Goal: Information Seeking & Learning: Learn about a topic

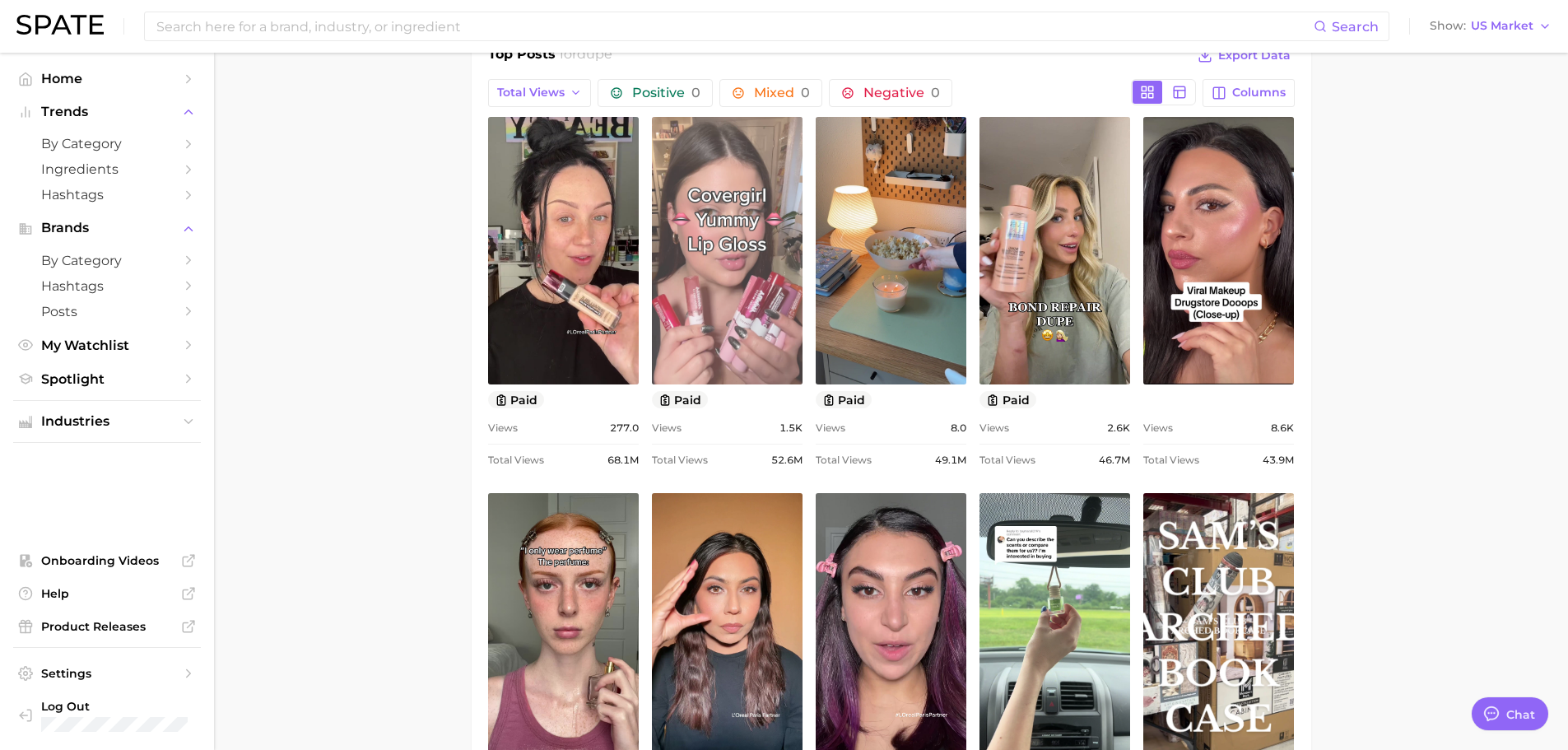
scroll to position [42, 0]
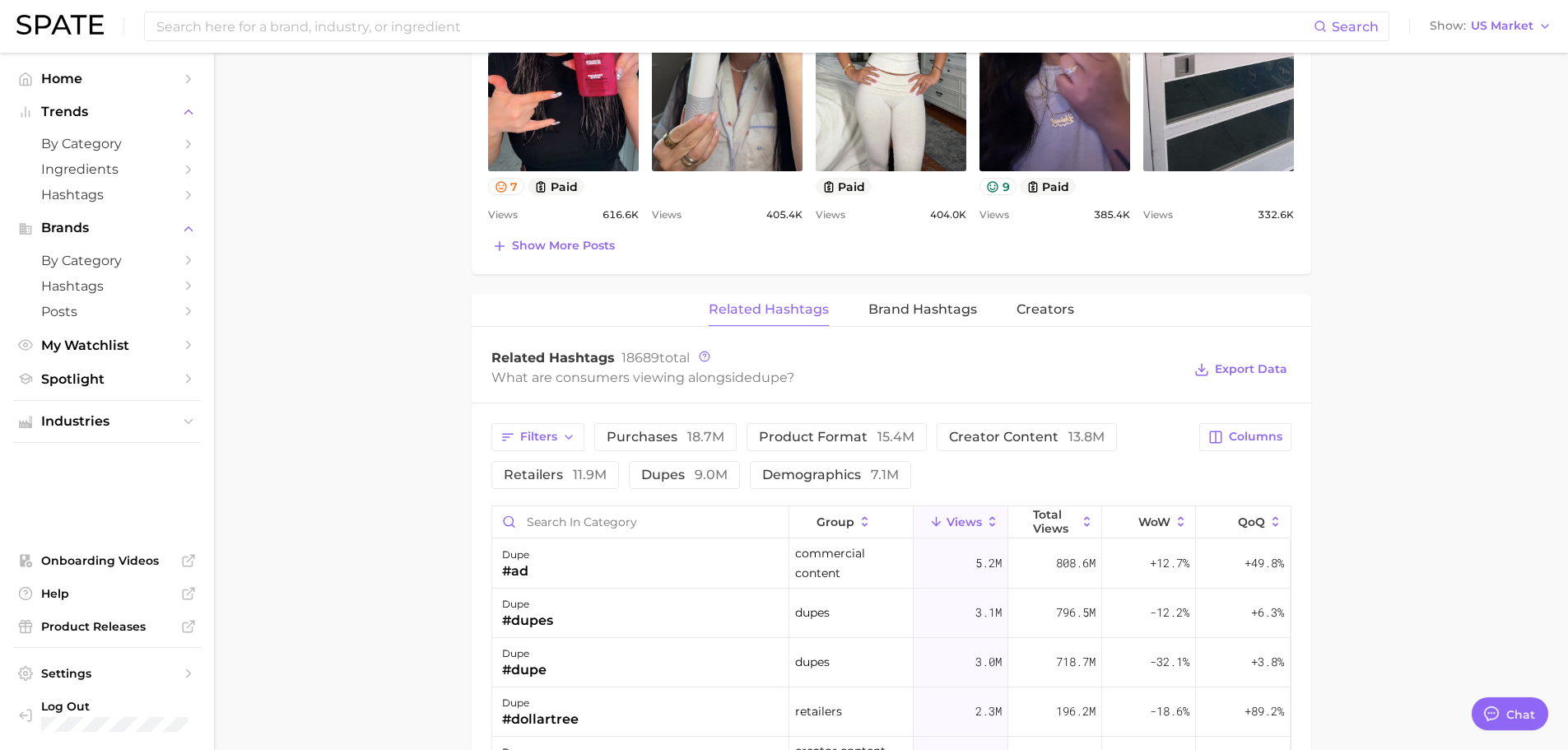
scroll to position [1152, 0]
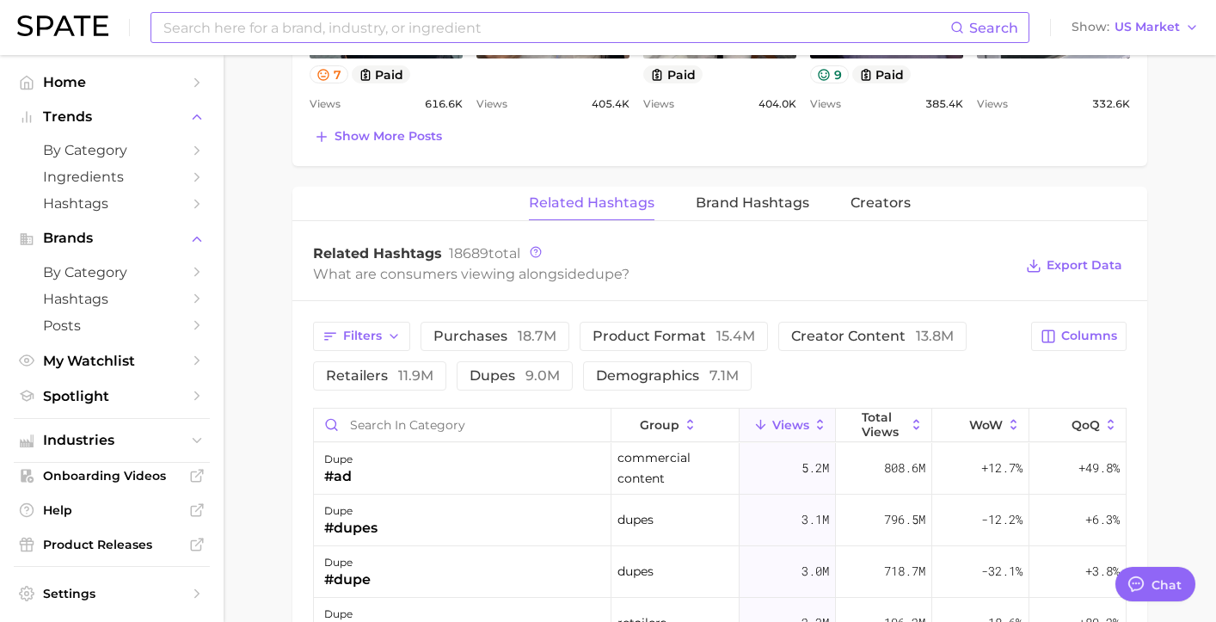
type textarea "x"
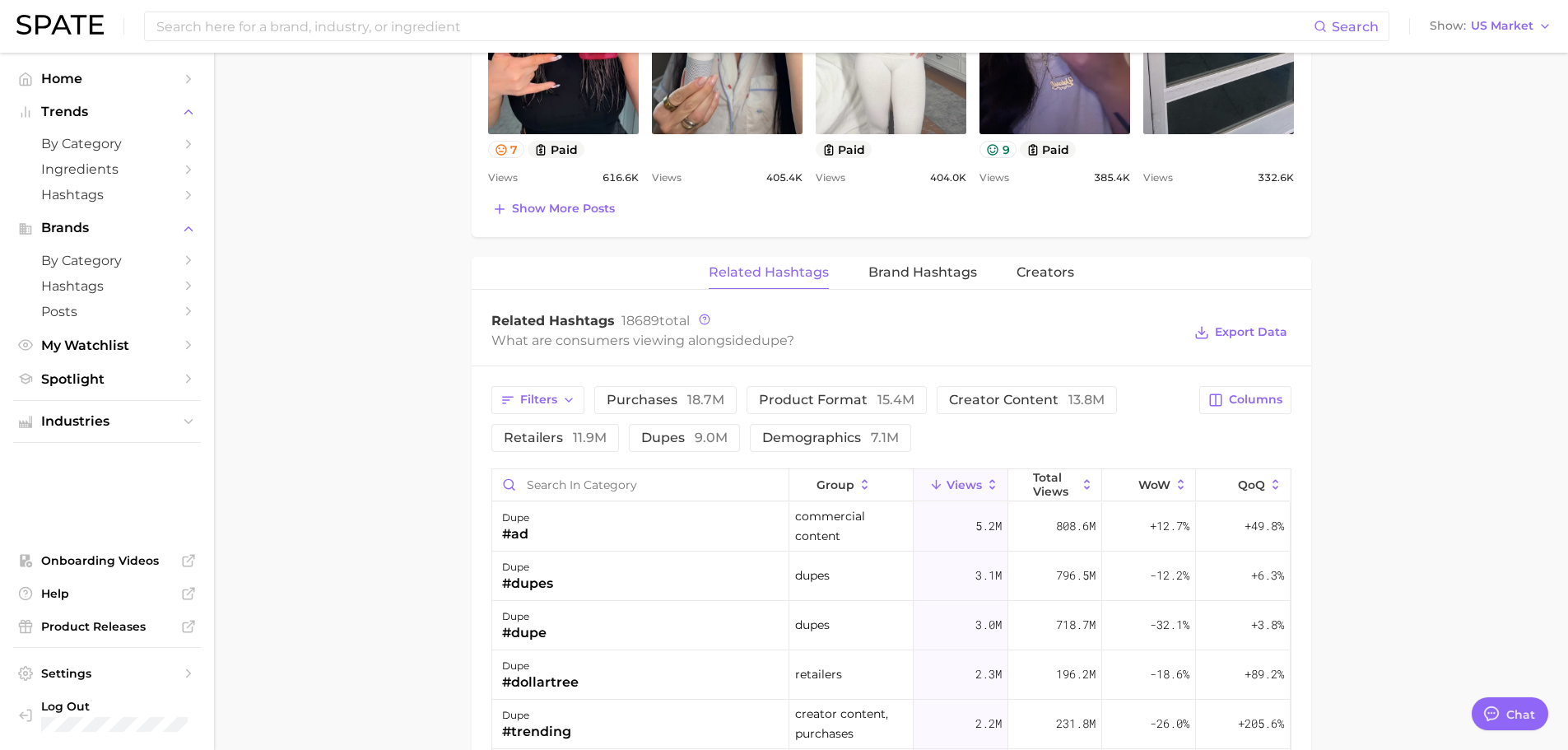
scroll to position [740, 0]
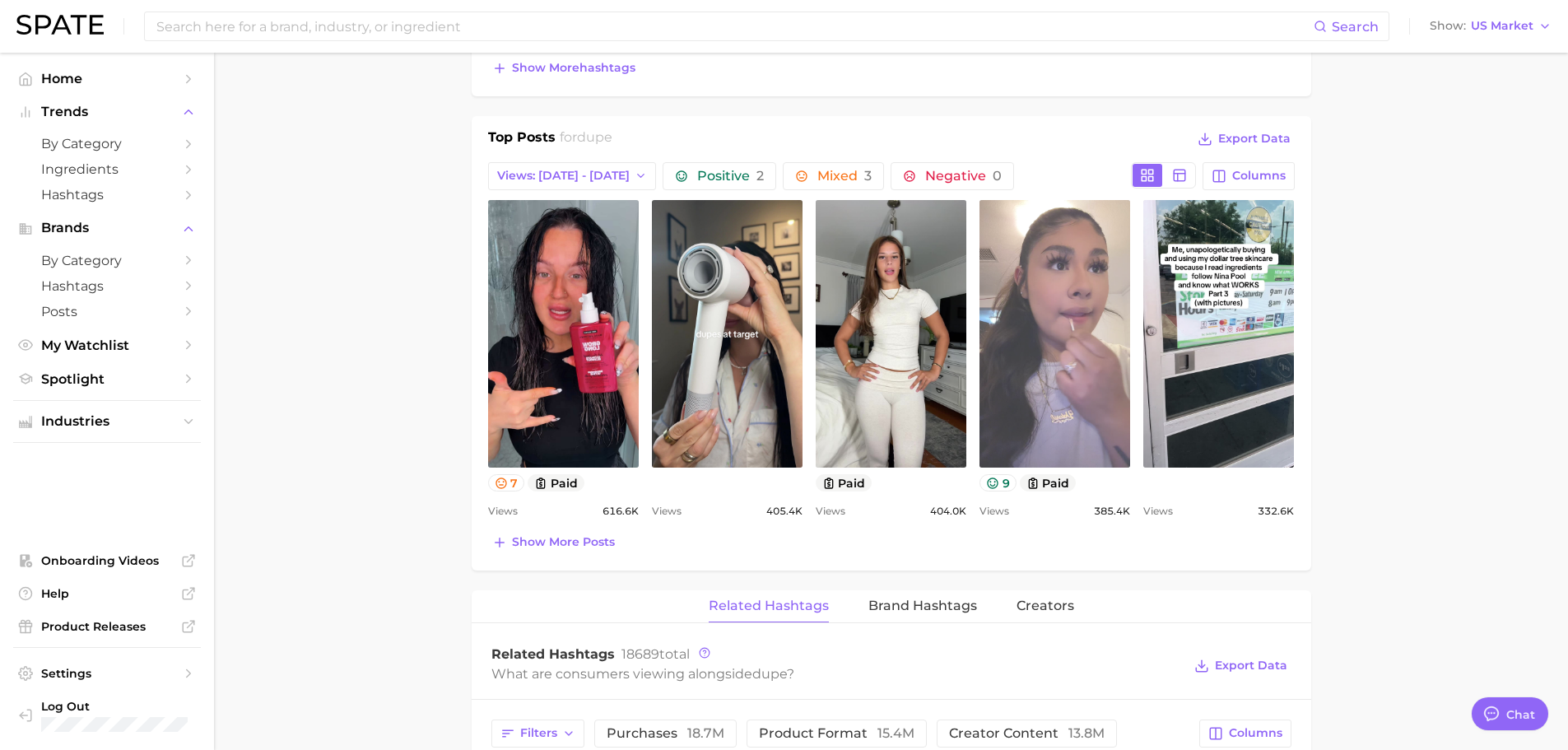
click at [1079, 388] on link "view post on TikTok" at bounding box center [1054, 334] width 150 height 268
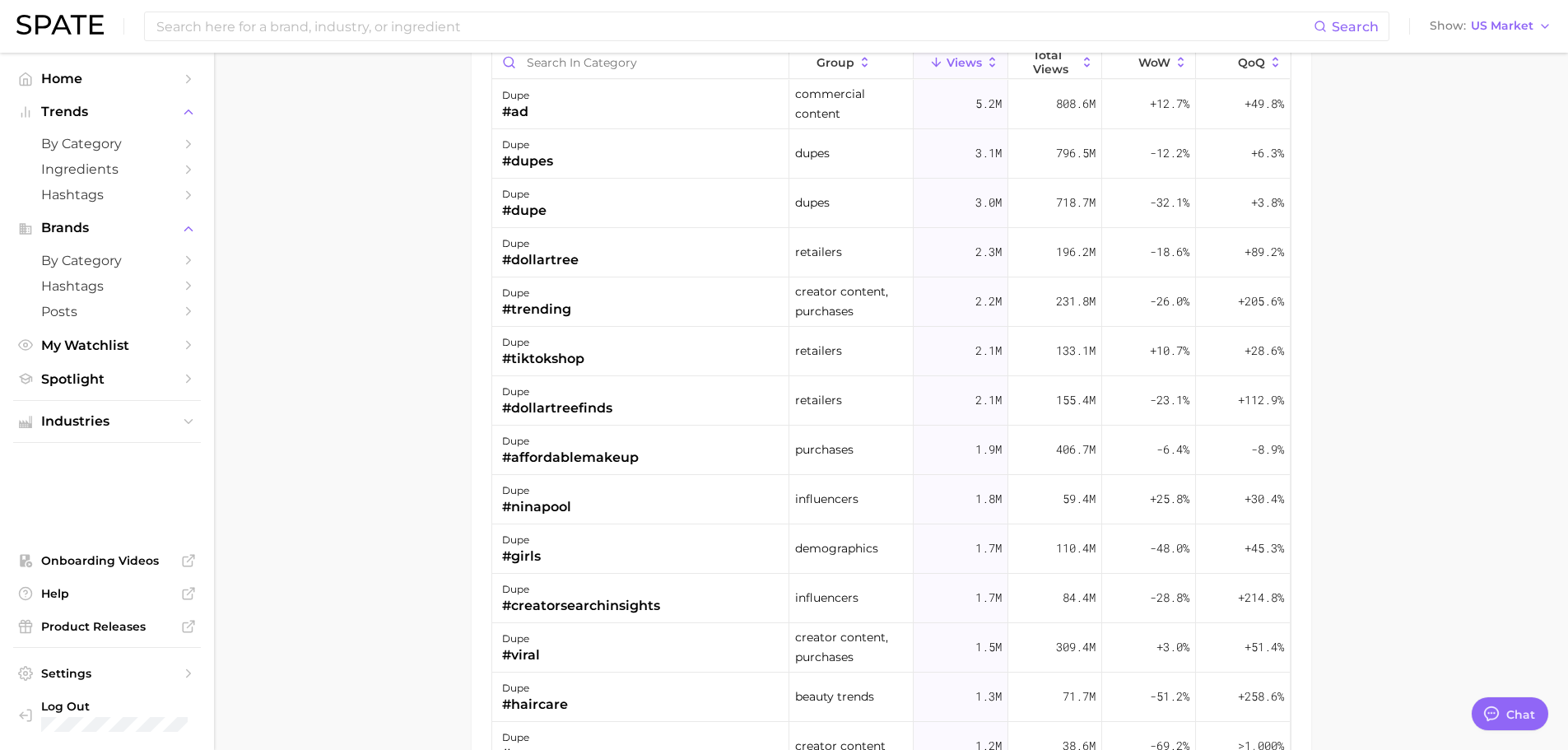
scroll to position [1151, 0]
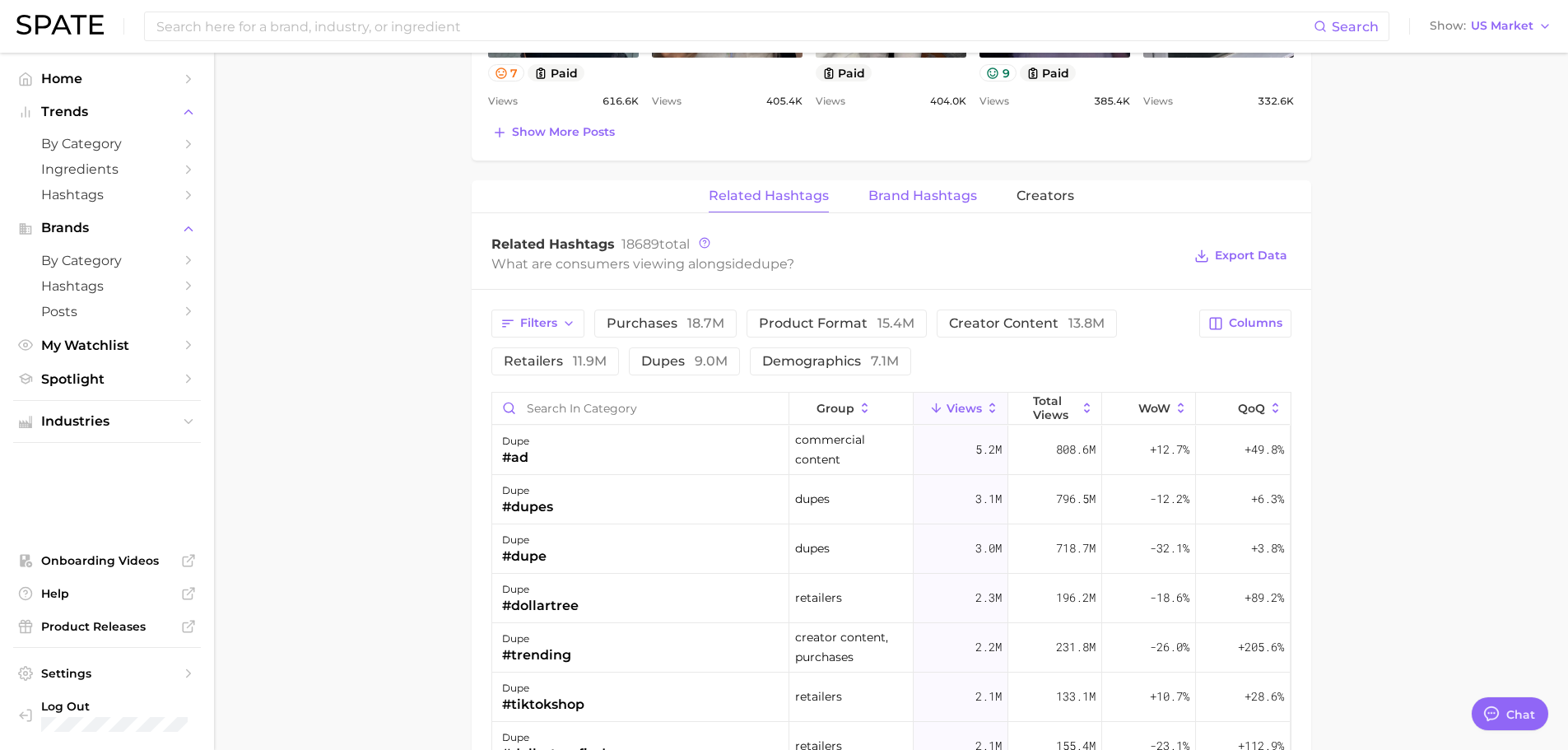
click at [909, 198] on span "Brand Hashtags" at bounding box center [923, 195] width 109 height 14
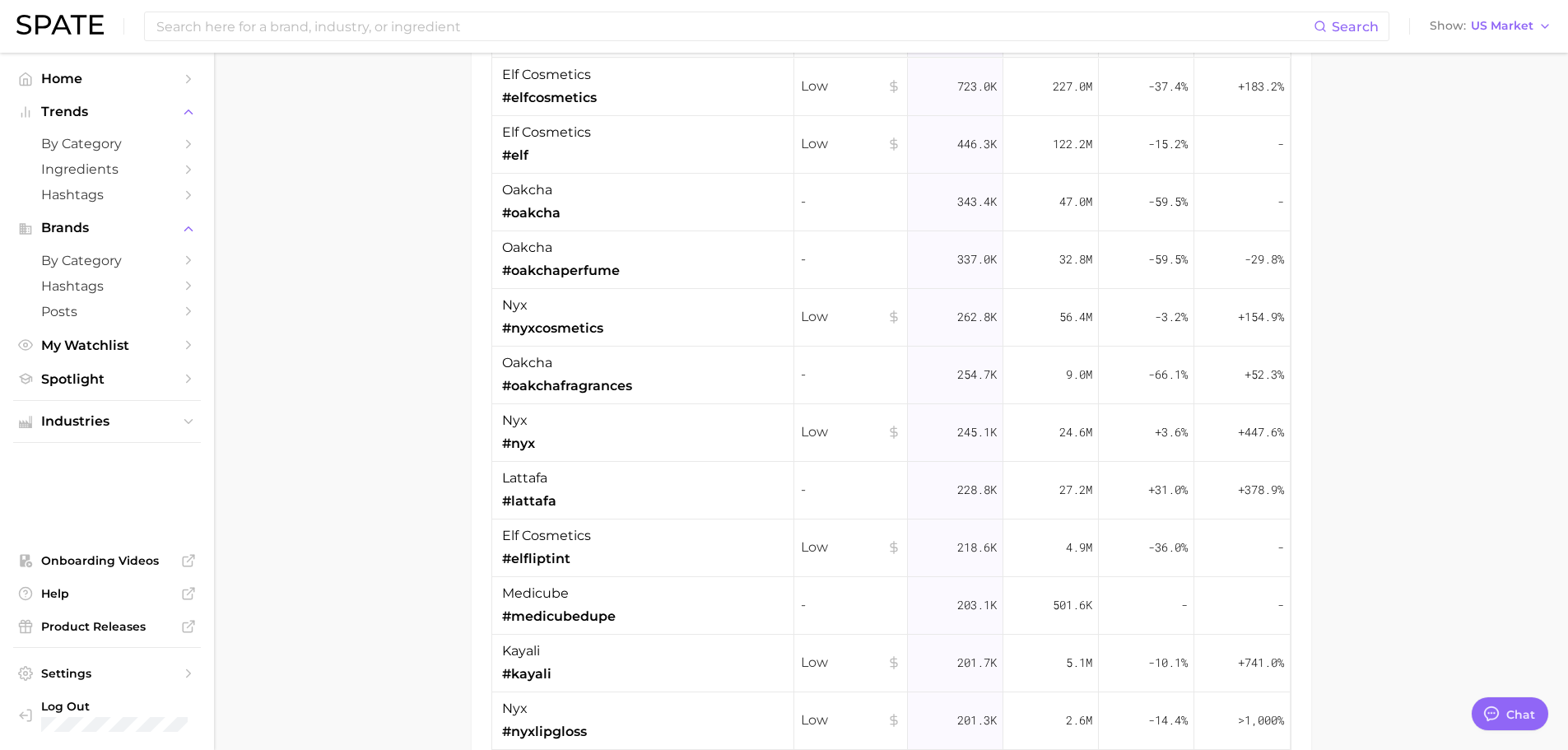
scroll to position [1398, 0]
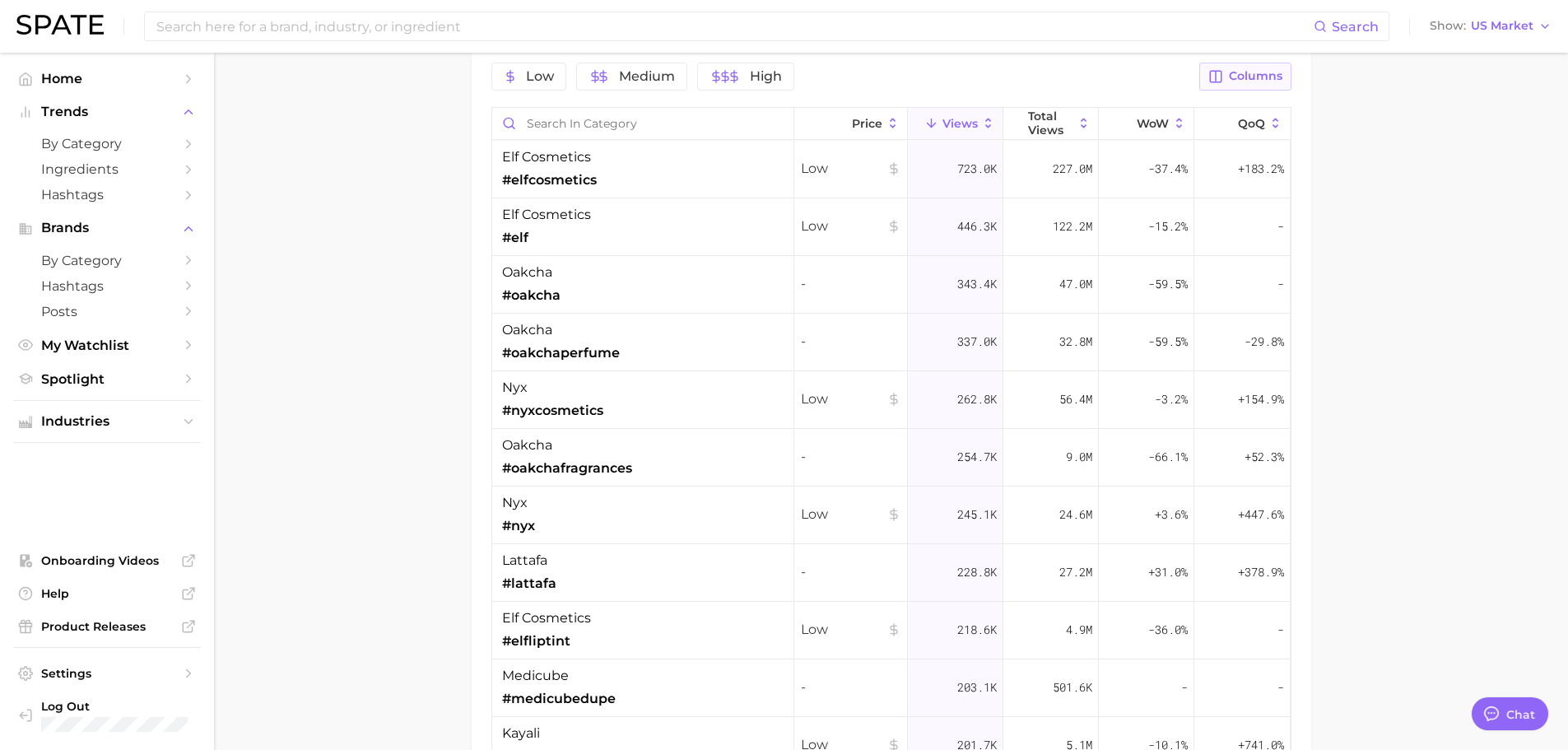
click at [1248, 79] on span "Columns" at bounding box center [1255, 76] width 54 height 14
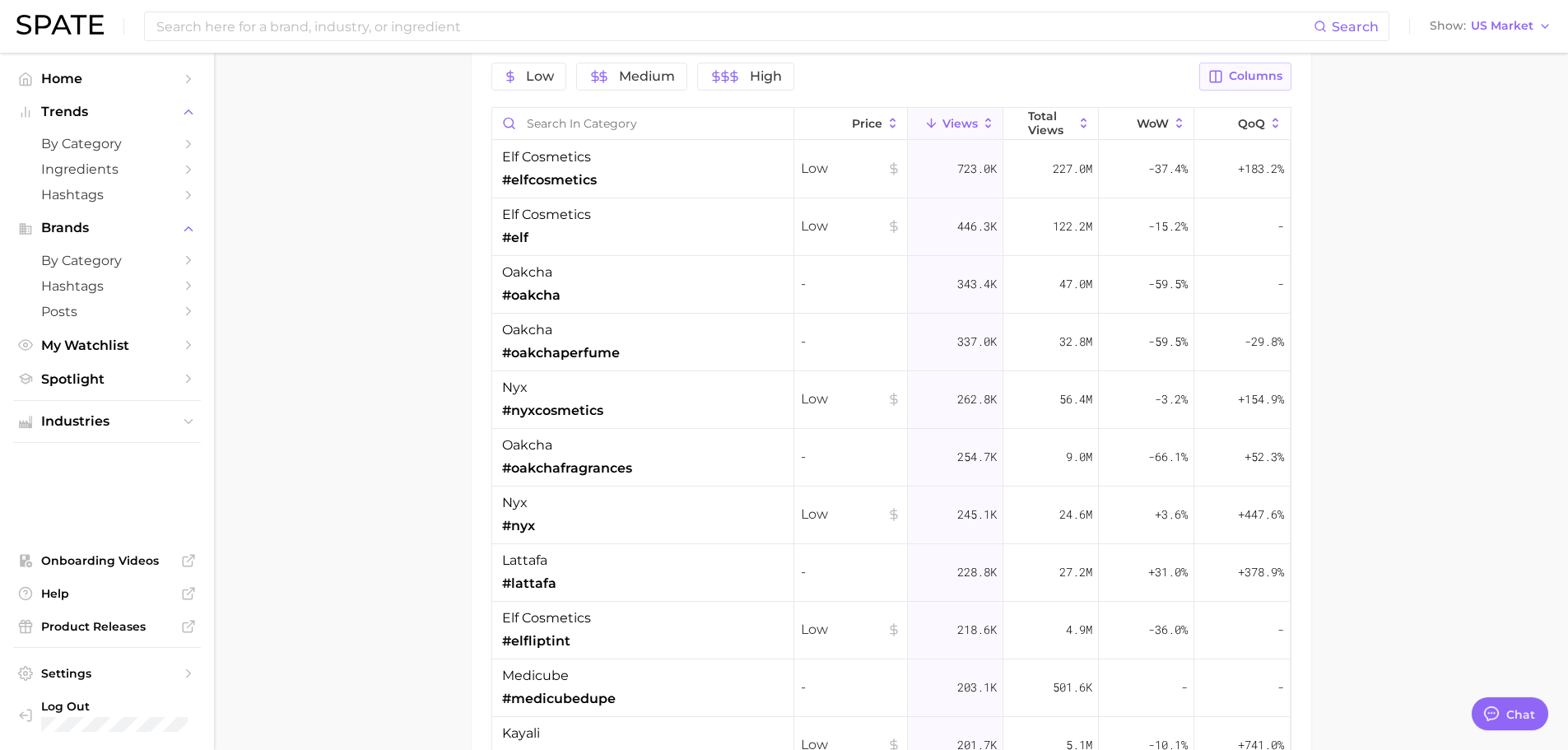
click at [1248, 77] on span "Columns" at bounding box center [1255, 76] width 54 height 14
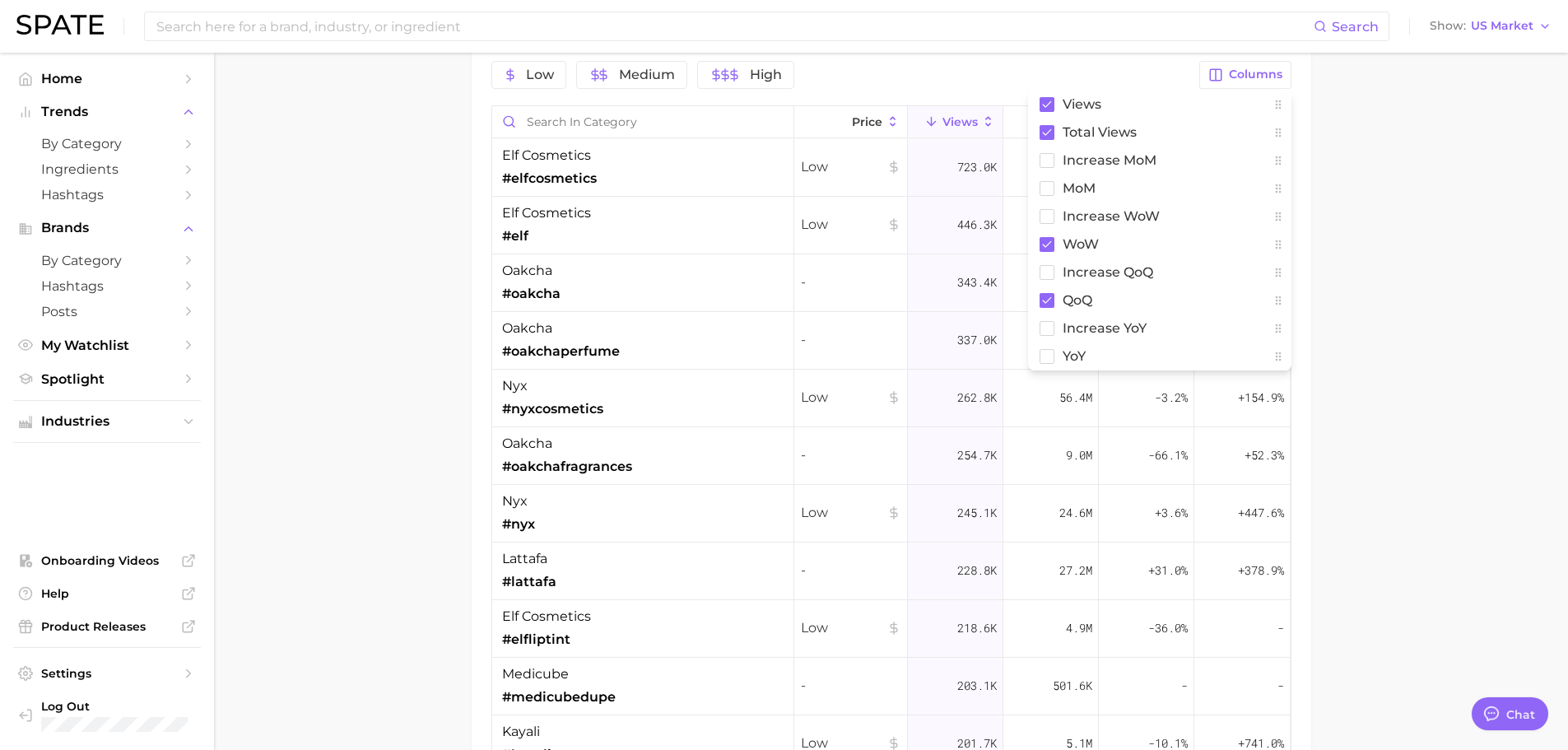
scroll to position [1315, 0]
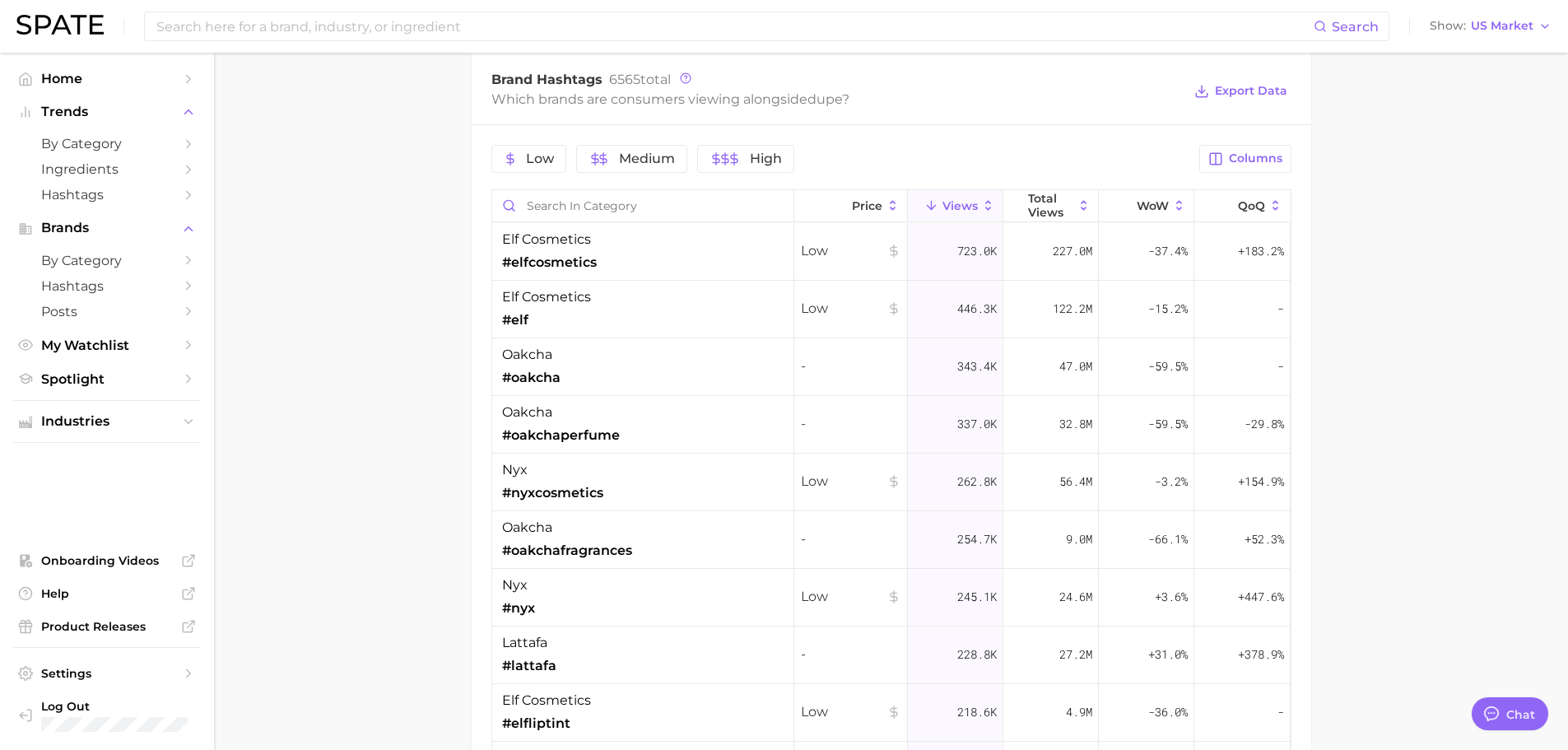
drag, startPoint x: 1231, startPoint y: 178, endPoint x: 1225, endPoint y: 163, distance: 16.2
click at [1230, 177] on div "Low Medium High Columns Price Views Total Views WoW QoQ elf cosmetics #elfcosme…" at bounding box center [892, 542] width 840 height 834
click at [1224, 162] on button "Columns" at bounding box center [1244, 158] width 91 height 28
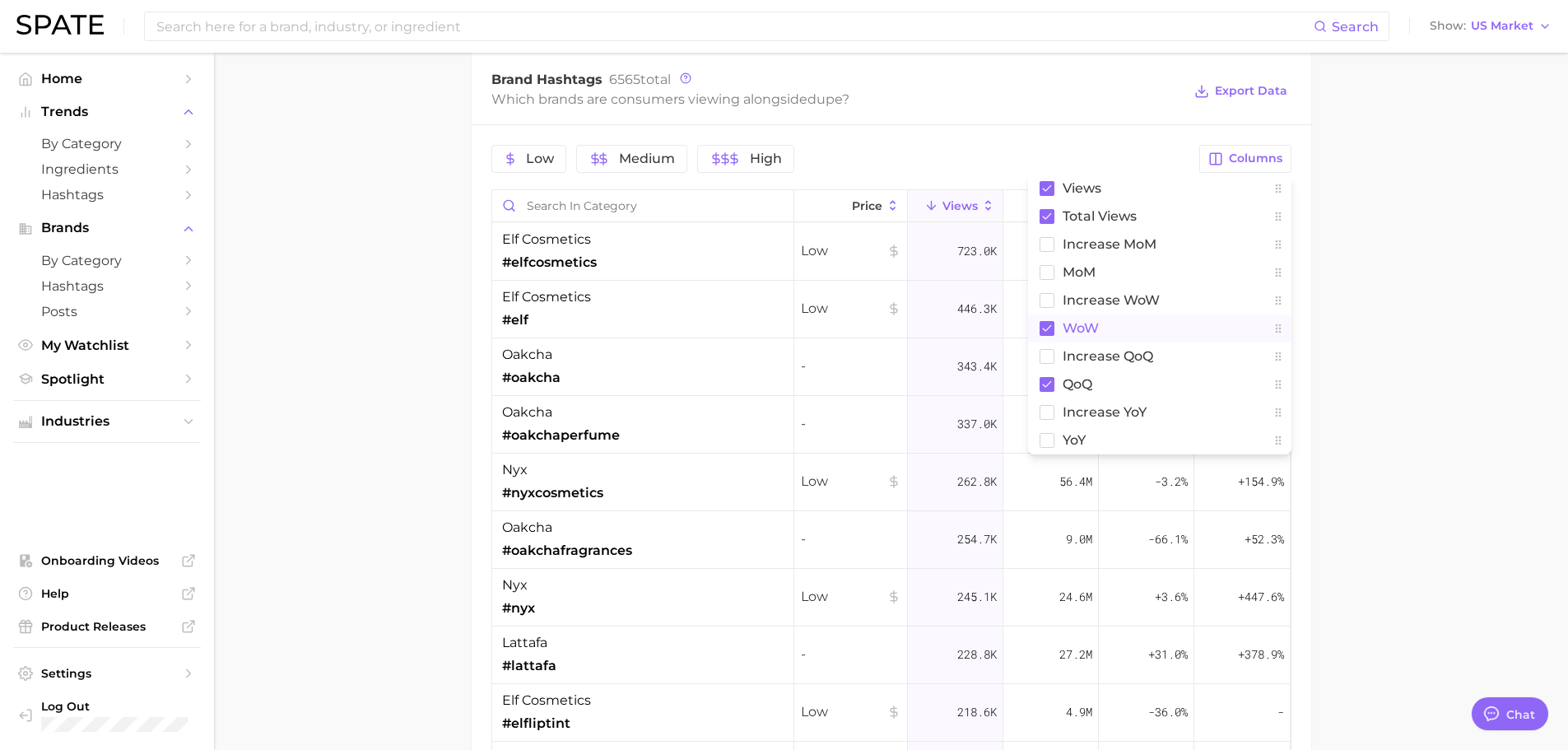
click at [1071, 327] on span "WoW" at bounding box center [1081, 328] width 36 height 14
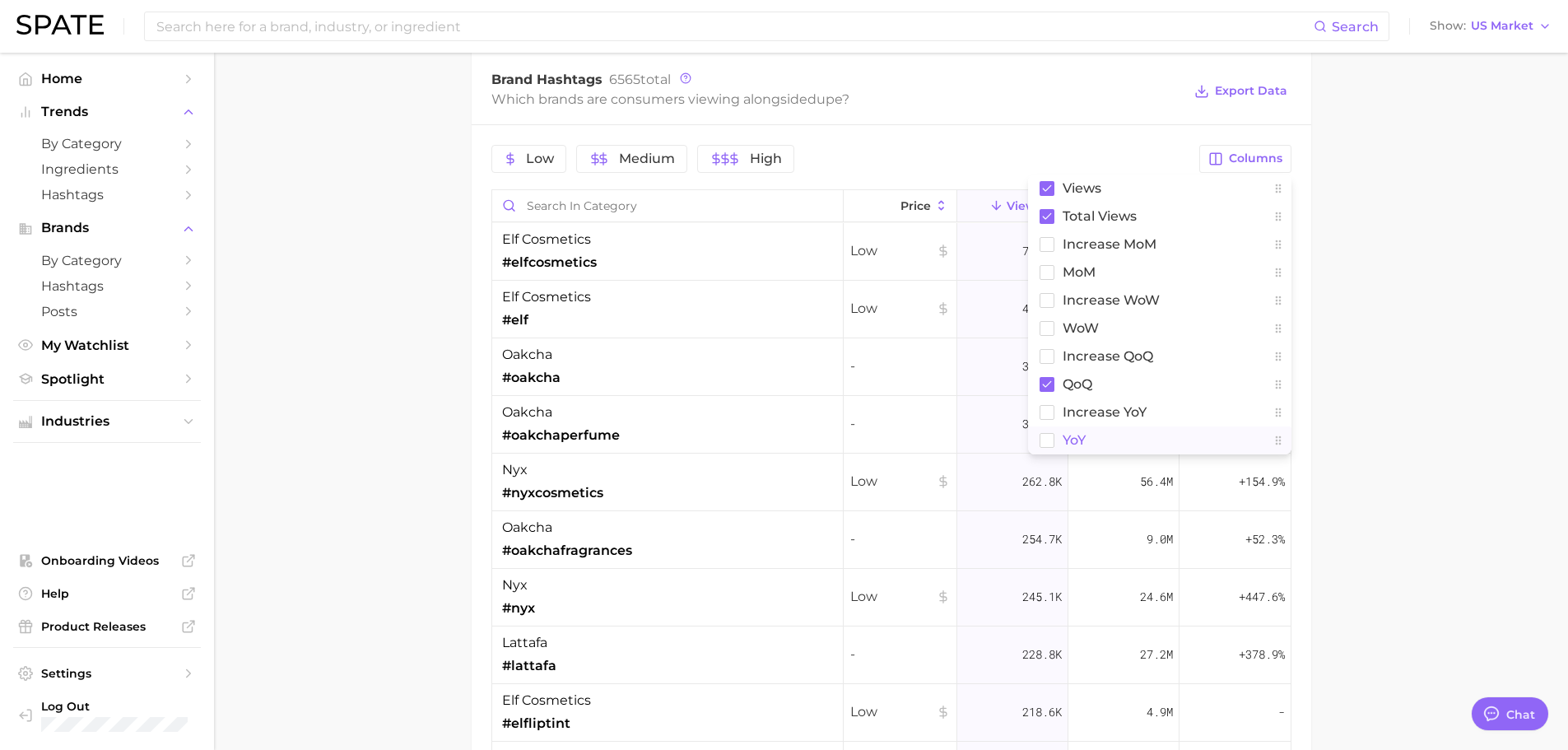
click at [1076, 437] on span "YoY" at bounding box center [1074, 440] width 23 height 14
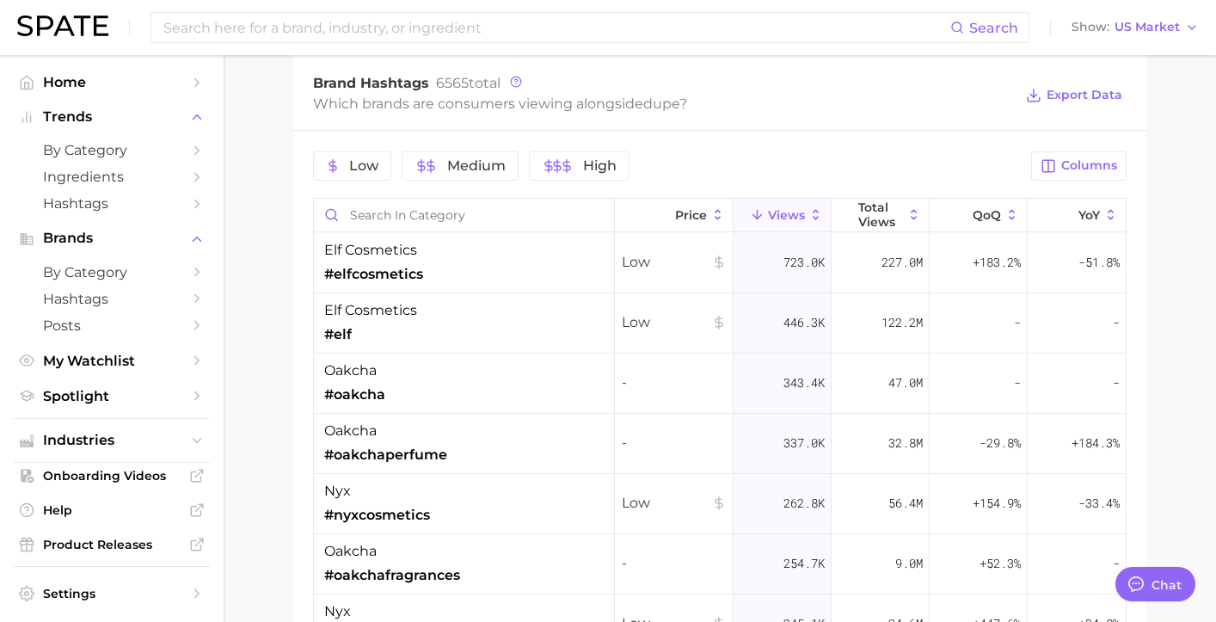
type textarea "x"
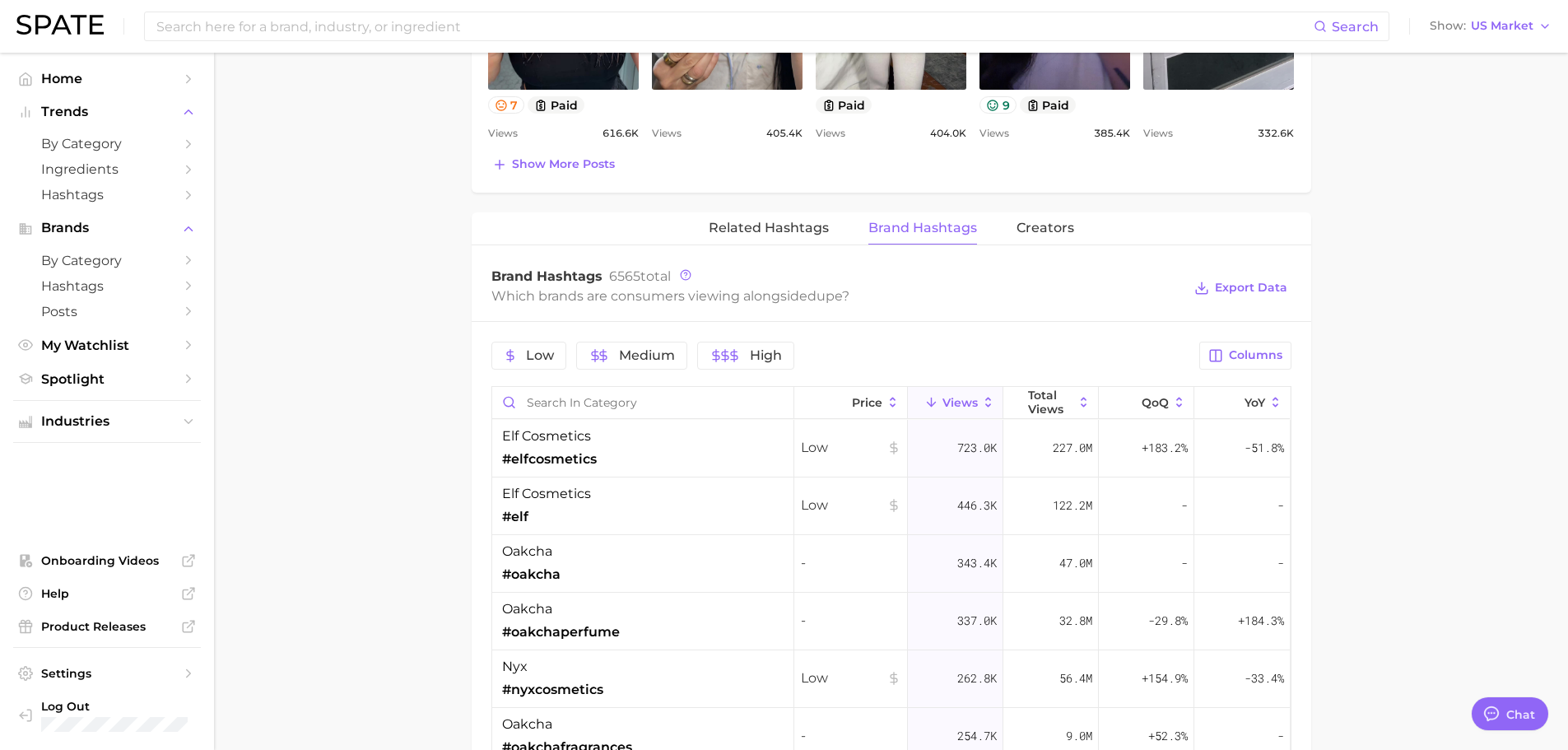
scroll to position [1069, 0]
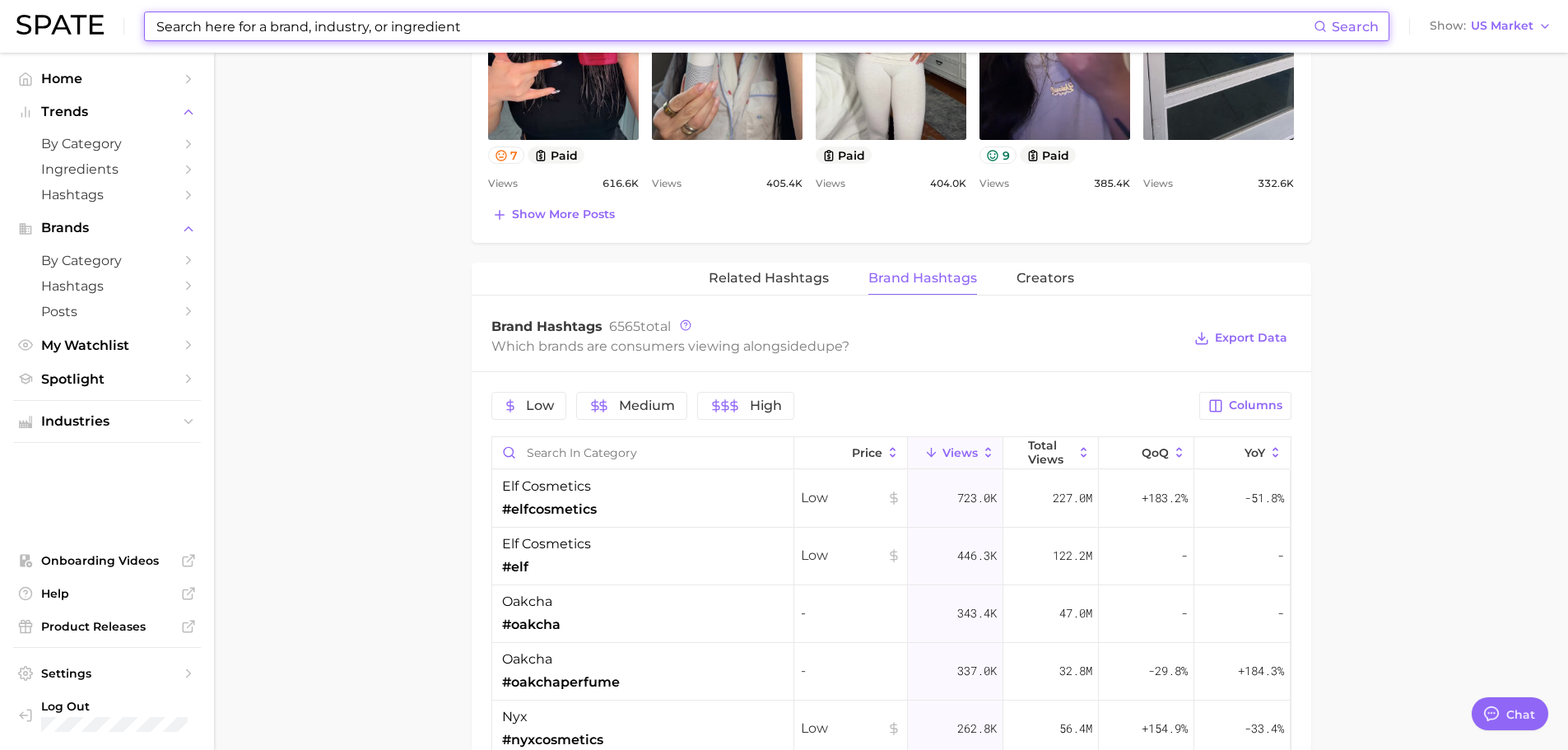
click at [287, 33] on input at bounding box center [734, 26] width 1159 height 28
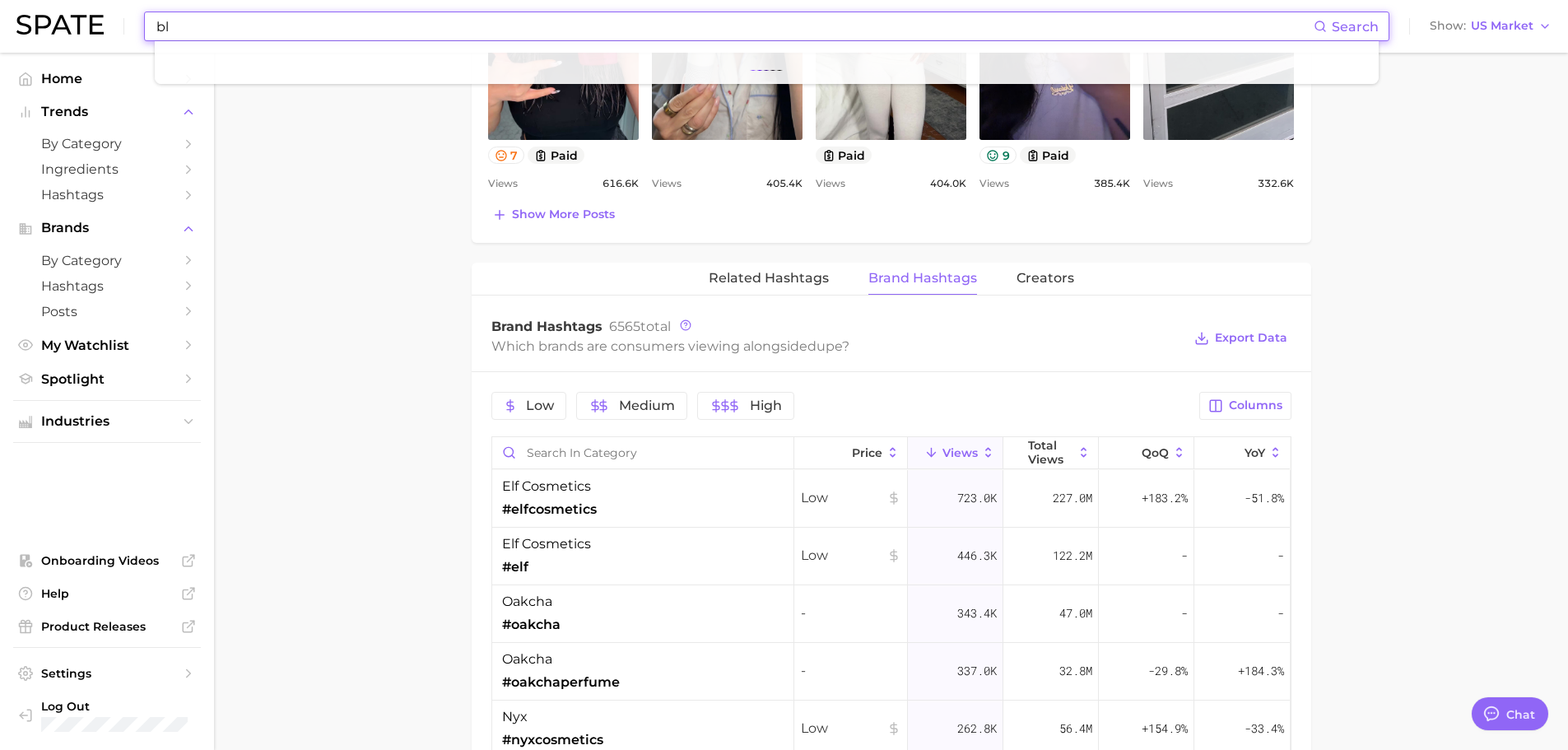
type input "b"
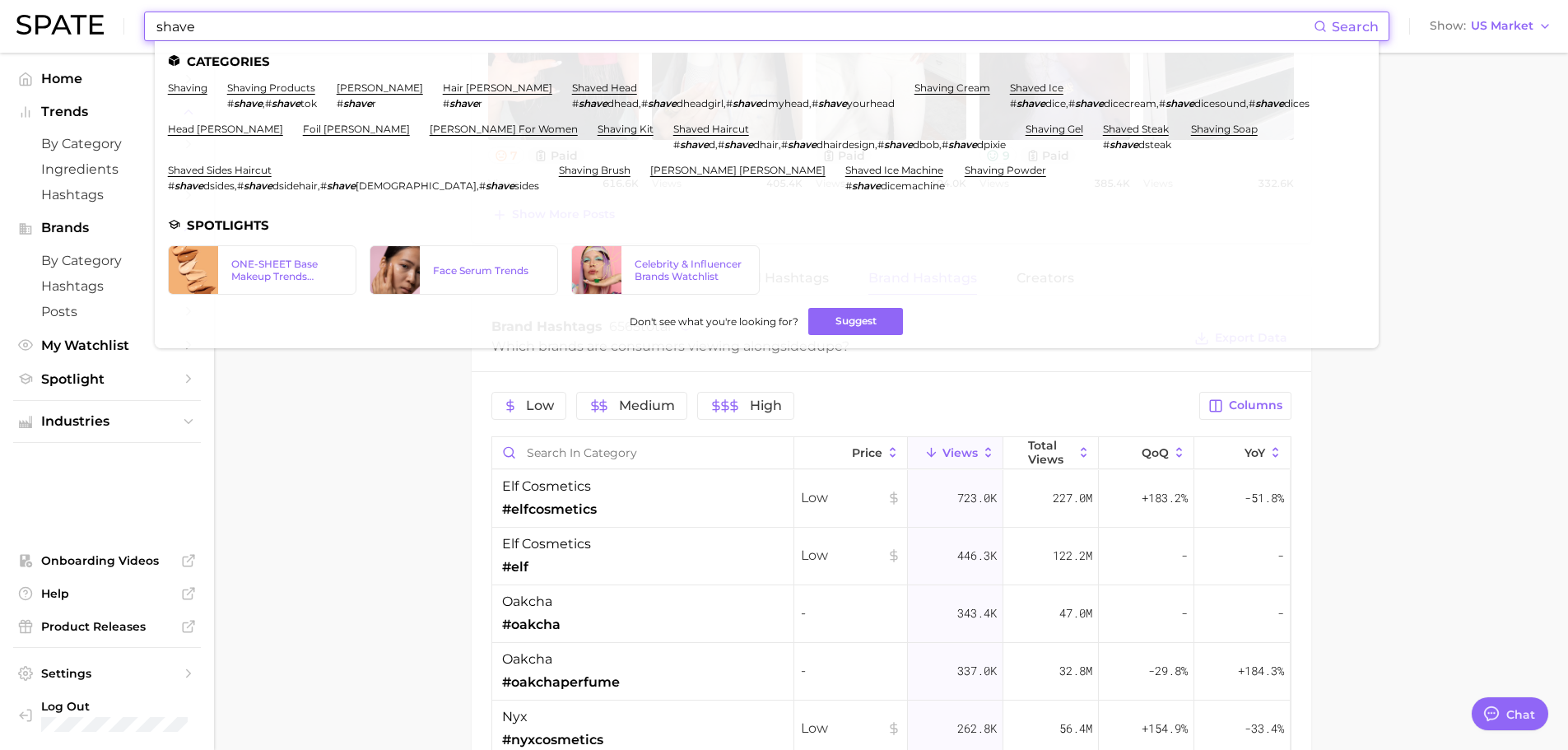
type input "shave"
click at [316, 412] on main "dupe Overview Google TikTok Instagram Beta dupe Add to Watchlist Export Data A …" at bounding box center [891, 136] width 1354 height 2304
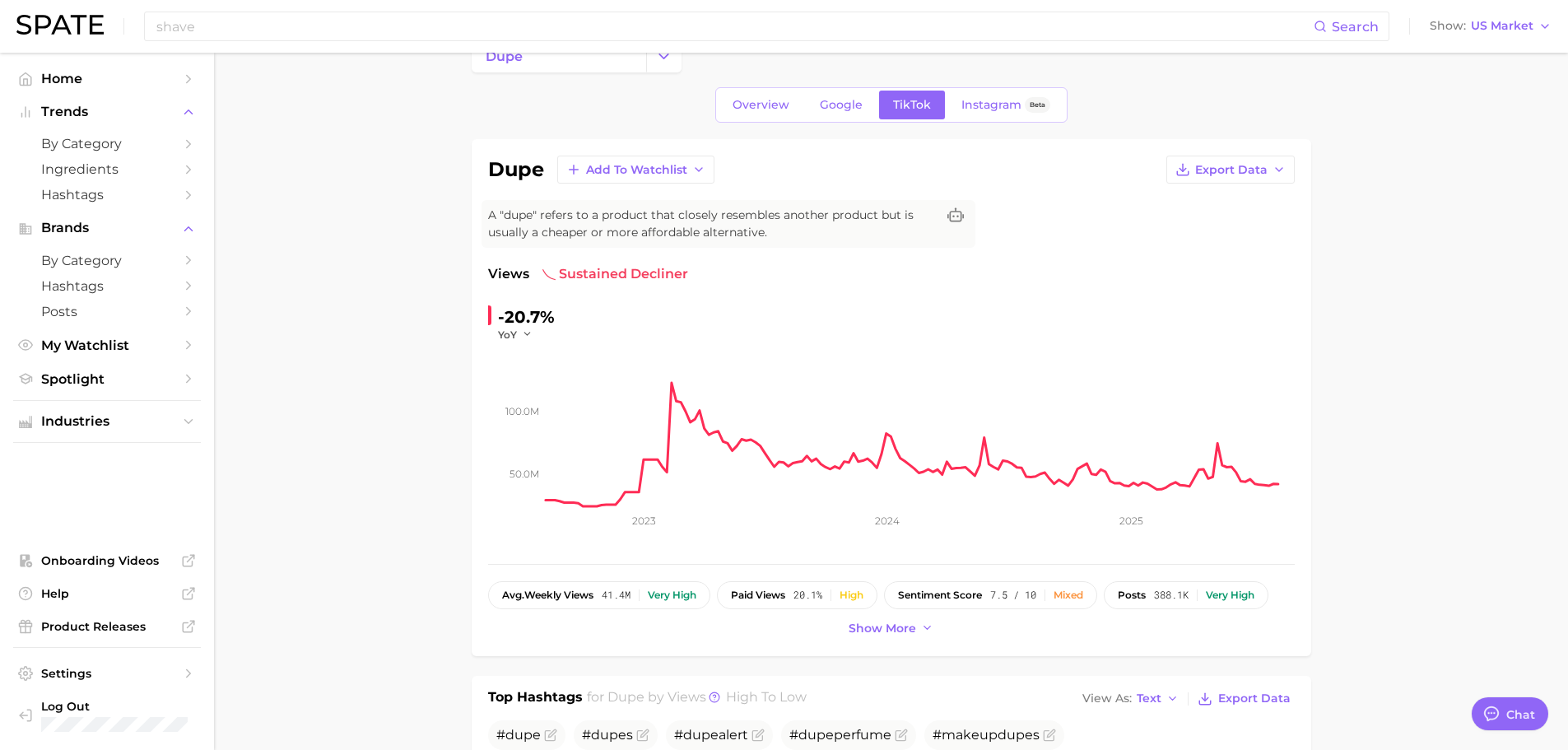
scroll to position [0, 0]
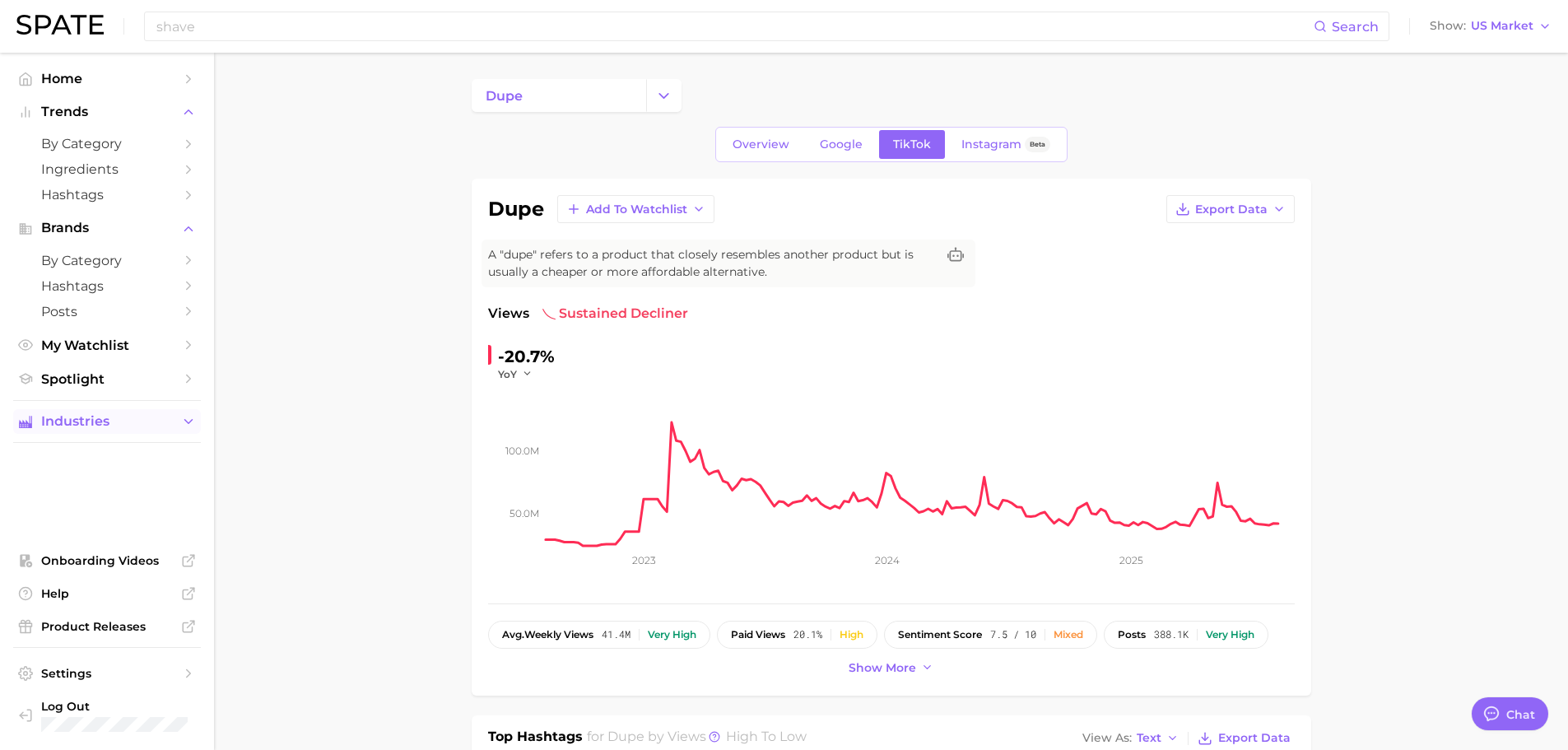
click at [121, 415] on span "Industries" at bounding box center [107, 421] width 132 height 14
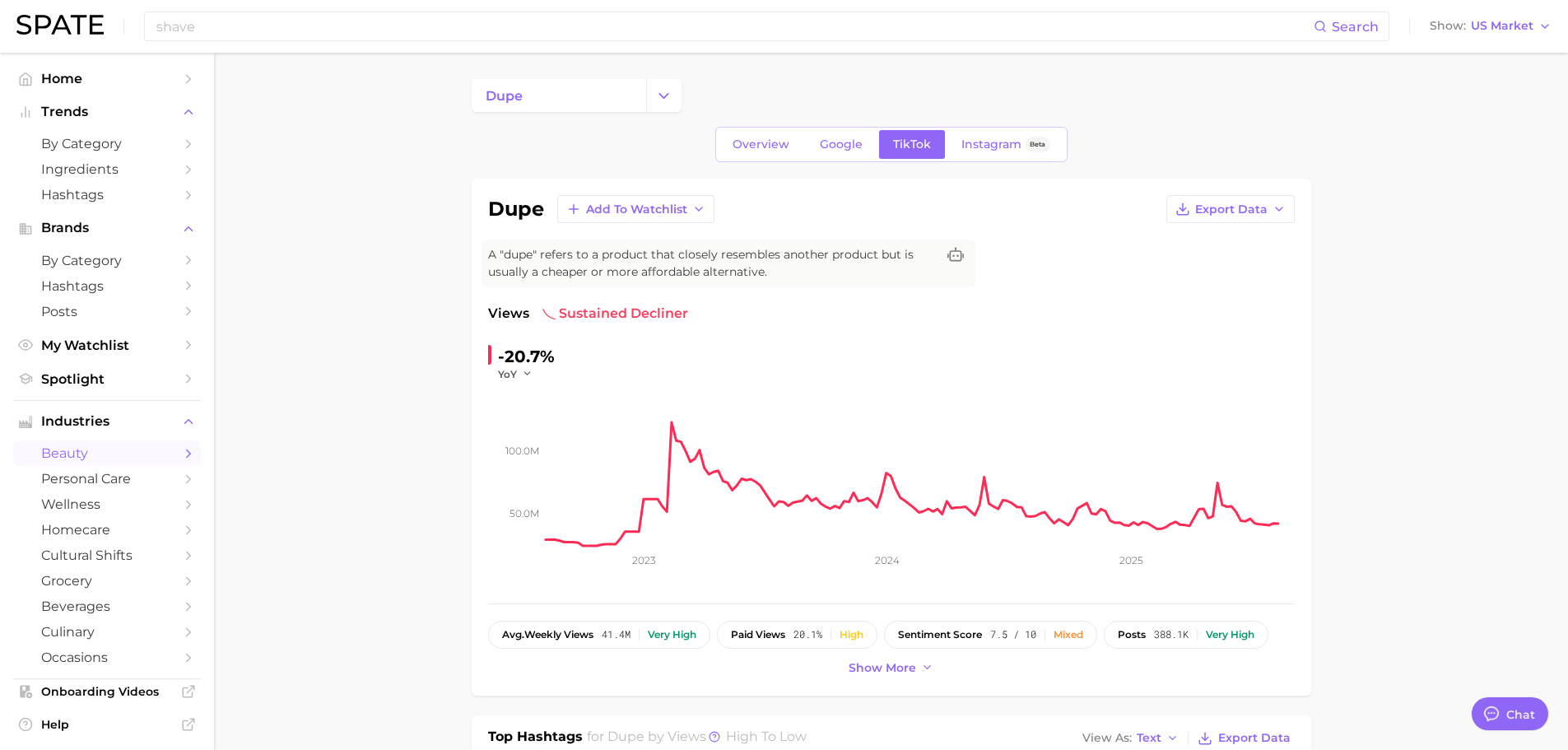
click at [77, 460] on span "beauty" at bounding box center [107, 452] width 132 height 15
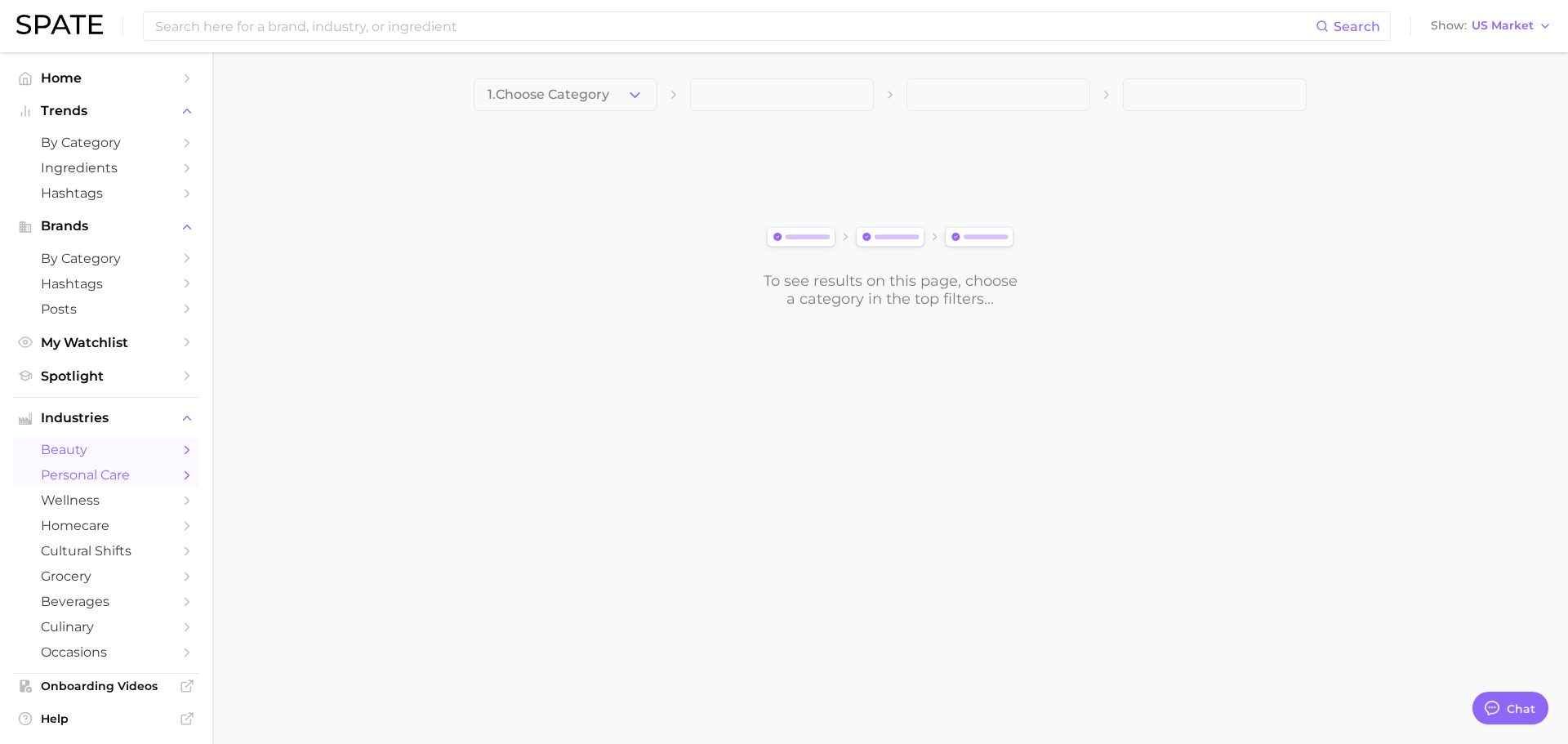
click at [84, 474] on span "personal care" at bounding box center [106, 474] width 131 height 15
click at [574, 102] on span "1. Choose Category" at bounding box center [549, 94] width 121 height 14
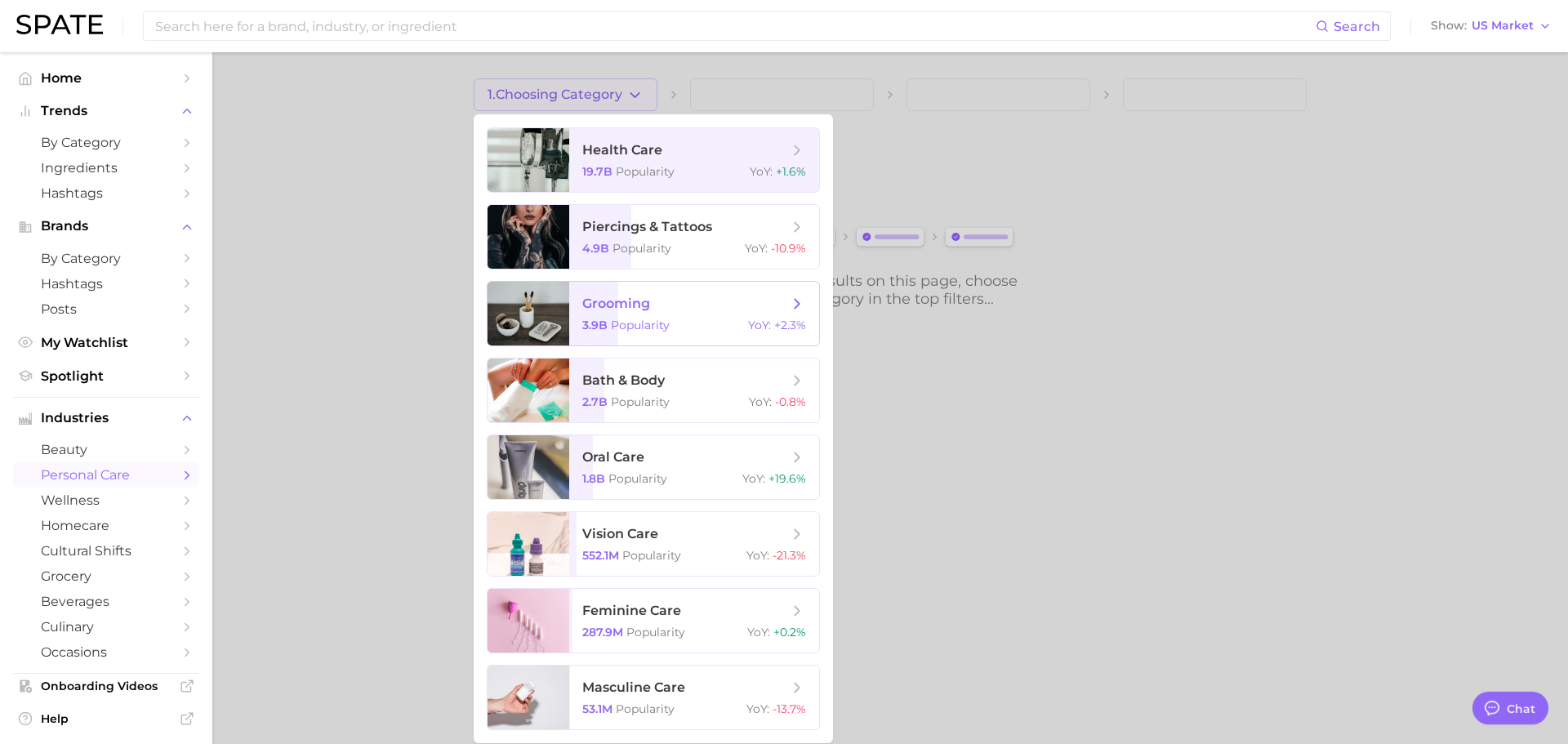
click at [644, 305] on span "grooming" at bounding box center [615, 303] width 67 height 15
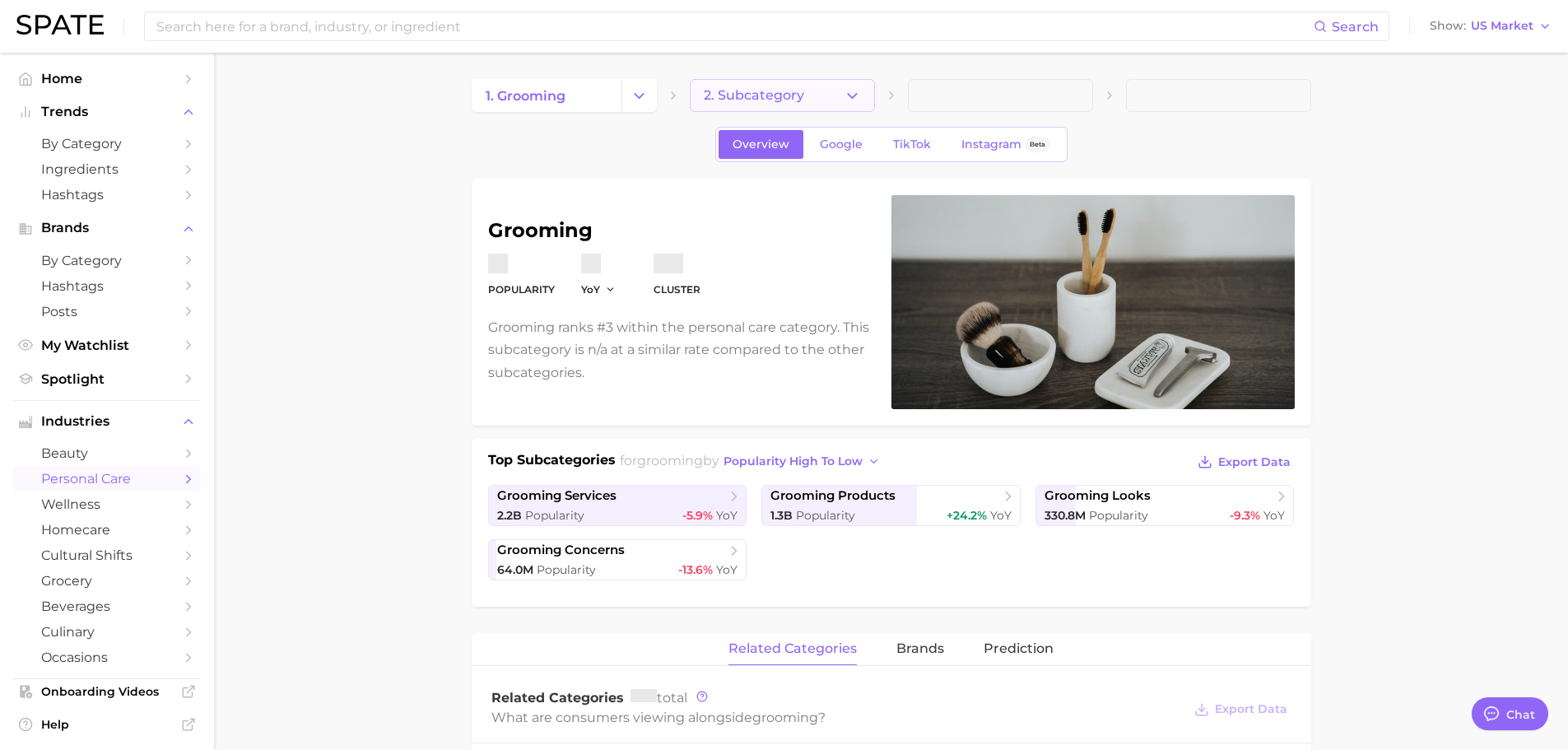
click at [767, 102] on span "2. Subcategory" at bounding box center [754, 95] width 100 height 14
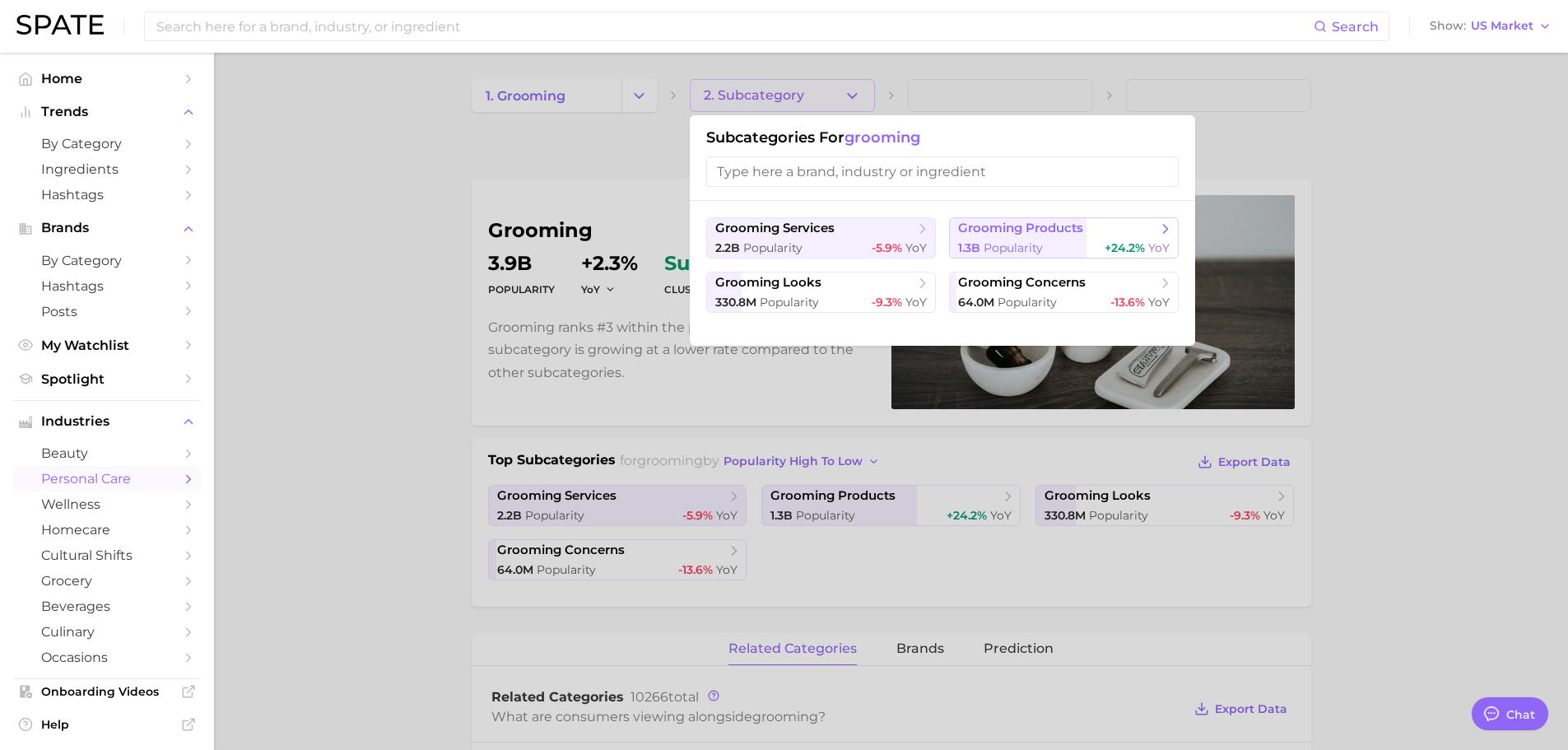
click at [1005, 235] on span "grooming products" at bounding box center [1020, 229] width 125 height 15
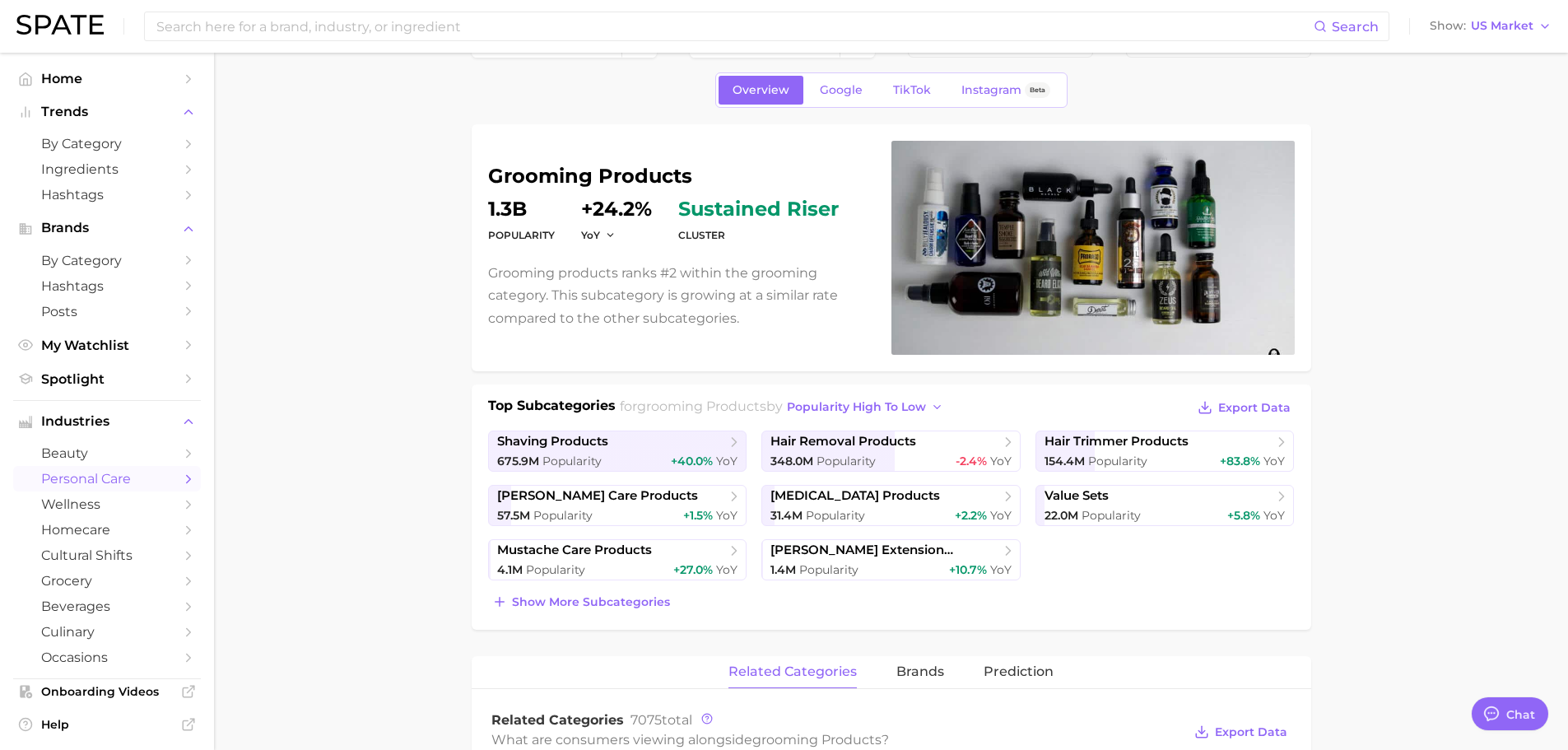
scroll to position [82, 0]
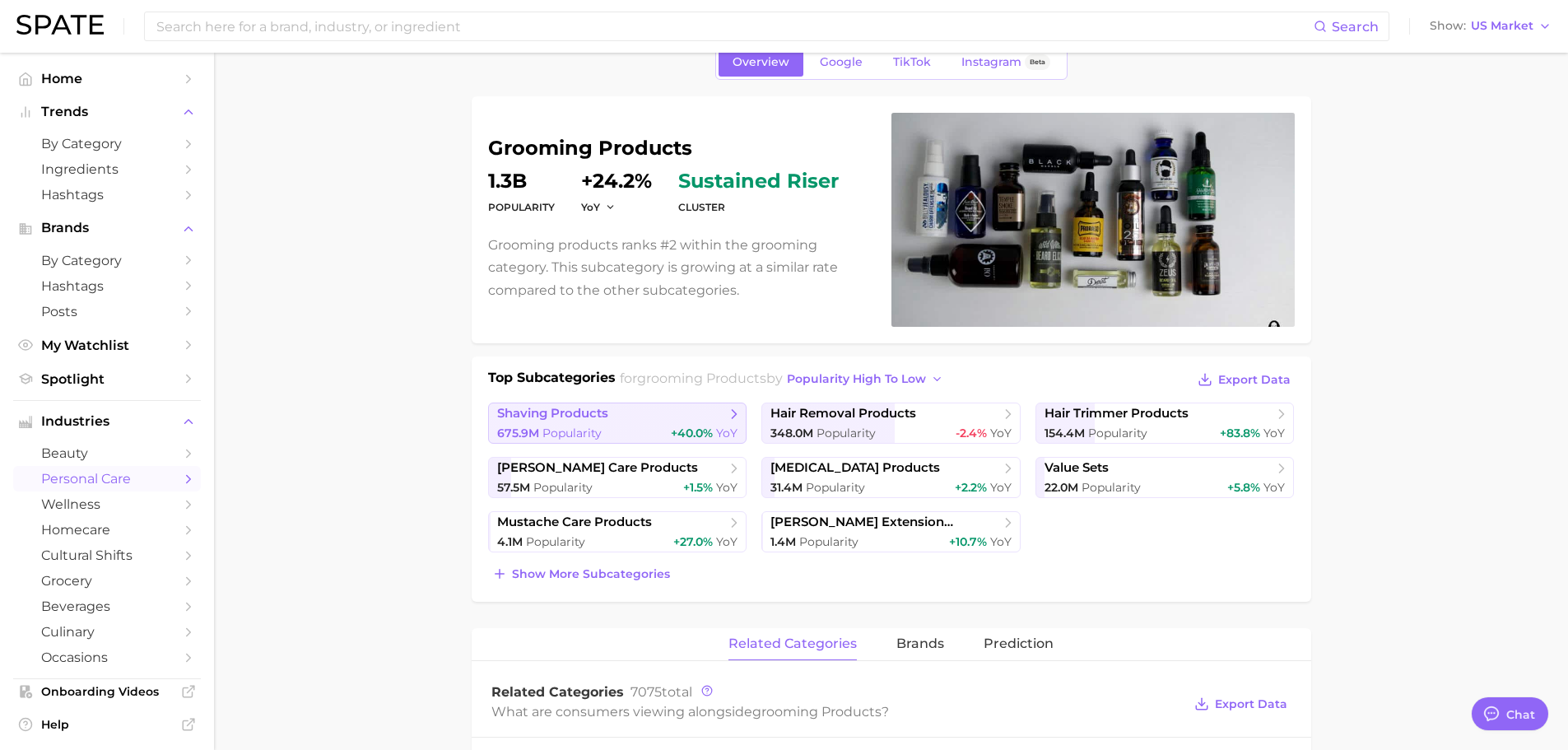
click at [604, 420] on span "shaving products" at bounding box center [553, 413] width 111 height 15
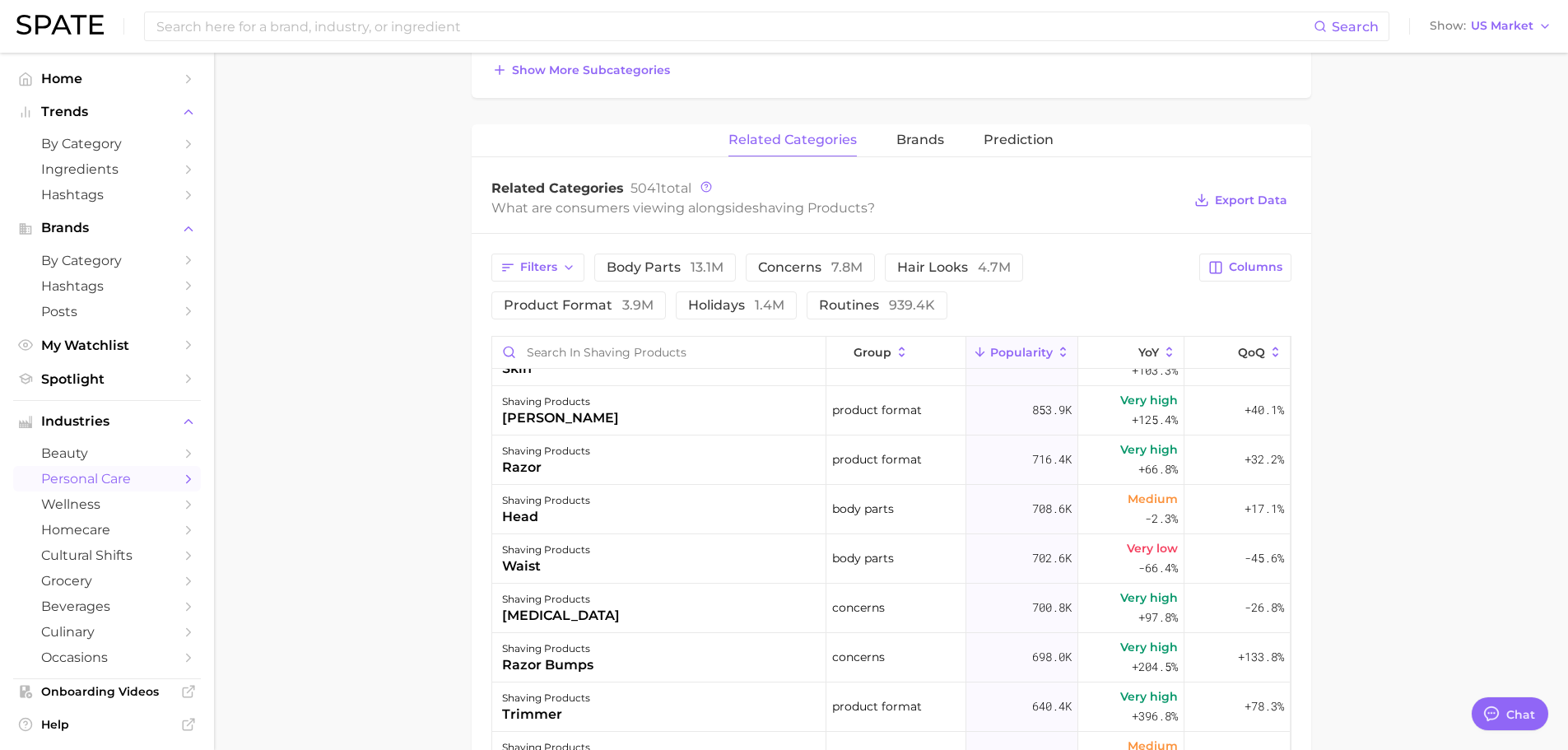
scroll to position [247, 0]
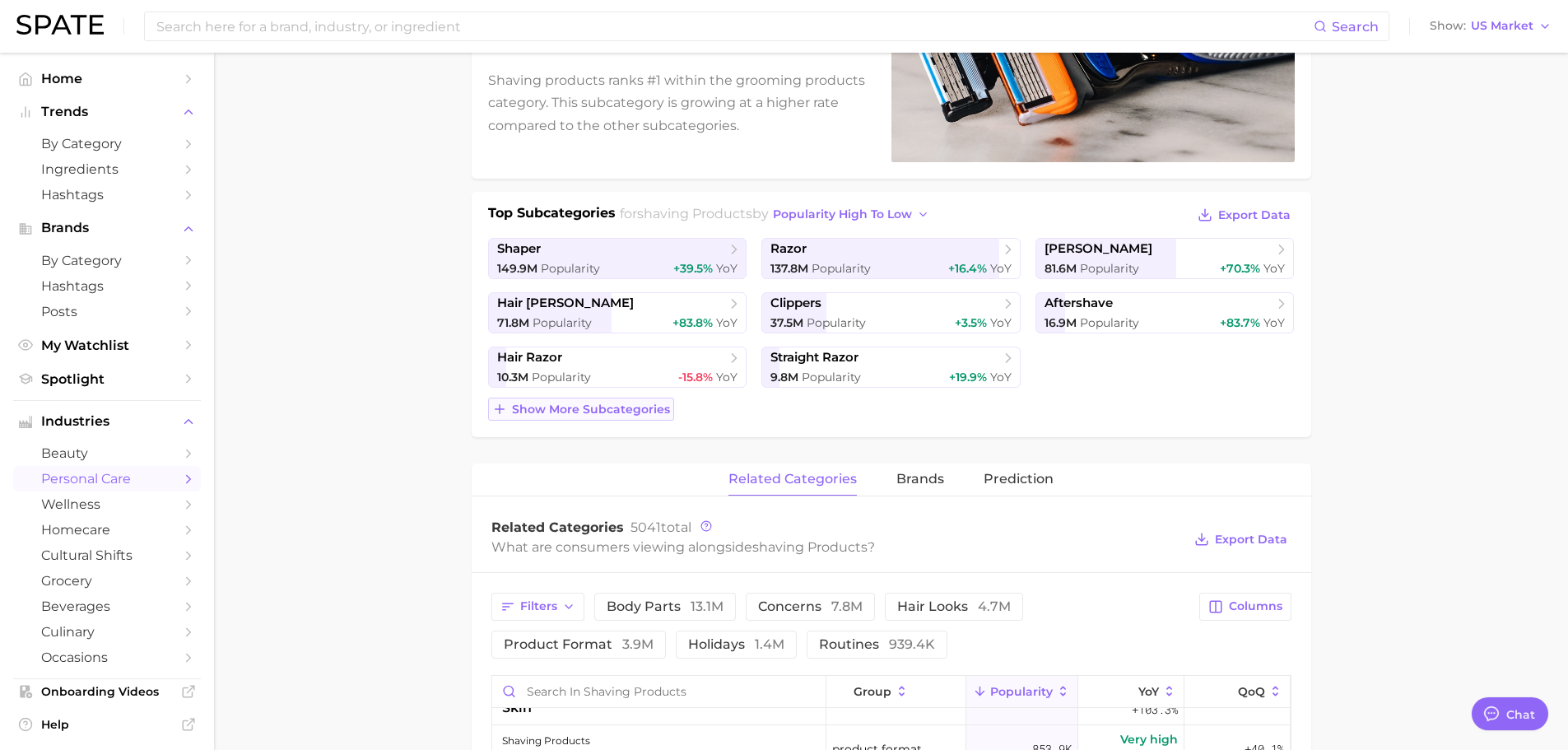
click at [587, 401] on button "Show more subcategories" at bounding box center [581, 409] width 186 height 23
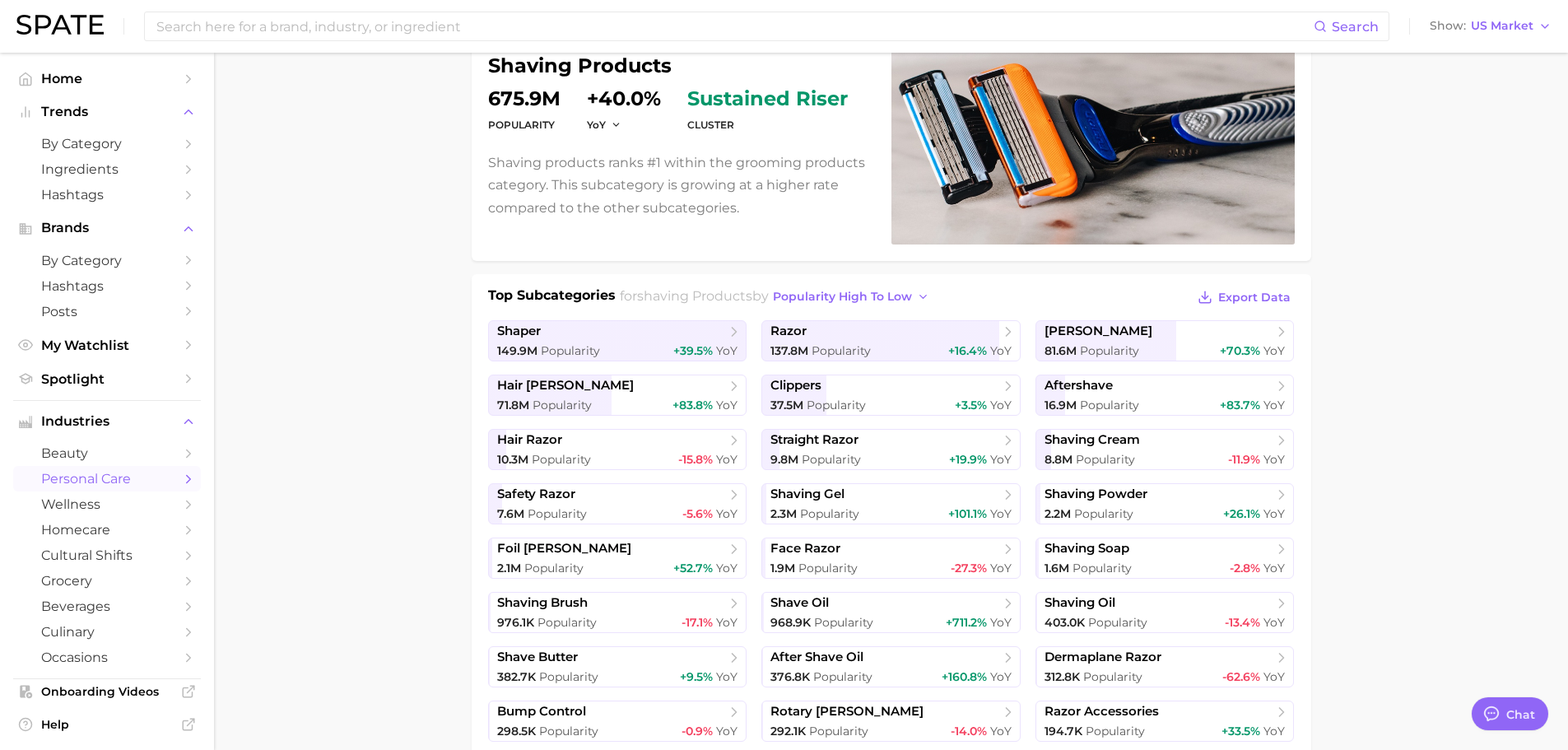
scroll to position [329, 0]
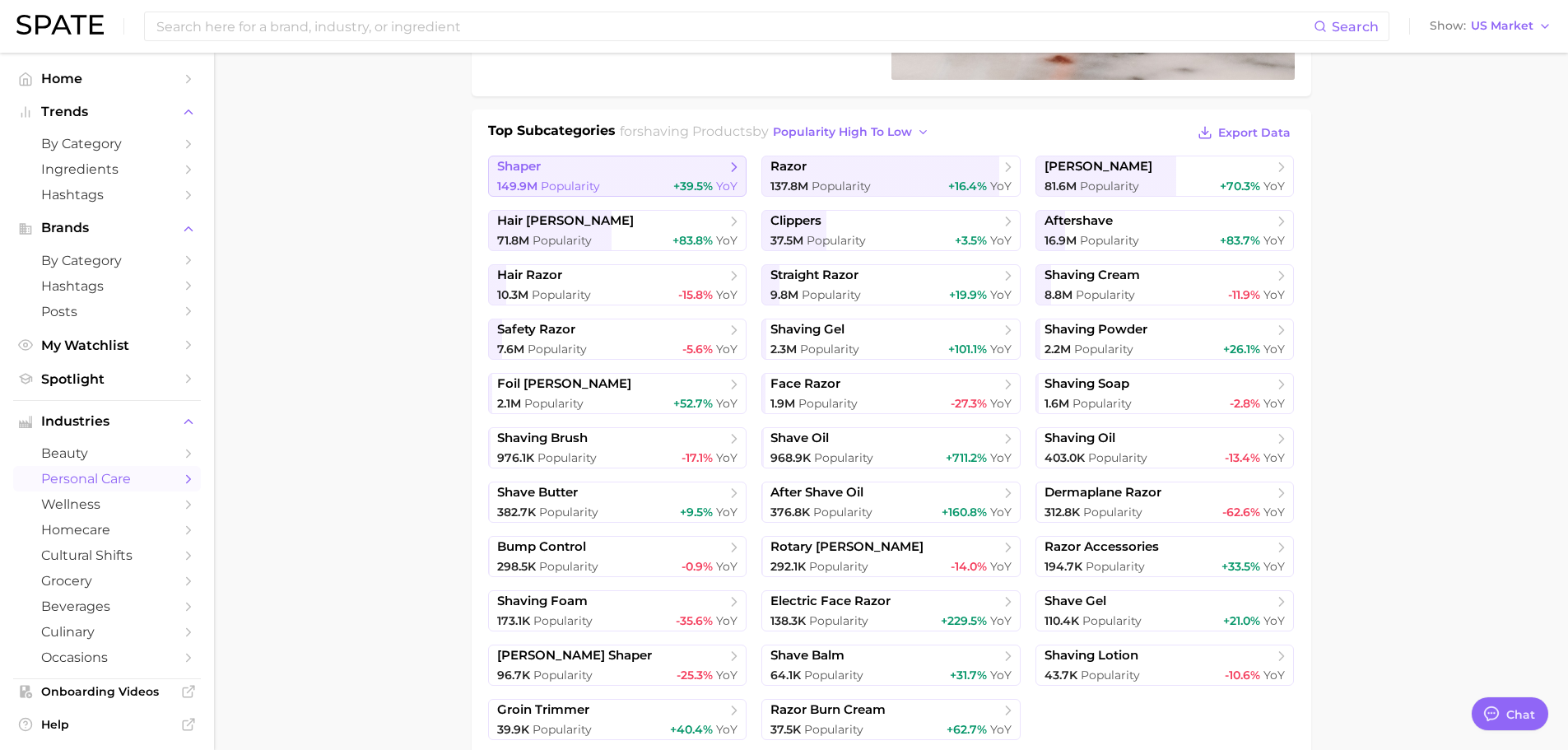
click at [651, 170] on span "shaper" at bounding box center [611, 166] width 229 height 16
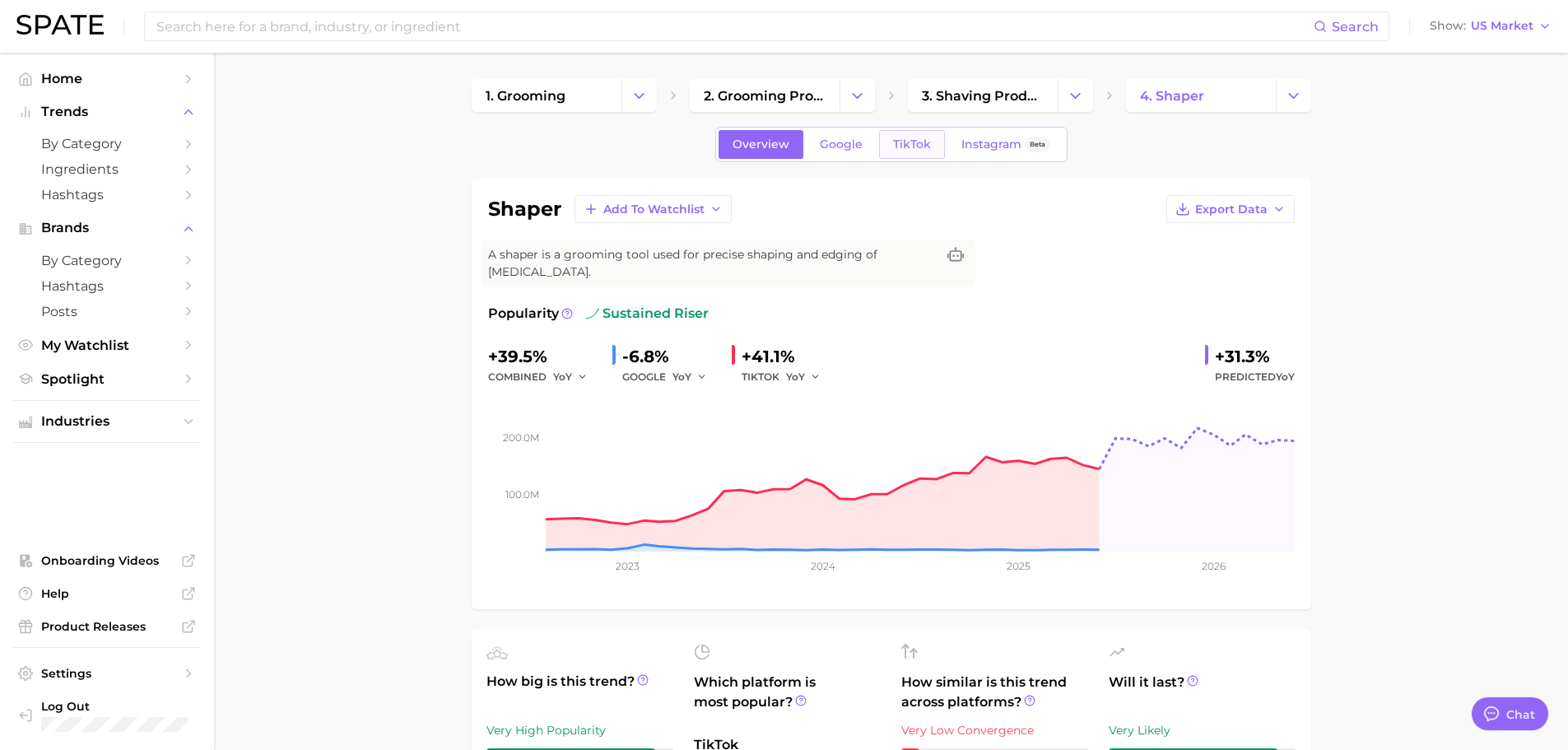
click at [899, 142] on span "TikTok" at bounding box center [912, 144] width 38 height 14
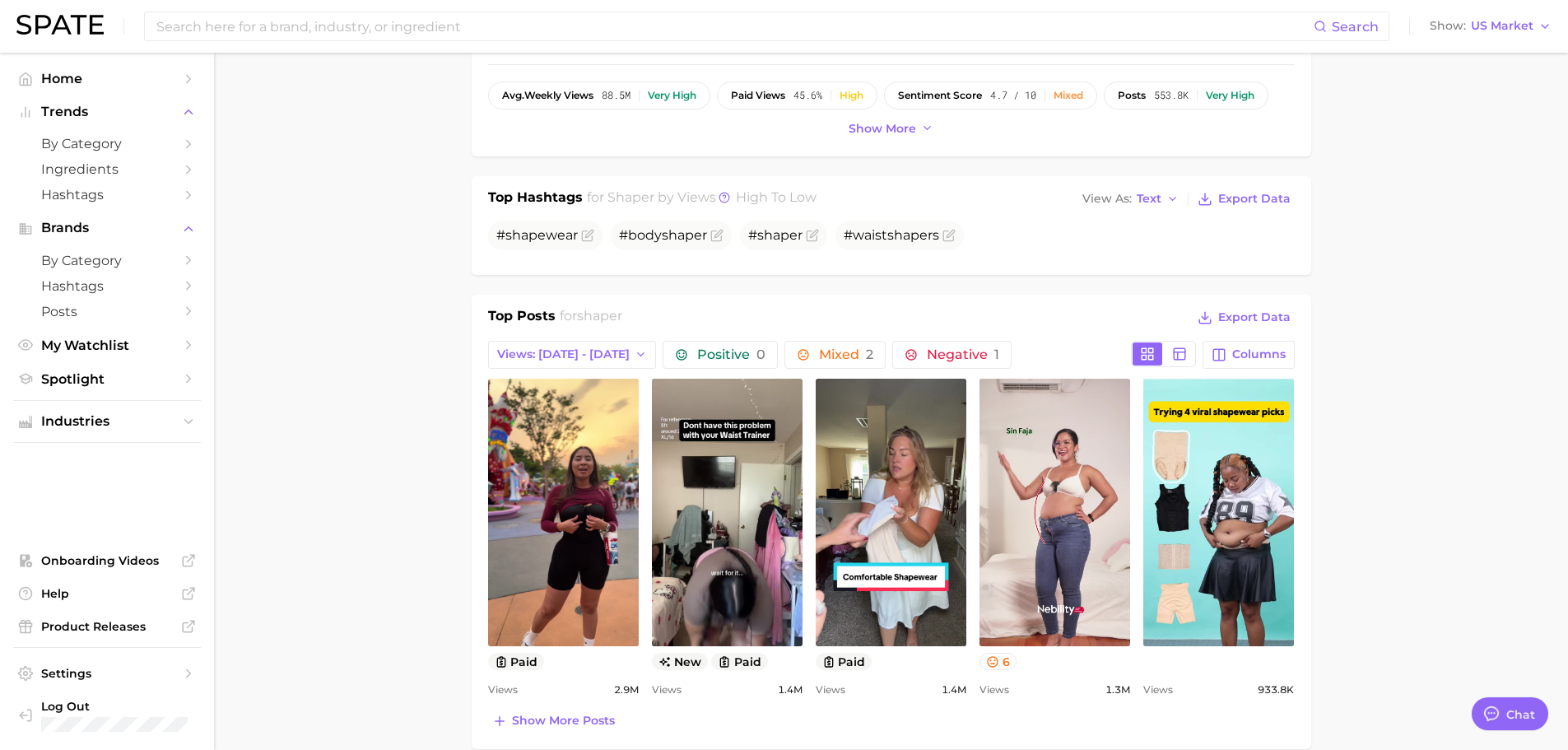
scroll to position [456, 0]
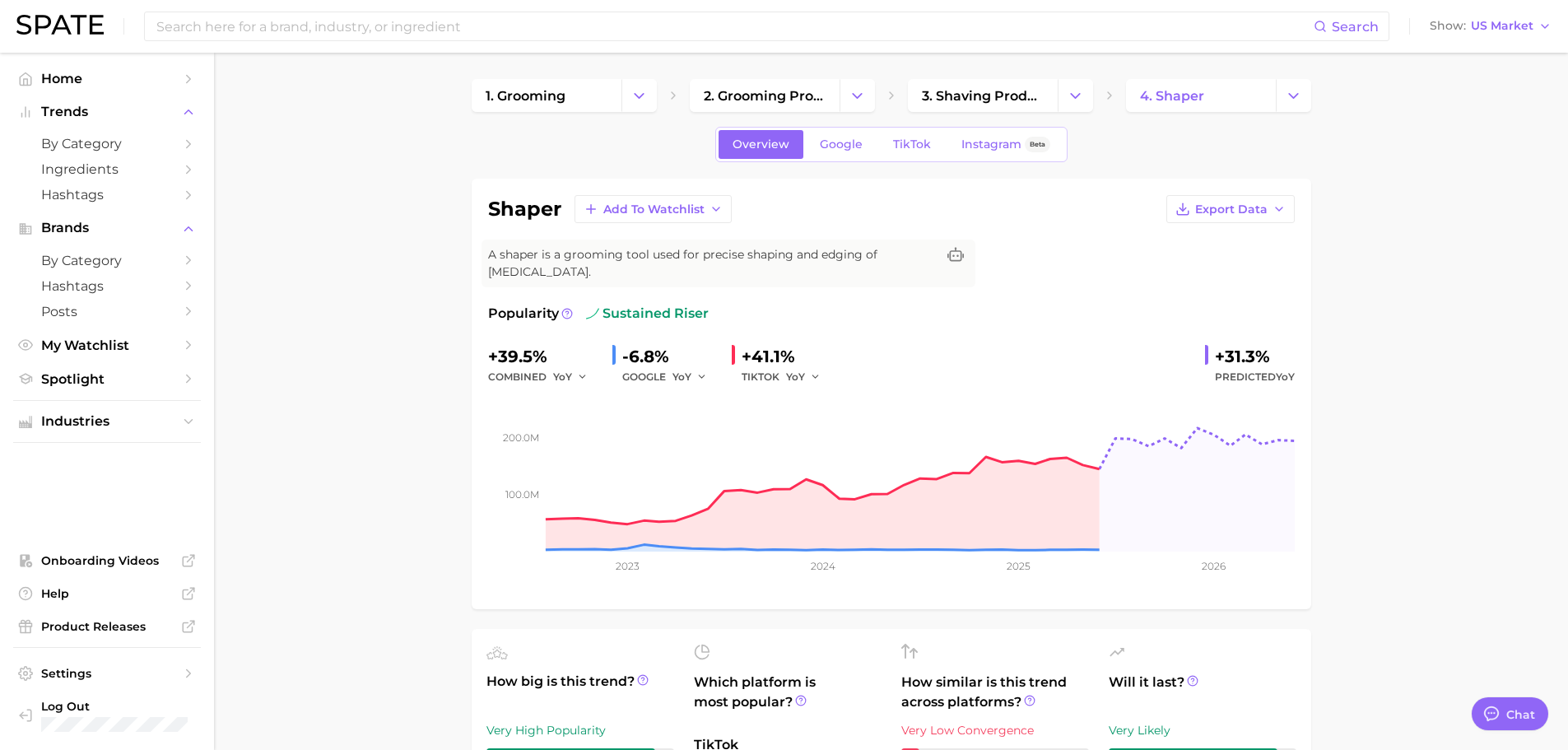
scroll to position [329, 0]
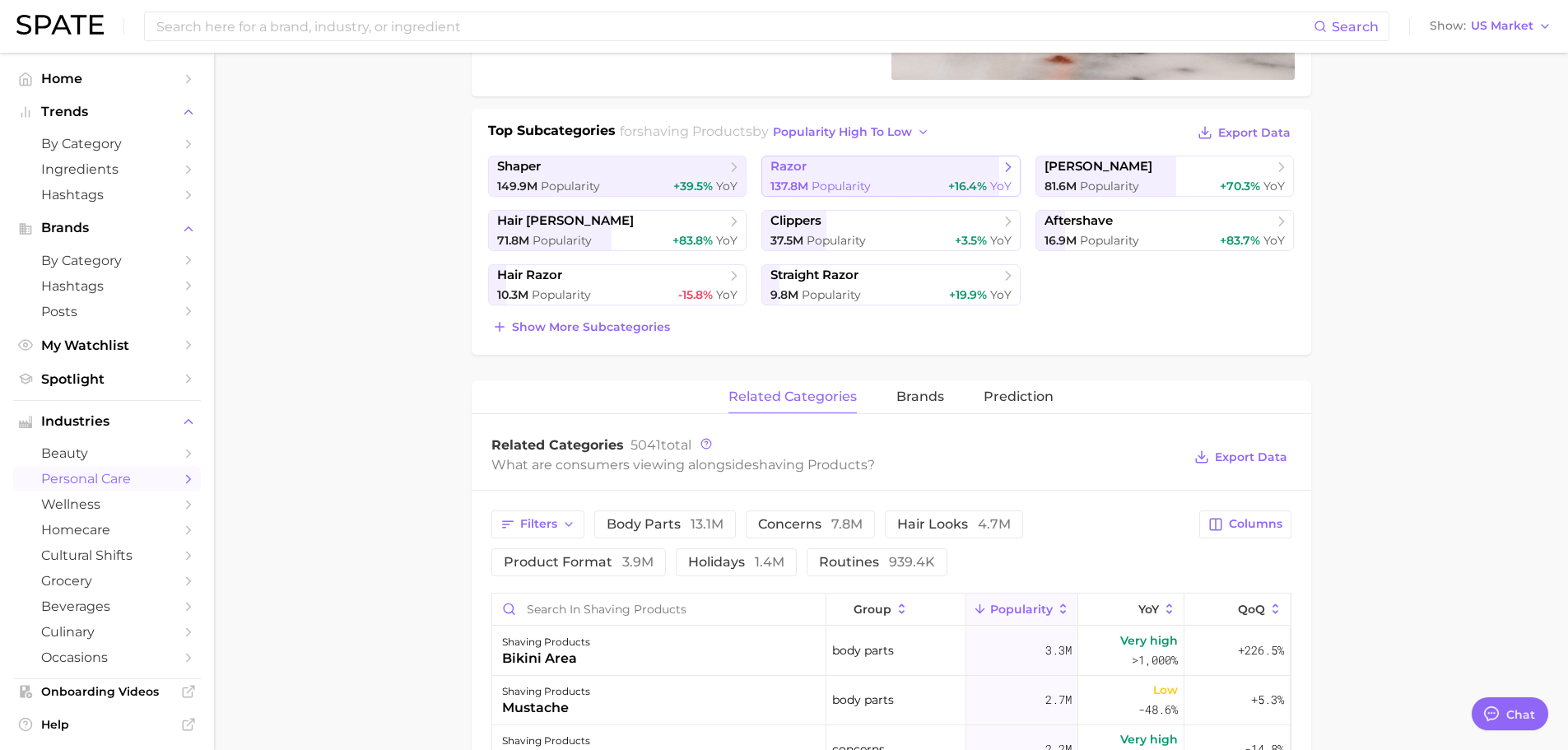
click at [851, 176] on link "razor 137.8m Popularity +16.4% YoY" at bounding box center [891, 176] width 259 height 41
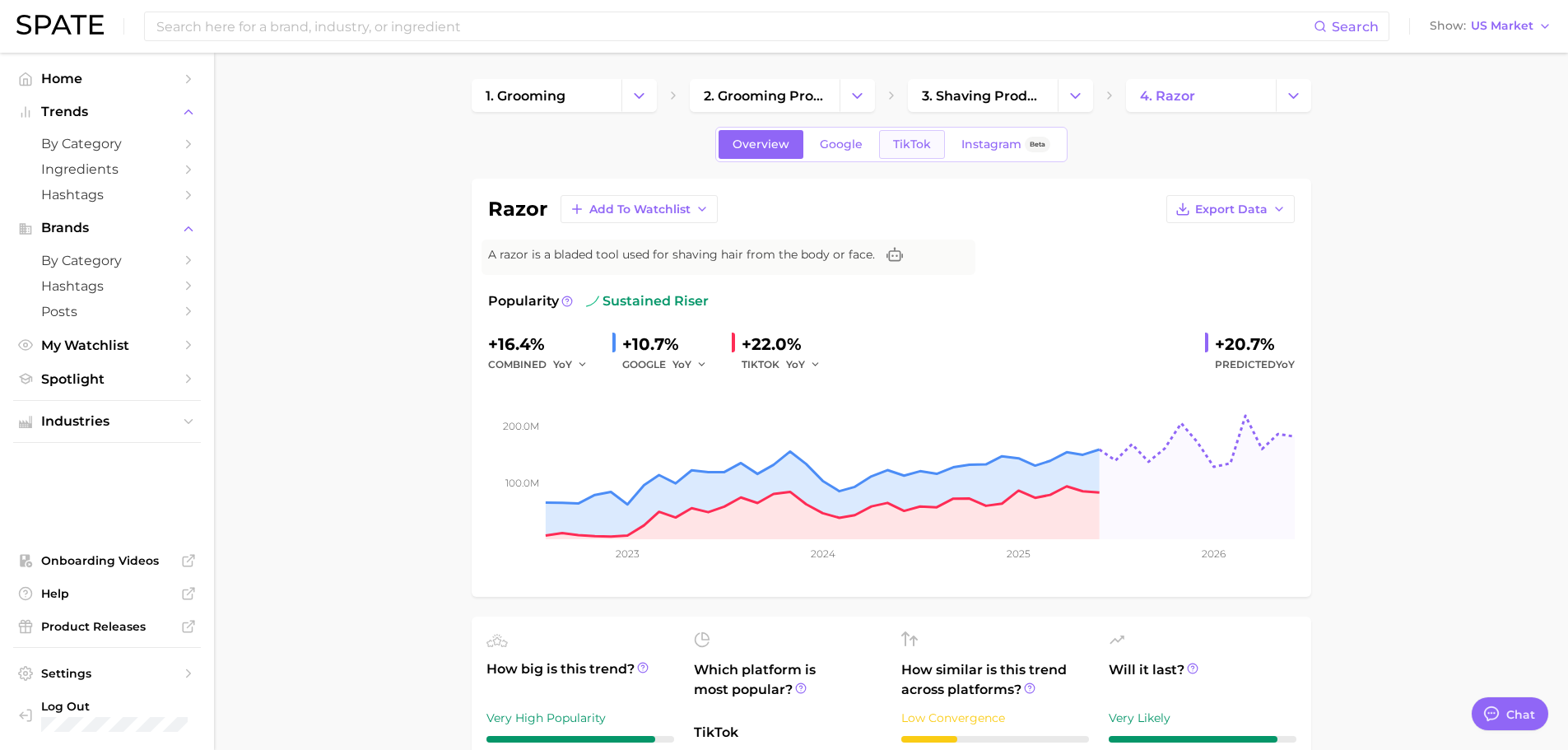
click at [904, 139] on span "TikTok" at bounding box center [912, 144] width 38 height 14
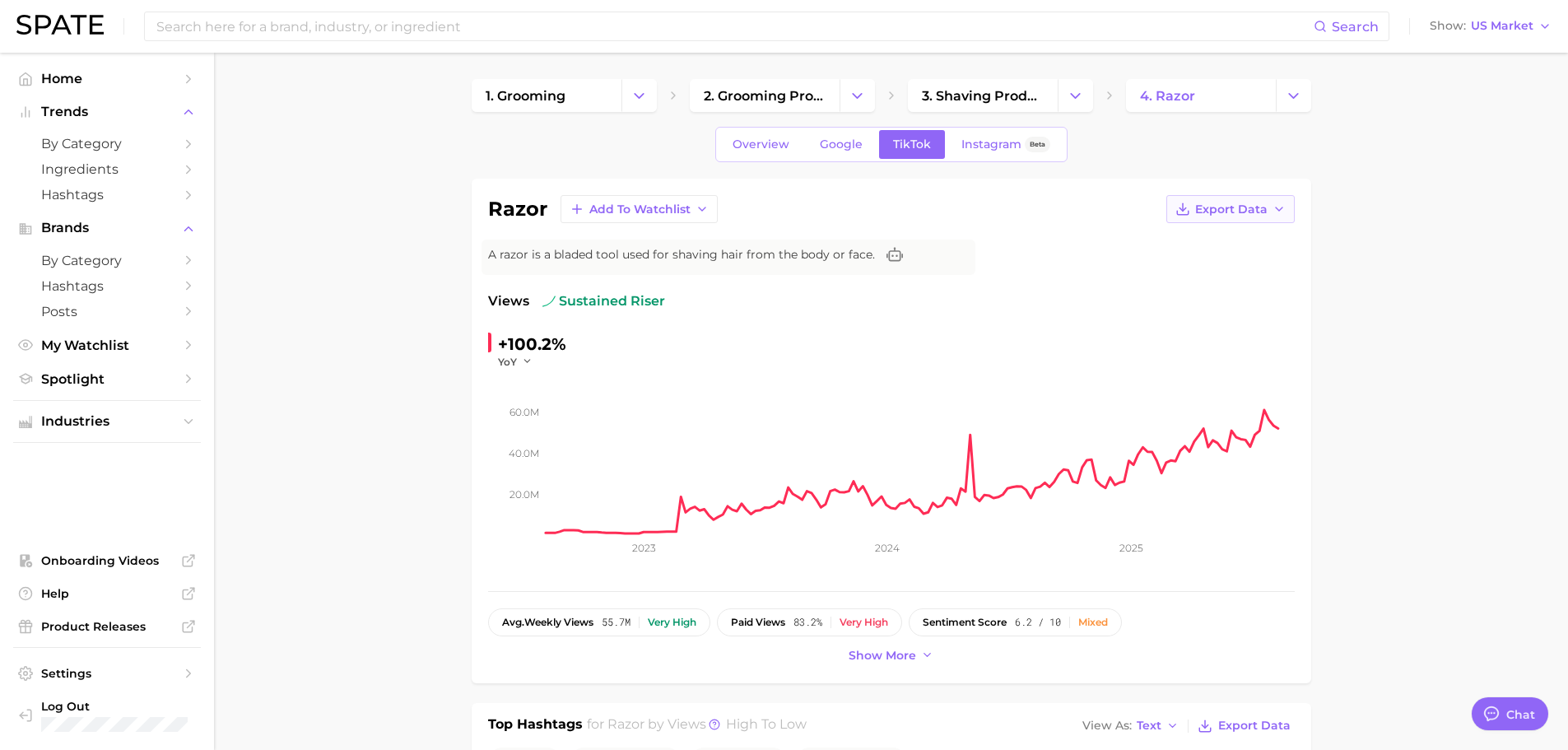
click at [1240, 205] on span "Export Data" at bounding box center [1231, 210] width 73 height 14
click at [1171, 241] on span "Time Series CSV" at bounding box center [1189, 239] width 97 height 14
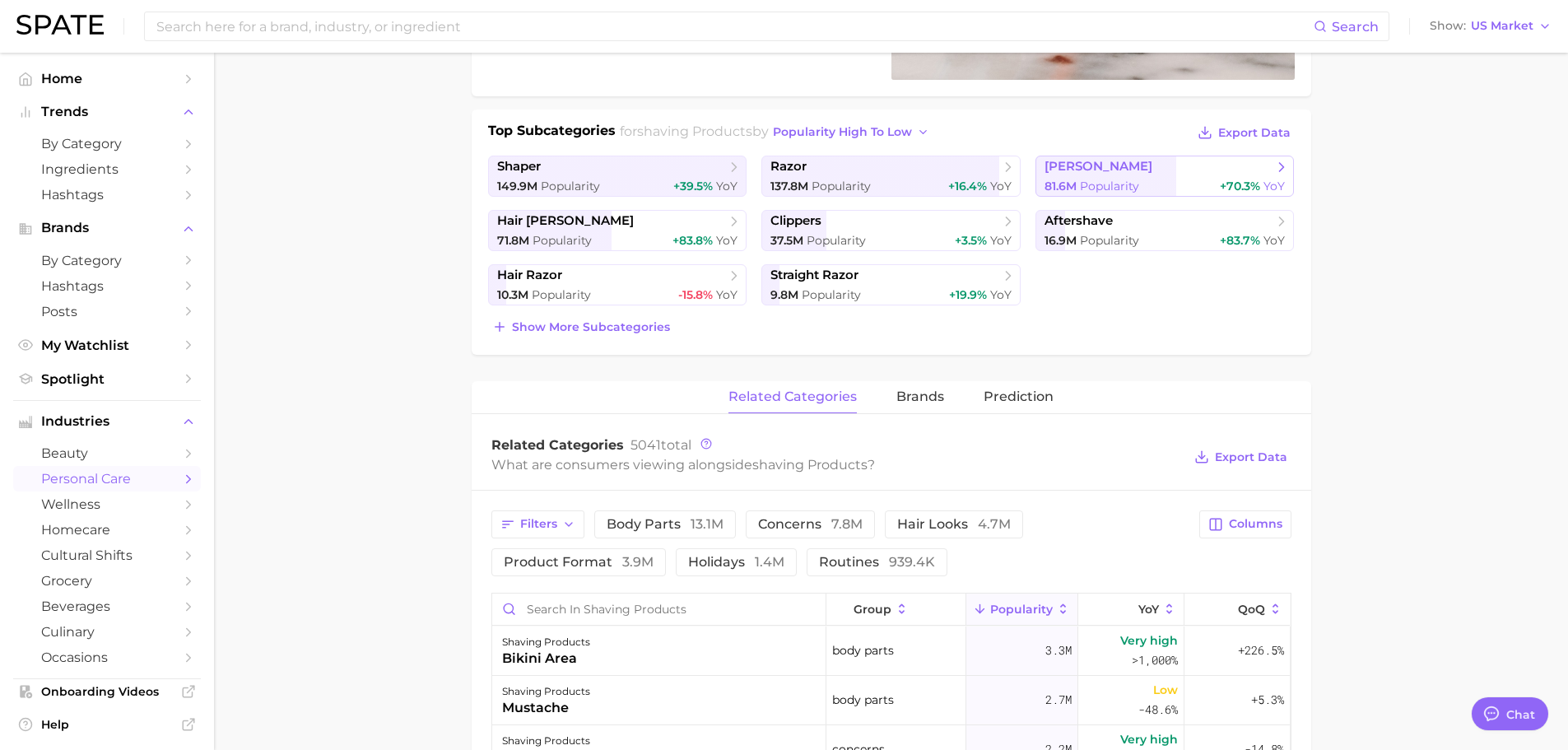
click at [1104, 174] on span "[PERSON_NAME]" at bounding box center [1159, 166] width 229 height 16
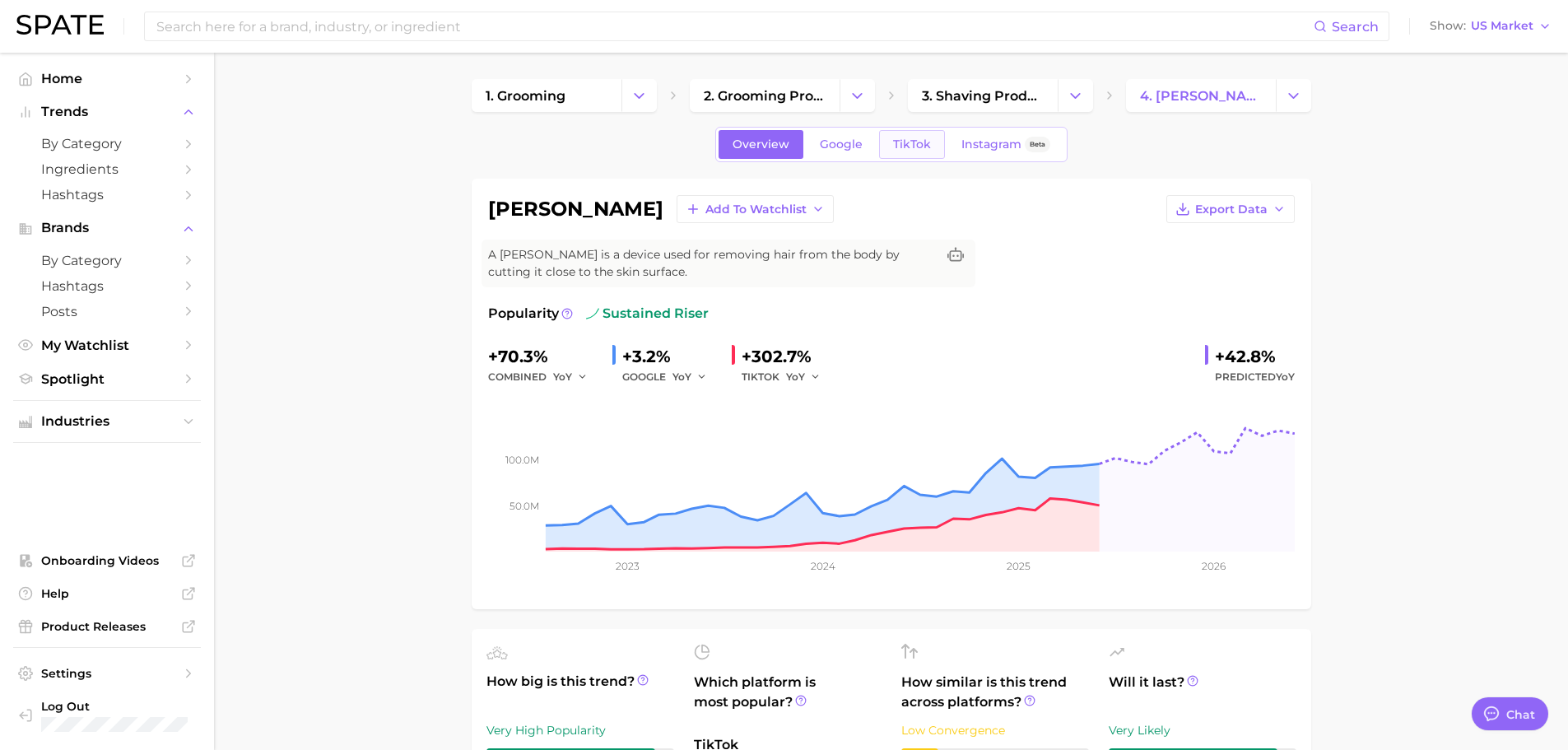
click at [909, 139] on span "TikTok" at bounding box center [912, 144] width 38 height 14
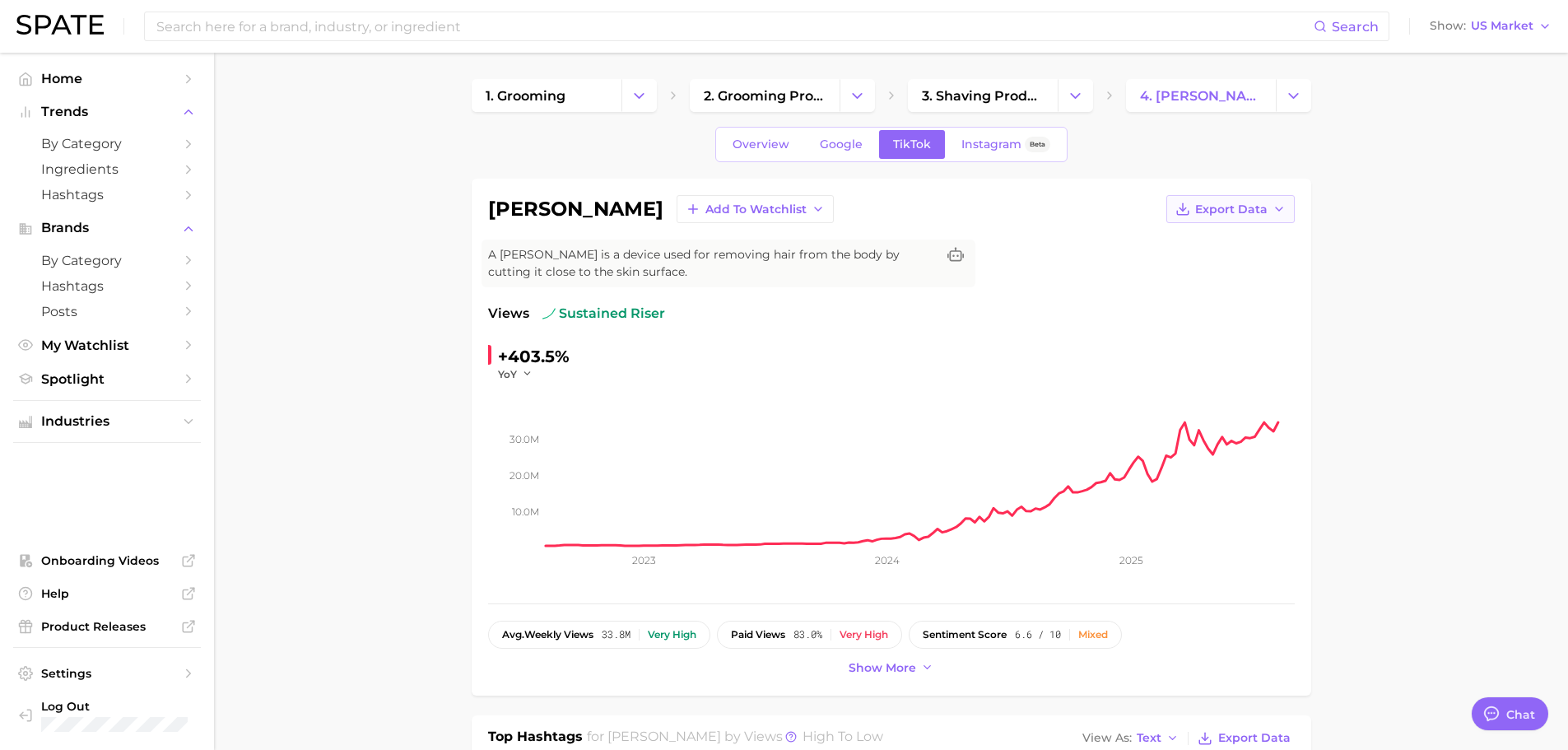
click at [1250, 212] on span "Export Data" at bounding box center [1231, 210] width 73 height 14
click at [1203, 239] on span "Time Series CSV" at bounding box center [1189, 239] width 97 height 14
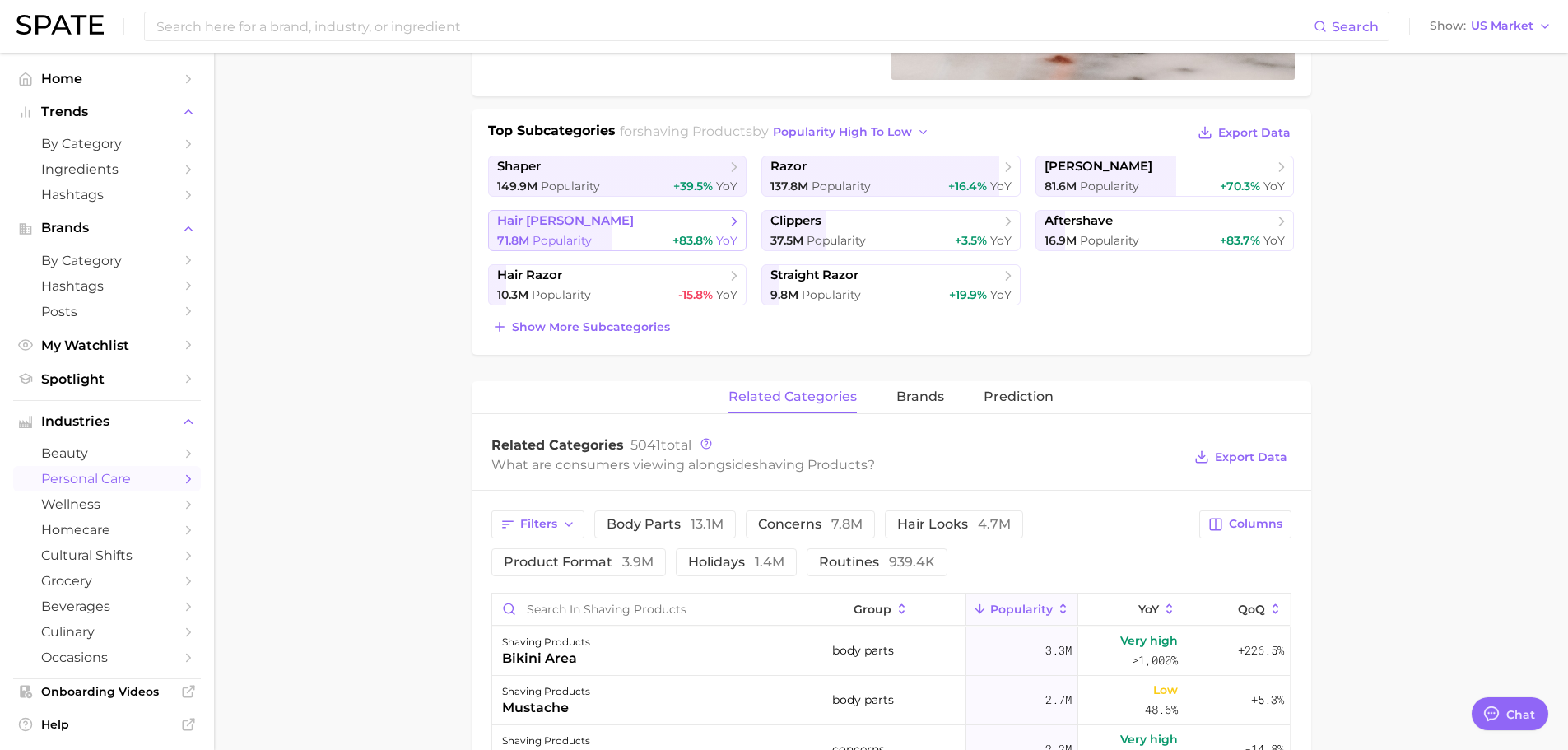
click at [624, 219] on span "hair [PERSON_NAME]" at bounding box center [611, 221] width 229 height 16
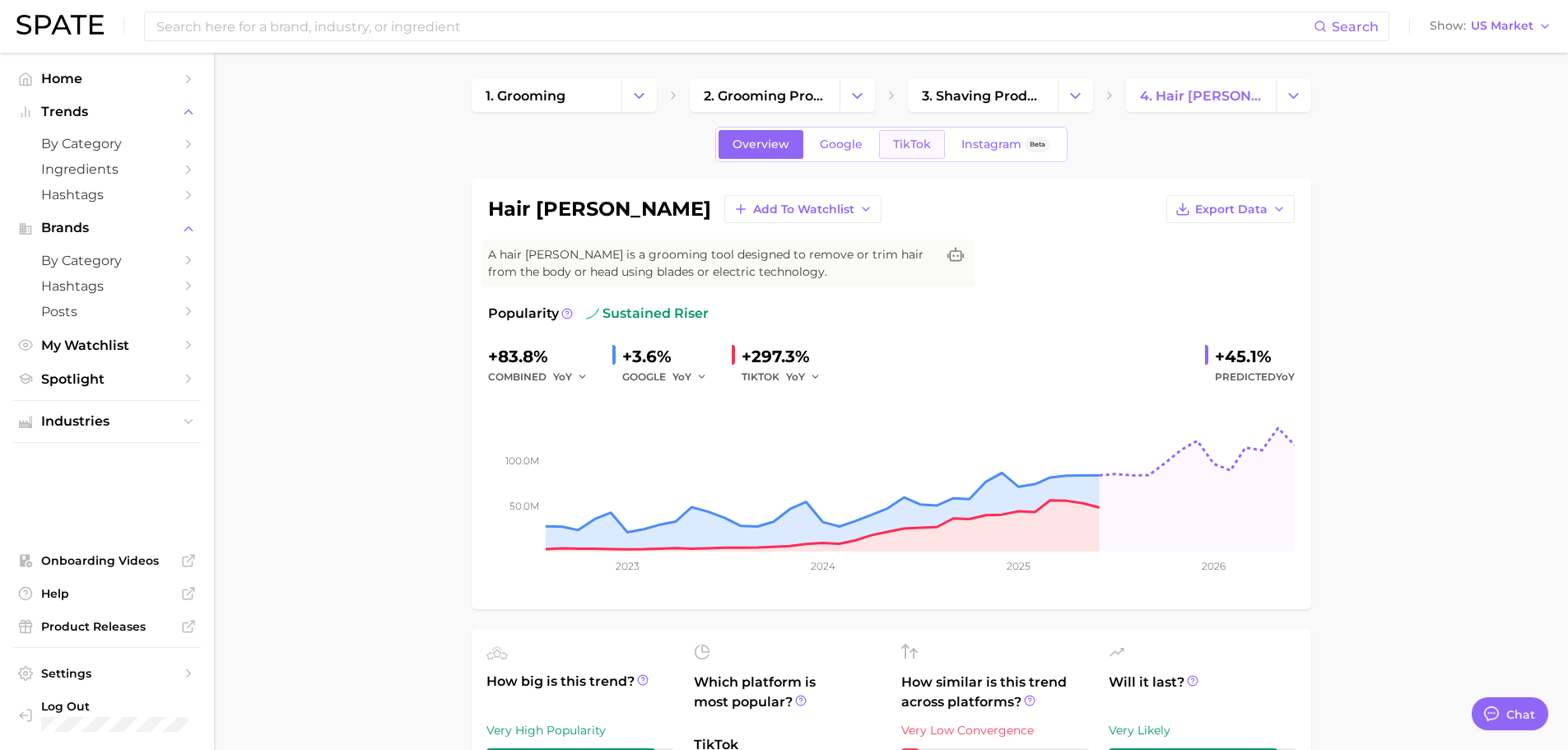
click at [919, 152] on link "TikTok" at bounding box center [912, 144] width 66 height 29
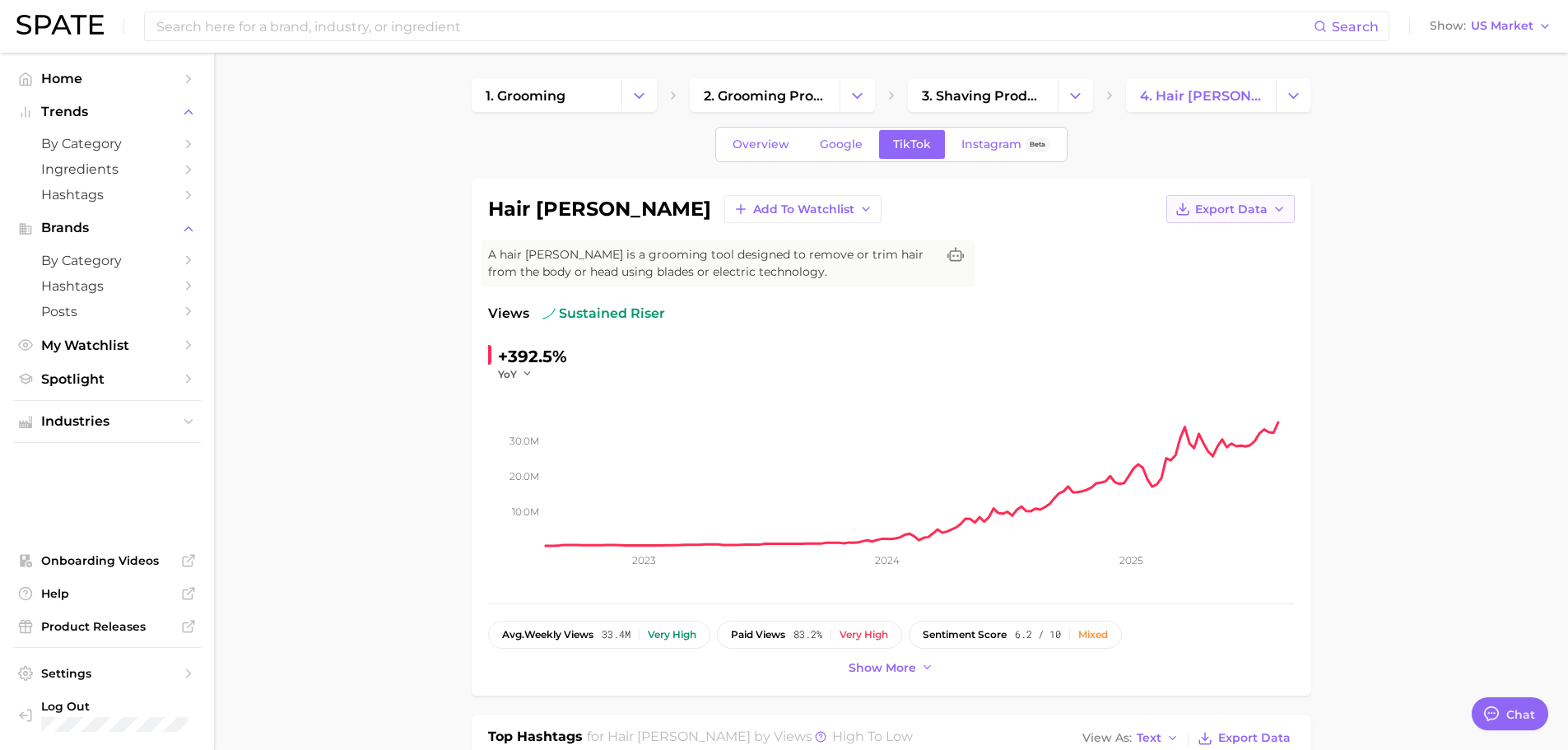
click at [1227, 198] on button "Export Data" at bounding box center [1230, 209] width 128 height 28
click at [1217, 238] on span "Time Series CSV" at bounding box center [1189, 239] width 97 height 14
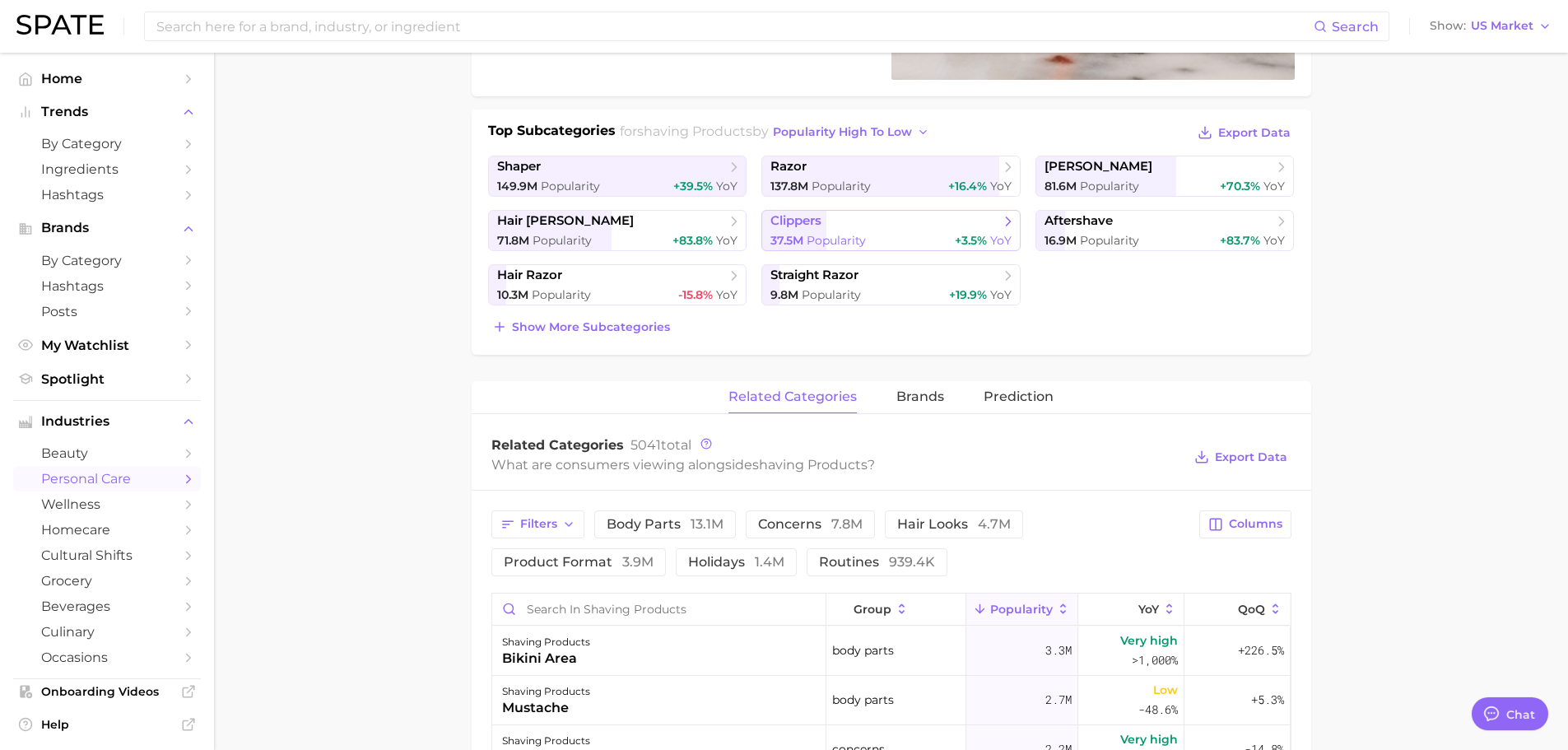
click at [856, 232] on span "Popularity" at bounding box center [836, 239] width 59 height 14
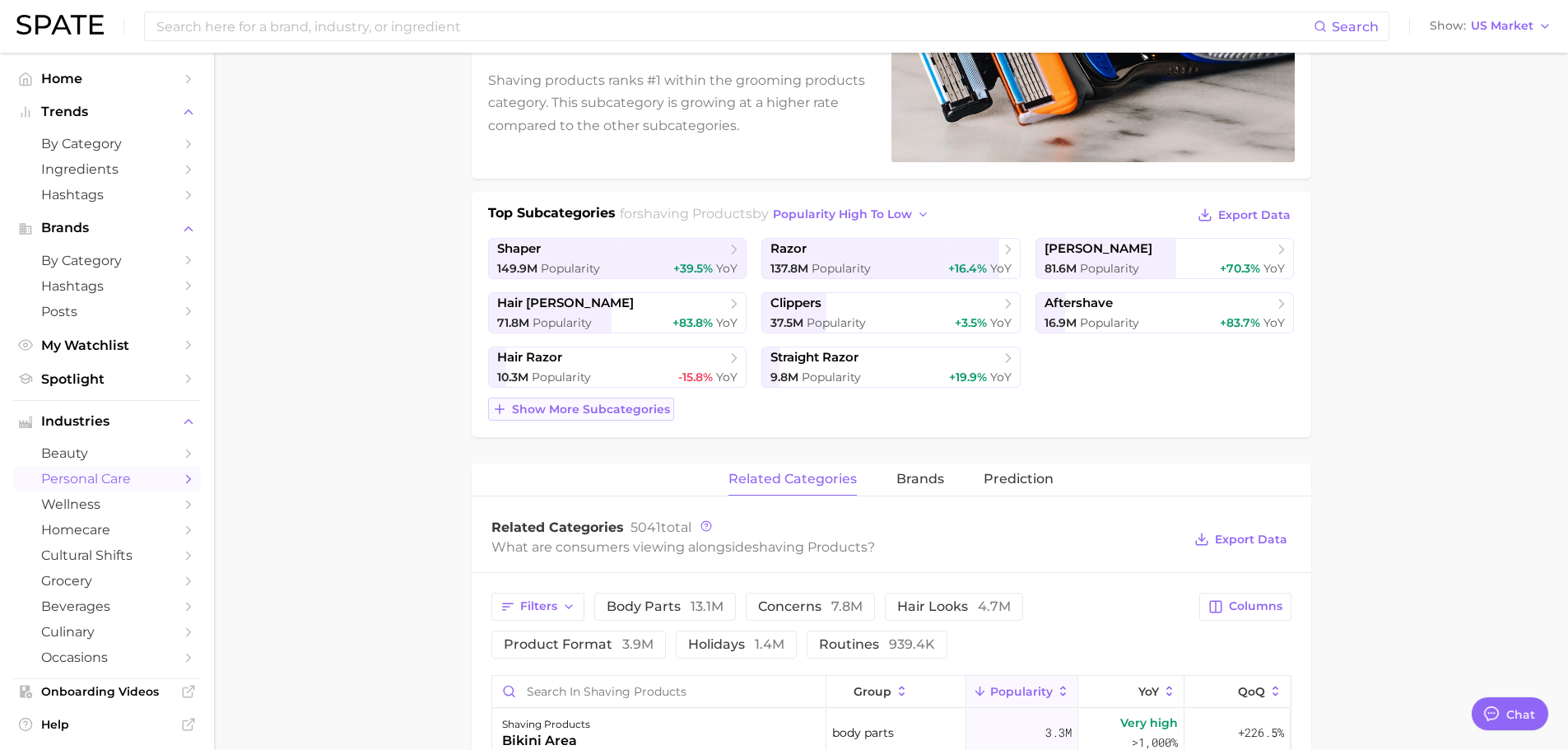
click at [575, 409] on span "Show more subcategories" at bounding box center [590, 409] width 158 height 14
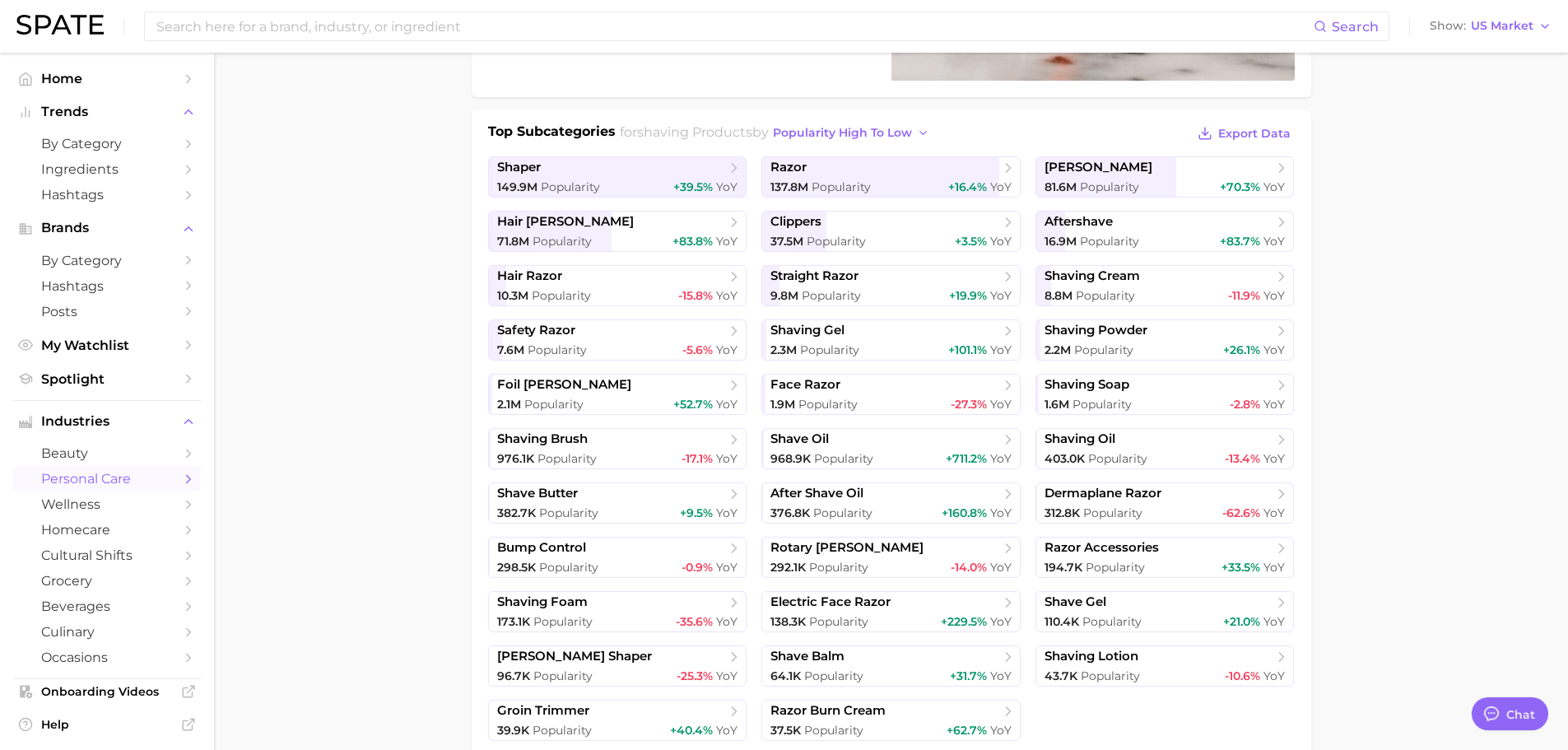
scroll to position [329, 0]
click at [898, 238] on div "37.5m Popularity +3.5% YoY" at bounding box center [891, 240] width 241 height 15
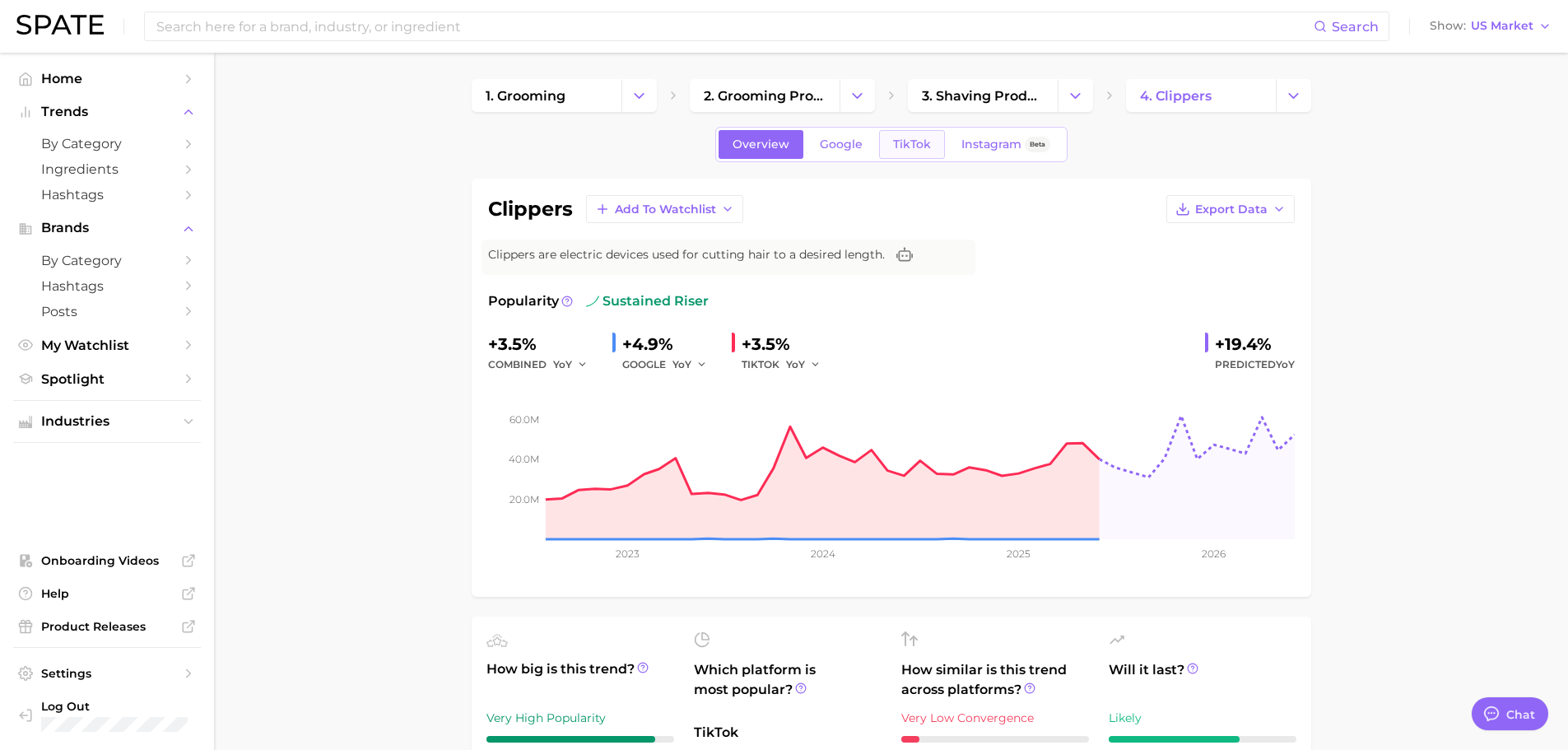
click at [919, 143] on span "TikTok" at bounding box center [912, 144] width 38 height 14
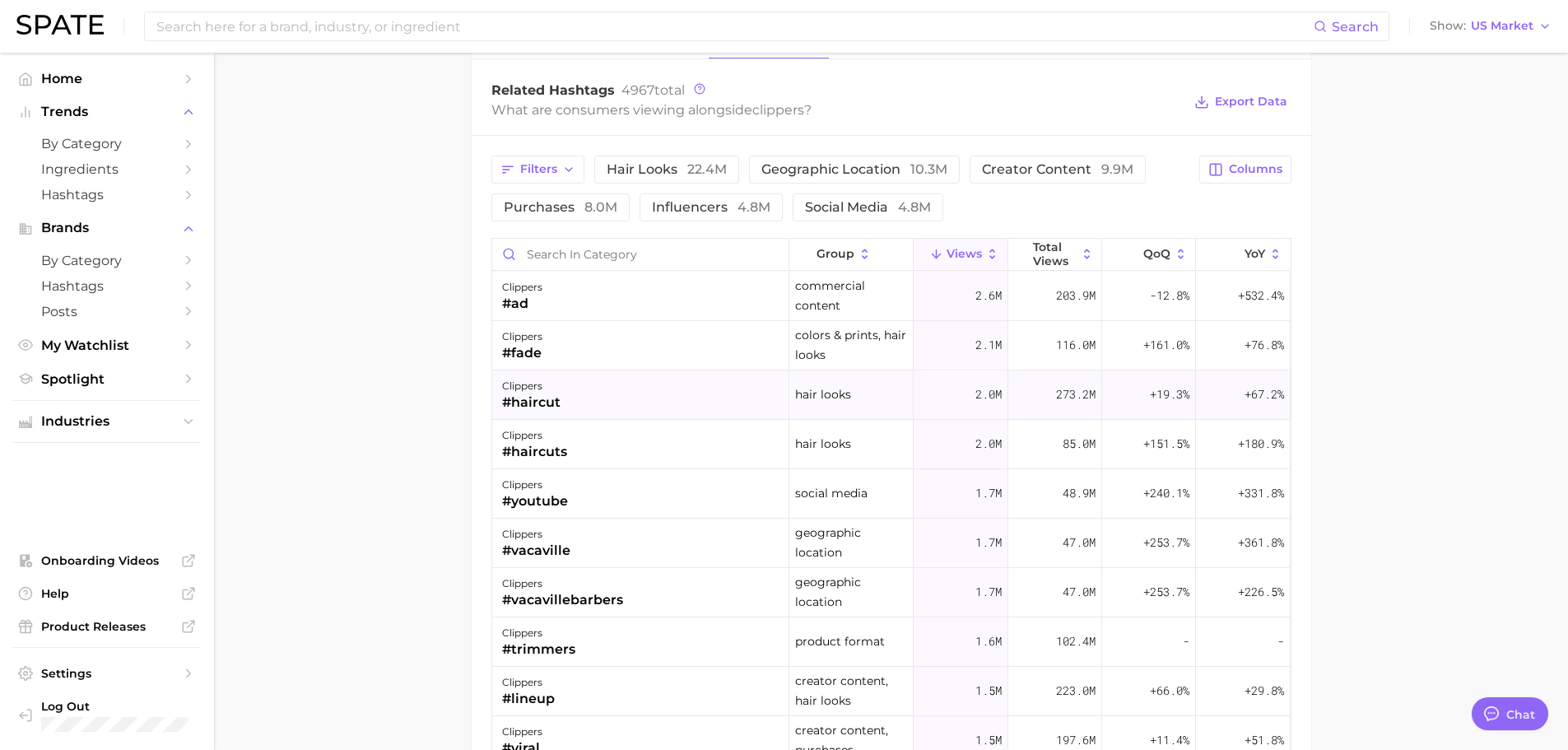
scroll to position [1400, 0]
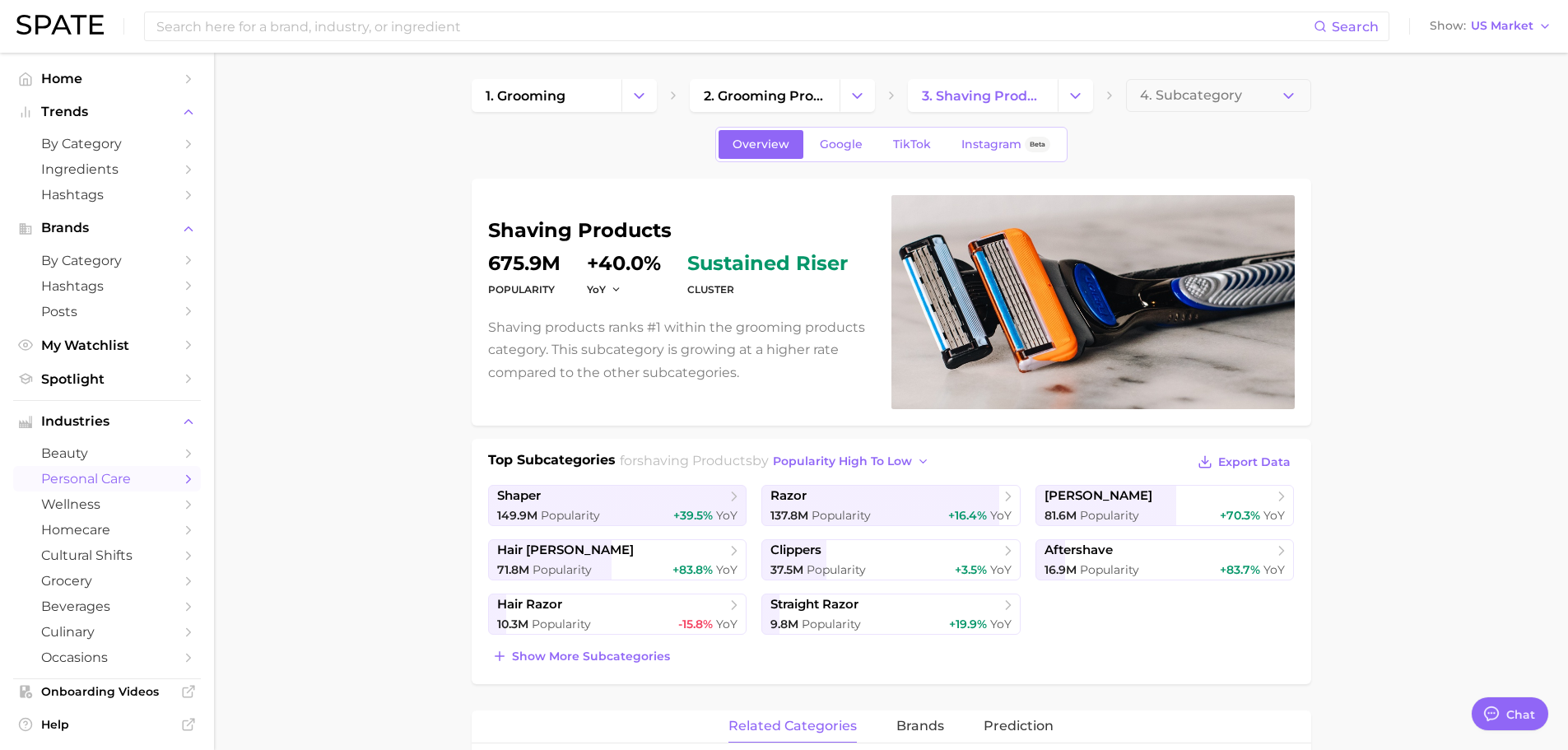
scroll to position [329, 0]
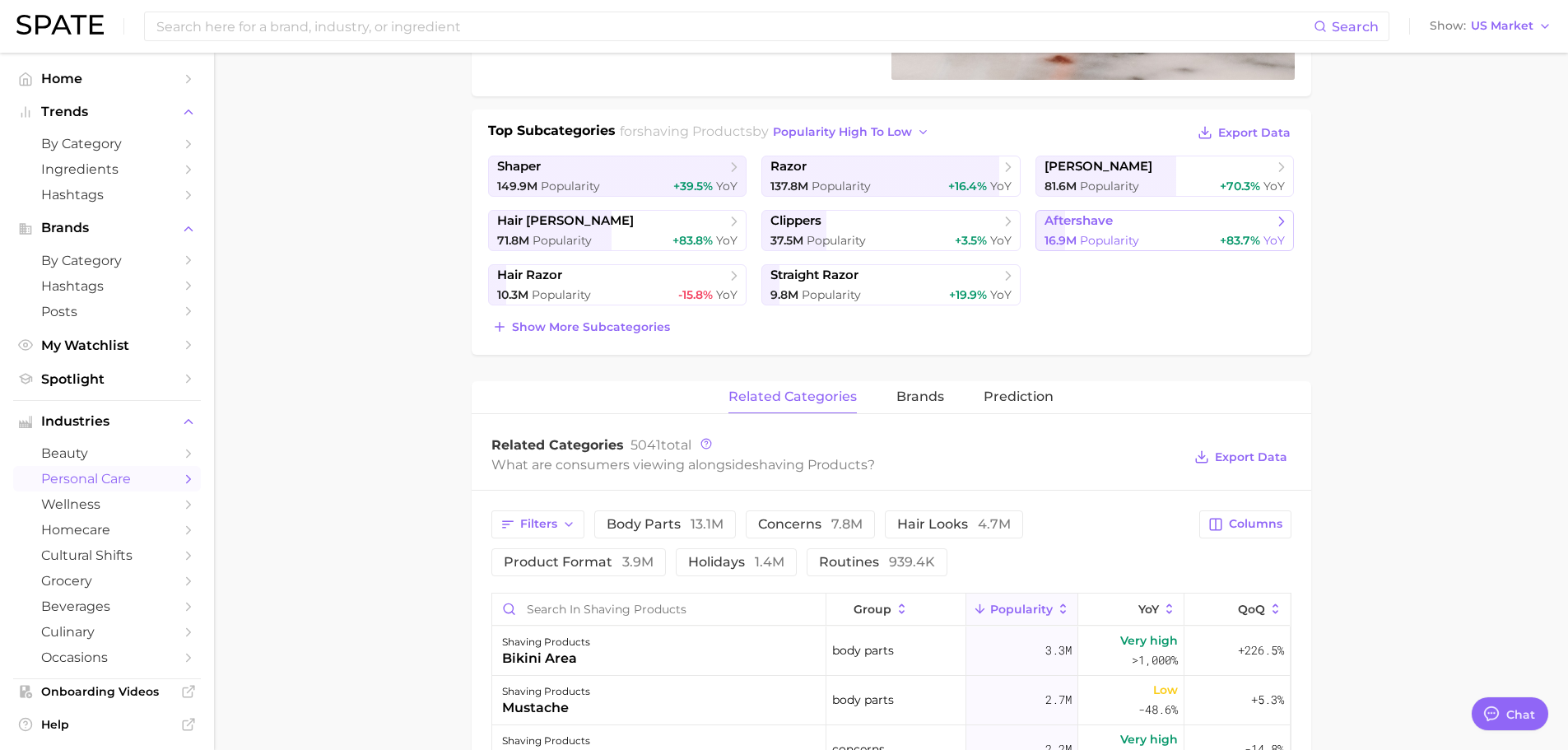
click at [1113, 227] on span "aftershave" at bounding box center [1078, 221] width 68 height 15
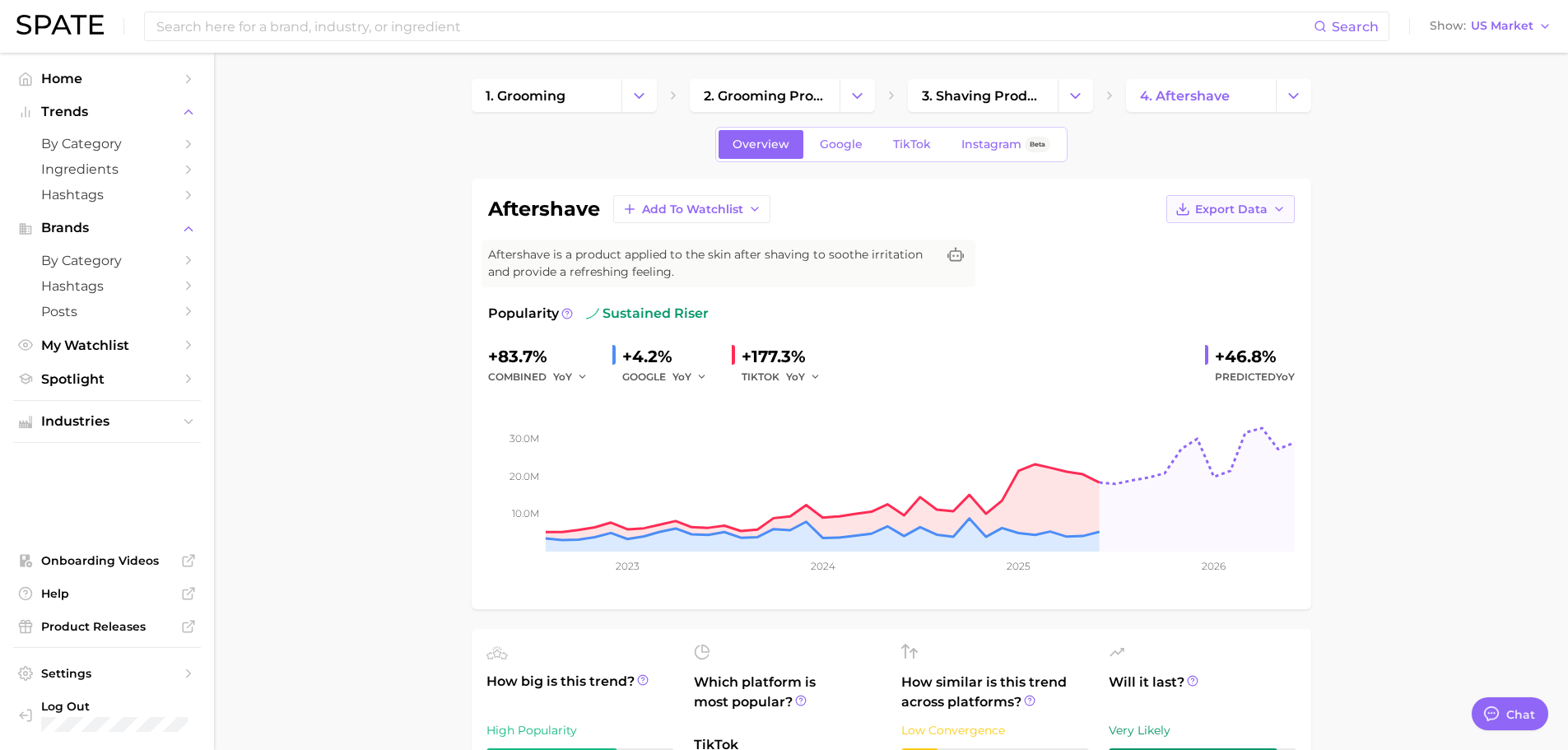
click at [1204, 213] on span "Export Data" at bounding box center [1231, 210] width 73 height 14
click at [1195, 235] on span "Time Series CSV" at bounding box center [1189, 239] width 97 height 14
click at [889, 143] on link "TikTok" at bounding box center [912, 144] width 66 height 29
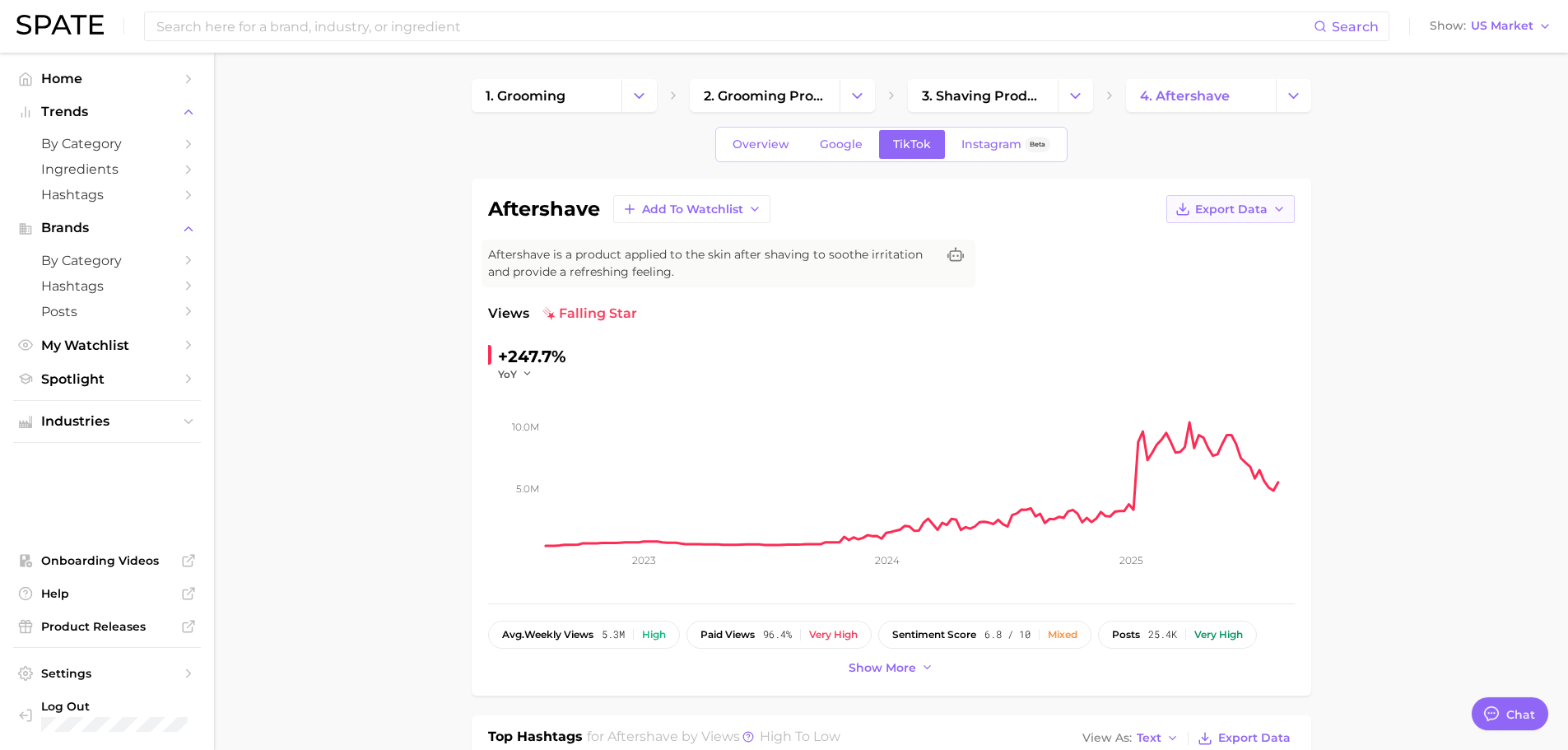
click at [1262, 206] on span "Export Data" at bounding box center [1231, 210] width 73 height 14
click at [1226, 239] on span "Time Series CSV" at bounding box center [1189, 239] width 97 height 14
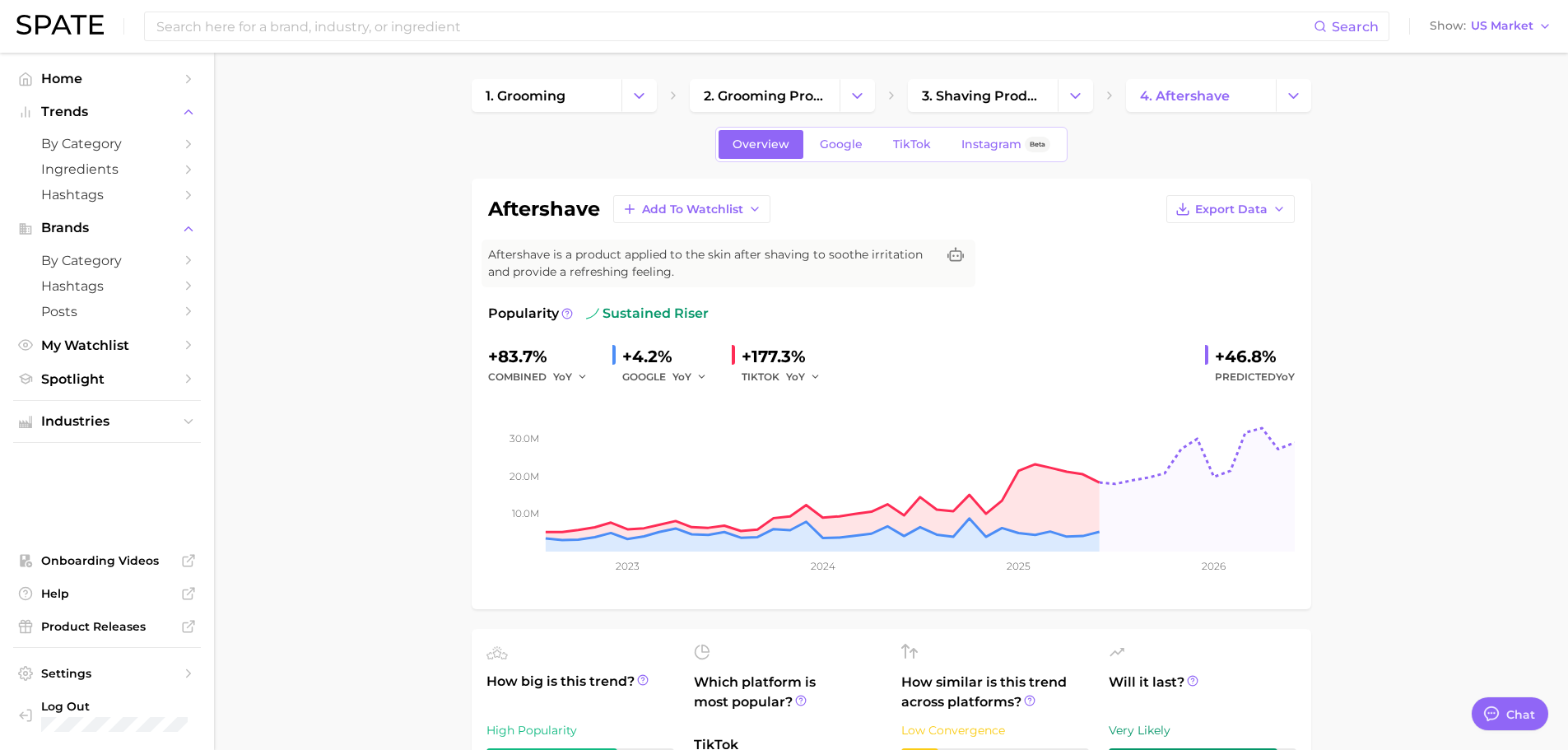
scroll to position [329, 0]
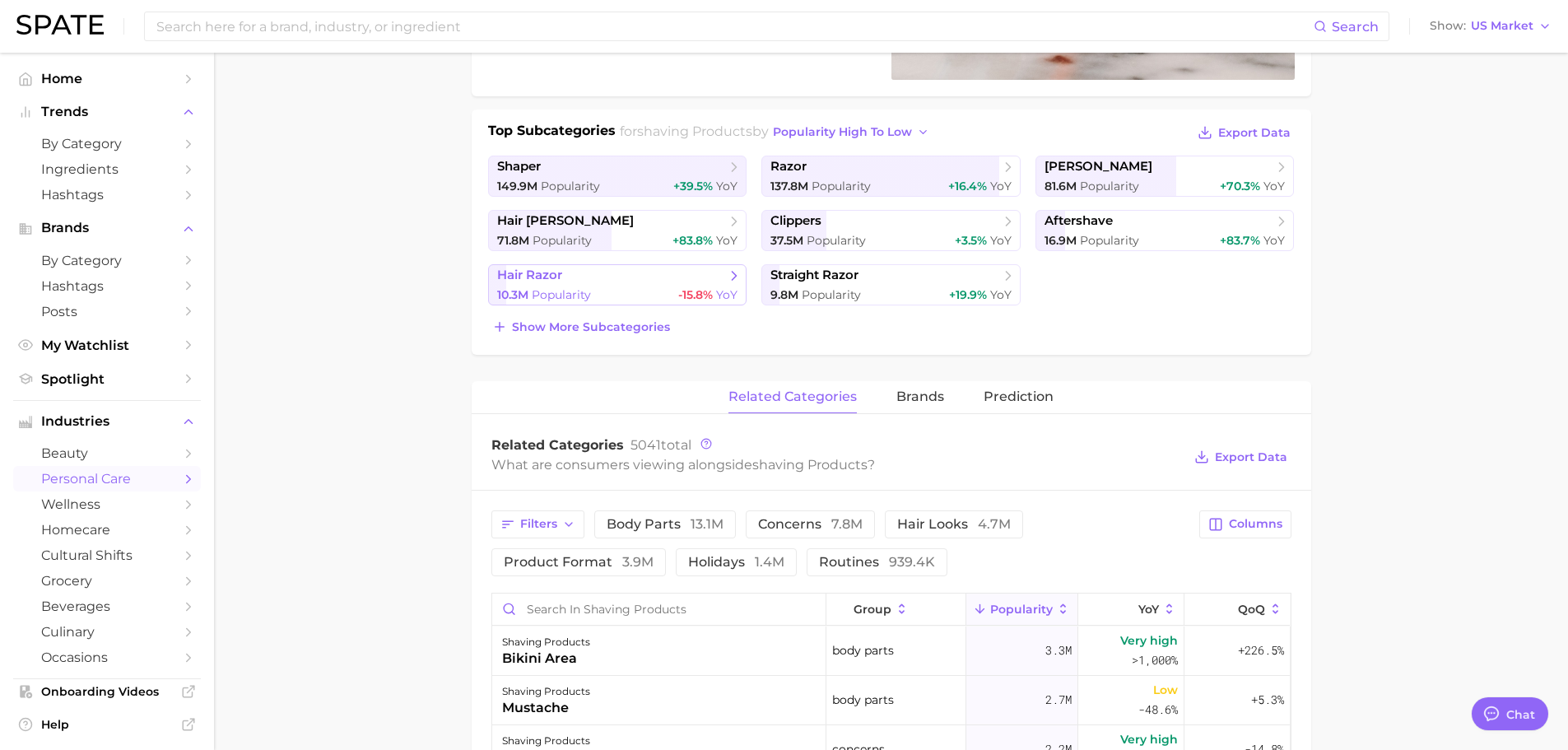
click at [616, 280] on span "hair razor" at bounding box center [611, 276] width 229 height 16
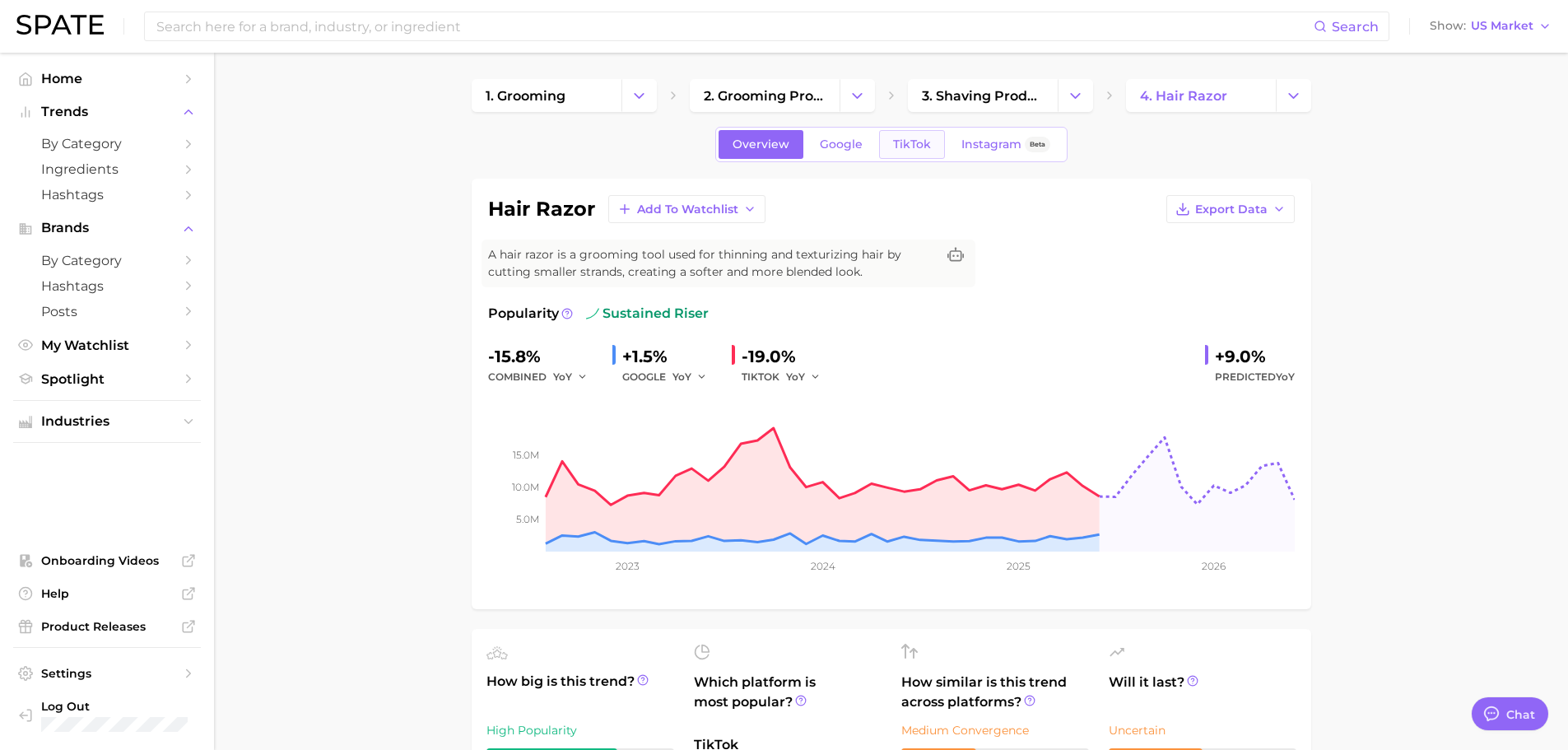
click at [887, 139] on link "TikTok" at bounding box center [912, 144] width 66 height 29
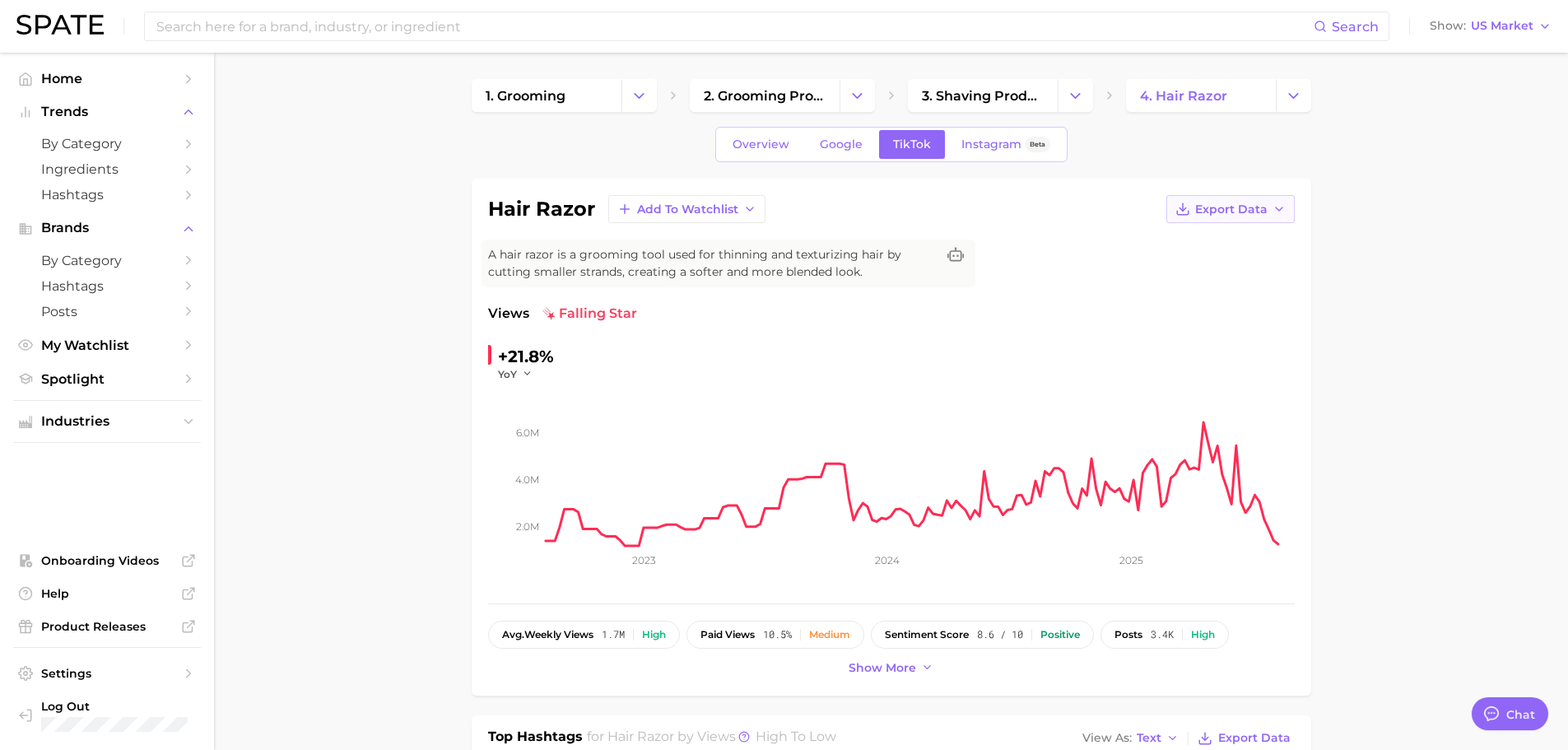
click at [1204, 212] on span "Export Data" at bounding box center [1231, 210] width 73 height 14
click at [1197, 236] on span "Time Series CSV" at bounding box center [1189, 239] width 97 height 14
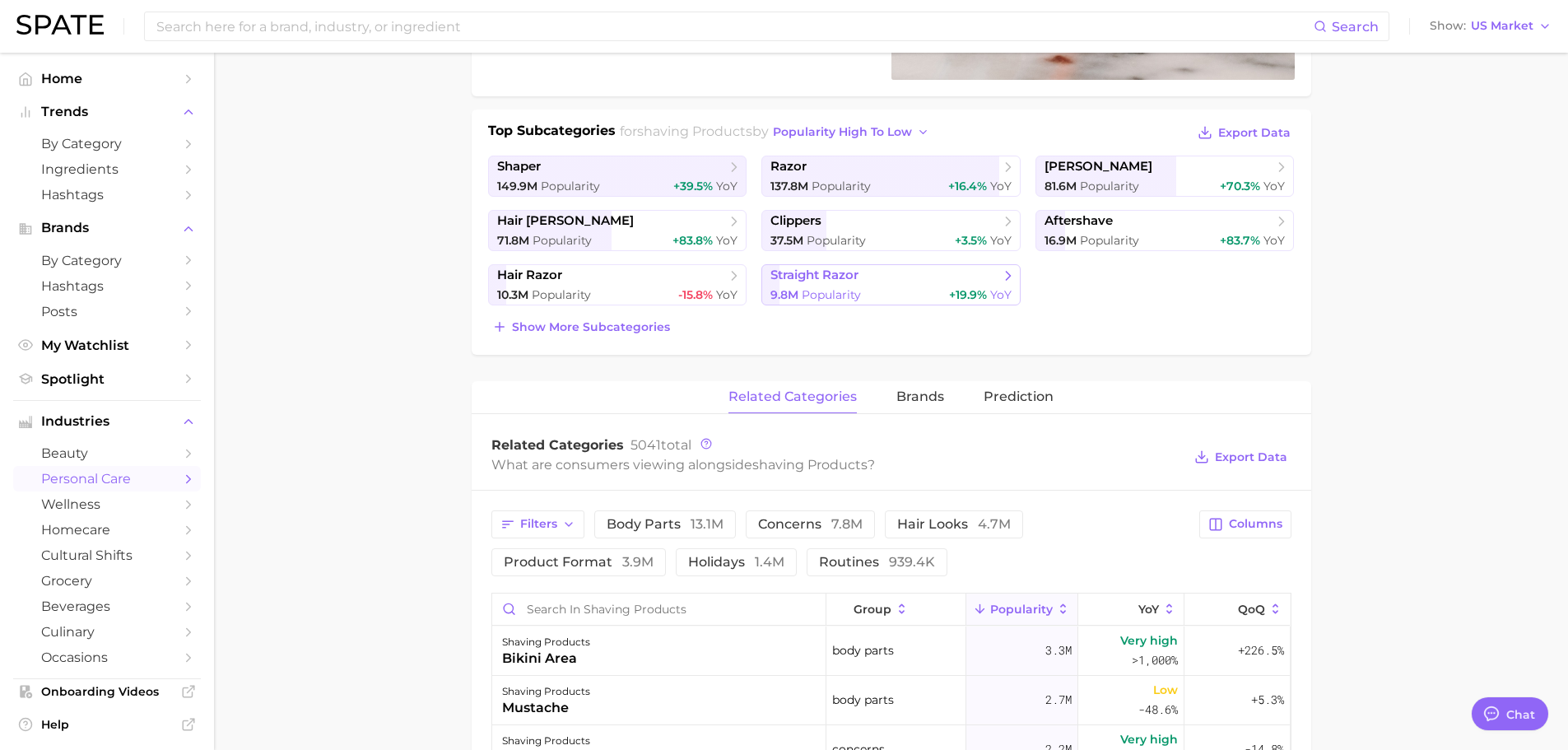
click at [892, 297] on div "9.8m Popularity +19.9% YoY" at bounding box center [891, 295] width 241 height 15
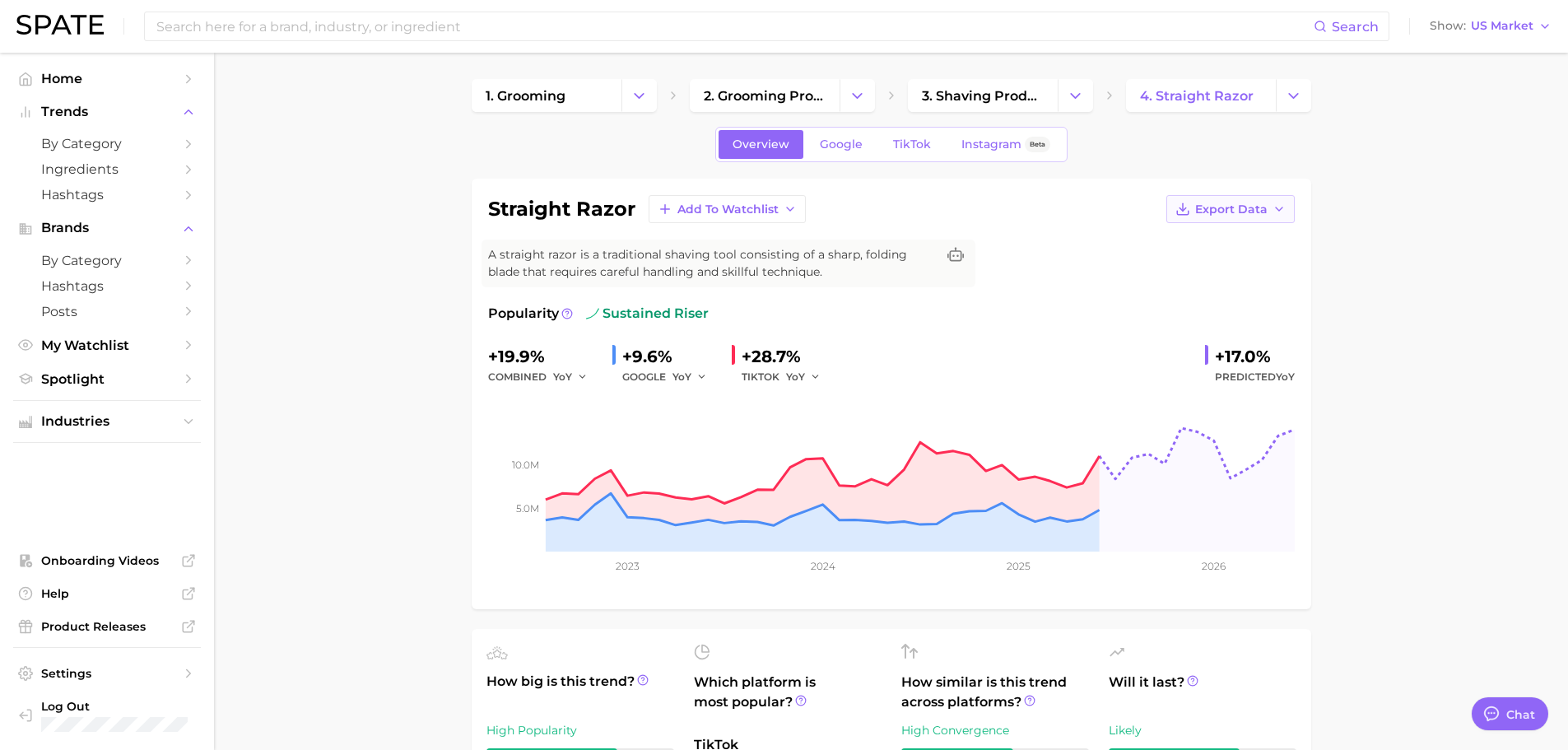
click at [1244, 203] on span "Export Data" at bounding box center [1231, 210] width 73 height 14
click at [898, 142] on span "TikTok" at bounding box center [912, 144] width 38 height 14
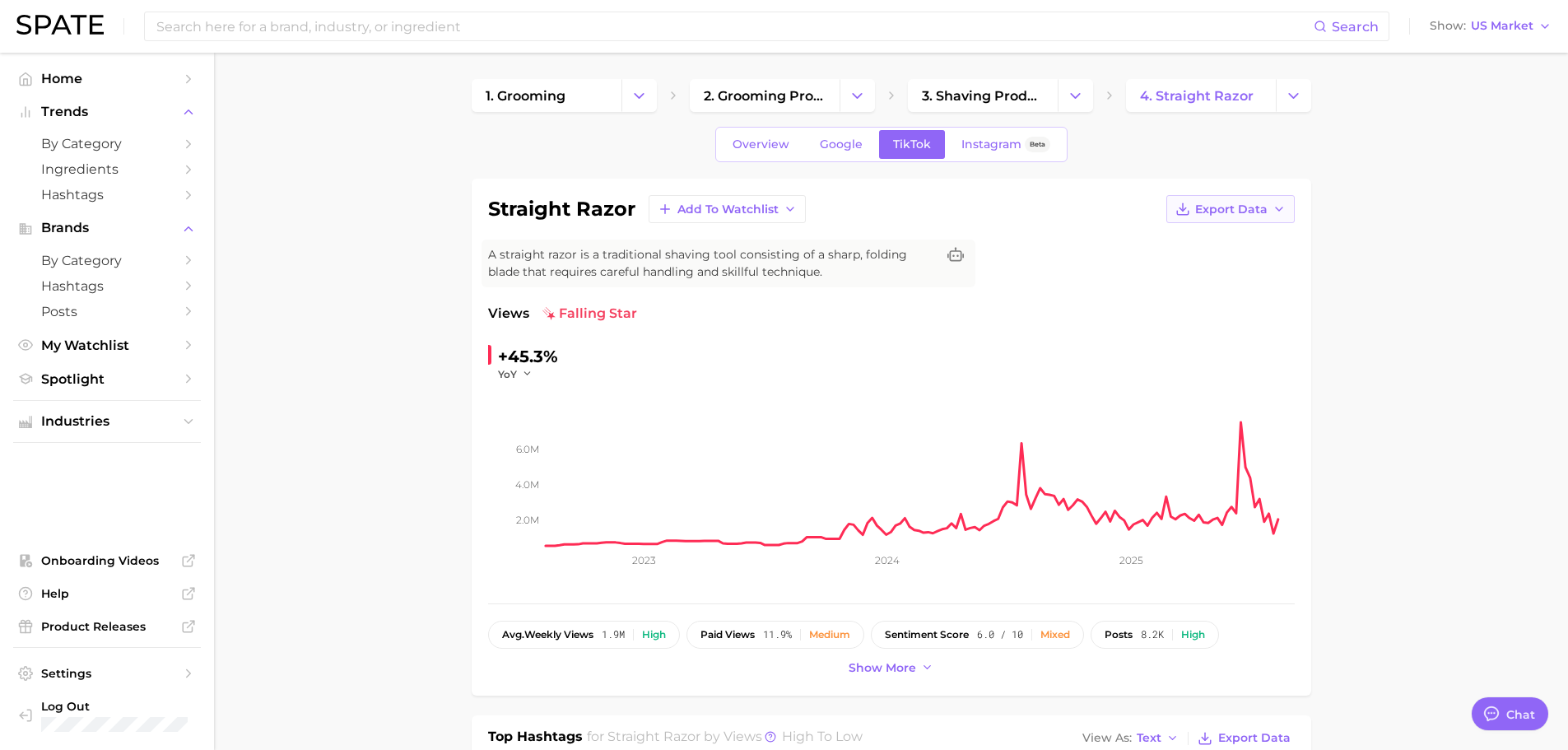
click at [1233, 205] on span "Export Data" at bounding box center [1231, 210] width 73 height 14
click at [1219, 250] on button "Time Series CSV" at bounding box center [1204, 239] width 181 height 30
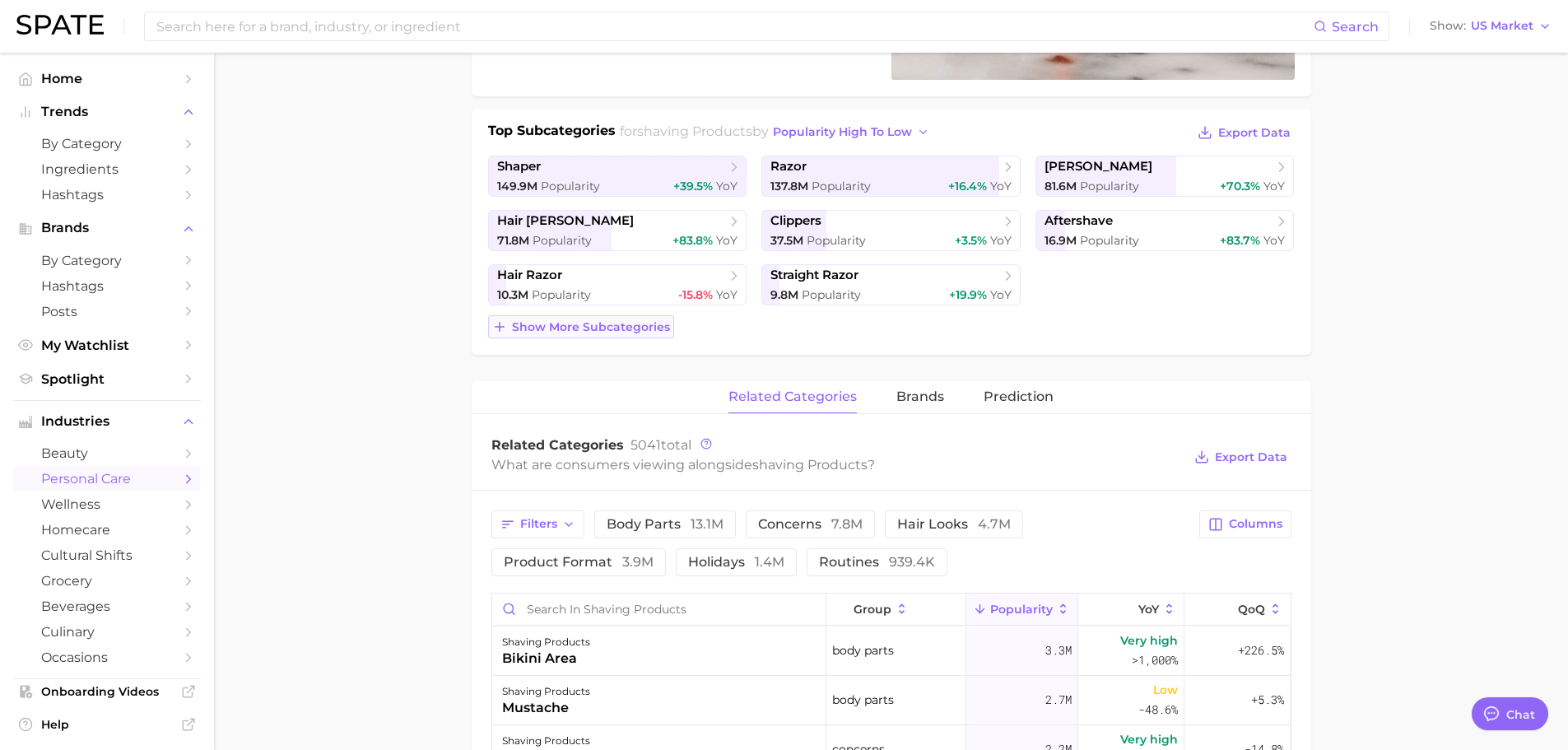
click at [596, 324] on span "Show more subcategories" at bounding box center [590, 327] width 158 height 14
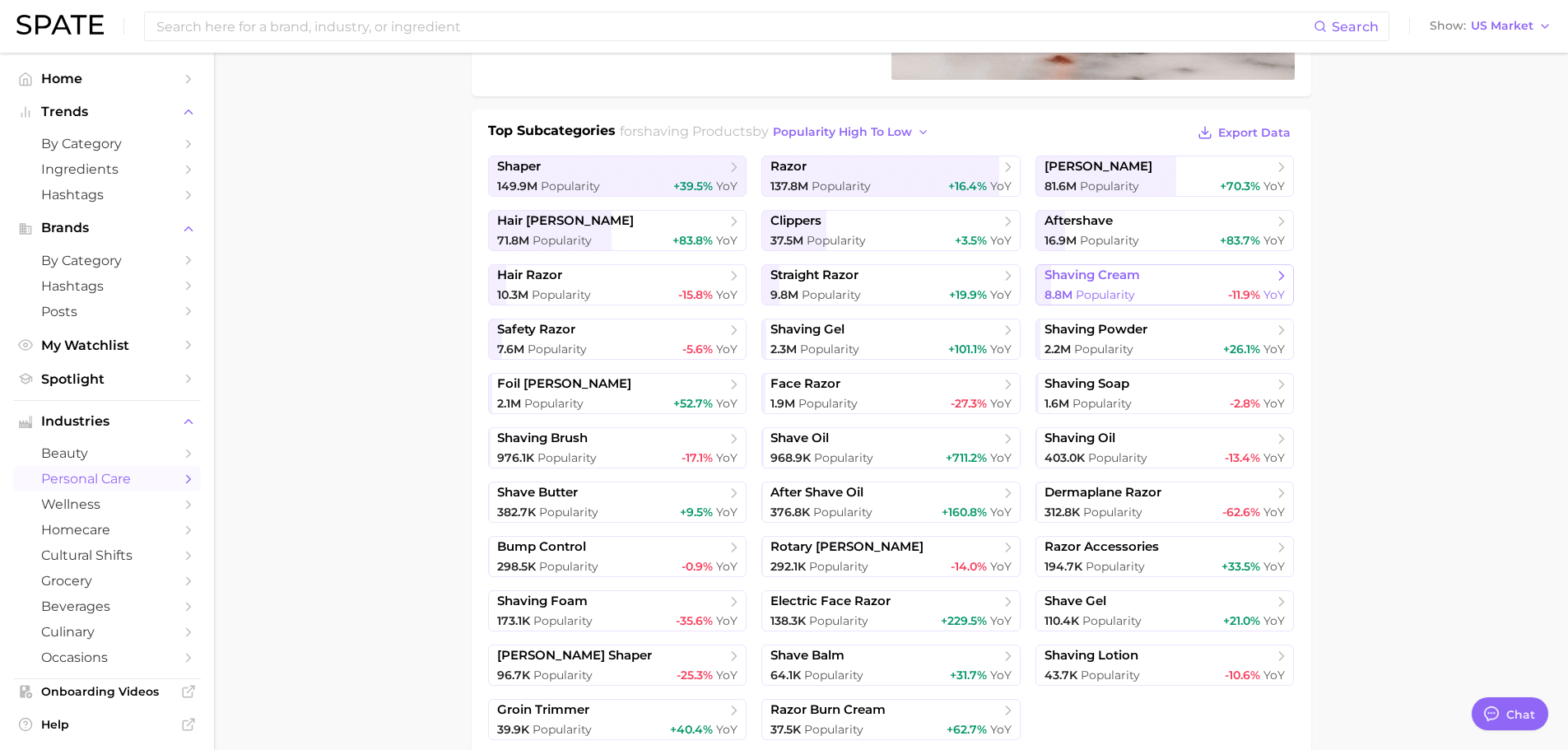
click at [1182, 290] on div "8.8m Popularity -11.9% YoY" at bounding box center [1165, 295] width 241 height 15
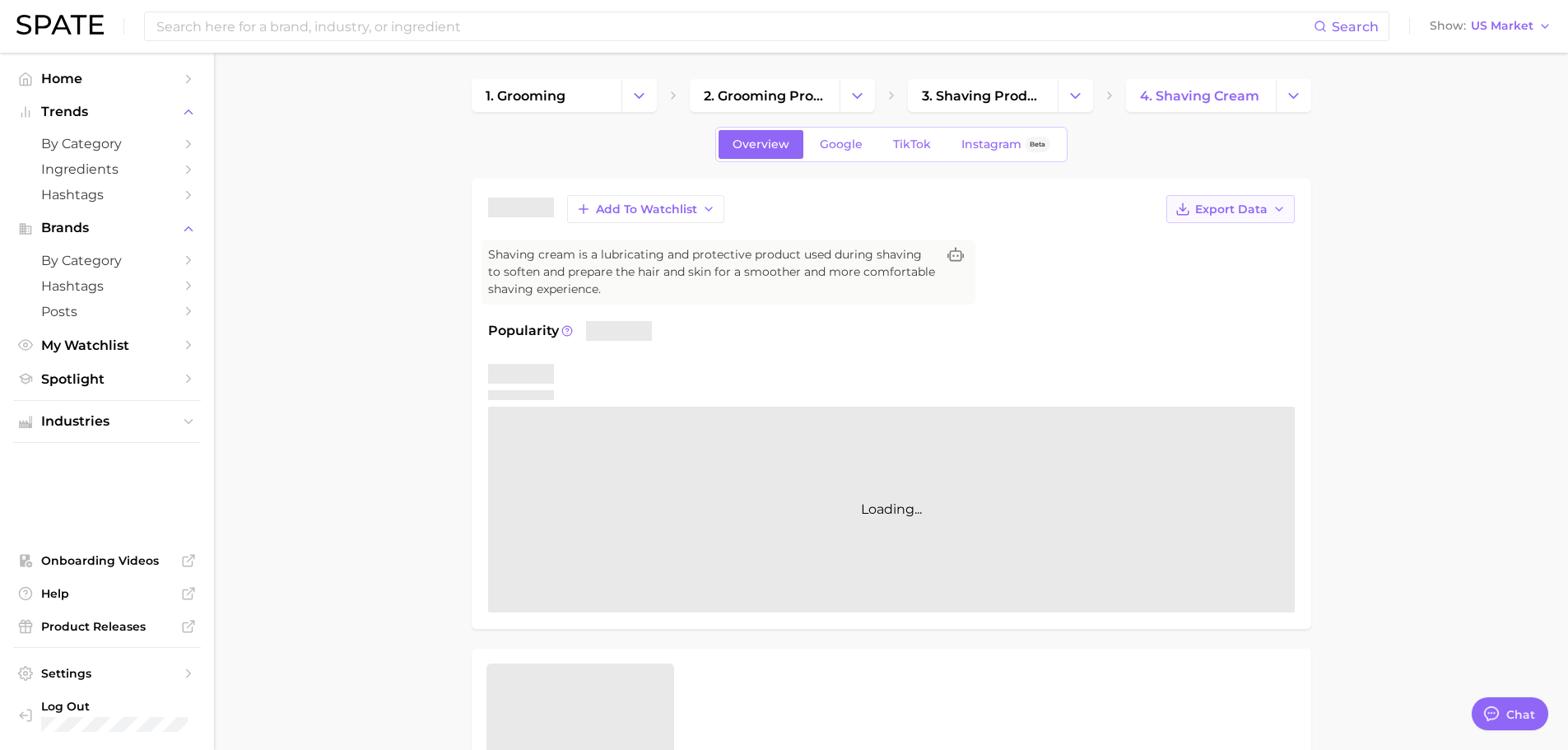
click at [1222, 206] on span "Export Data" at bounding box center [1231, 210] width 73 height 14
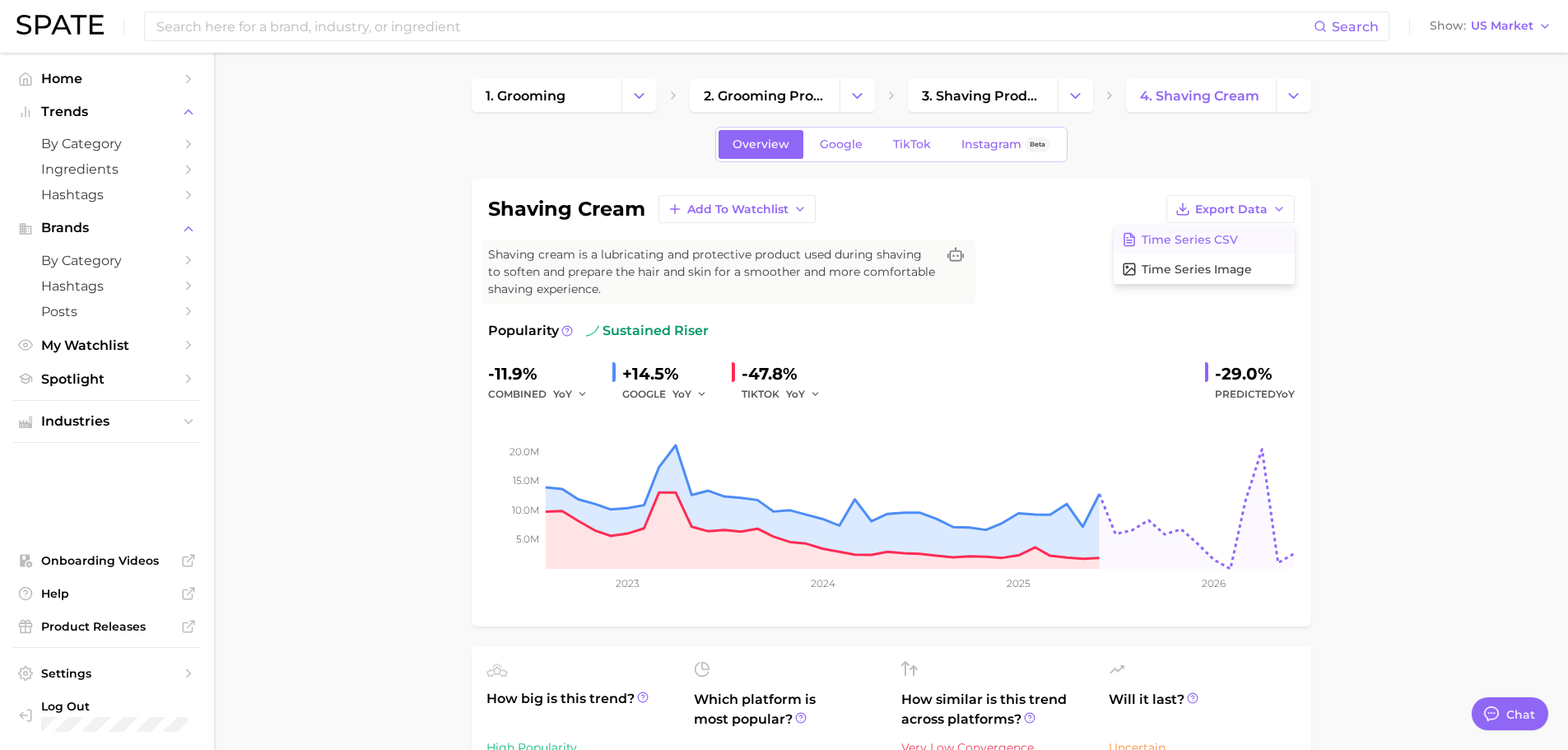
click at [1199, 247] on button "Time Series CSV" at bounding box center [1204, 239] width 181 height 30
click at [910, 147] on span "TikTok" at bounding box center [912, 144] width 38 height 14
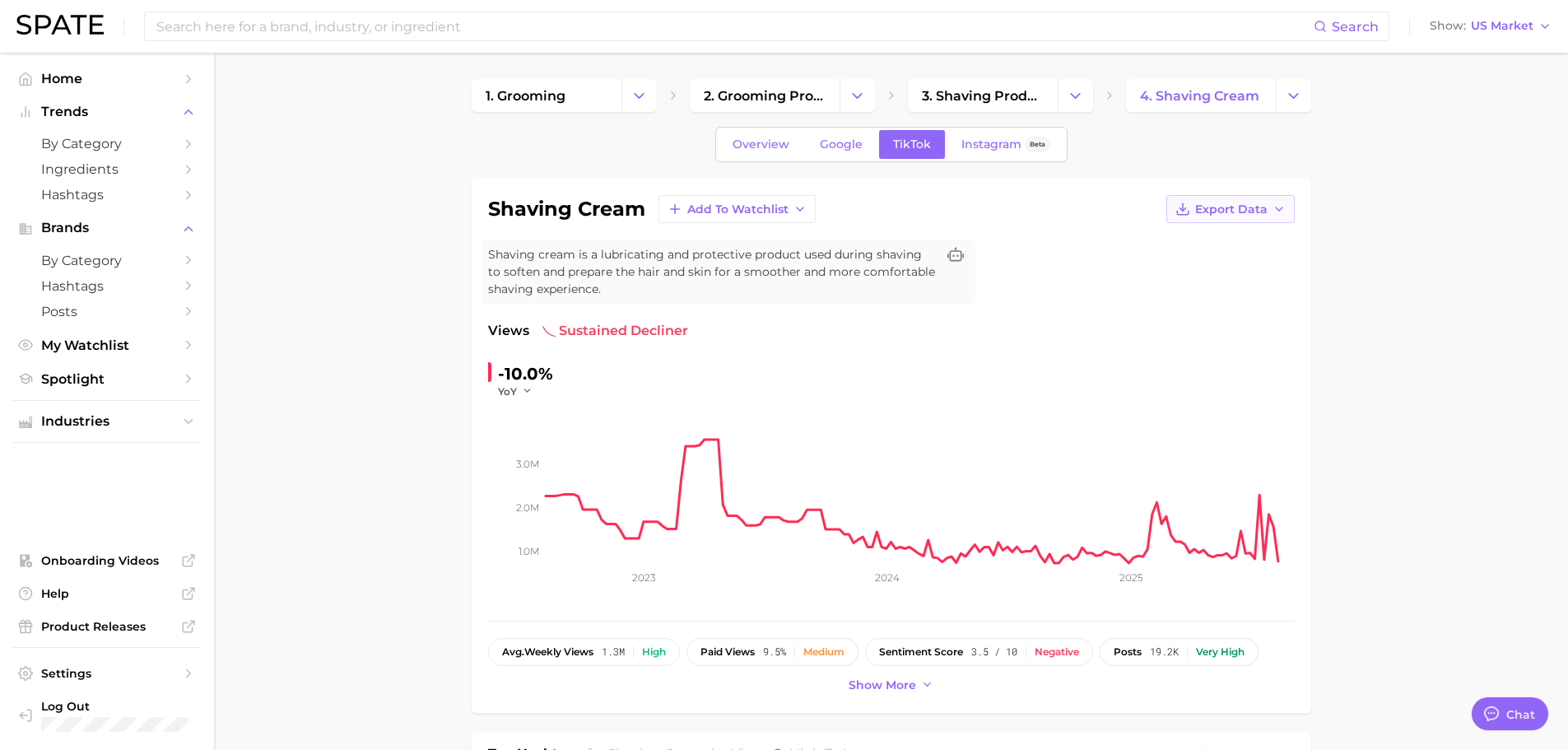
click at [1242, 213] on span "Export Data" at bounding box center [1231, 210] width 73 height 14
click at [1201, 237] on span "Time Series CSV" at bounding box center [1189, 239] width 97 height 14
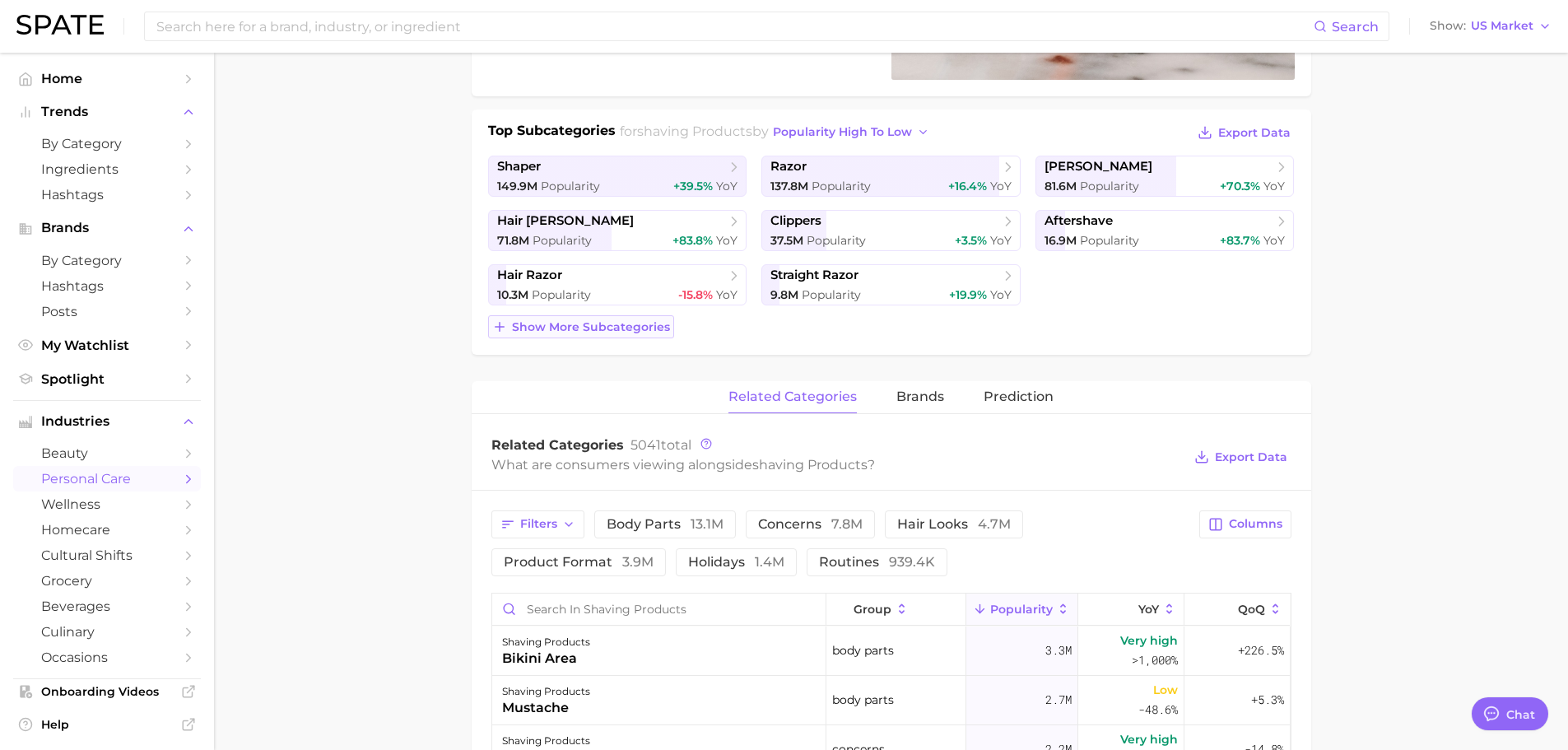
click at [607, 327] on span "Show more subcategories" at bounding box center [590, 327] width 158 height 14
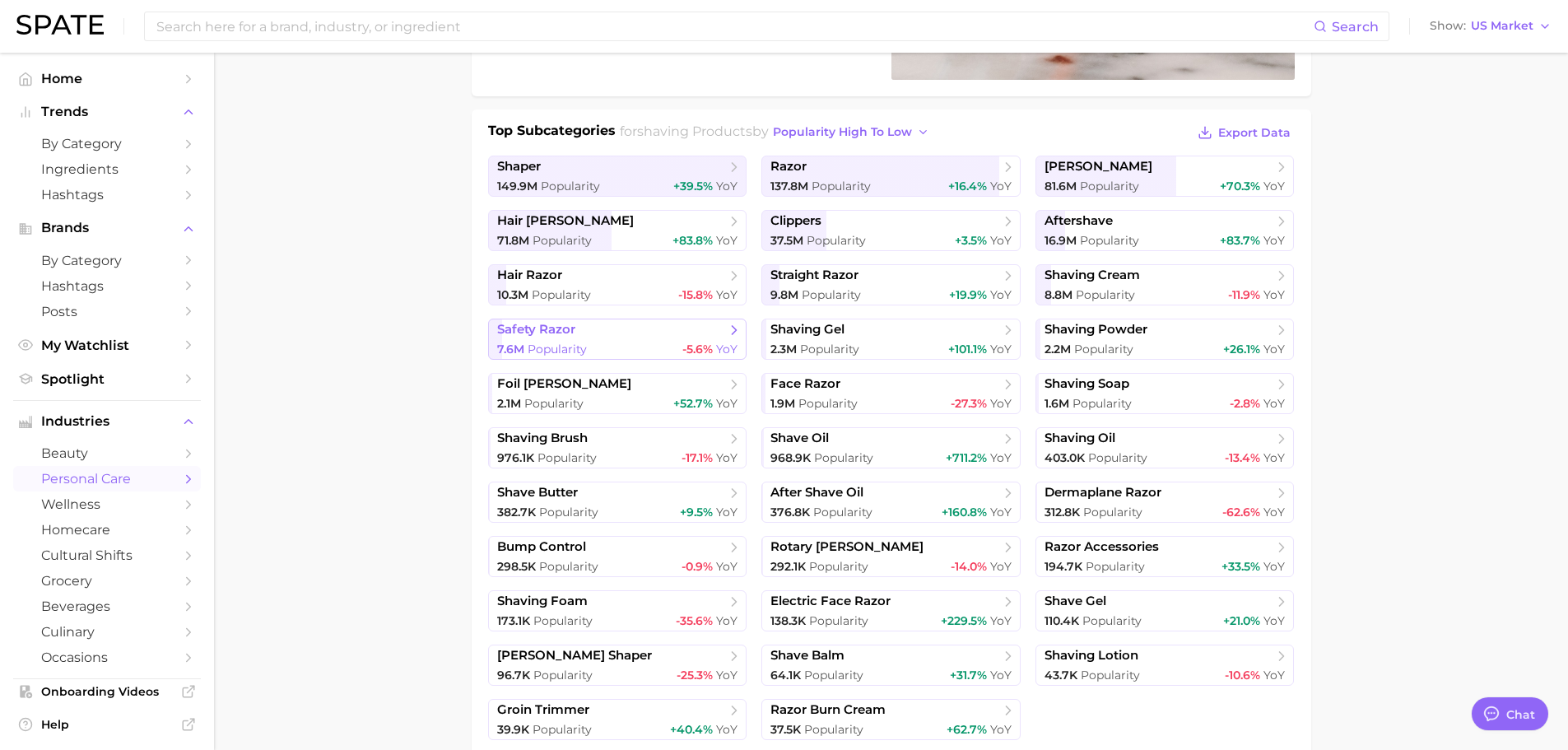
click at [623, 342] on div "7.6m Popularity -5.6% YoY" at bounding box center [618, 349] width 241 height 15
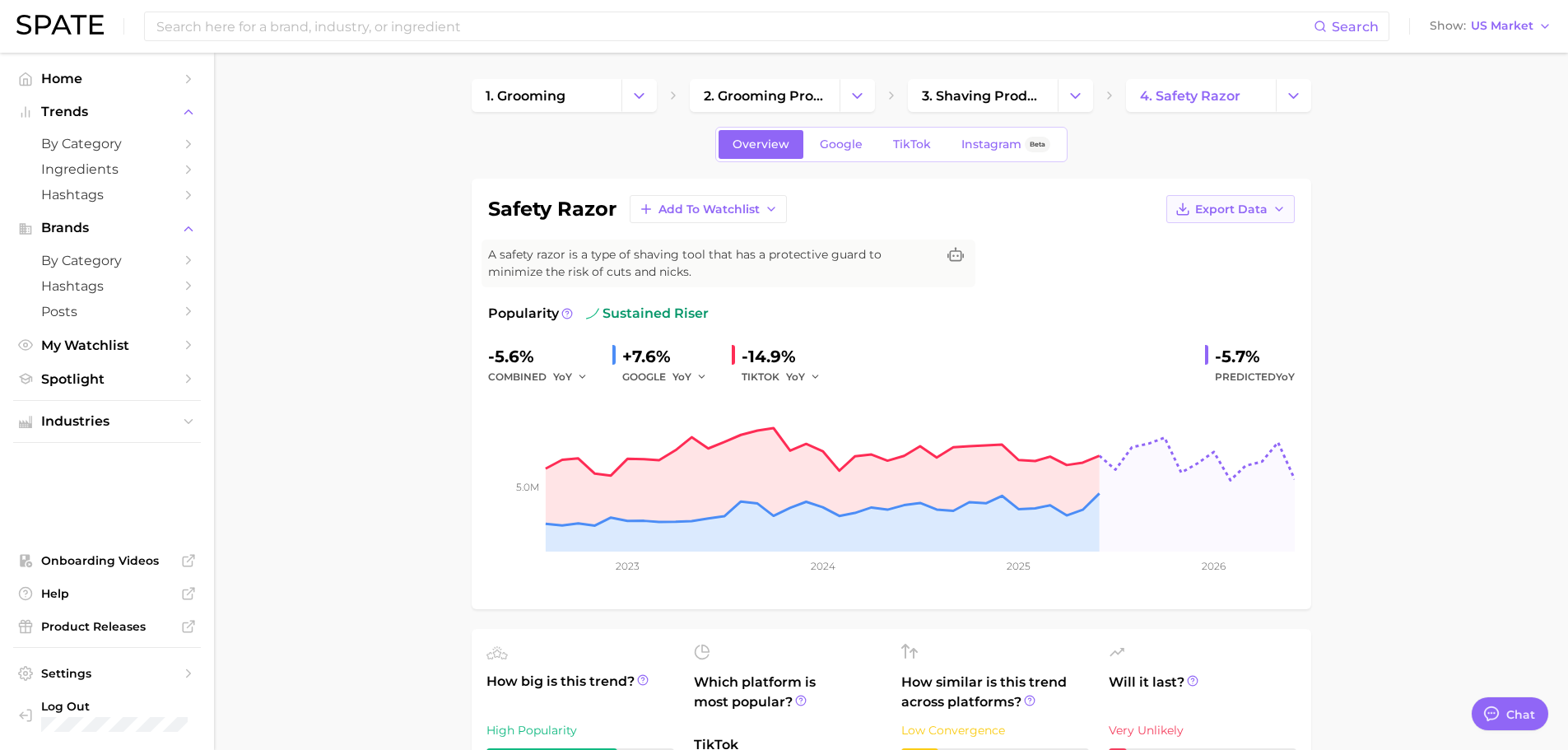
click at [1206, 209] on span "Export Data" at bounding box center [1231, 210] width 73 height 14
click at [896, 153] on link "TikTok" at bounding box center [912, 144] width 66 height 29
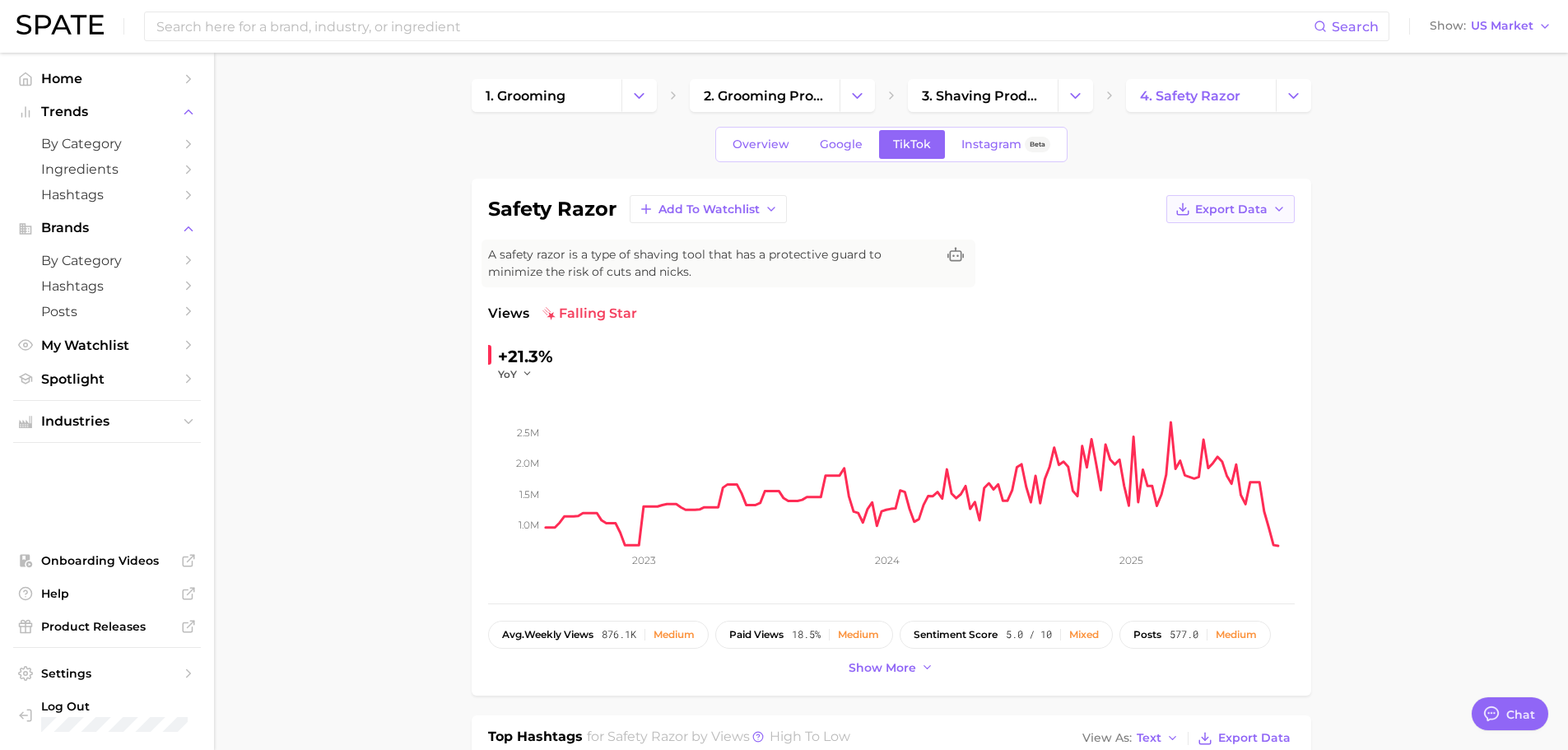
click at [1193, 210] on button "Export Data" at bounding box center [1230, 209] width 128 height 28
click at [1199, 229] on button "Time Series CSV" at bounding box center [1204, 239] width 181 height 30
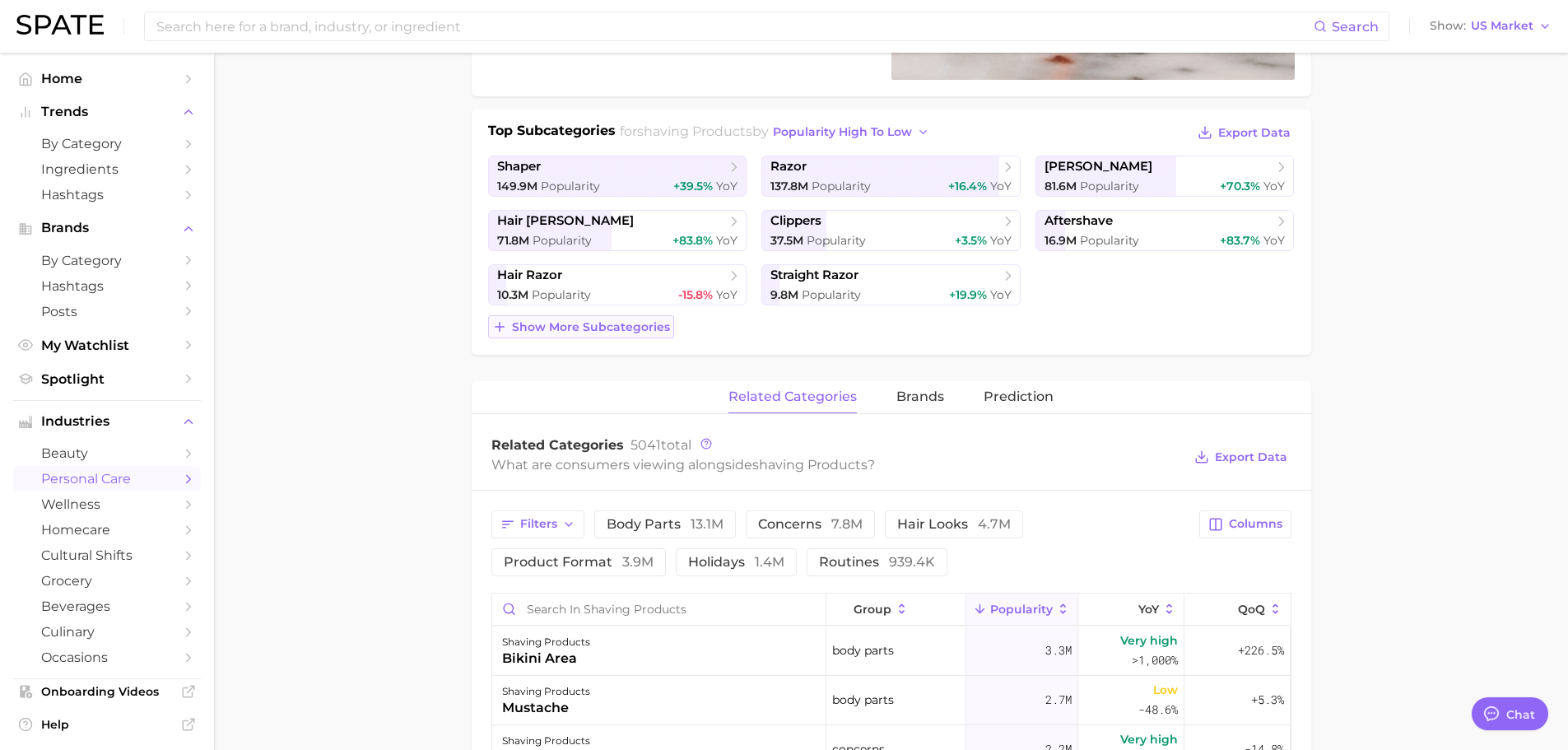
click at [595, 319] on button "Show more subcategories" at bounding box center [581, 327] width 186 height 23
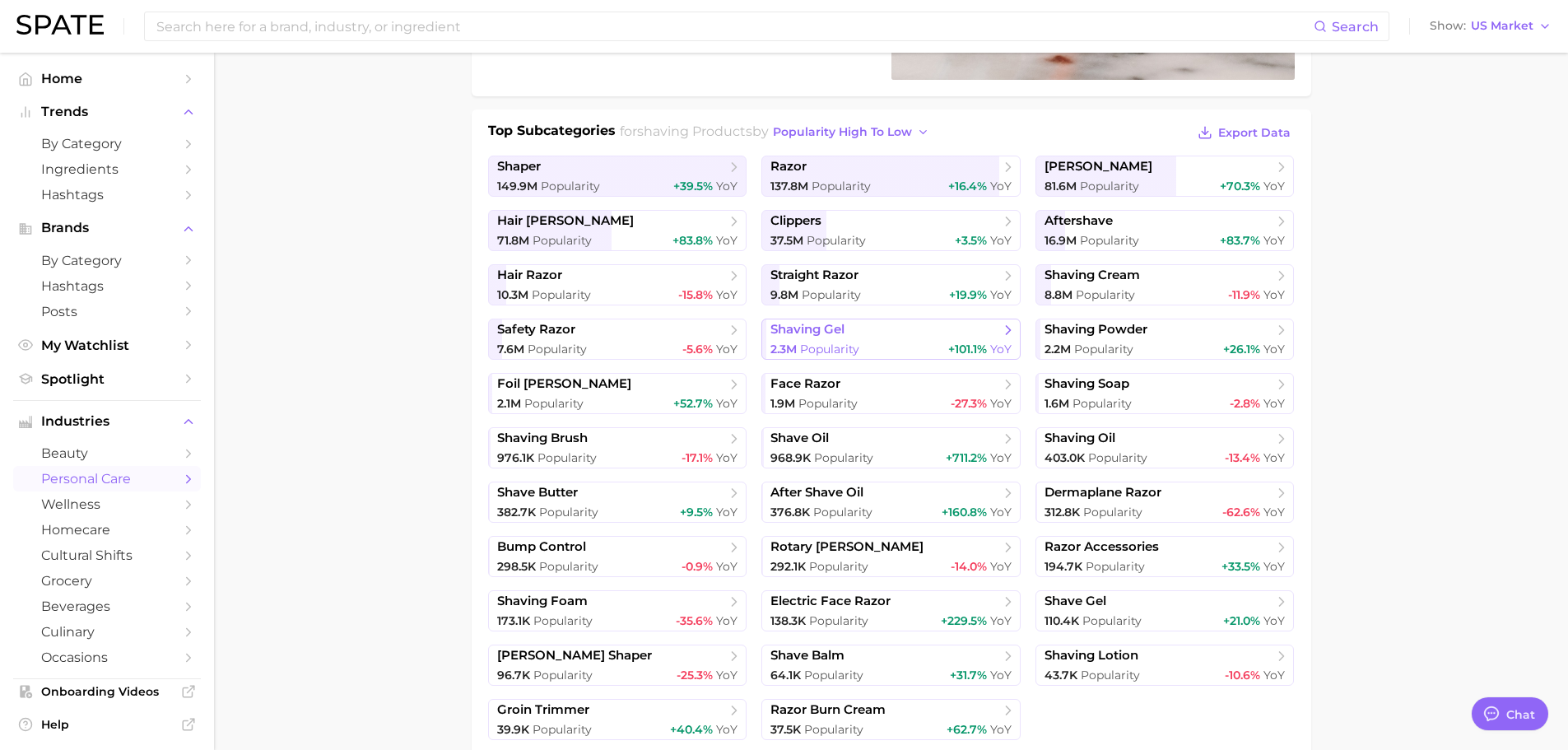
click at [837, 332] on span "shaving gel" at bounding box center [806, 329] width 74 height 15
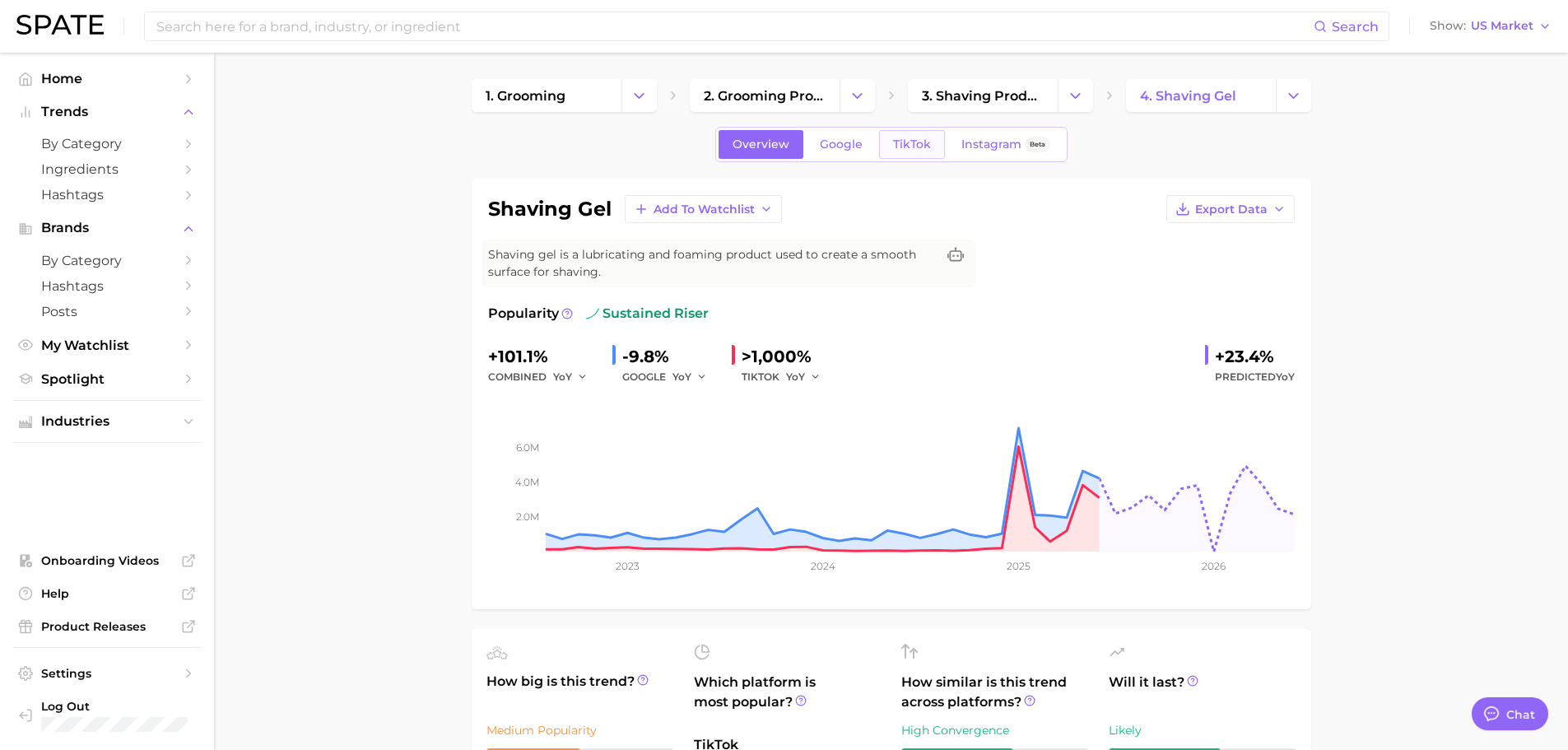
click at [911, 139] on span "TikTok" at bounding box center [912, 144] width 38 height 14
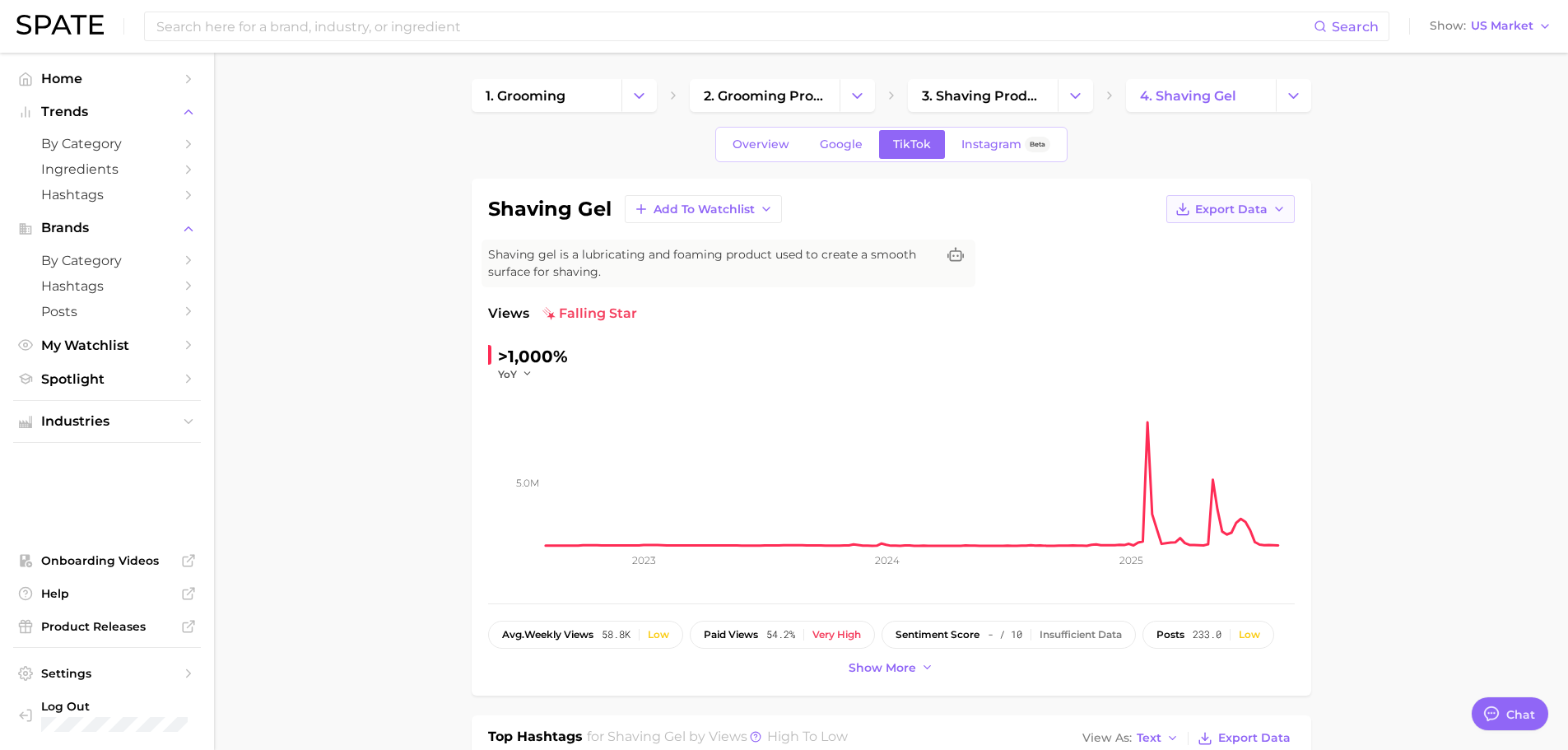
click at [1252, 209] on span "Export Data" at bounding box center [1231, 210] width 73 height 14
type textarea "x"
click at [1194, 239] on span "Time Series CSV" at bounding box center [1189, 239] width 97 height 14
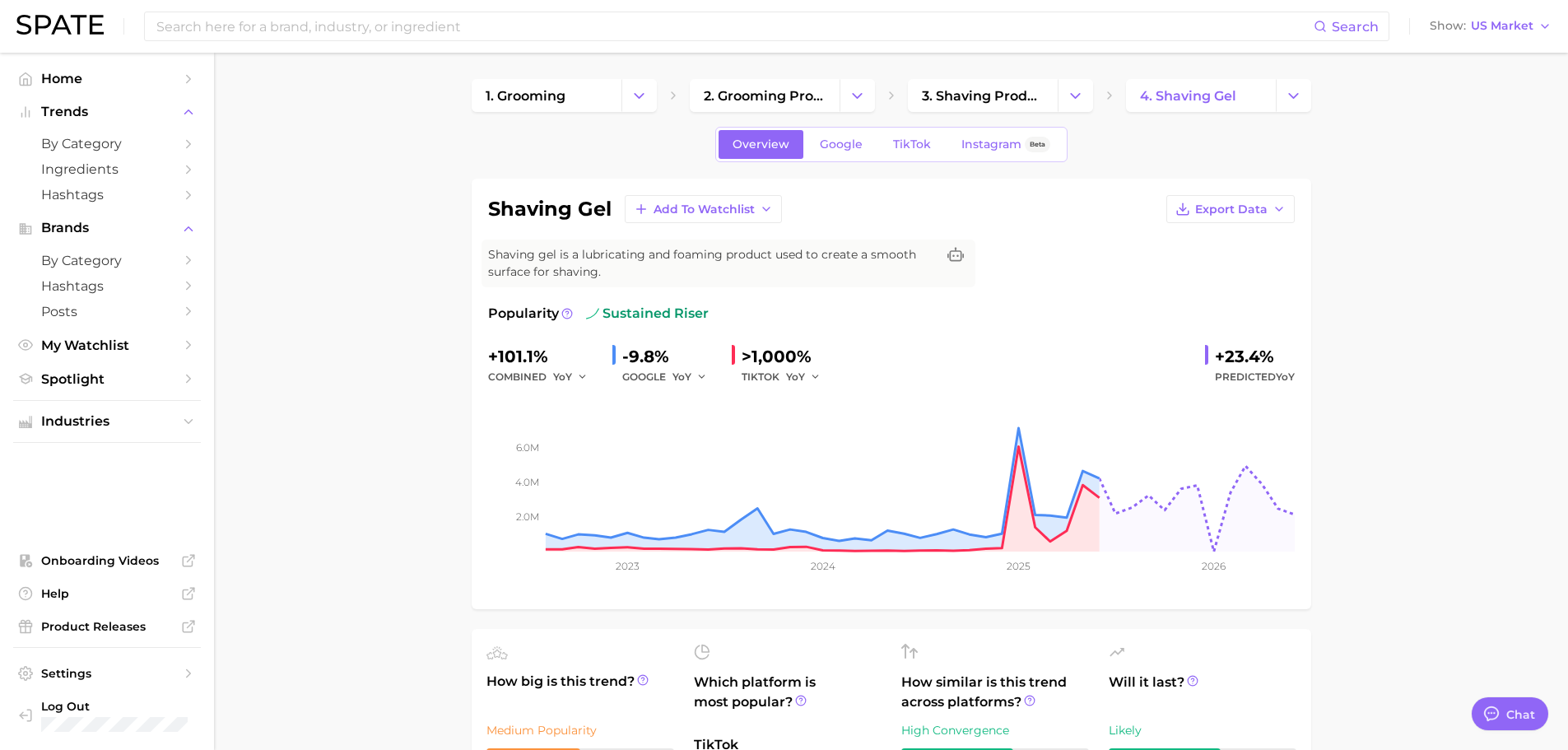
scroll to position [329, 0]
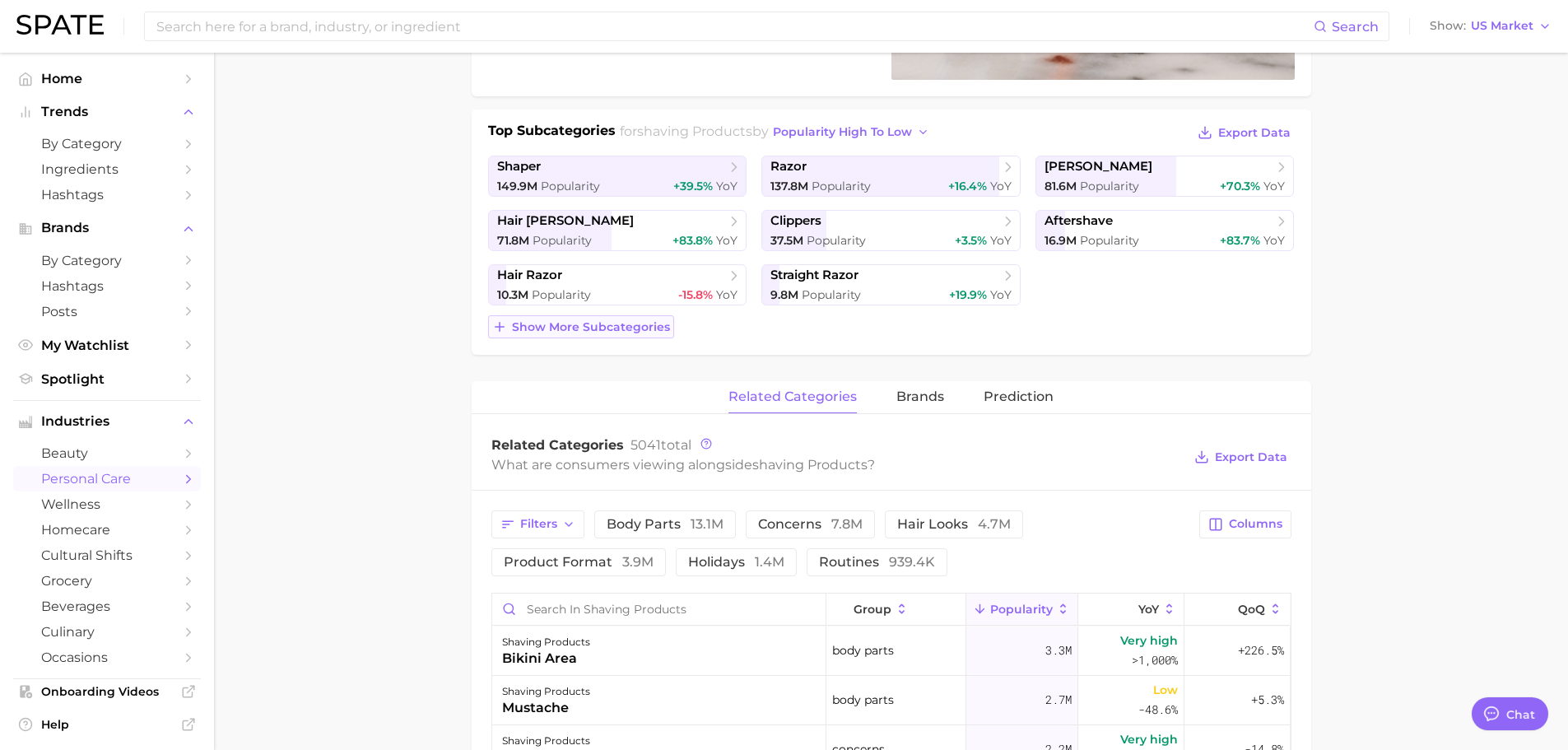
click at [602, 319] on button "Show more subcategories" at bounding box center [581, 327] width 186 height 23
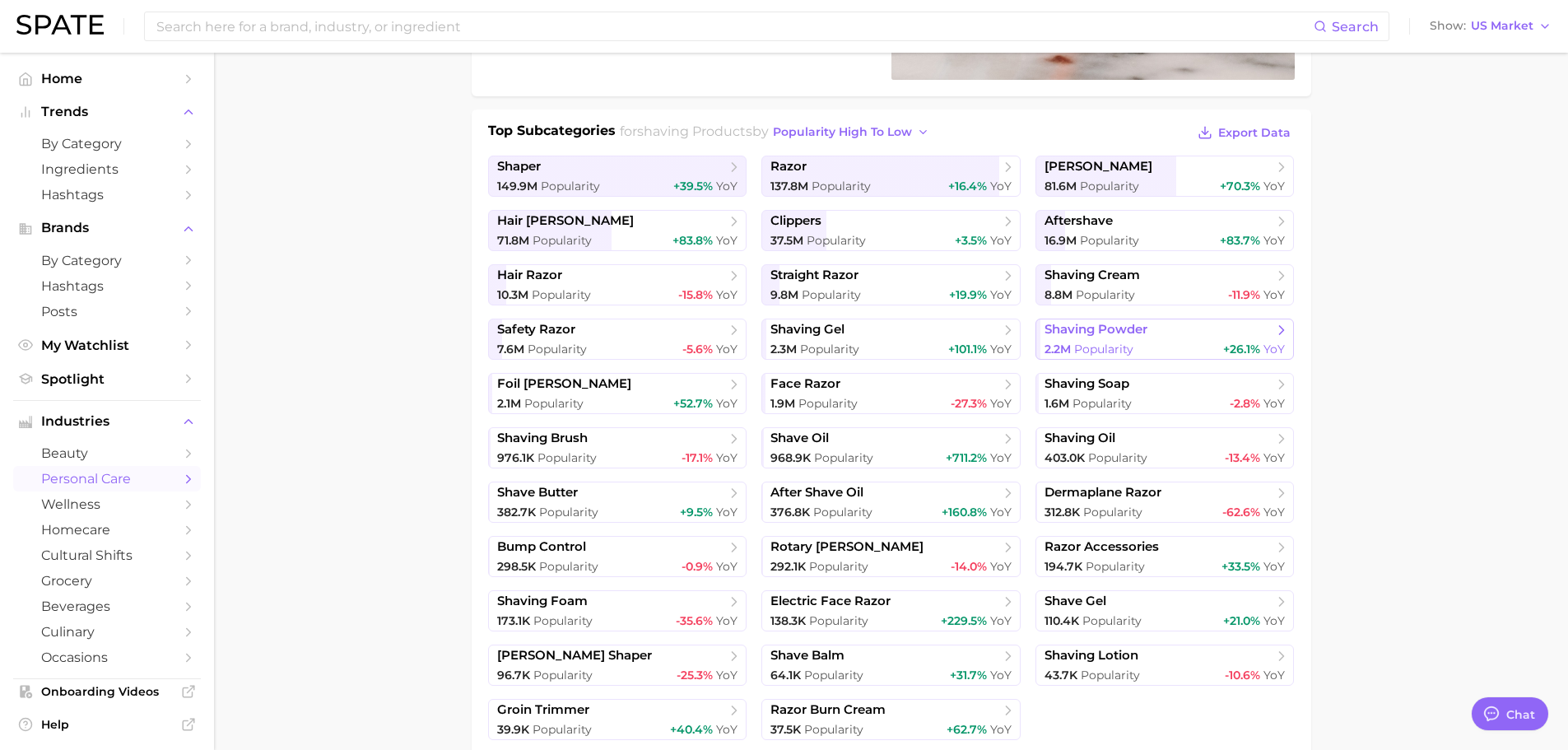
click at [1140, 337] on span "shaving powder" at bounding box center [1096, 329] width 103 height 15
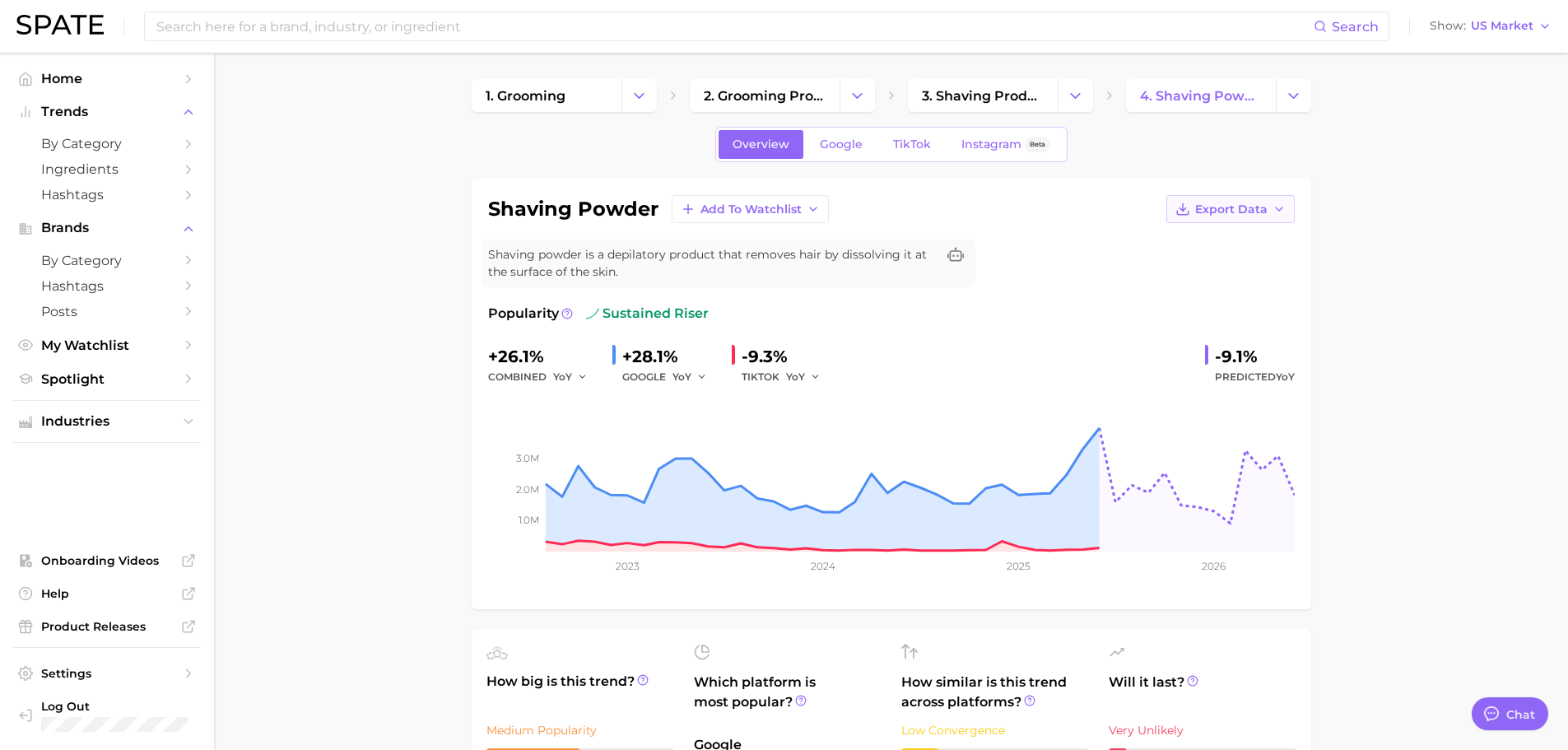
click at [1226, 210] on span "Export Data" at bounding box center [1231, 210] width 73 height 14
click at [904, 139] on span "TikTok" at bounding box center [912, 144] width 38 height 14
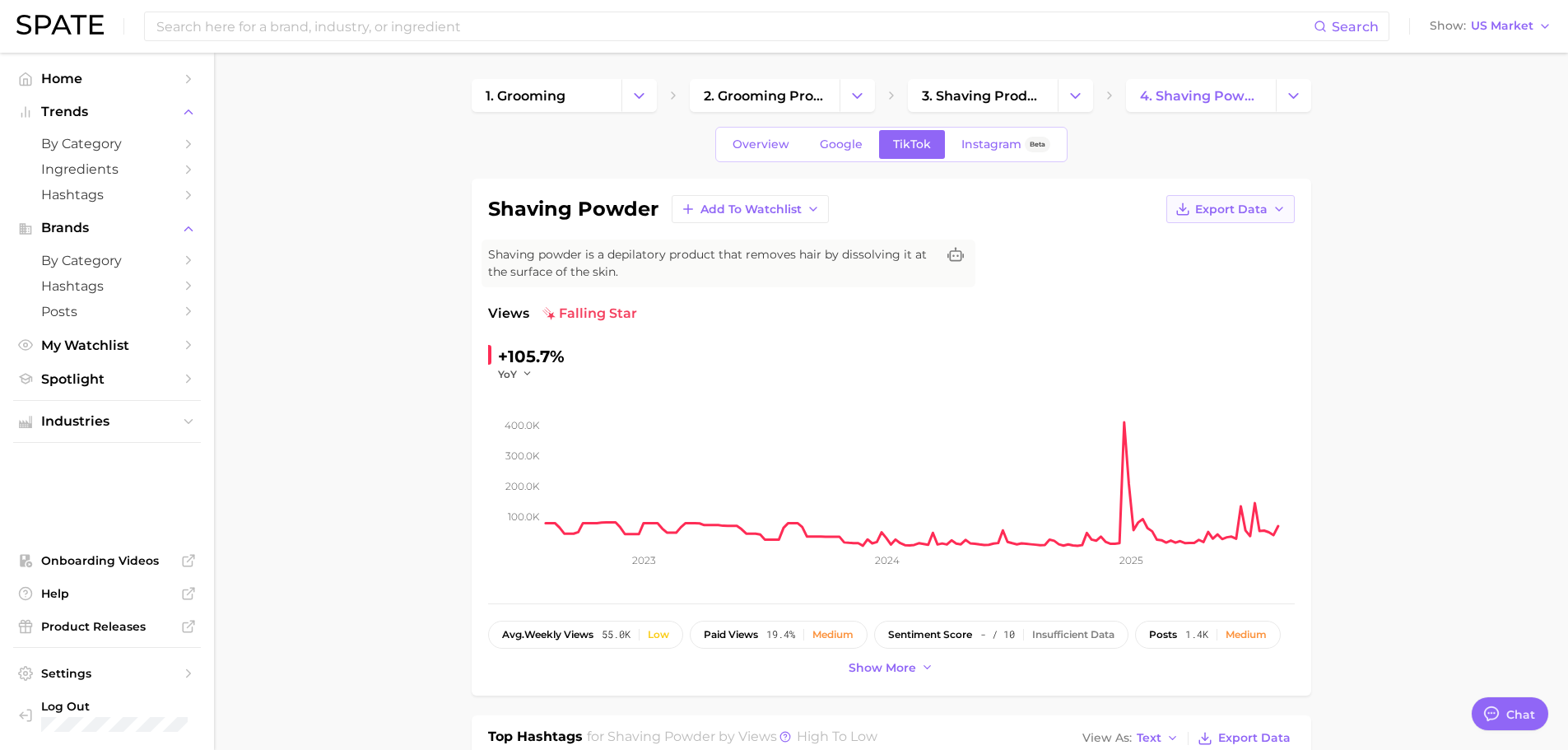
click at [1249, 210] on span "Export Data" at bounding box center [1231, 210] width 73 height 14
click at [1193, 241] on span "Time Series CSV" at bounding box center [1189, 239] width 97 height 14
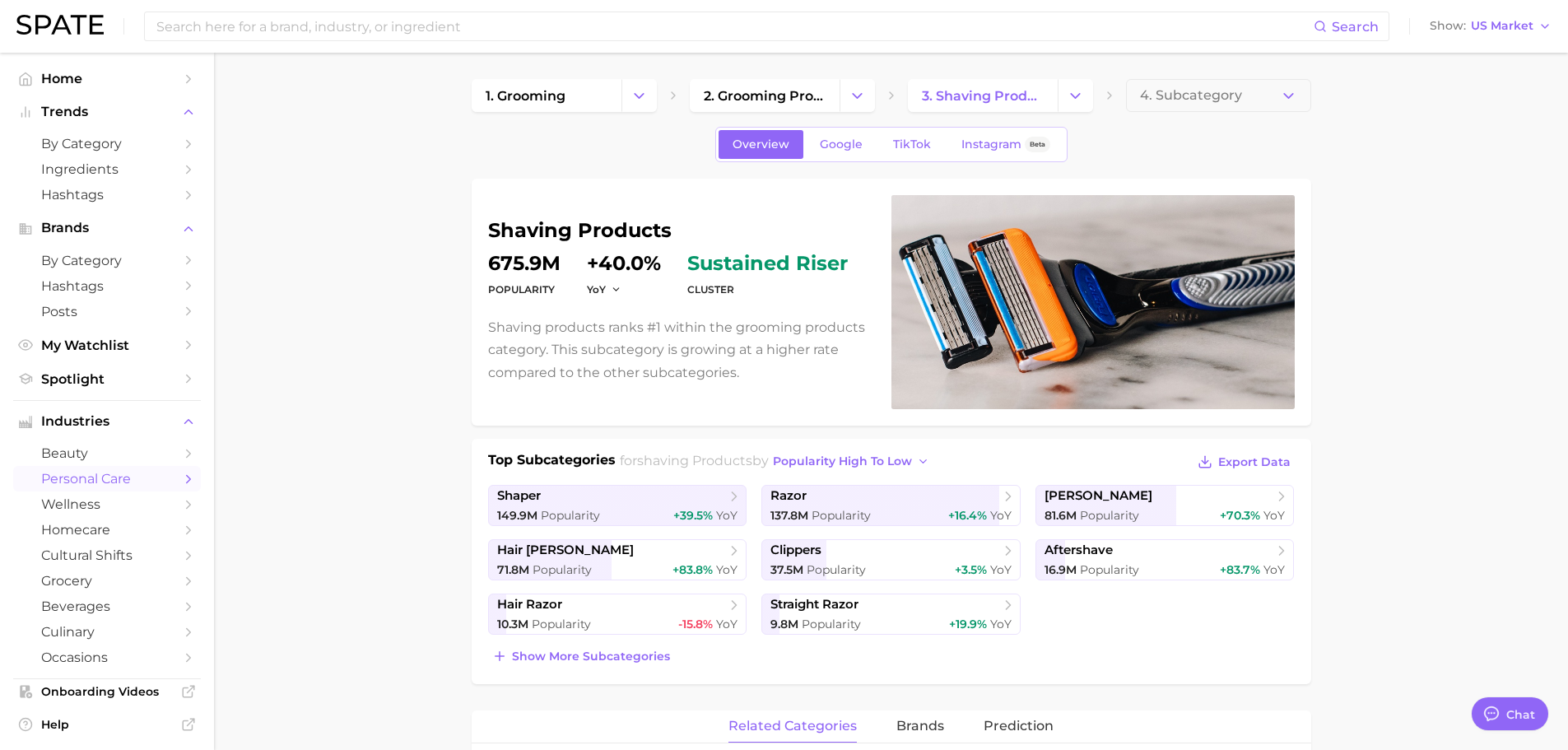
scroll to position [329, 0]
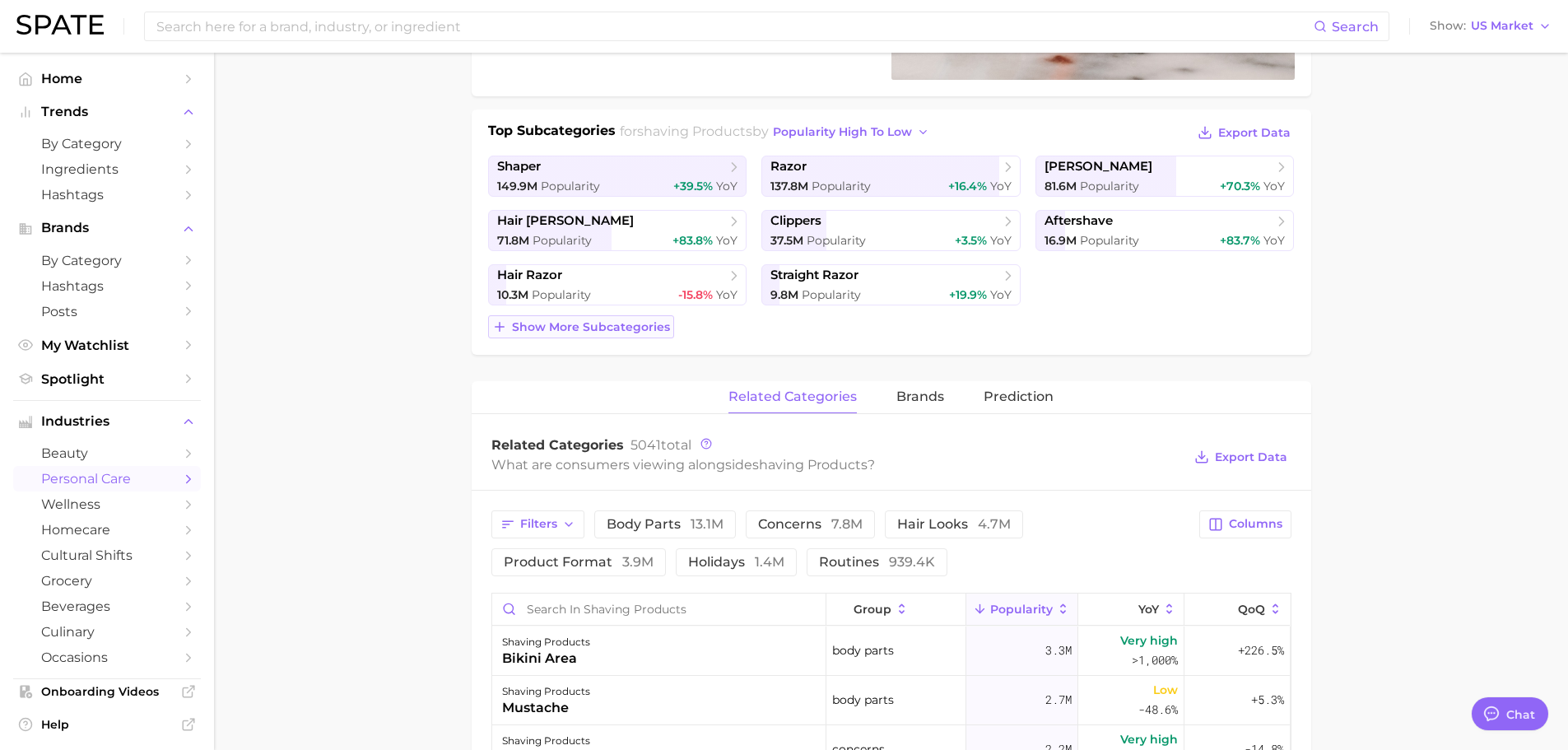
click at [637, 320] on span "Show more subcategories" at bounding box center [590, 327] width 158 height 14
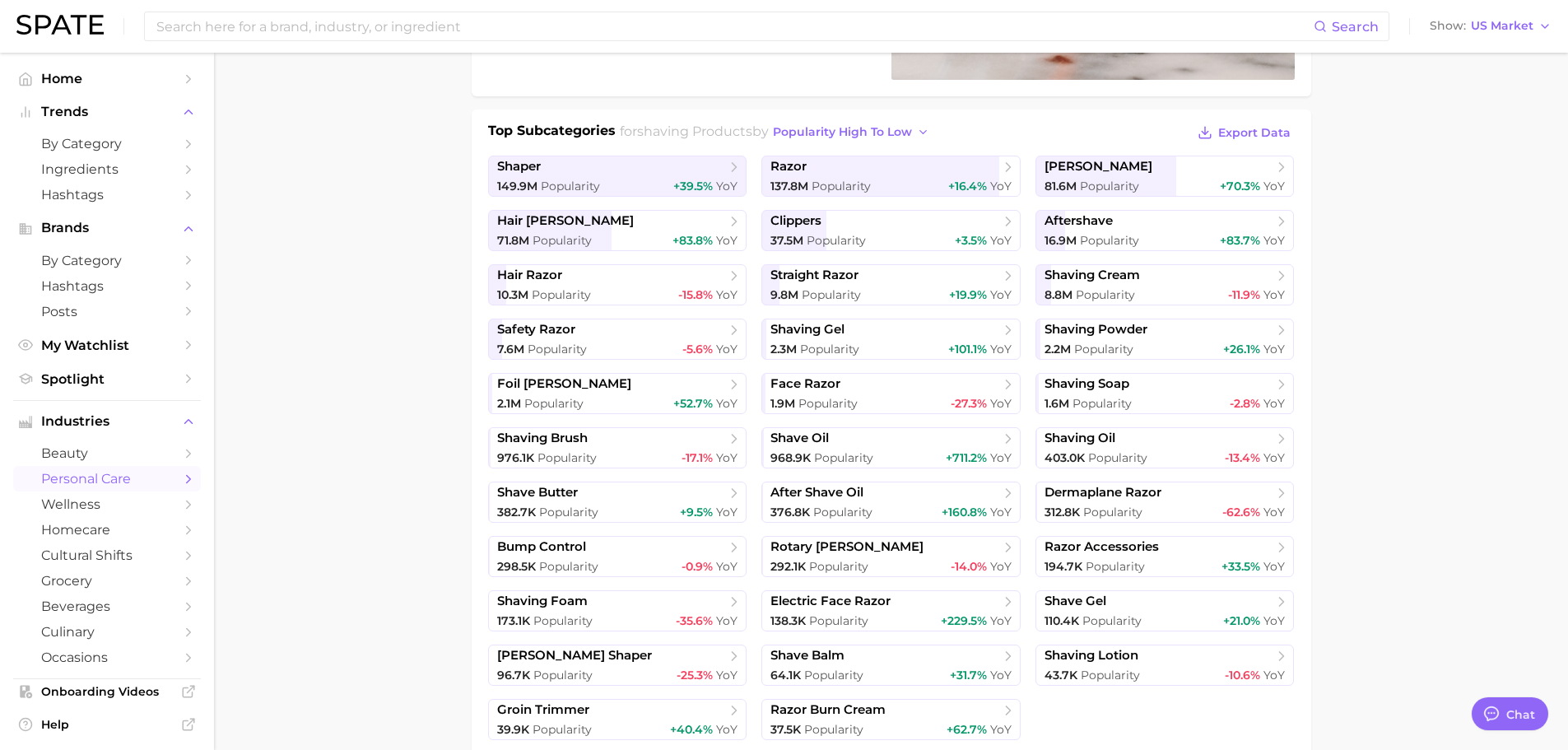
click at [628, 389] on span "foil [PERSON_NAME]" at bounding box center [611, 384] width 229 height 16
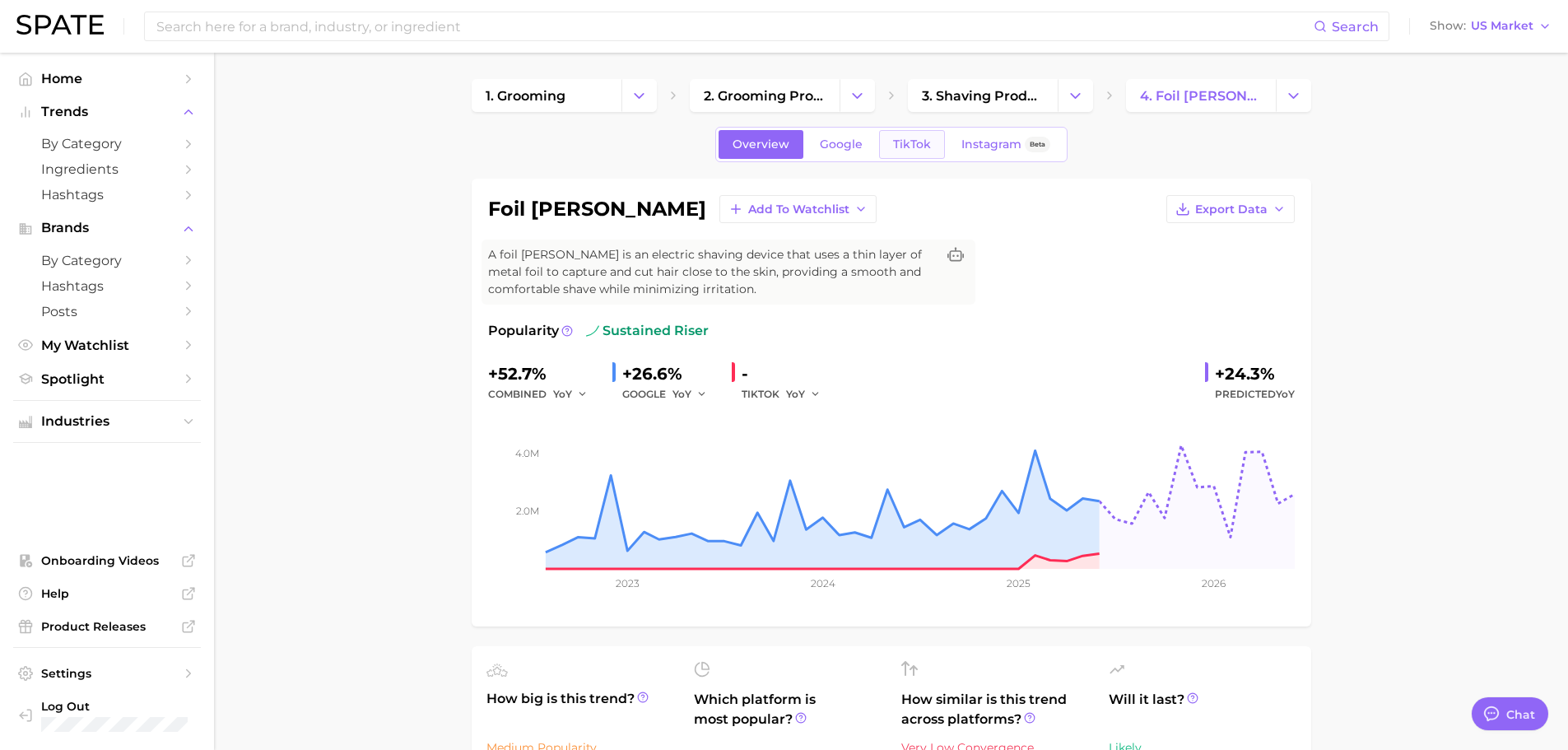
click at [909, 144] on span "TikTok" at bounding box center [912, 144] width 38 height 14
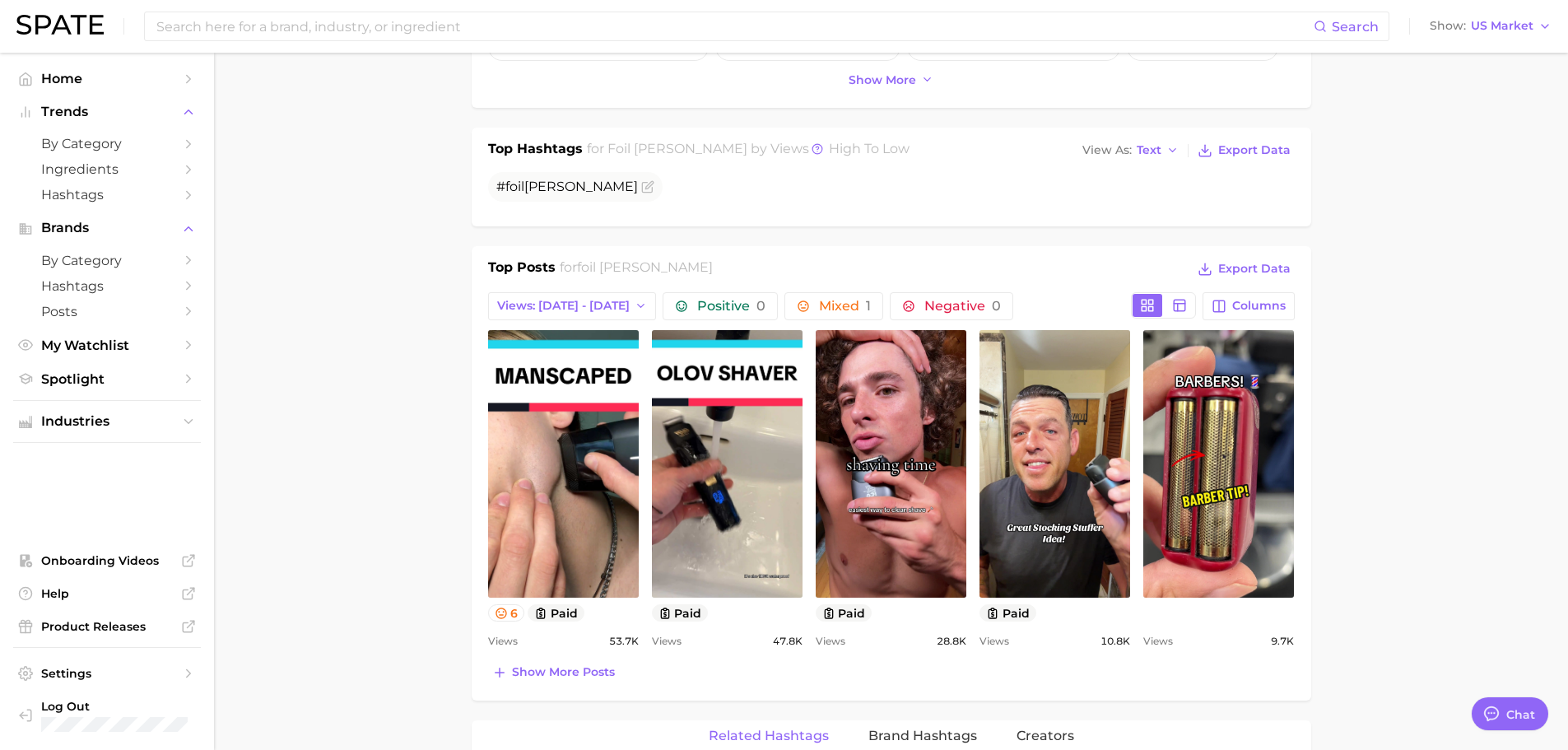
scroll to position [576, 0]
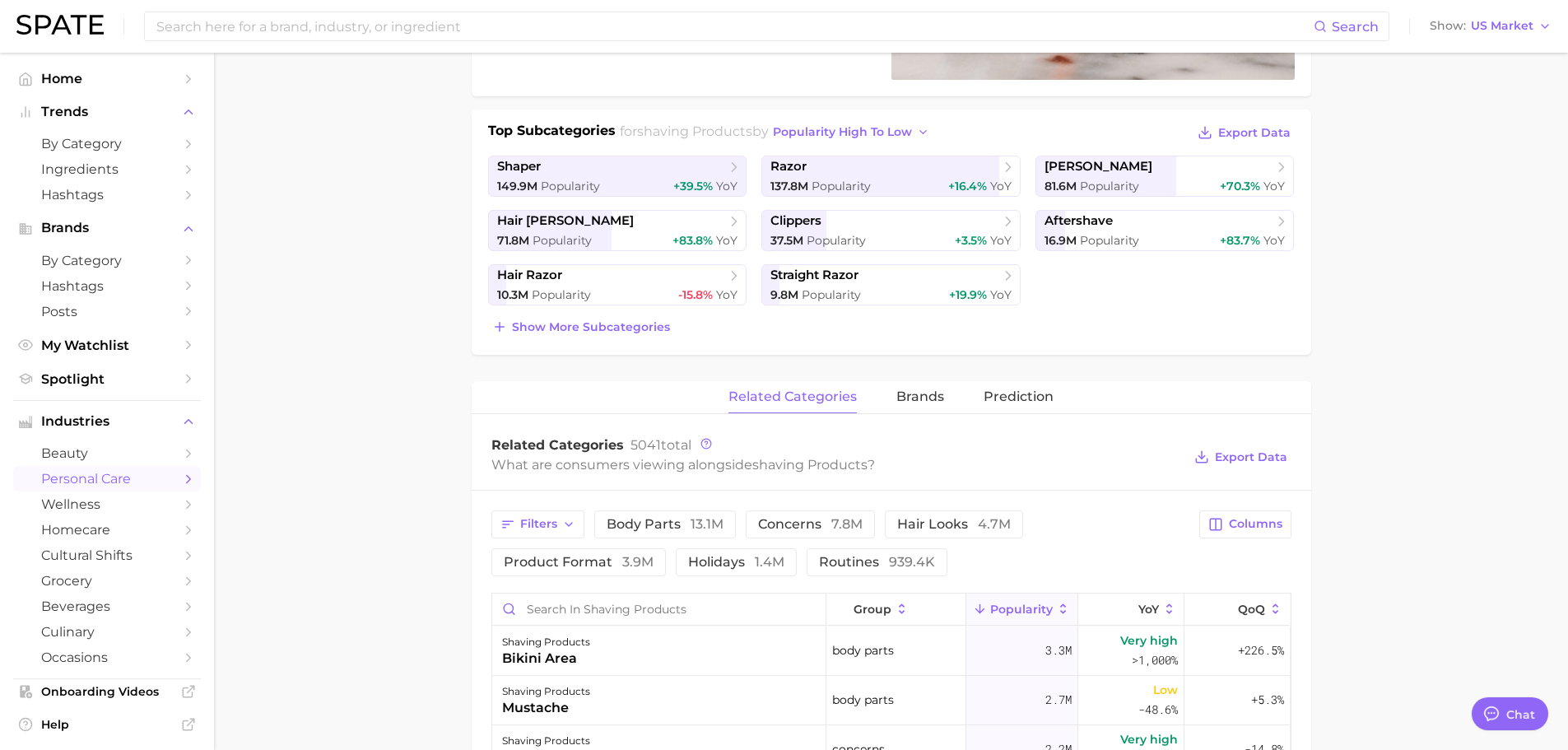
scroll to position [411, 0]
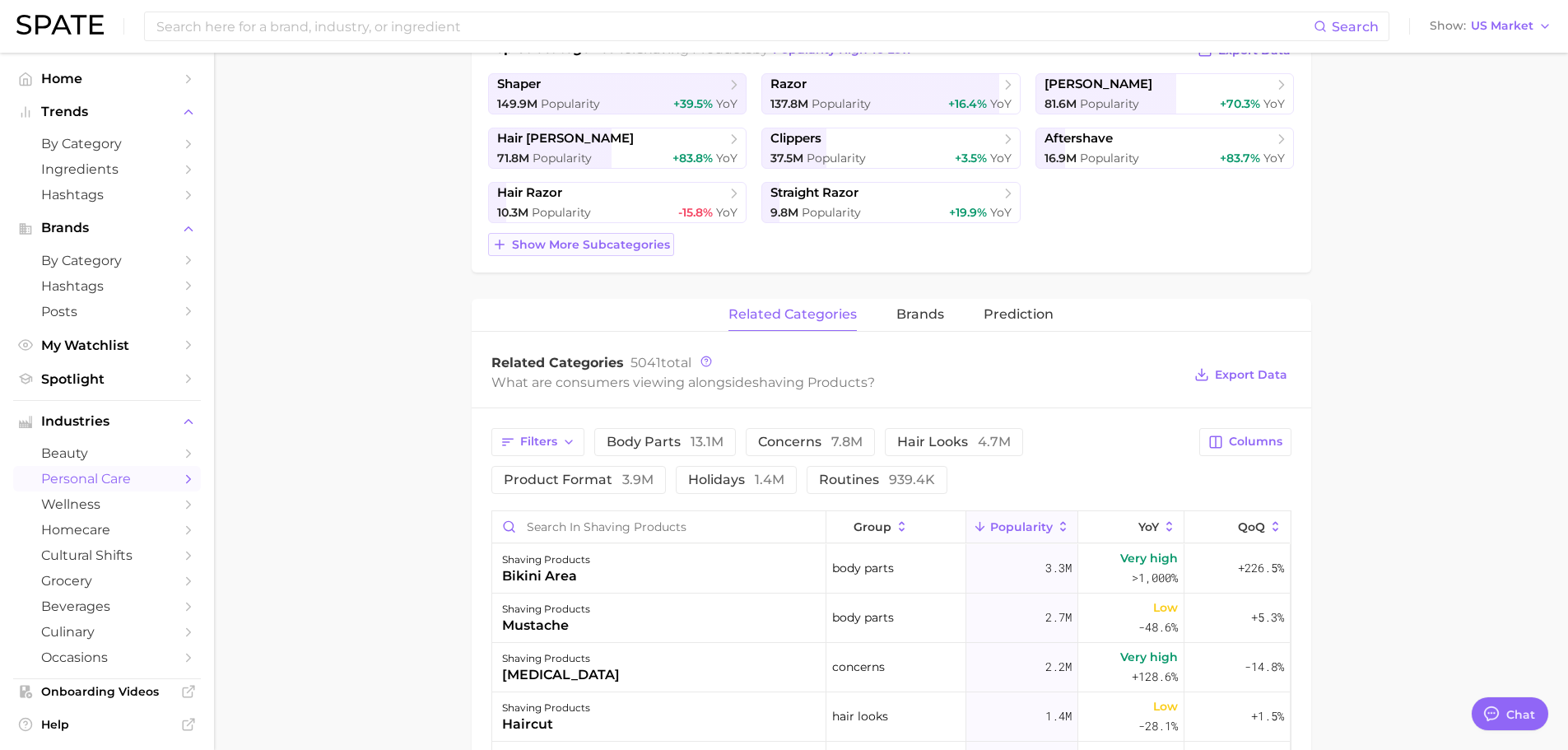
click at [573, 244] on span "Show more subcategories" at bounding box center [590, 245] width 158 height 14
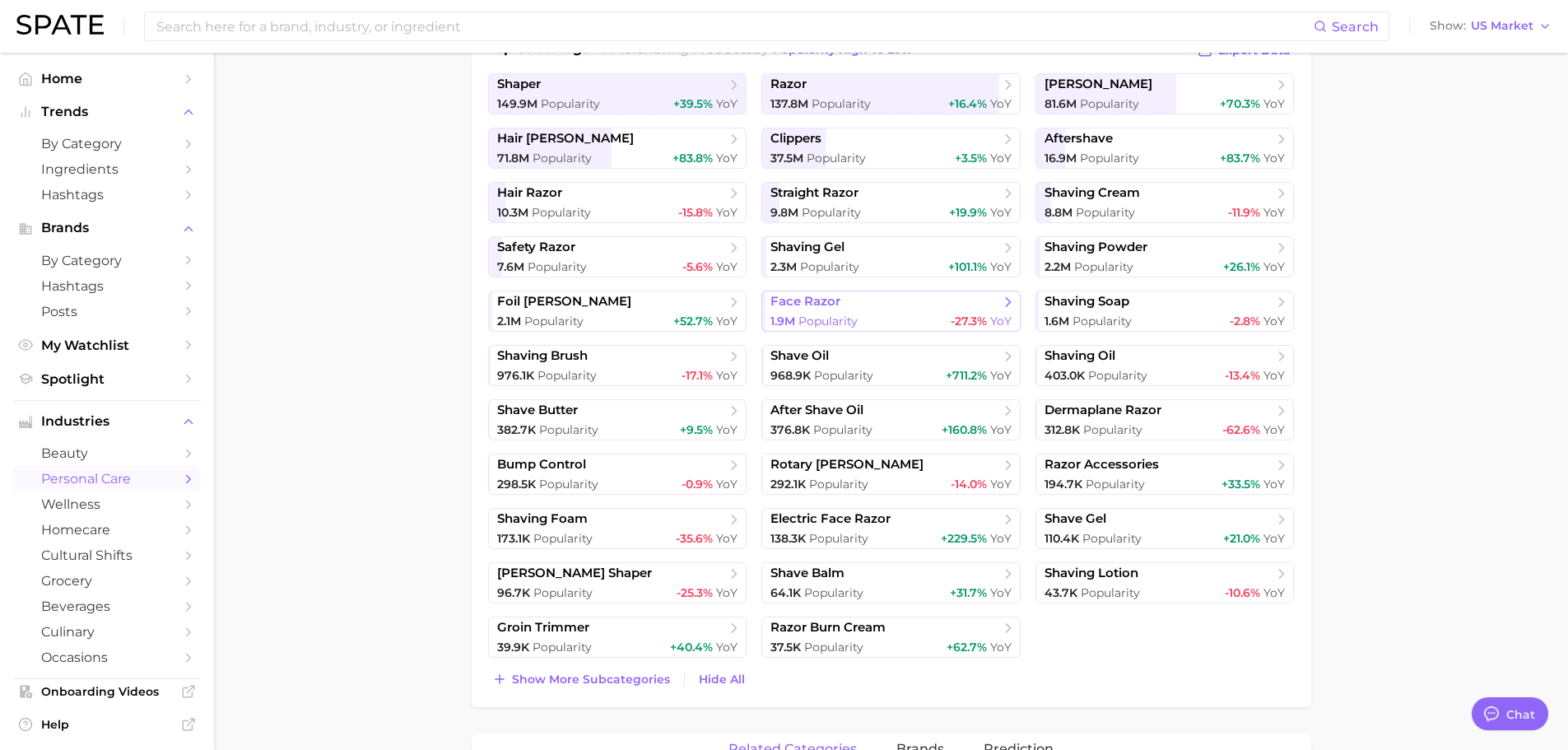
click at [876, 298] on span "face razor" at bounding box center [884, 301] width 229 height 16
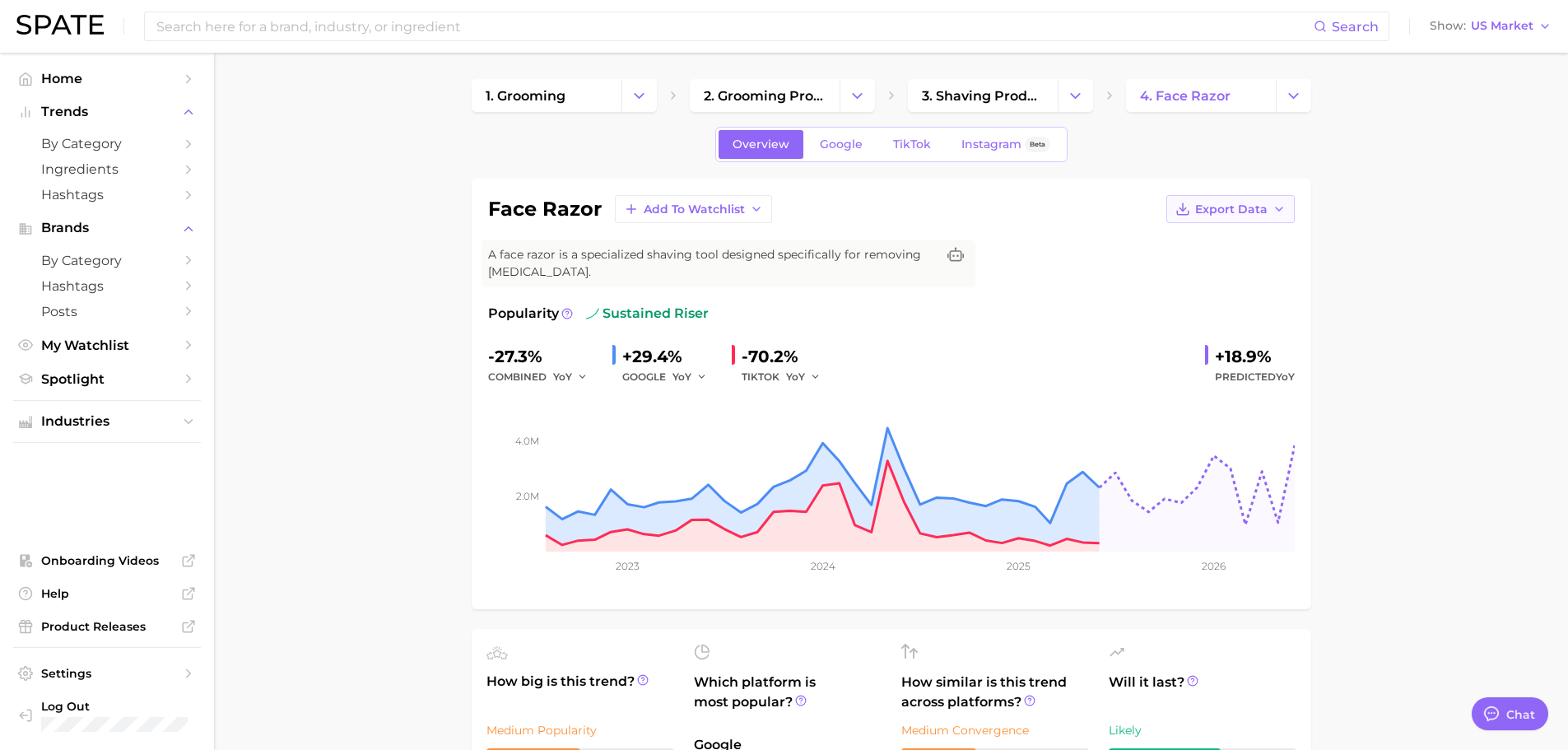
click at [1234, 211] on span "Export Data" at bounding box center [1231, 210] width 73 height 14
click at [917, 147] on span "TikTok" at bounding box center [912, 144] width 38 height 14
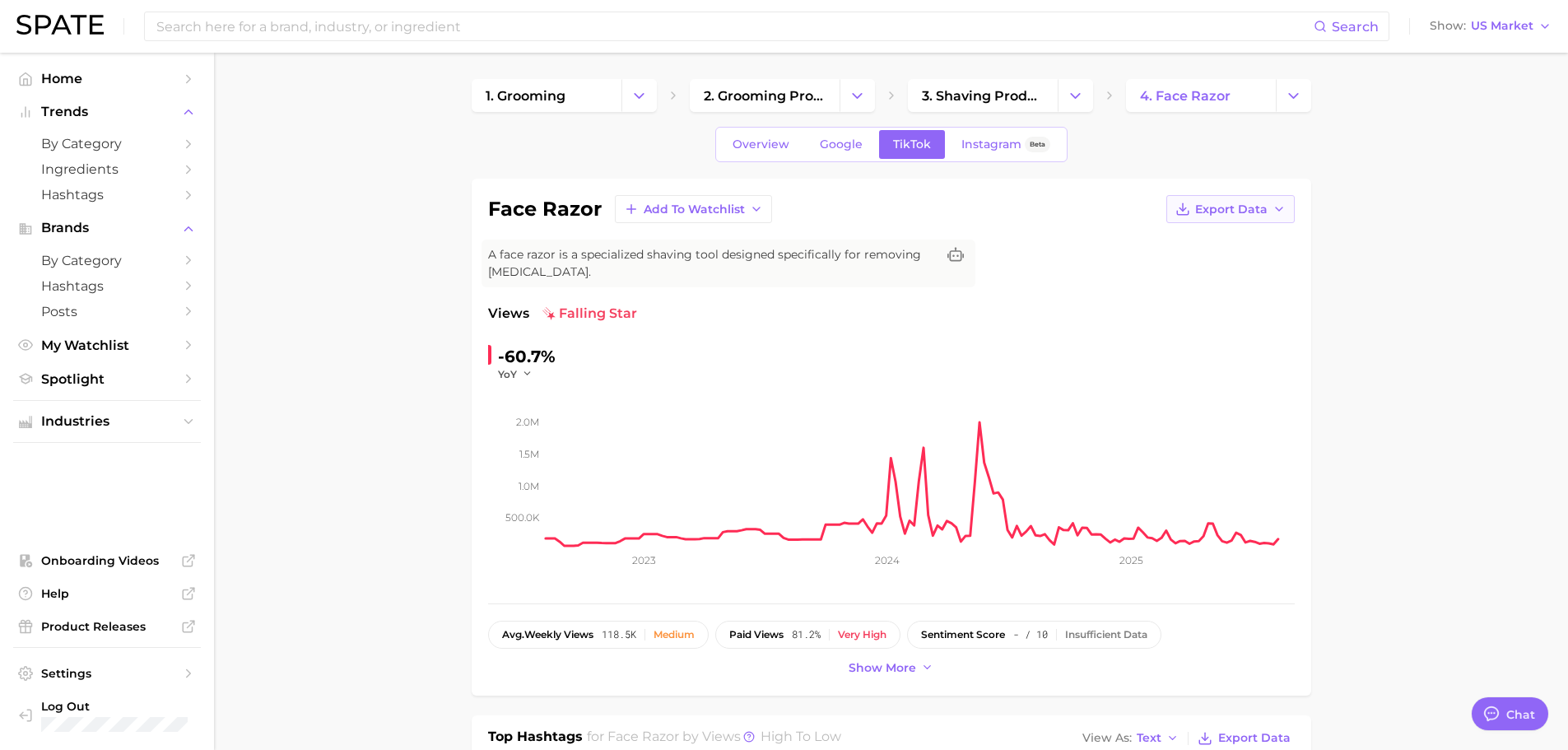
click at [1249, 210] on span "Export Data" at bounding box center [1231, 210] width 73 height 14
click at [1231, 240] on span "Time Series CSV" at bounding box center [1189, 239] width 97 height 14
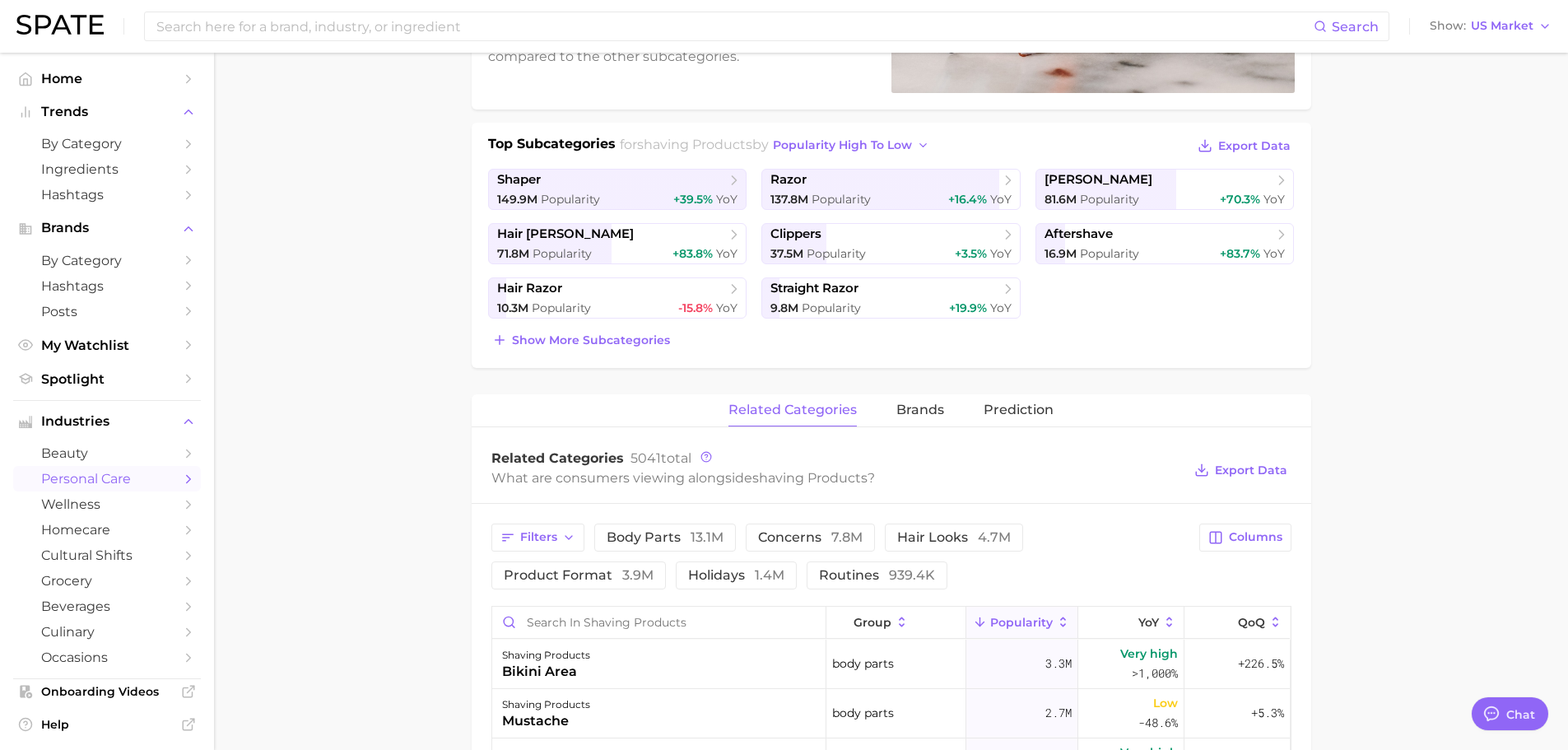
scroll to position [165, 0]
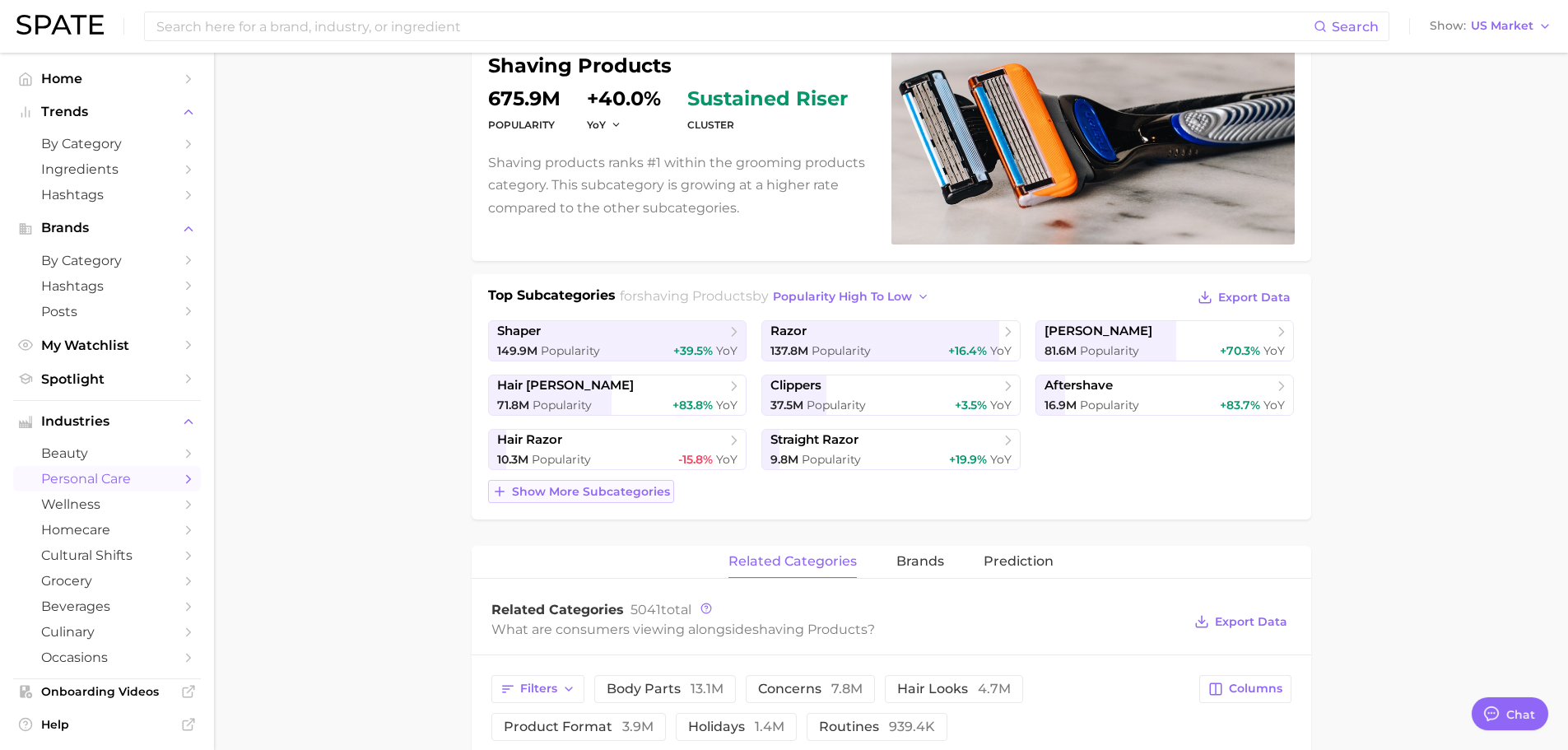
click at [612, 480] on button "Show more subcategories" at bounding box center [581, 492] width 186 height 23
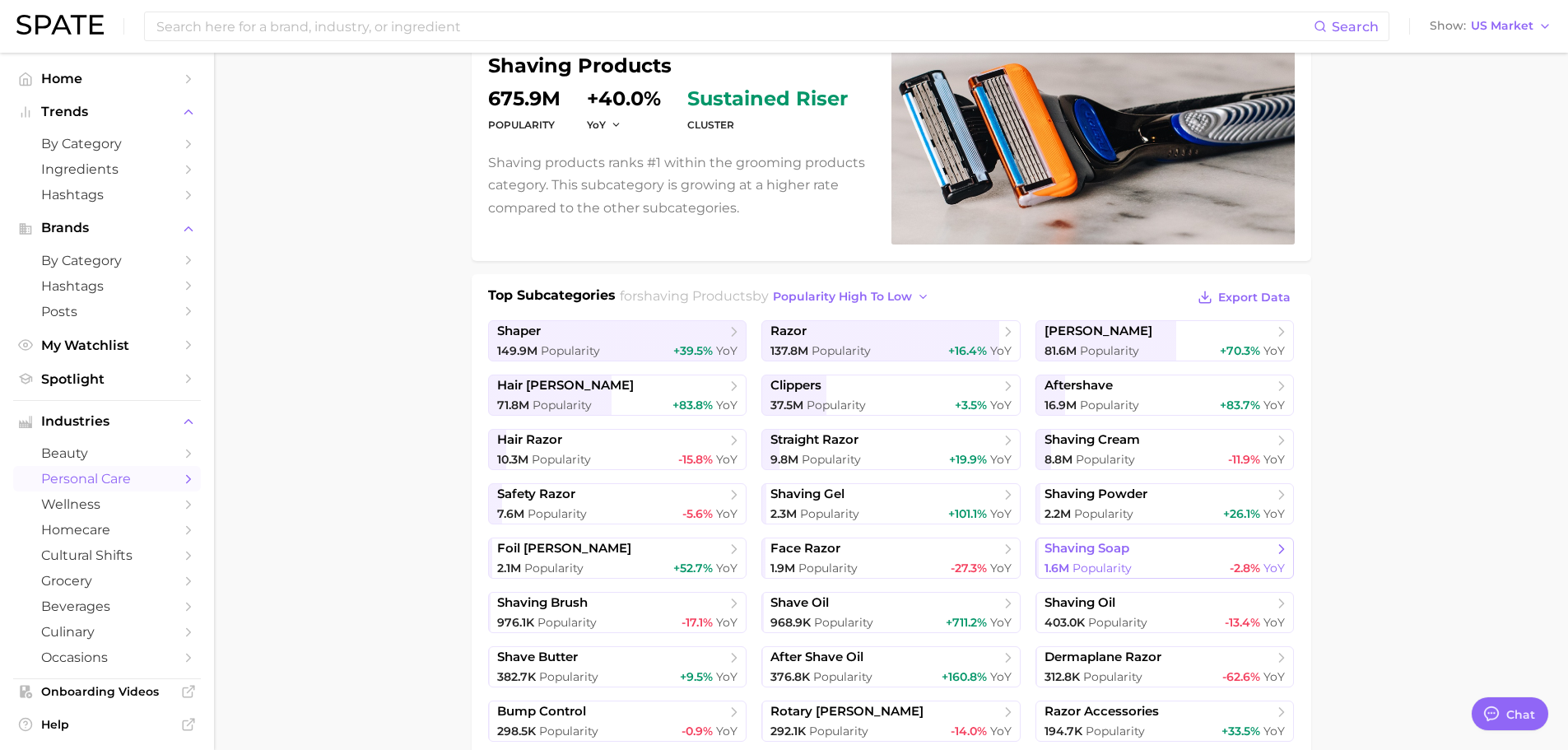
click at [1116, 551] on span "shaving soap" at bounding box center [1087, 548] width 85 height 15
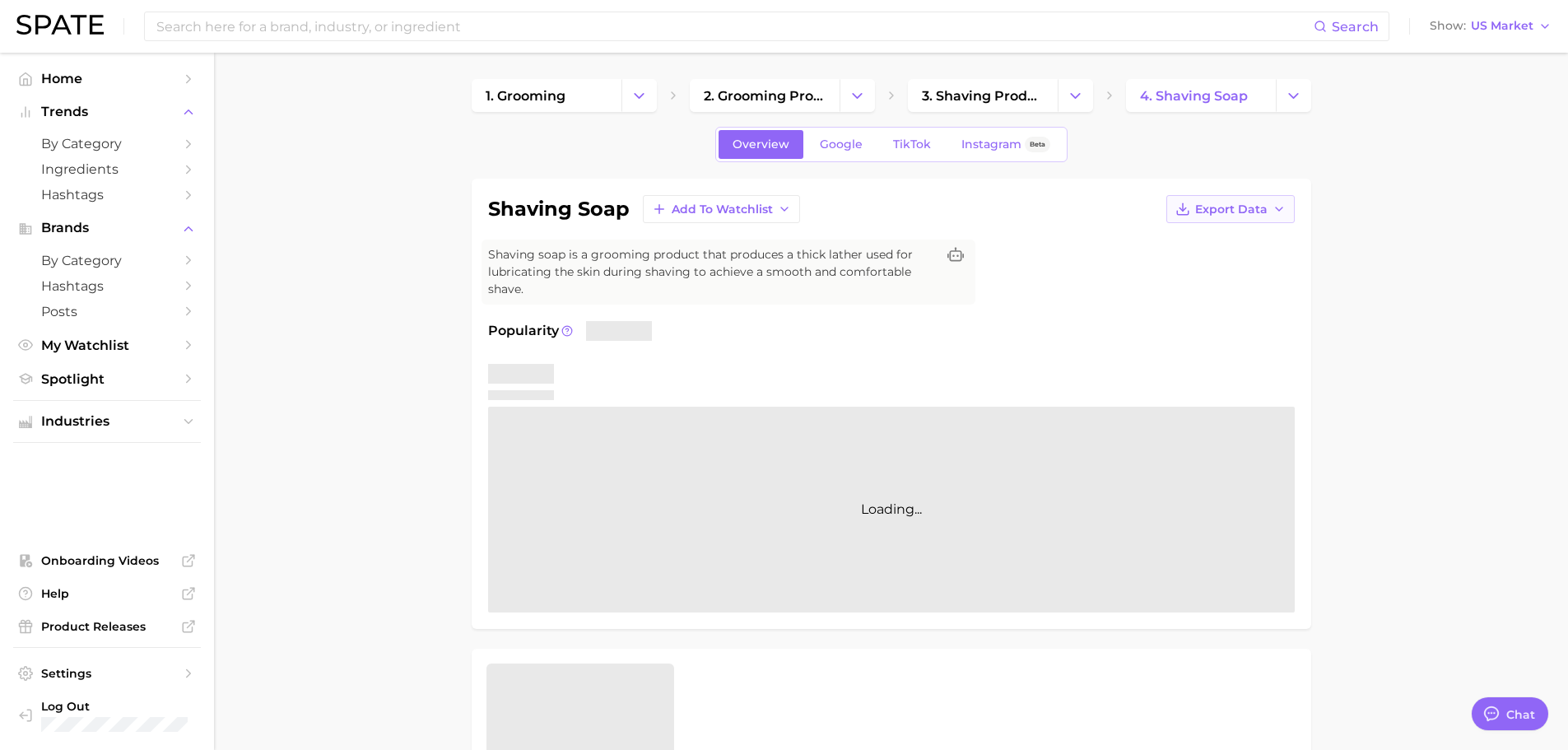
click at [1226, 218] on button "Export Data" at bounding box center [1230, 209] width 128 height 28
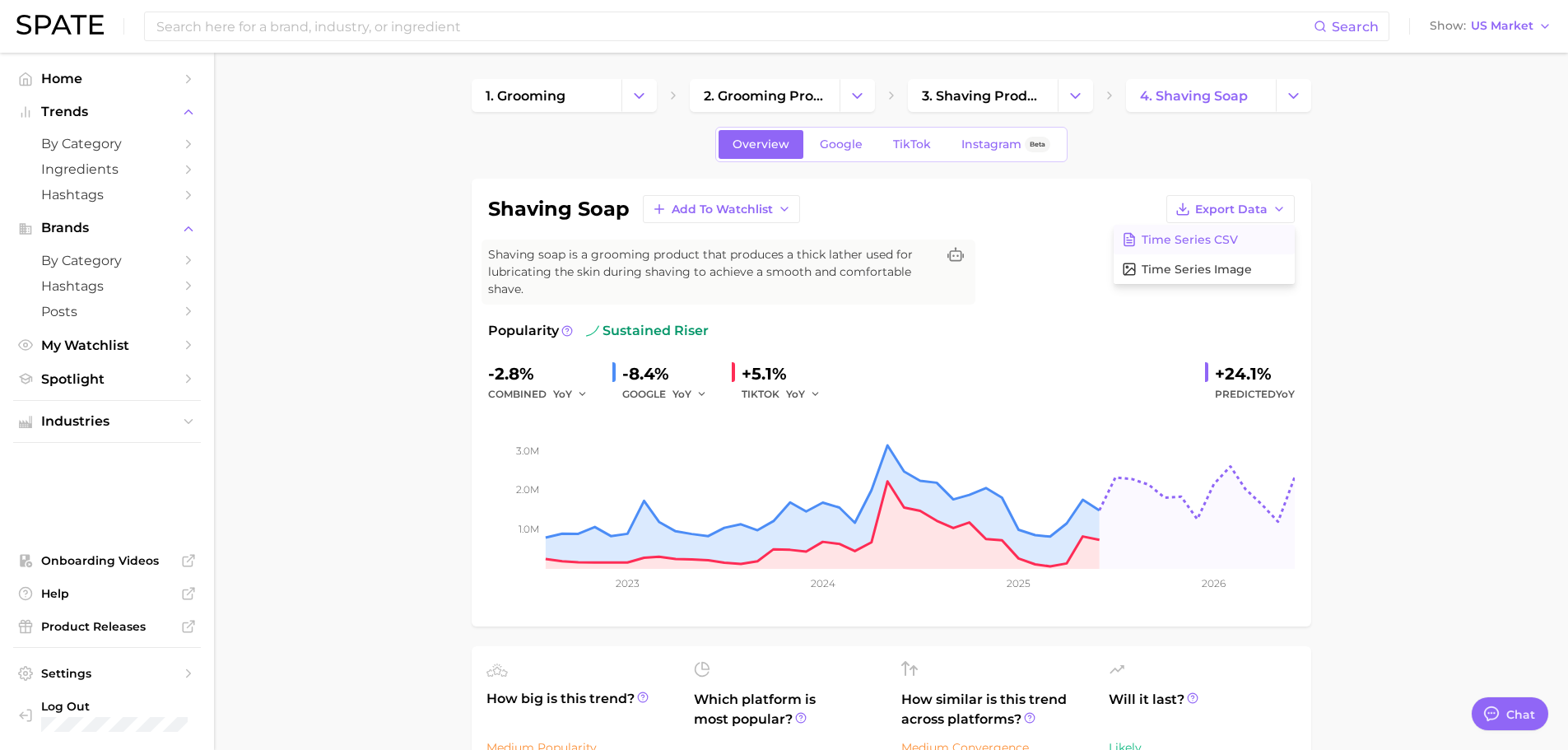
click at [1200, 238] on span "Time Series CSV" at bounding box center [1189, 239] width 97 height 14
click at [895, 139] on span "TikTok" at bounding box center [912, 144] width 38 height 14
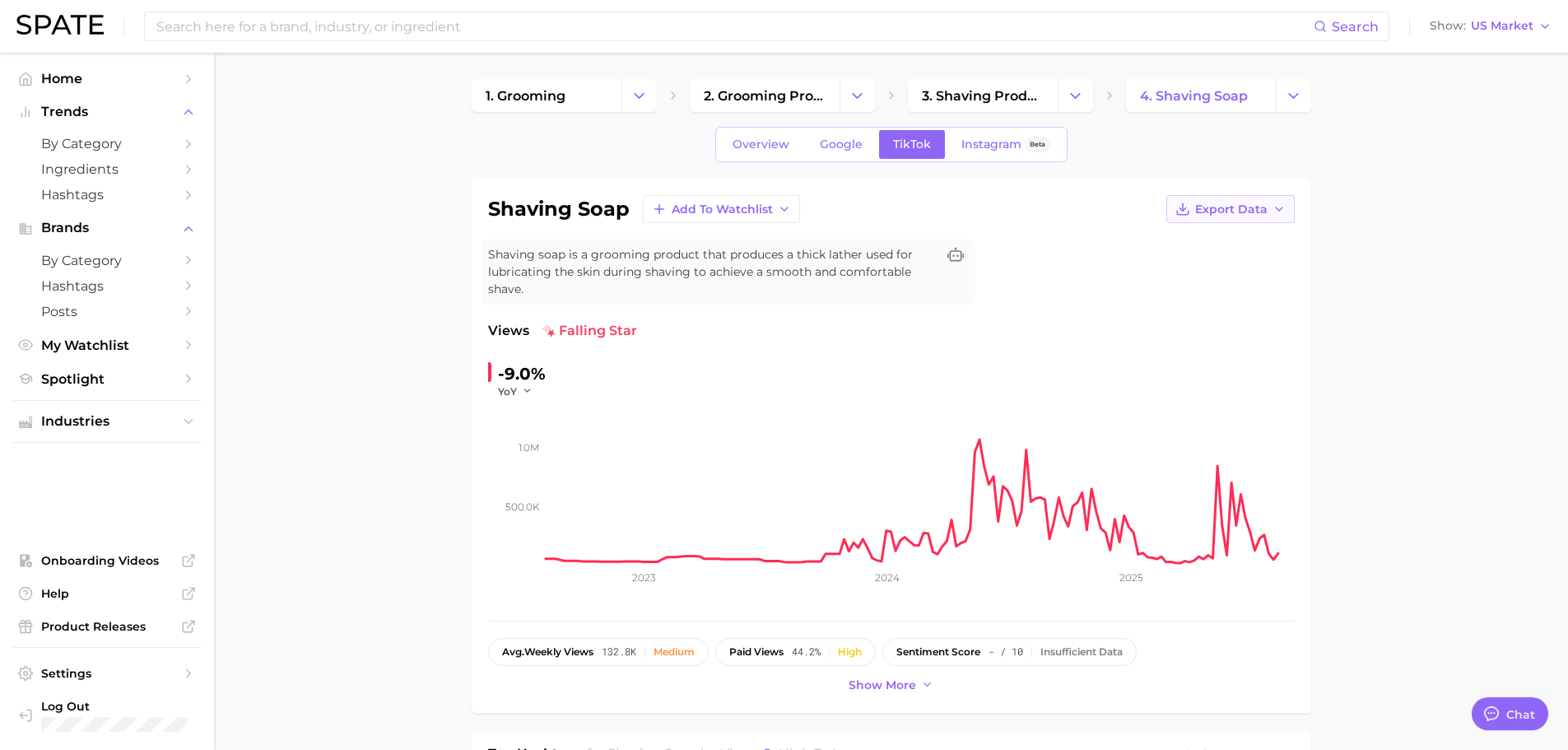
click at [1269, 210] on button "Export Data" at bounding box center [1230, 209] width 128 height 28
click at [1191, 245] on span "Time Series CSV" at bounding box center [1189, 239] width 97 height 14
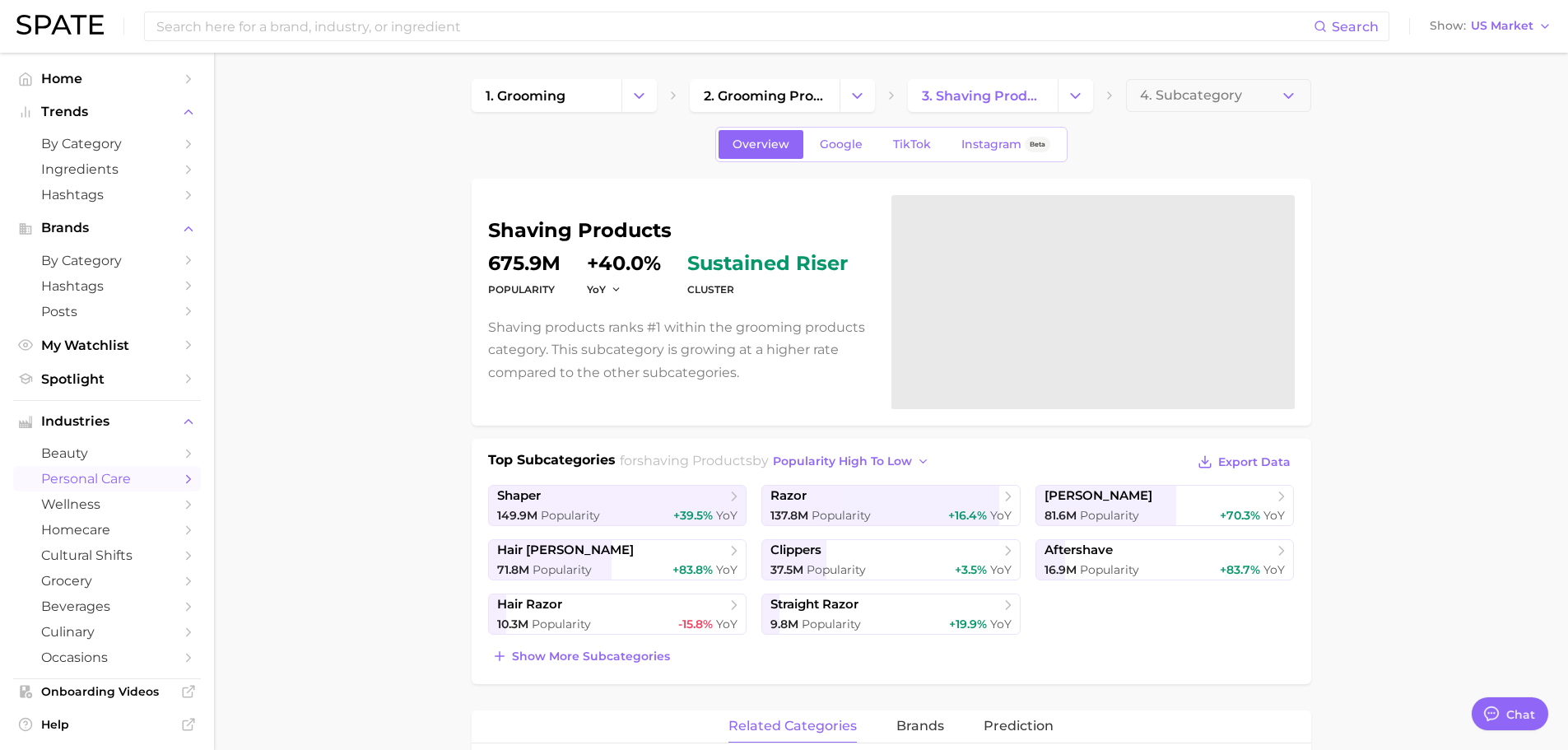
scroll to position [165, 0]
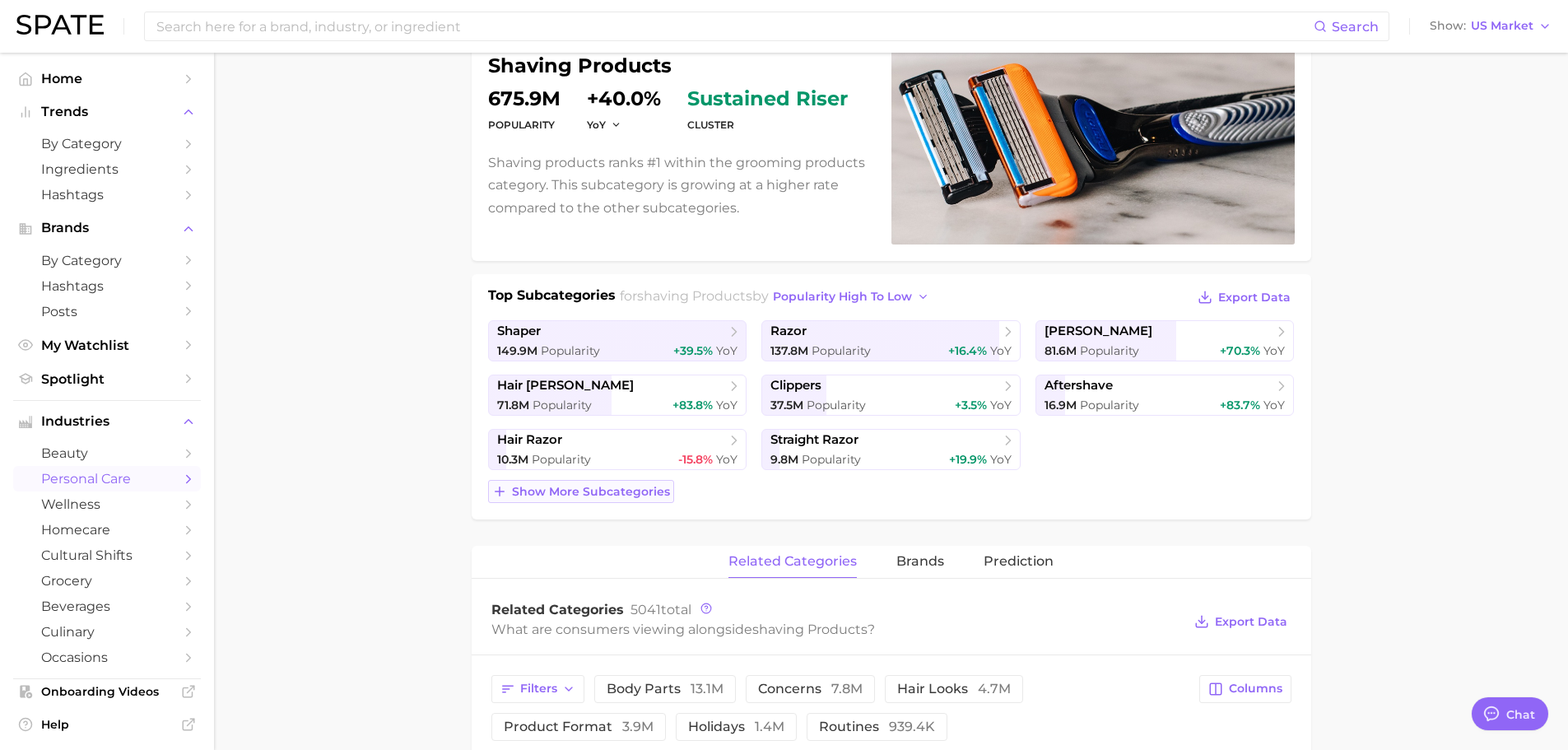
click at [602, 488] on span "Show more subcategories" at bounding box center [590, 492] width 158 height 14
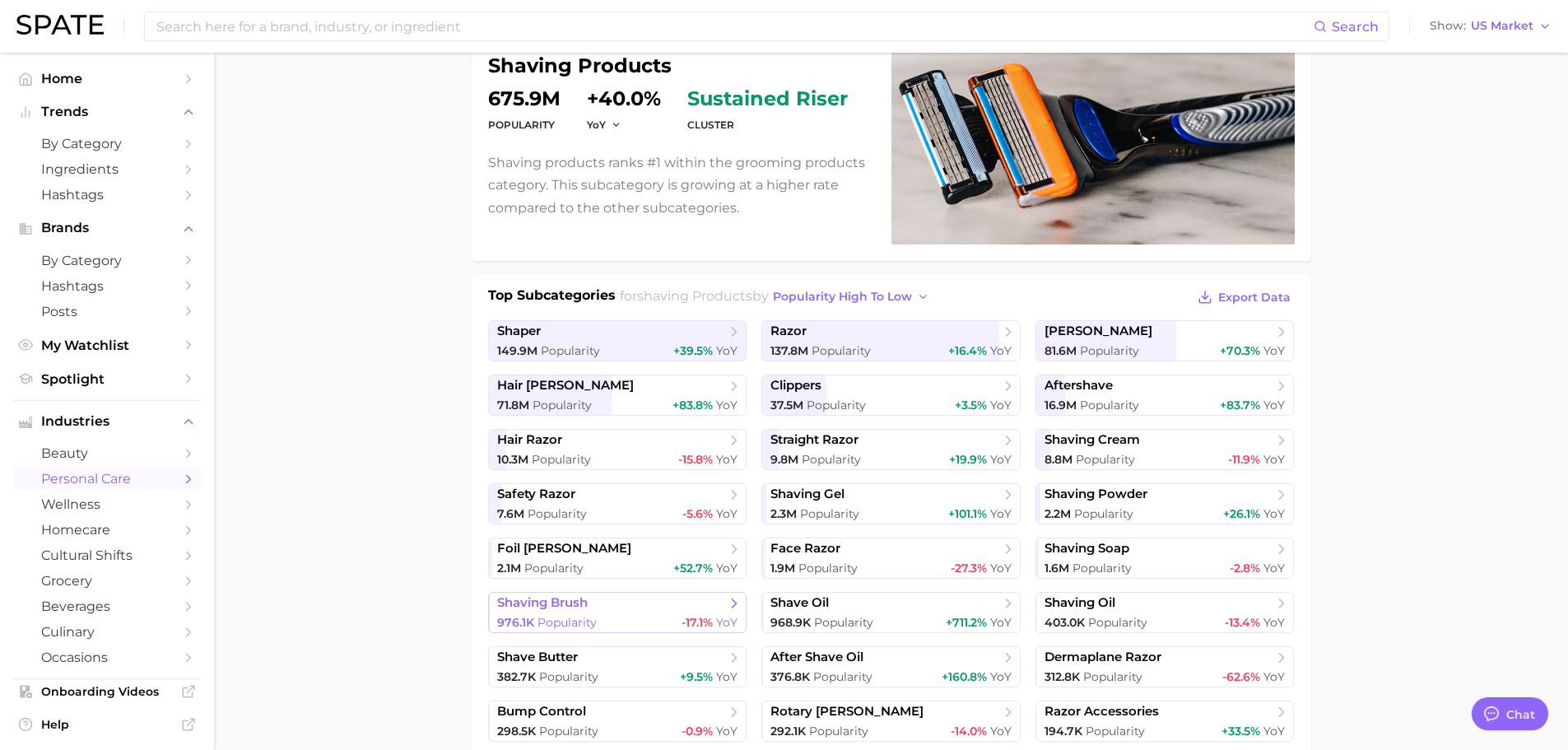
click at [630, 621] on div "976.1k Popularity -17.1% YoY" at bounding box center [618, 623] width 241 height 15
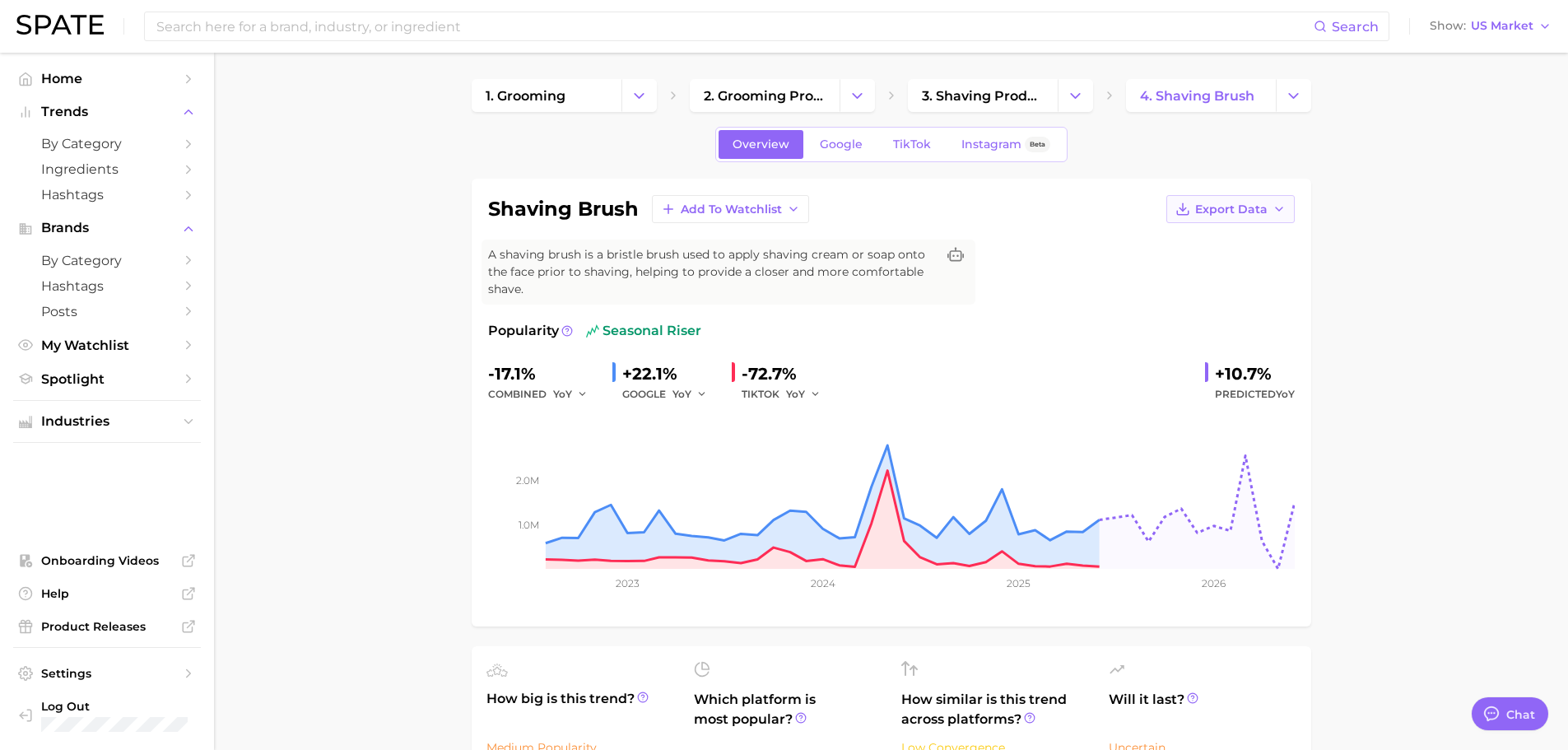
click at [1234, 201] on button "Export Data" at bounding box center [1230, 209] width 128 height 28
click at [888, 144] on link "TikTok" at bounding box center [912, 144] width 66 height 29
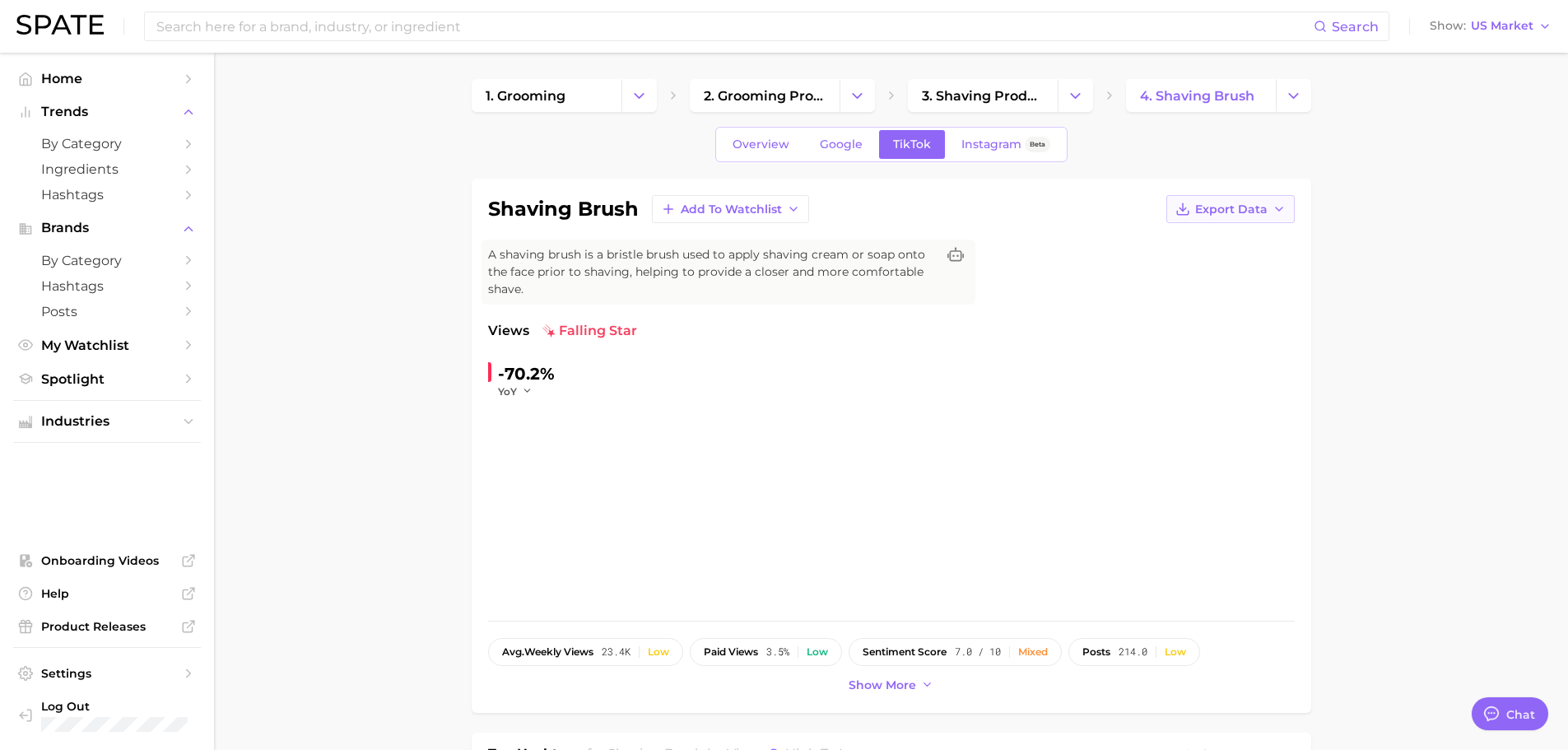
click at [1204, 212] on span "Export Data" at bounding box center [1231, 210] width 73 height 14
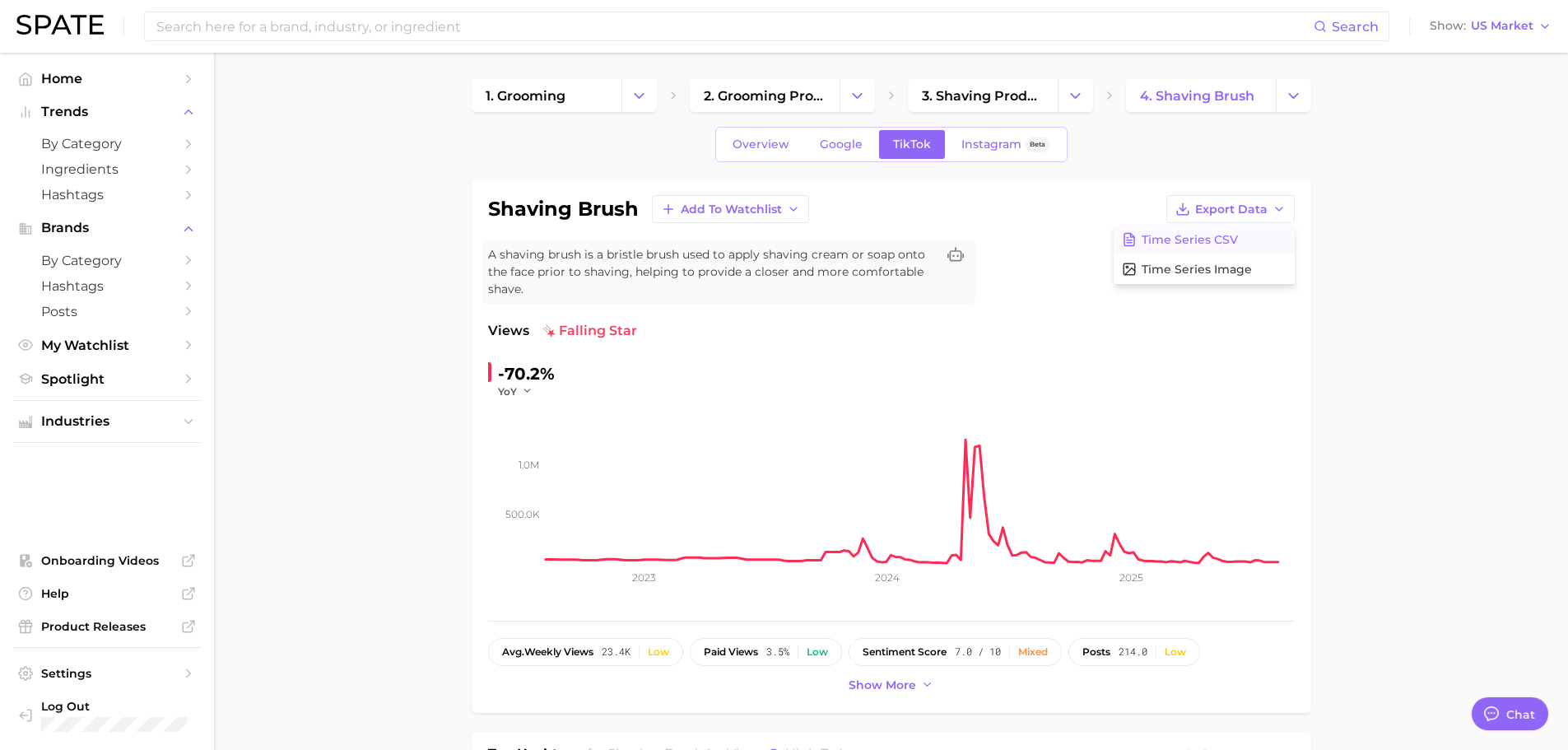
click at [1207, 240] on span "Time Series CSV" at bounding box center [1189, 239] width 97 height 14
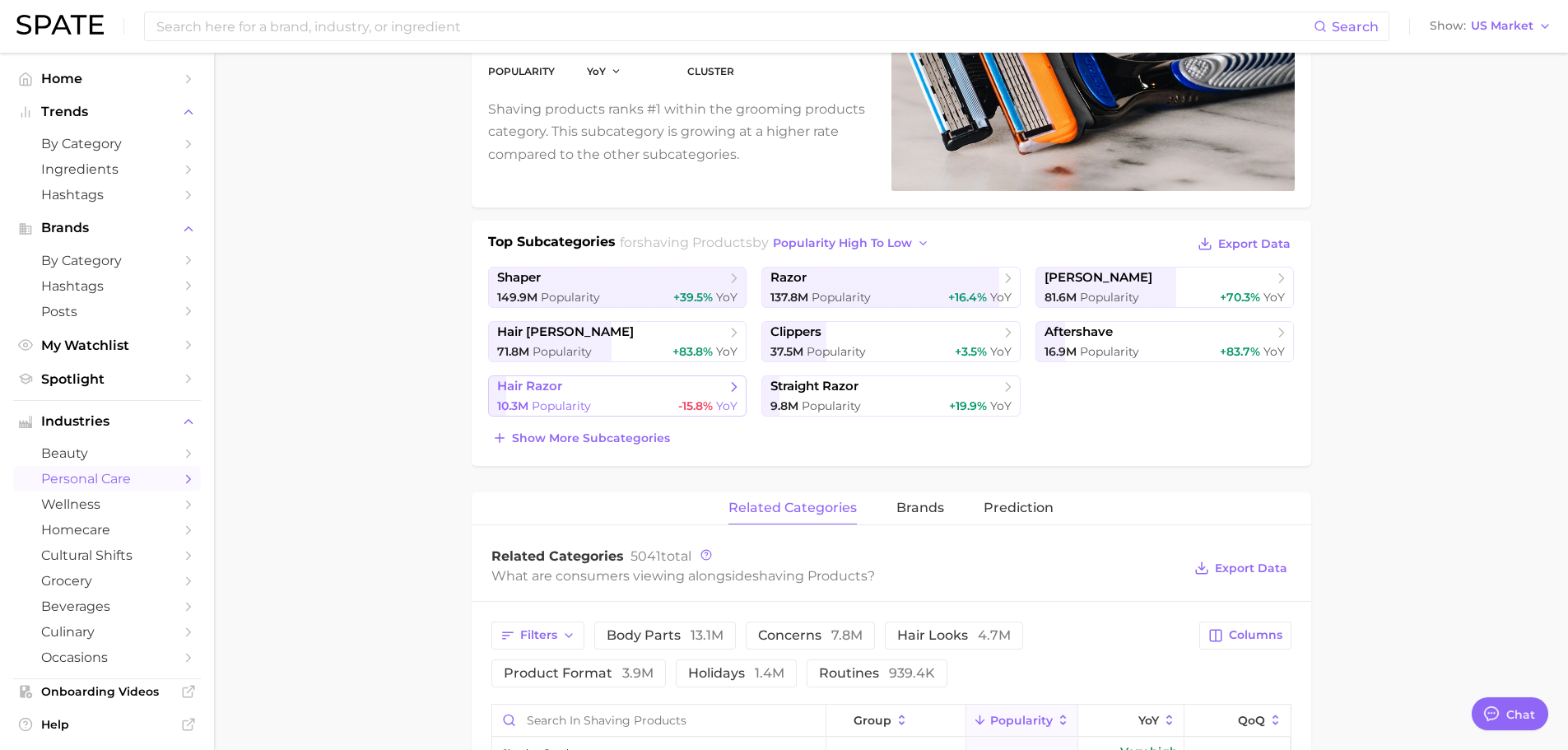
scroll to position [247, 0]
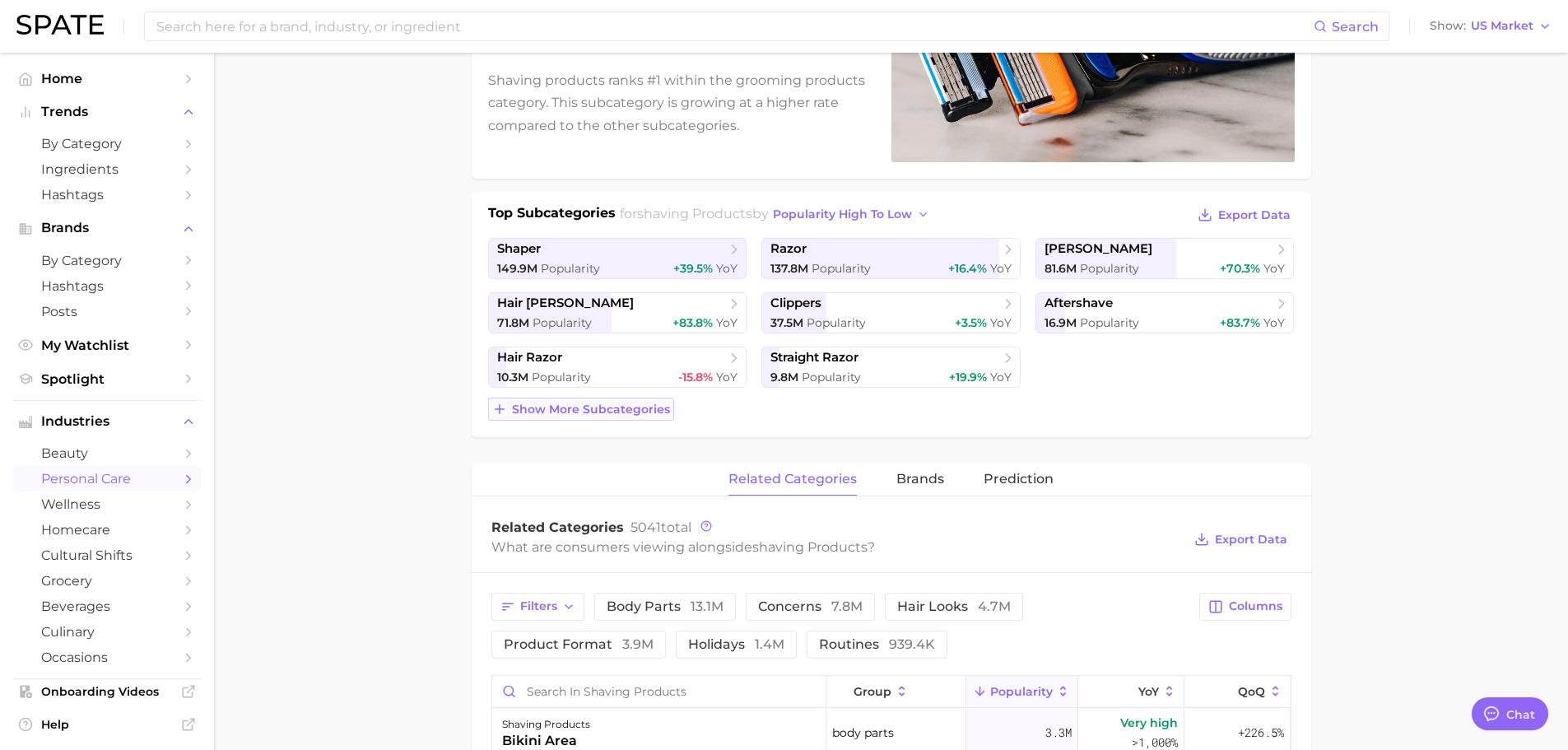
click at [581, 412] on span "Show more subcategories" at bounding box center [590, 409] width 158 height 14
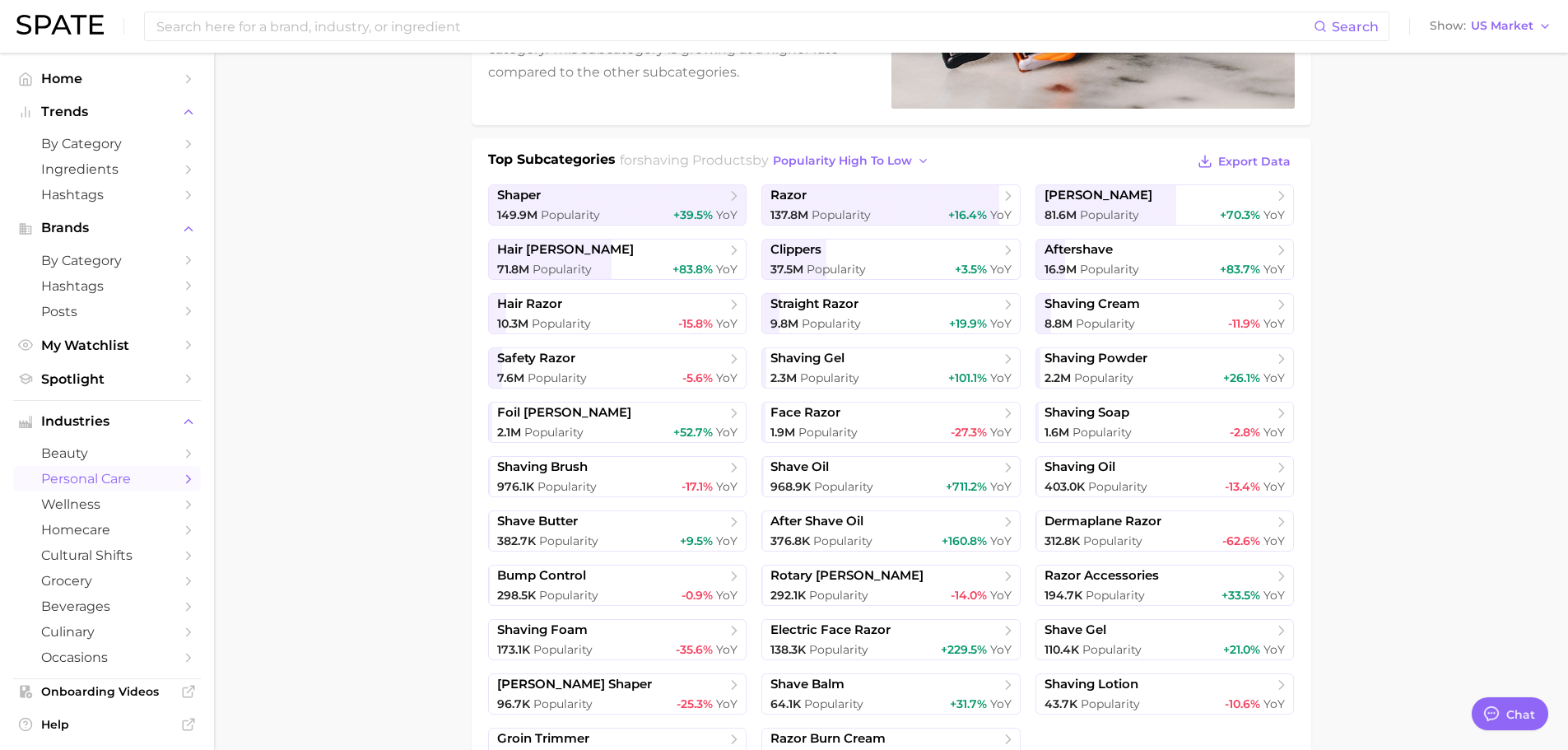
scroll to position [329, 0]
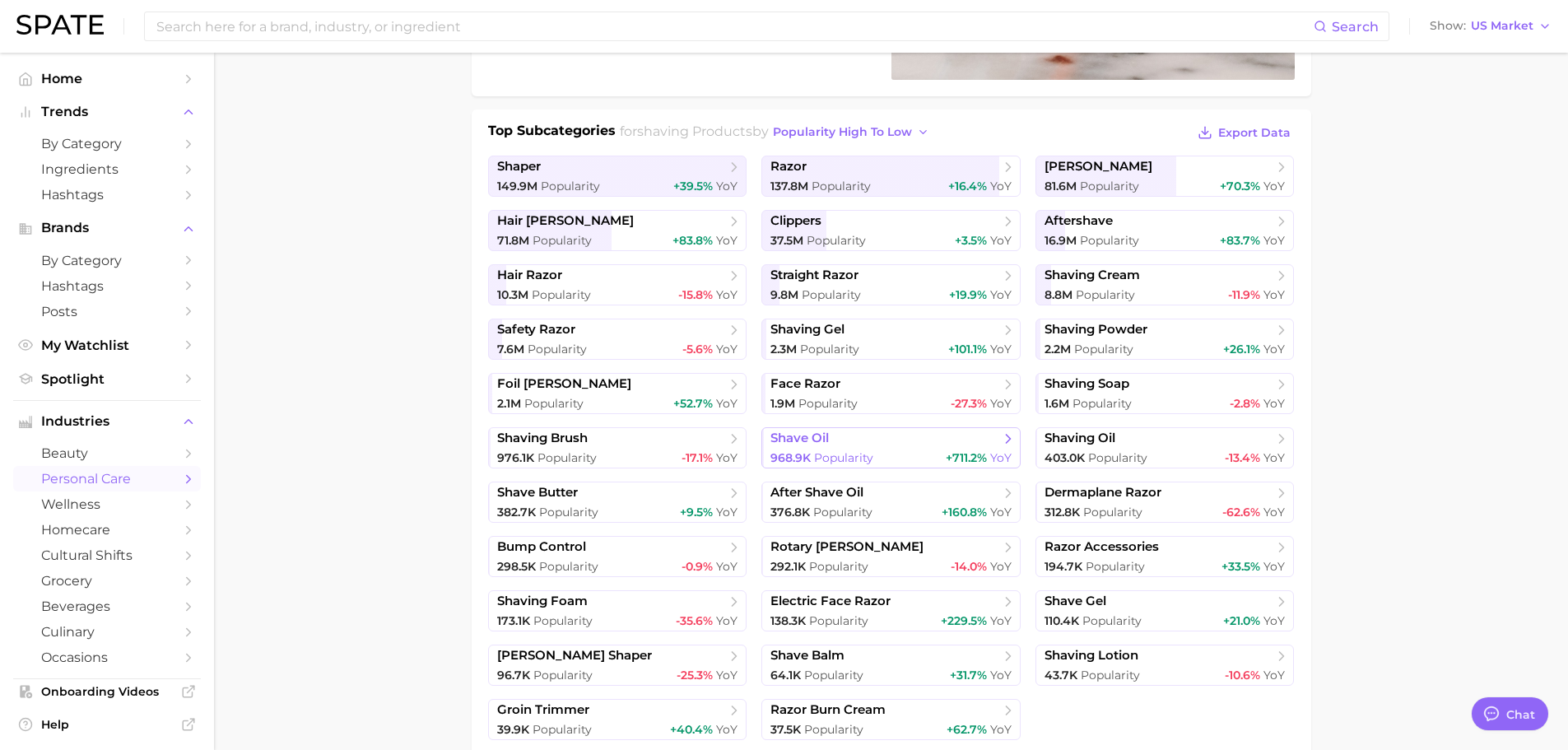
click at [854, 451] on span "Popularity" at bounding box center [844, 457] width 59 height 14
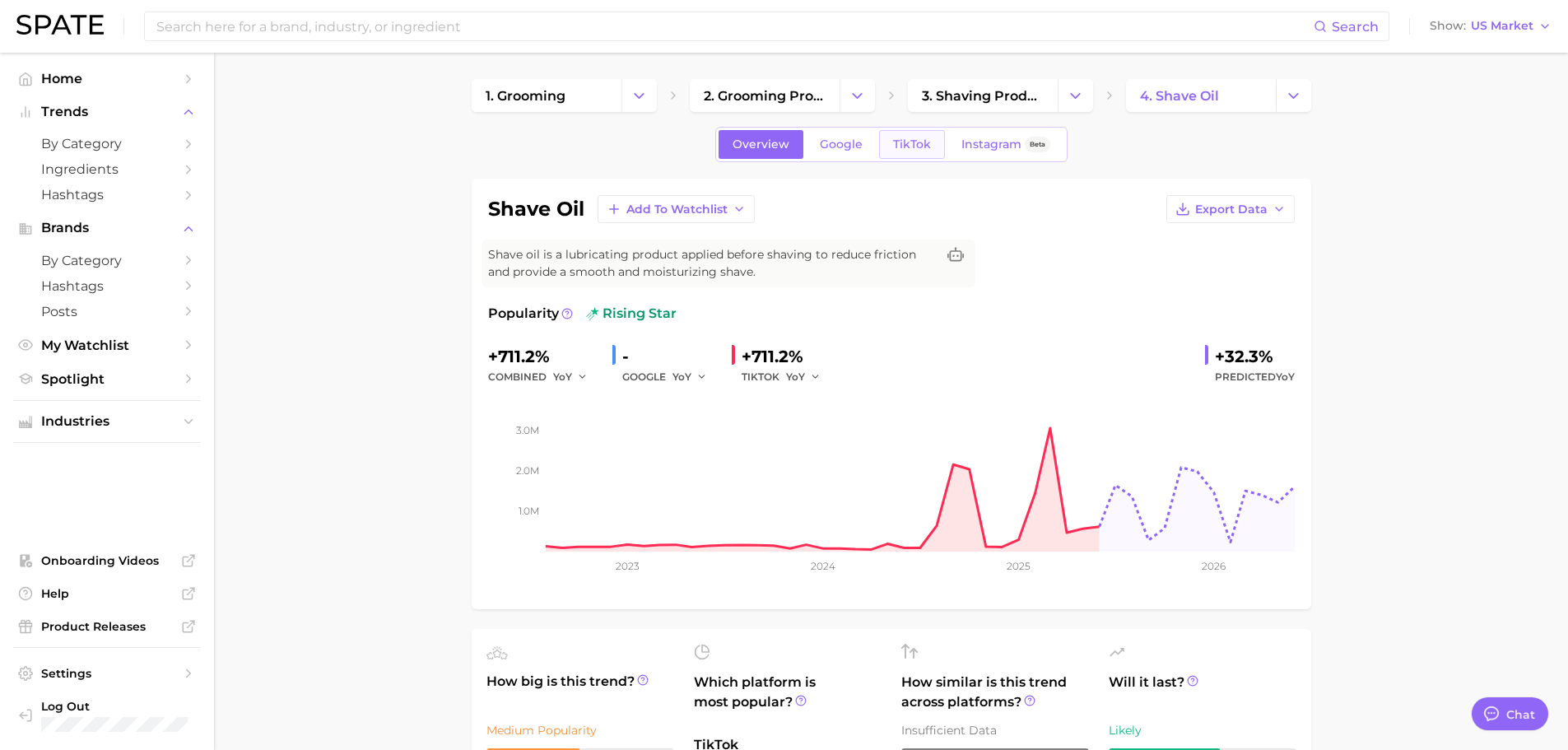
click at [908, 134] on link "TikTok" at bounding box center [912, 144] width 66 height 29
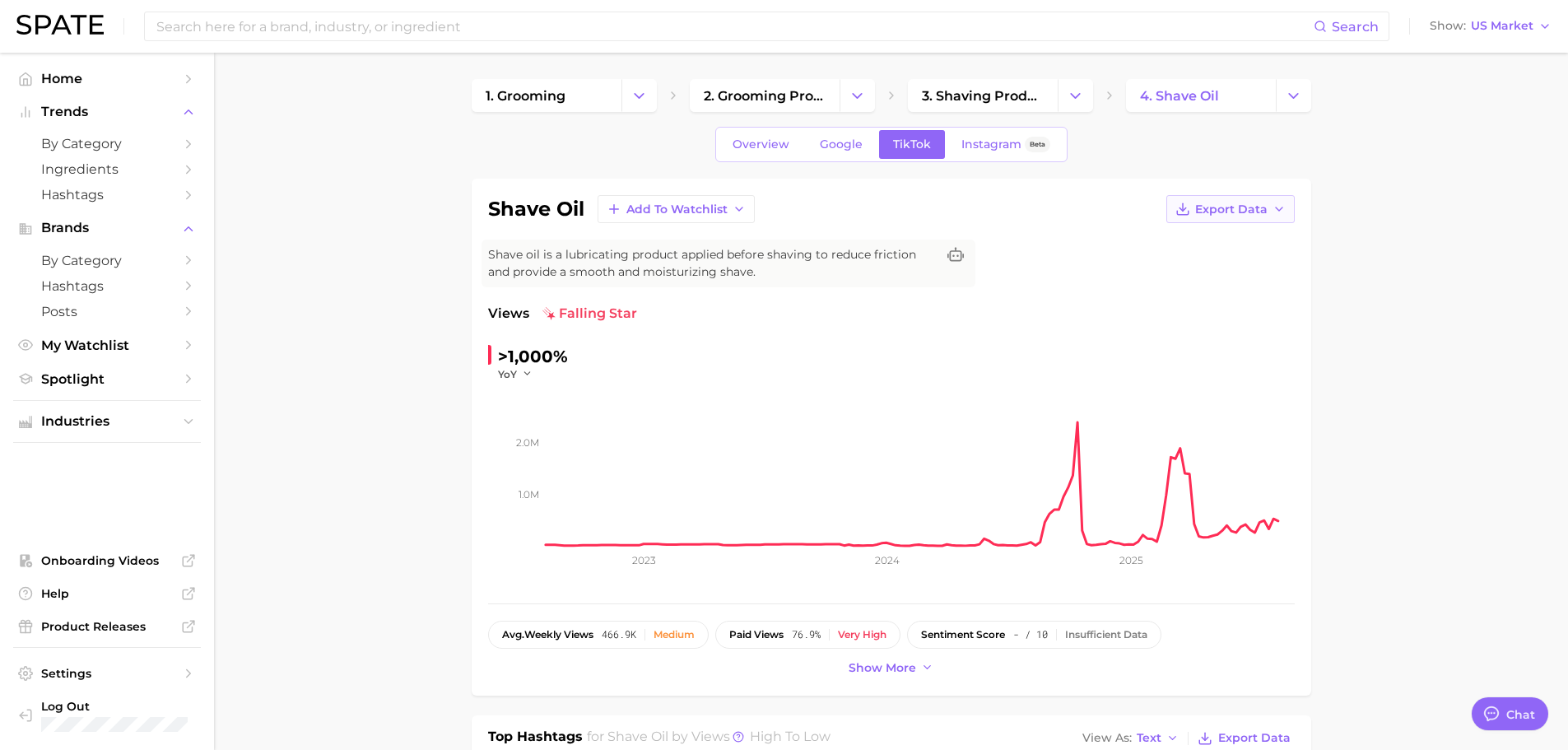
click at [1223, 201] on button "Export Data" at bounding box center [1230, 209] width 128 height 28
click at [1188, 232] on span "Time Series CSV" at bounding box center [1189, 239] width 97 height 14
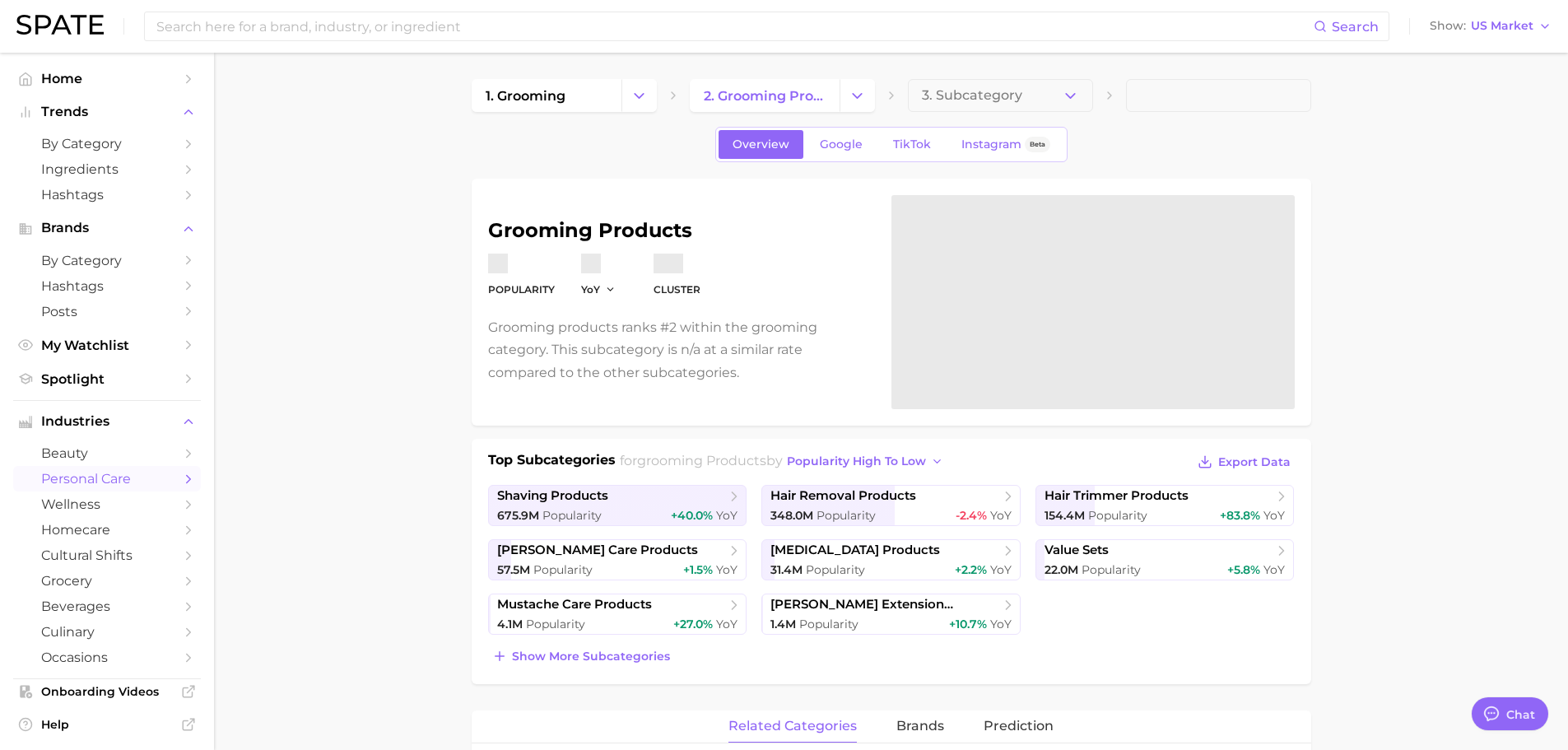
scroll to position [82, 0]
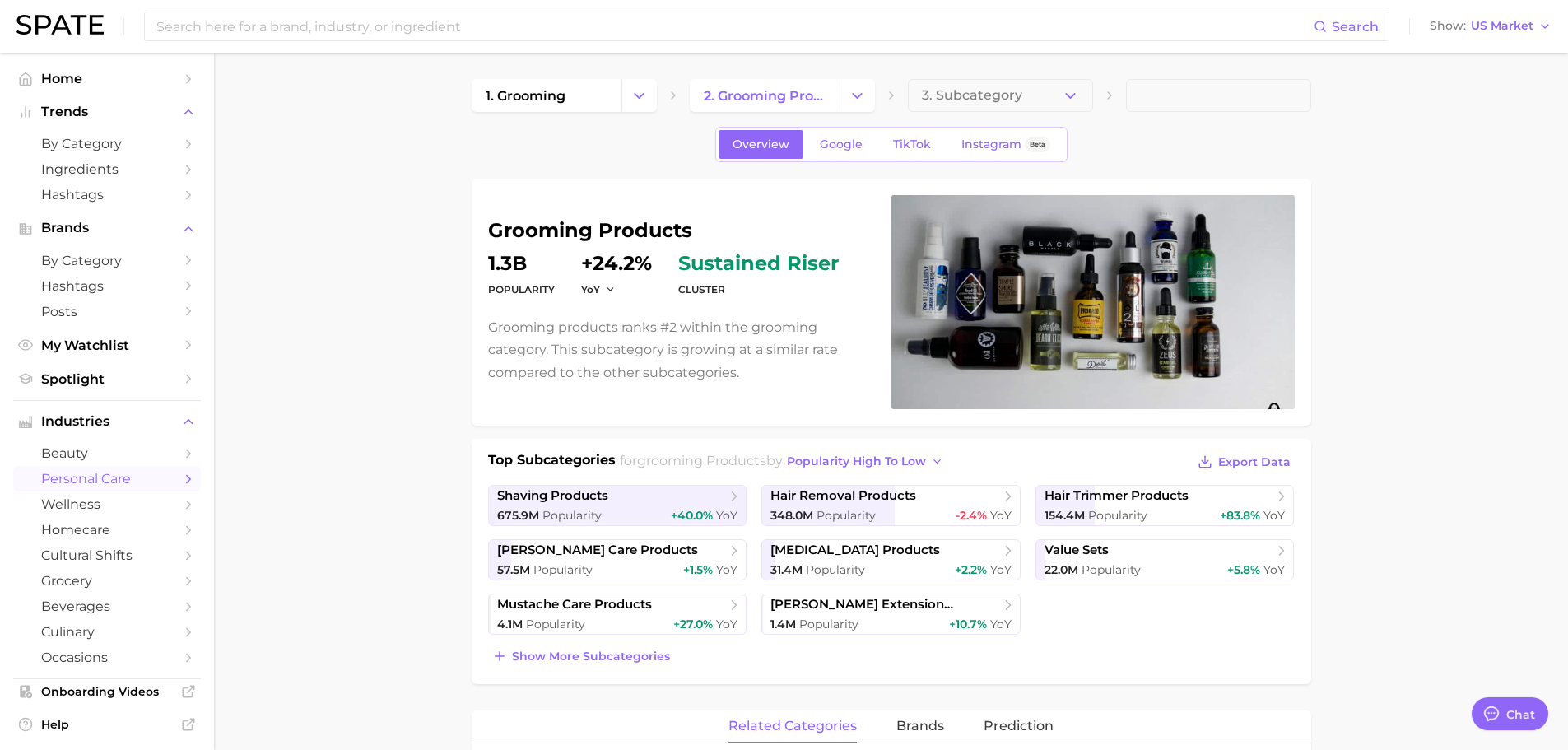
scroll to position [82, 0]
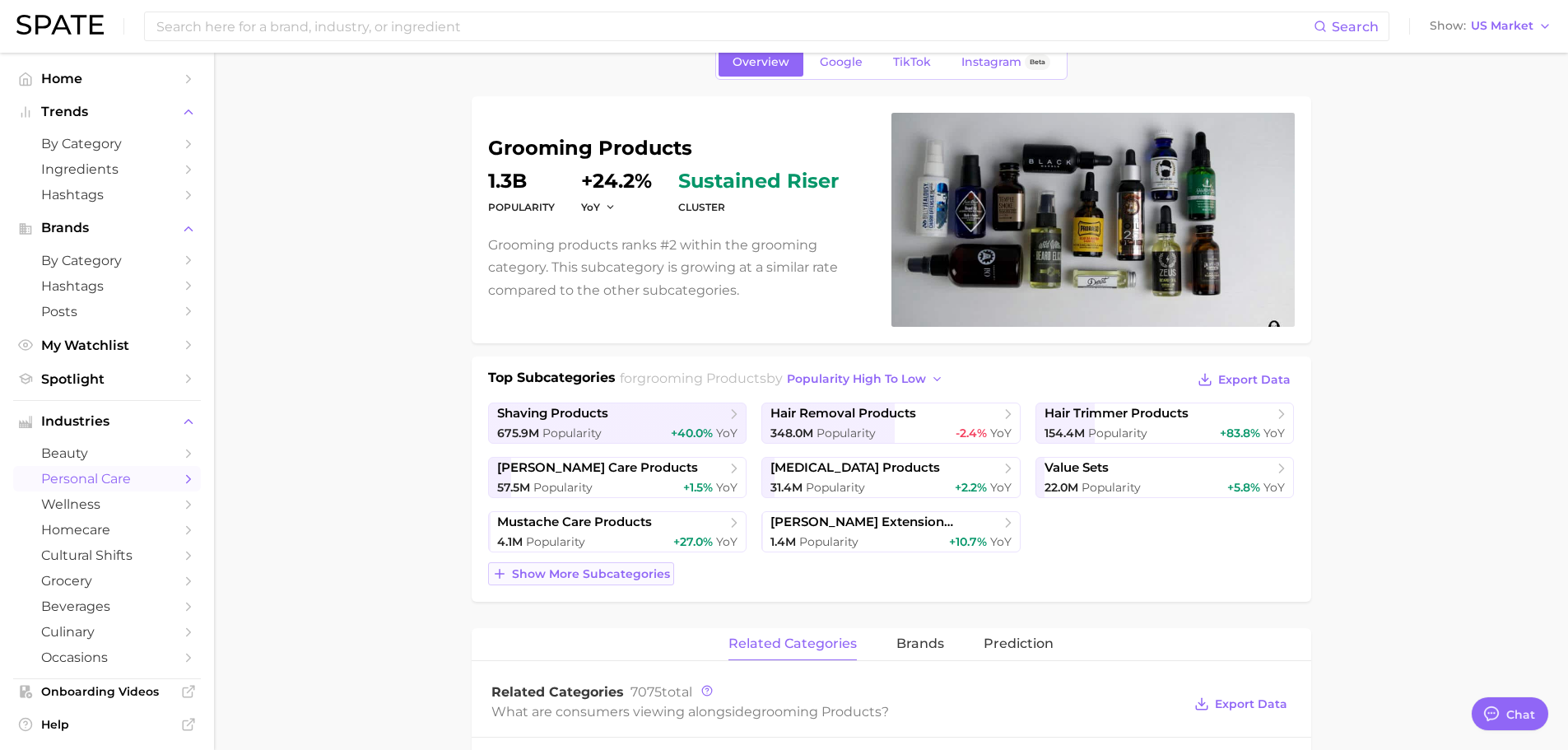
click at [635, 575] on span "Show more subcategories" at bounding box center [590, 574] width 158 height 14
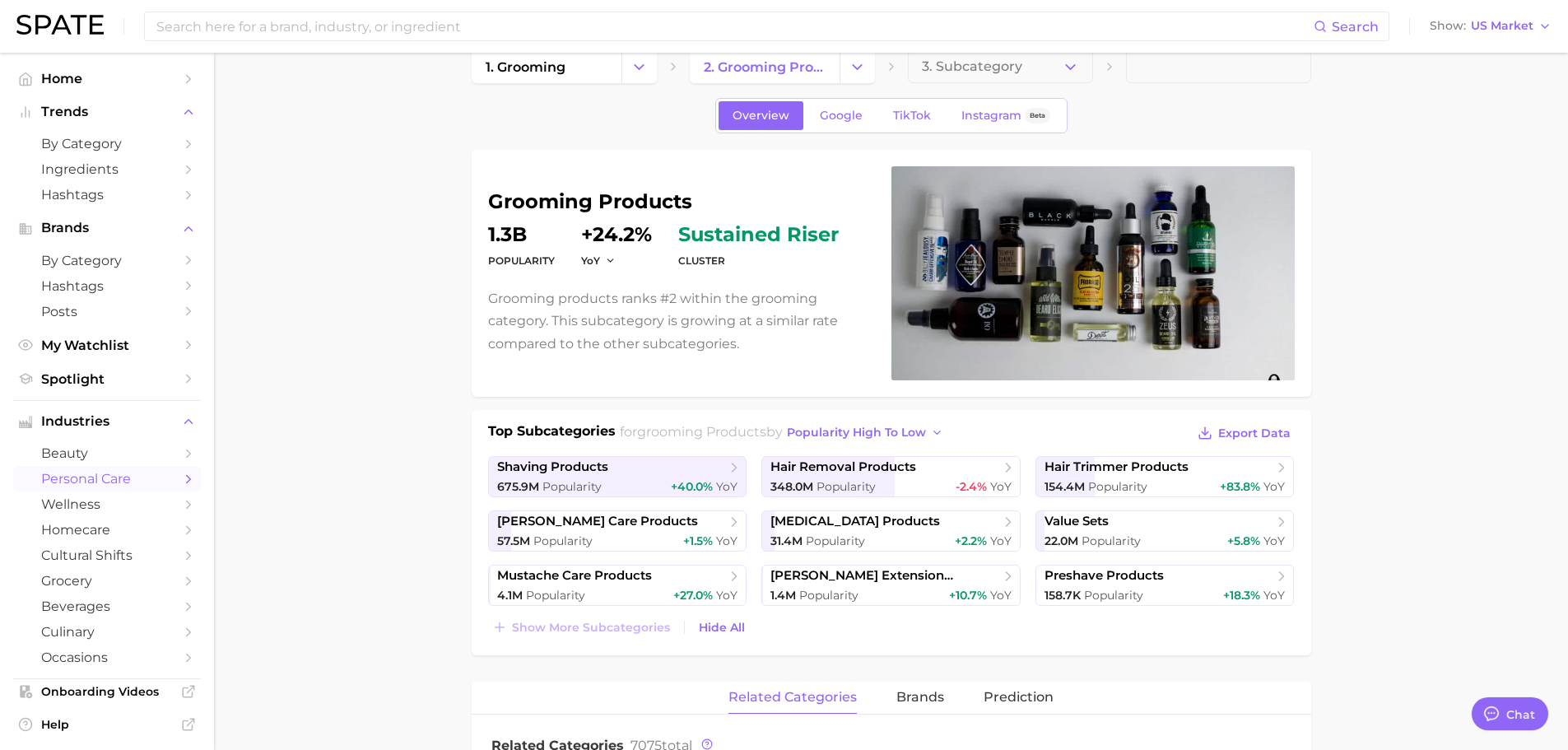
scroll to position [0, 0]
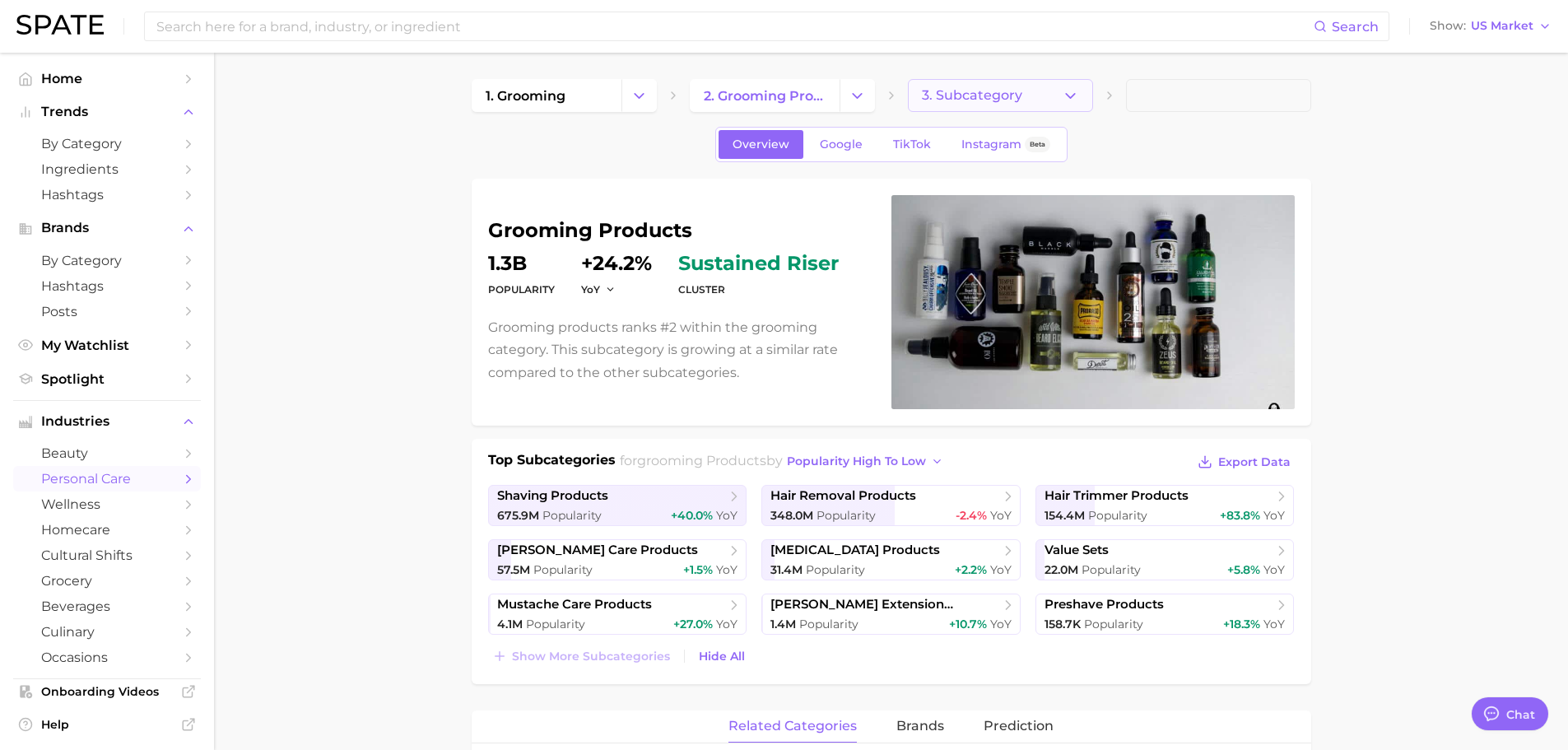
click at [1012, 99] on span "3. Subcategory" at bounding box center [972, 95] width 100 height 14
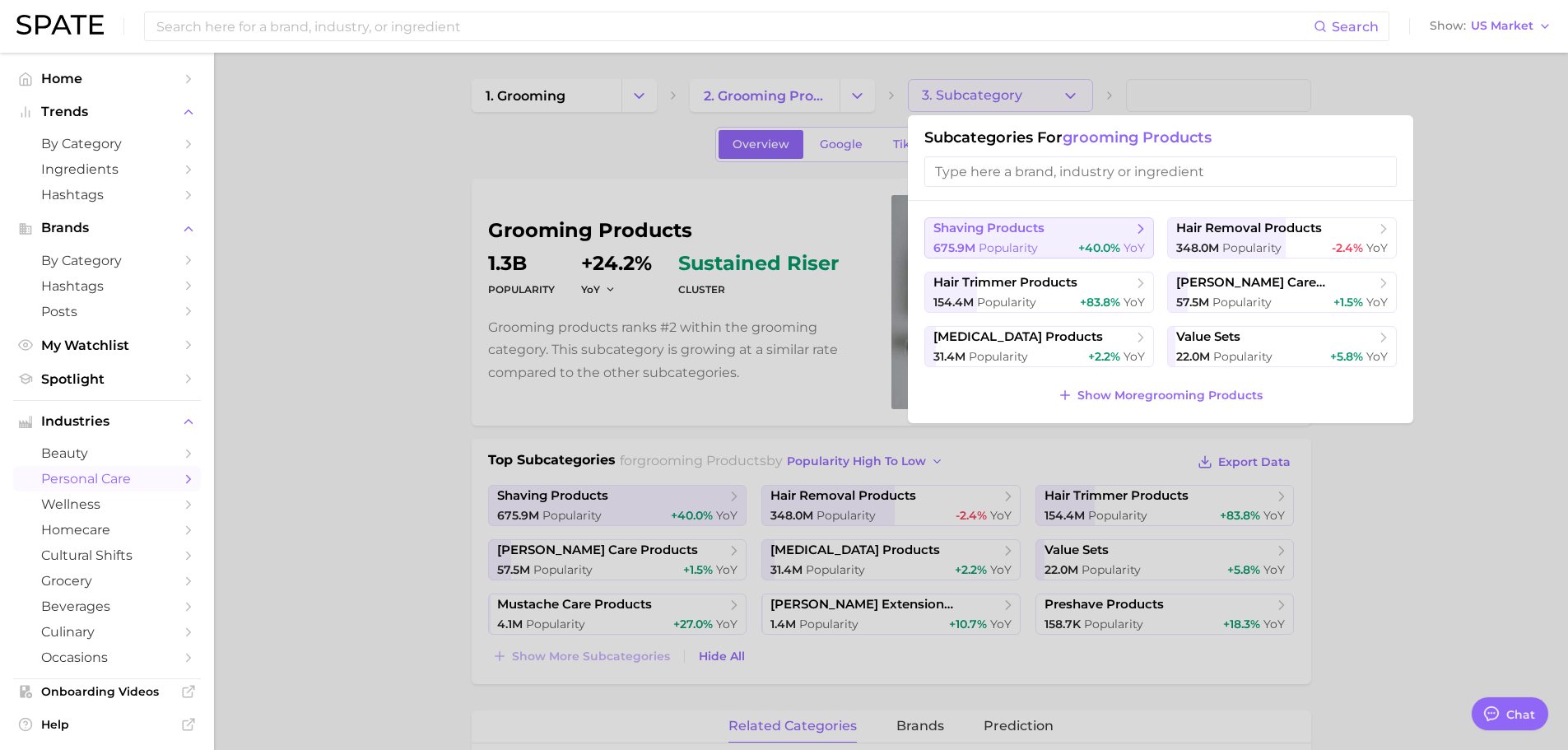
click at [1011, 237] on button "shaving products 675.9m Popularity +40.0% YoY" at bounding box center [1039, 237] width 230 height 41
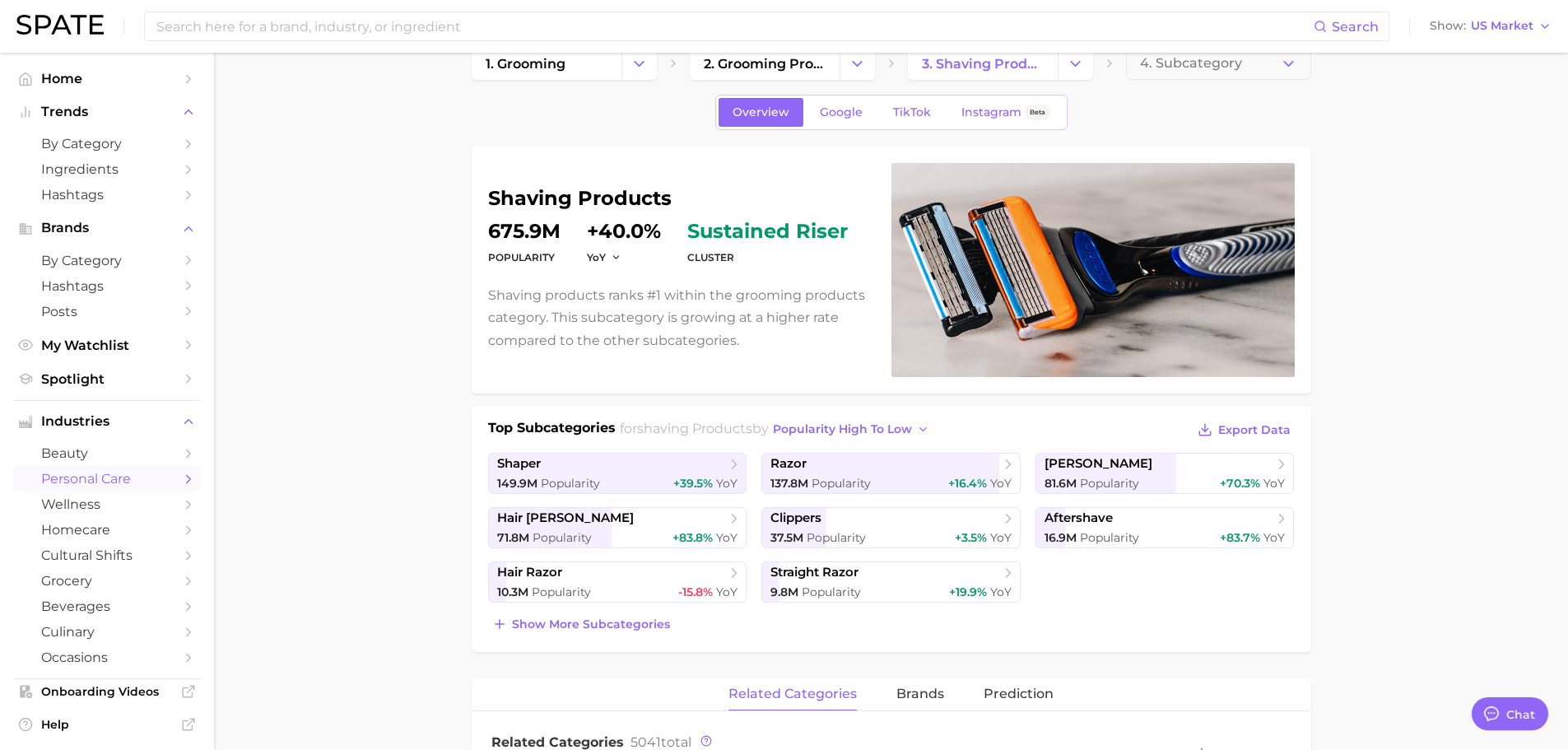
scroll to position [82, 0]
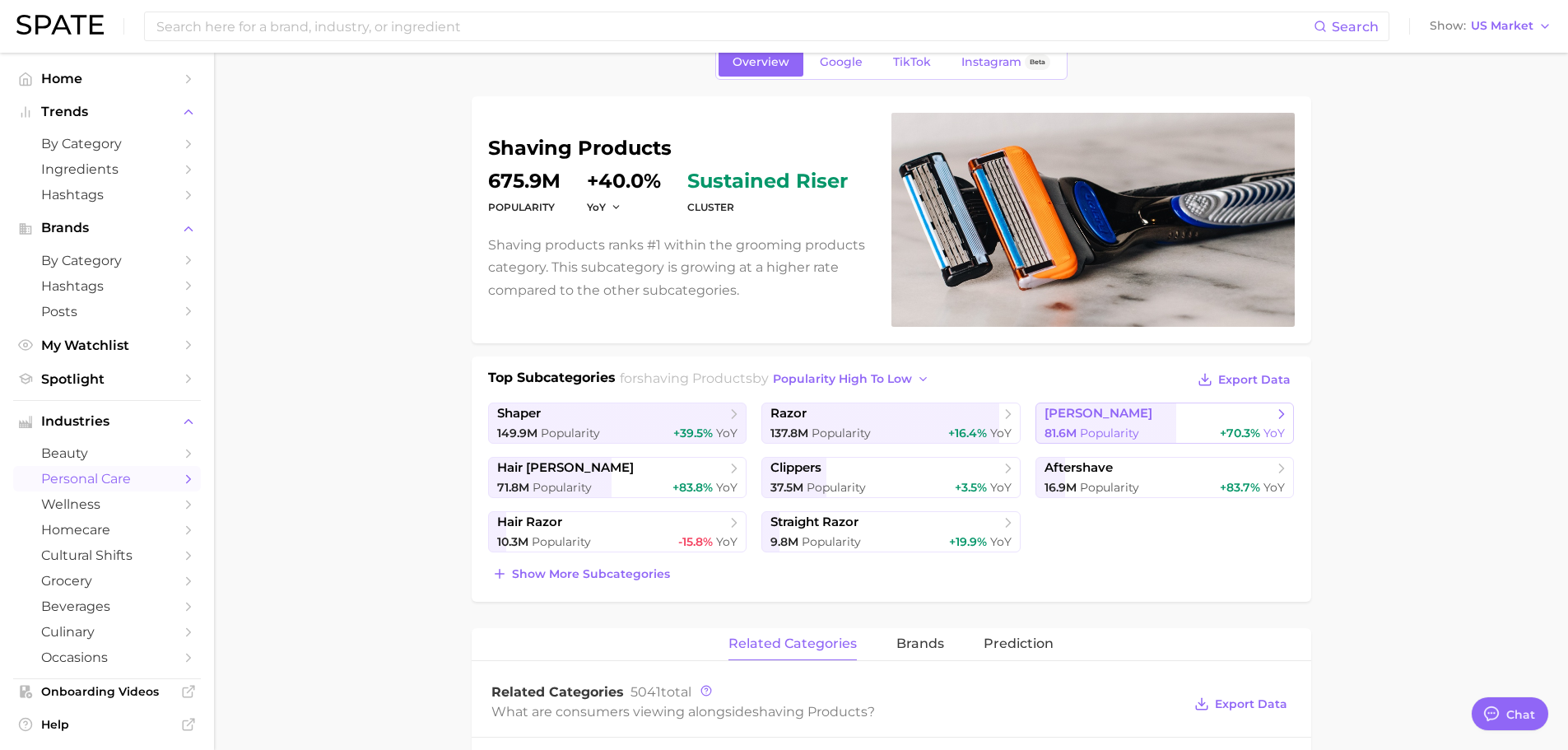
click at [1093, 417] on span "[PERSON_NAME]" at bounding box center [1159, 413] width 229 height 16
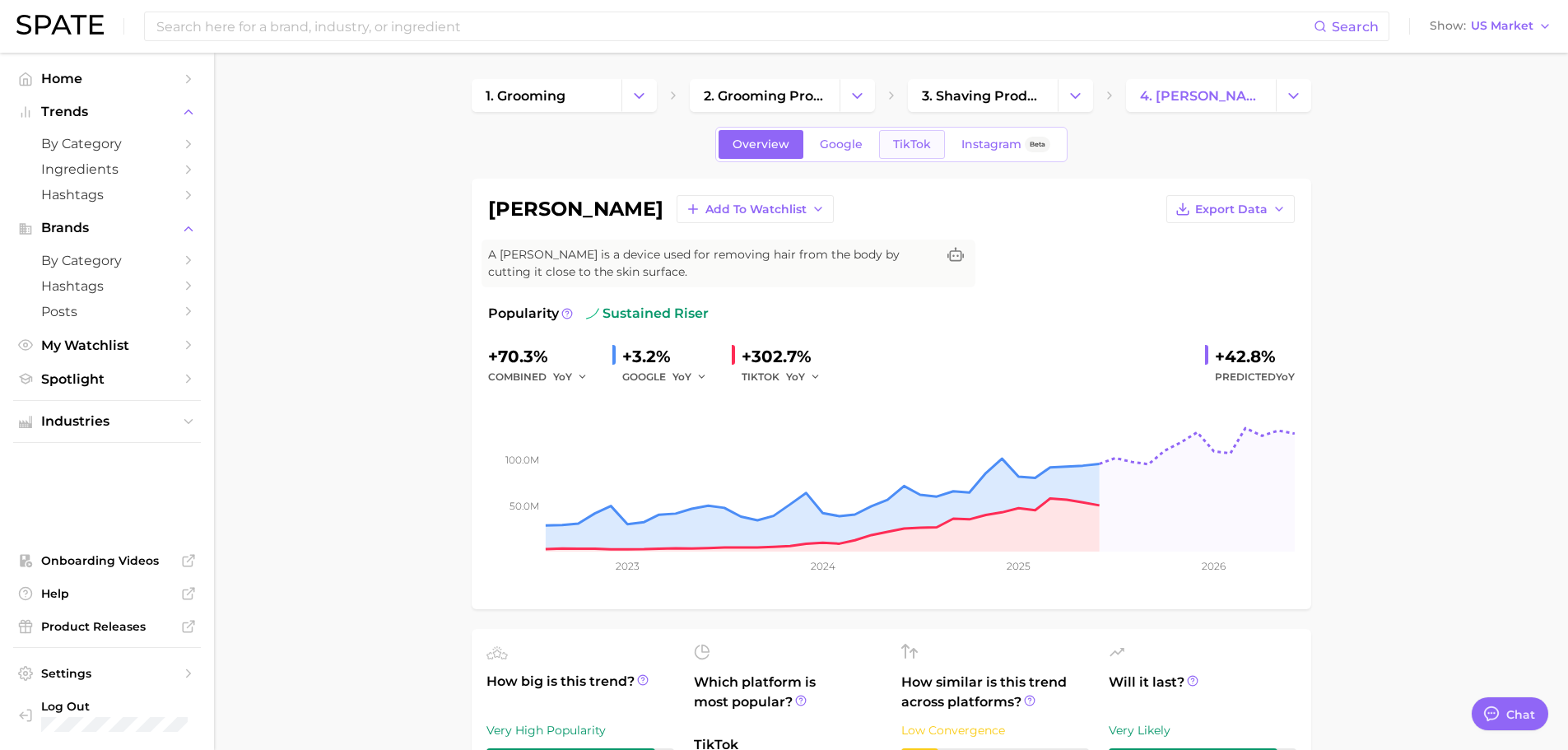
click at [915, 141] on span "TikTok" at bounding box center [912, 144] width 38 height 14
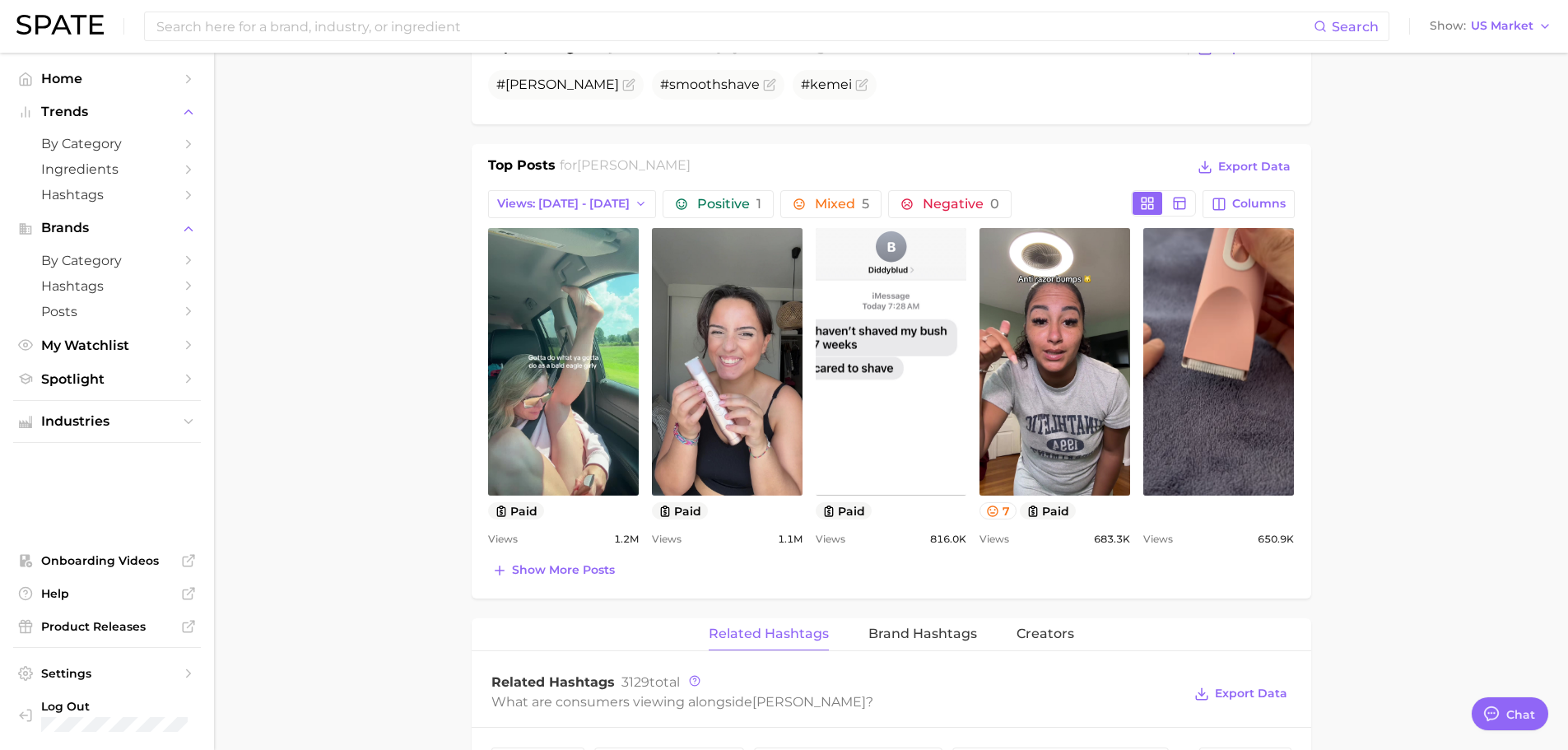
scroll to position [411, 0]
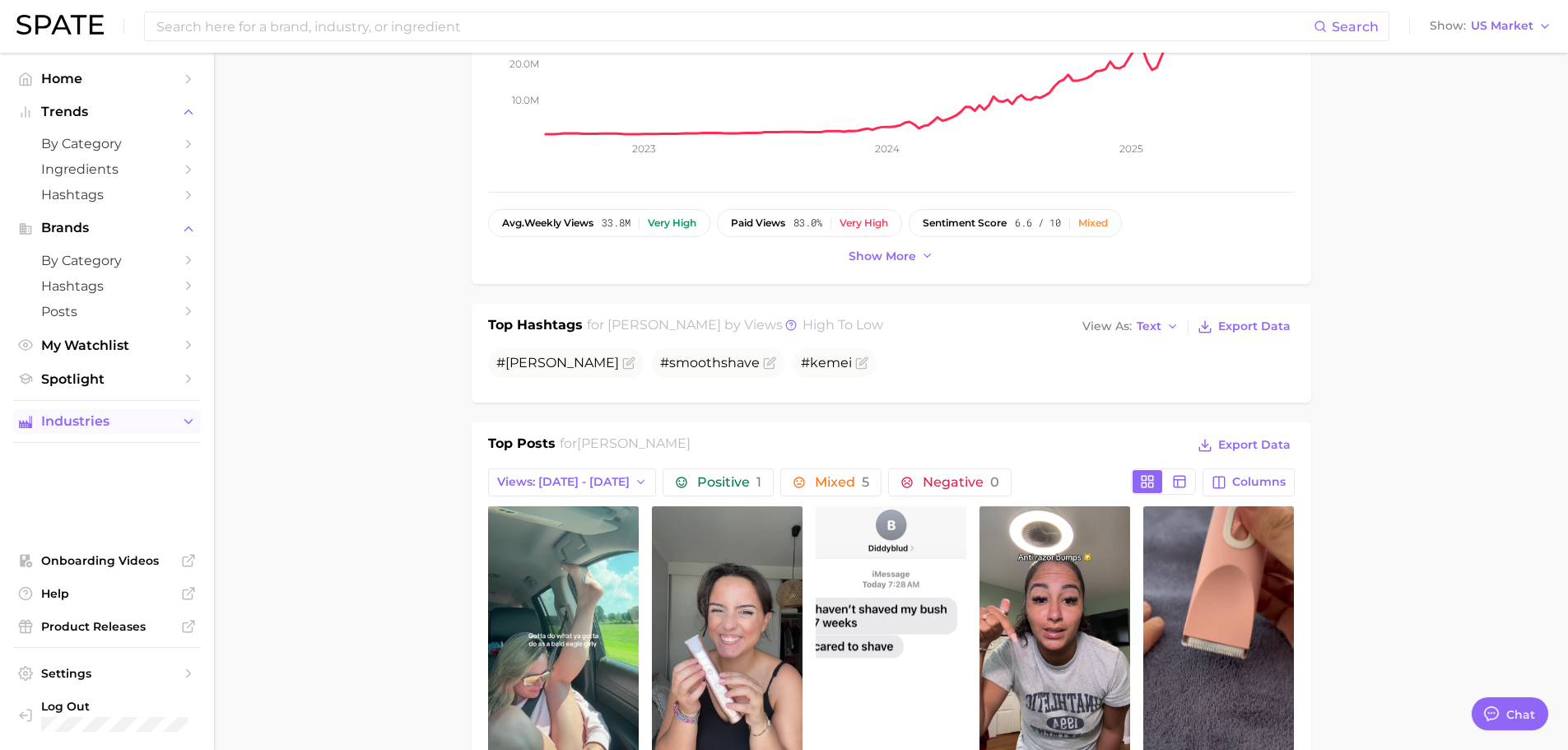
drag, startPoint x: 56, startPoint y: 417, endPoint x: 109, endPoint y: 423, distance: 53.3
click at [56, 417] on span "Industries" at bounding box center [107, 421] width 132 height 14
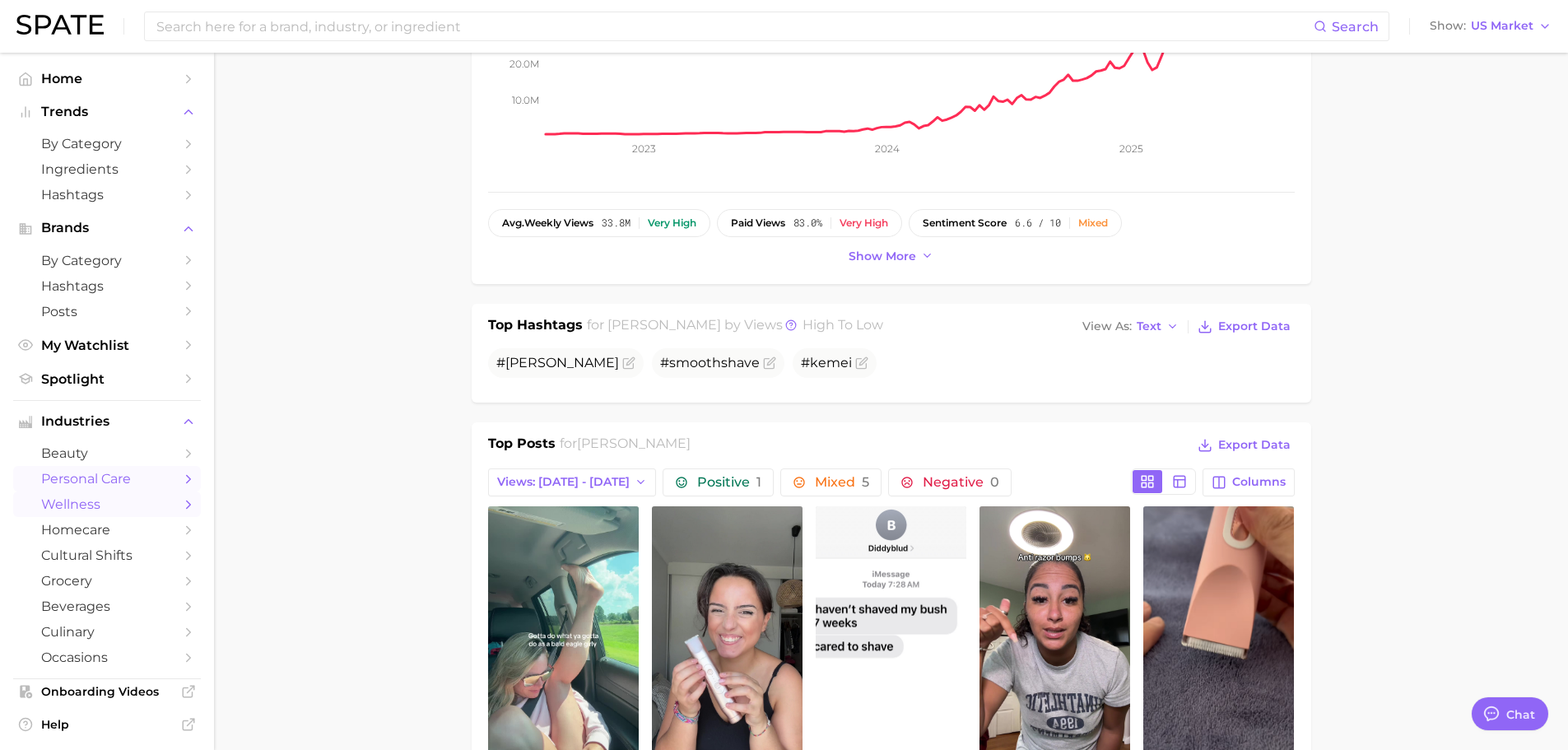
click at [82, 514] on link "wellness" at bounding box center [107, 504] width 188 height 26
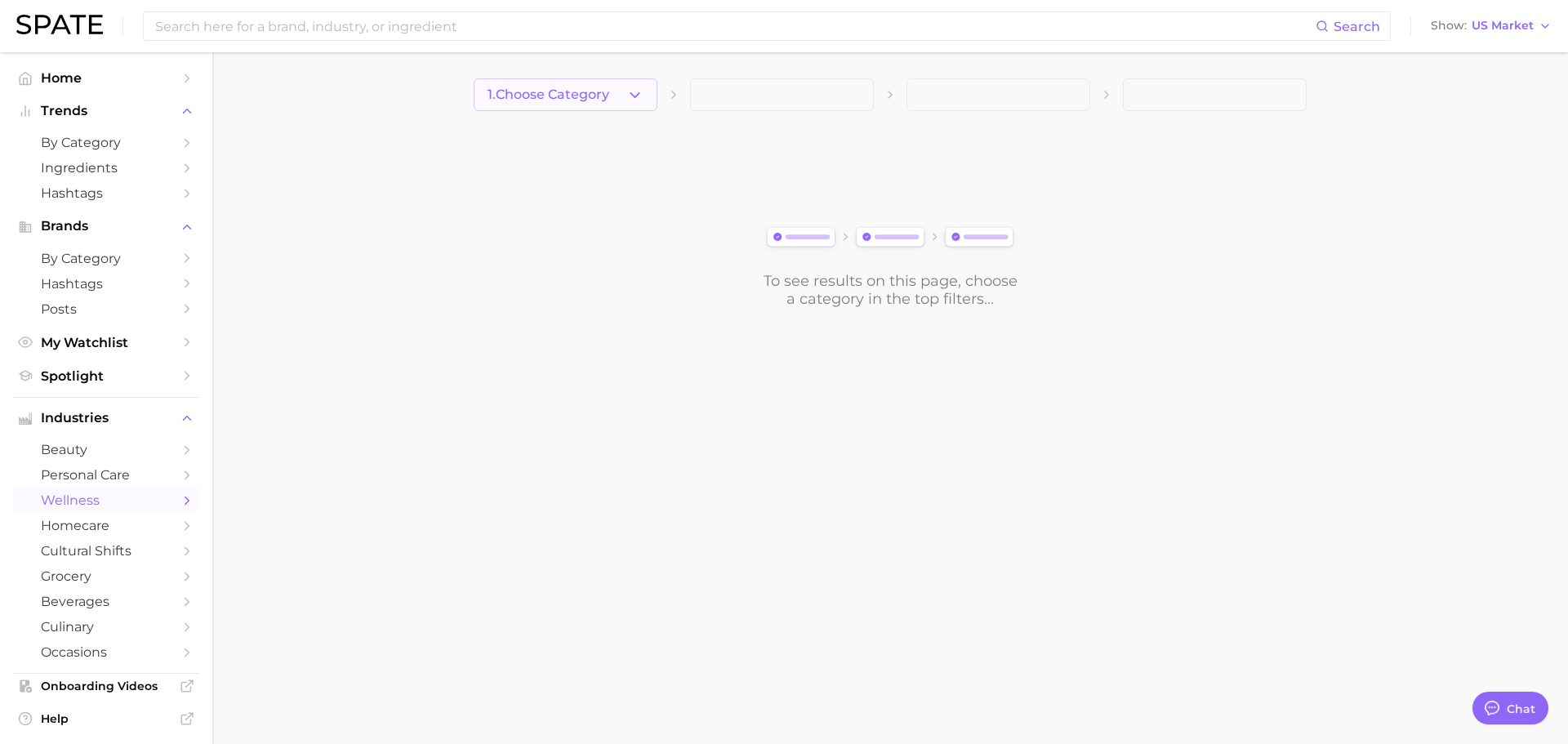
click at [585, 104] on button "1. Choose Category" at bounding box center [566, 95] width 184 height 32
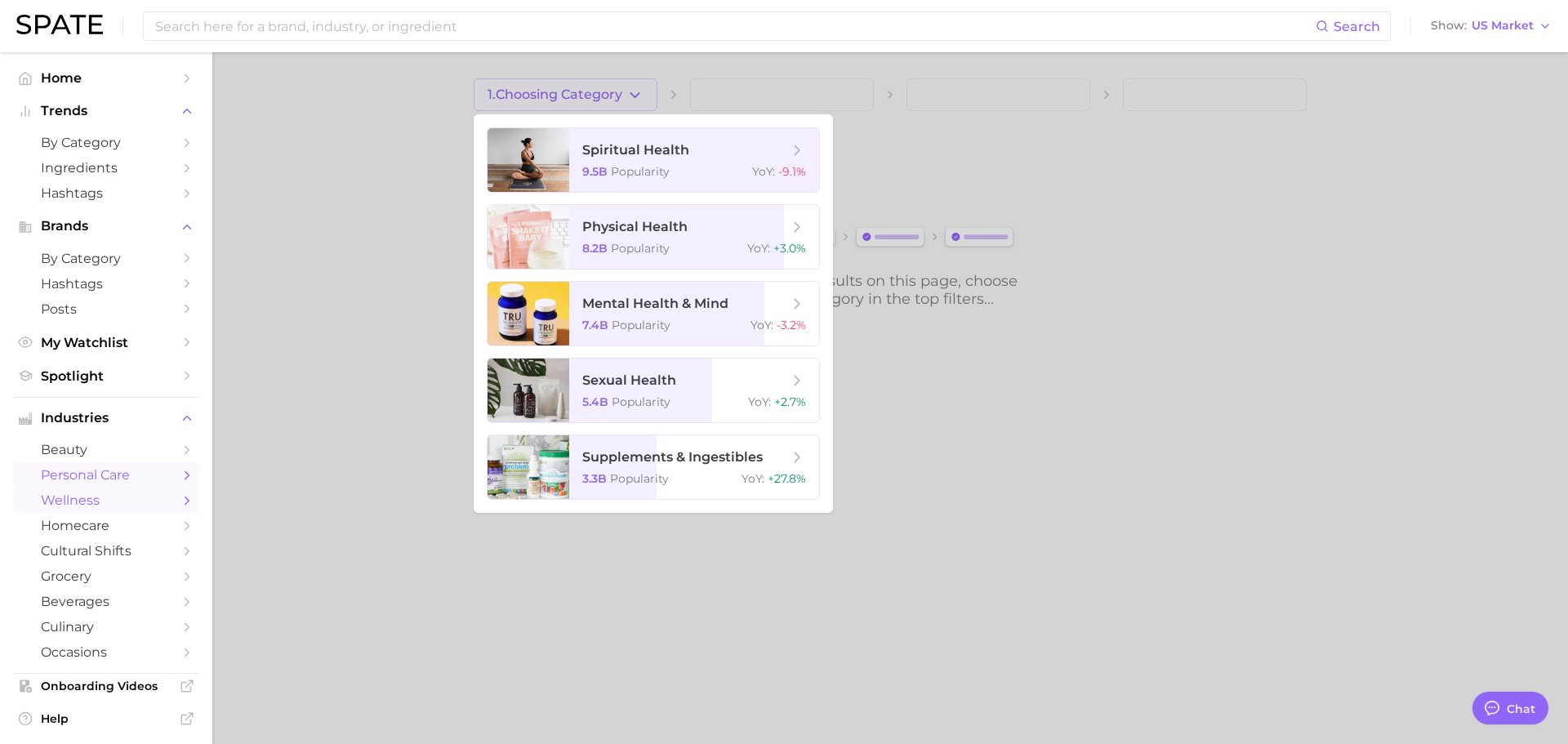
click at [97, 473] on span "personal care" at bounding box center [106, 474] width 131 height 15
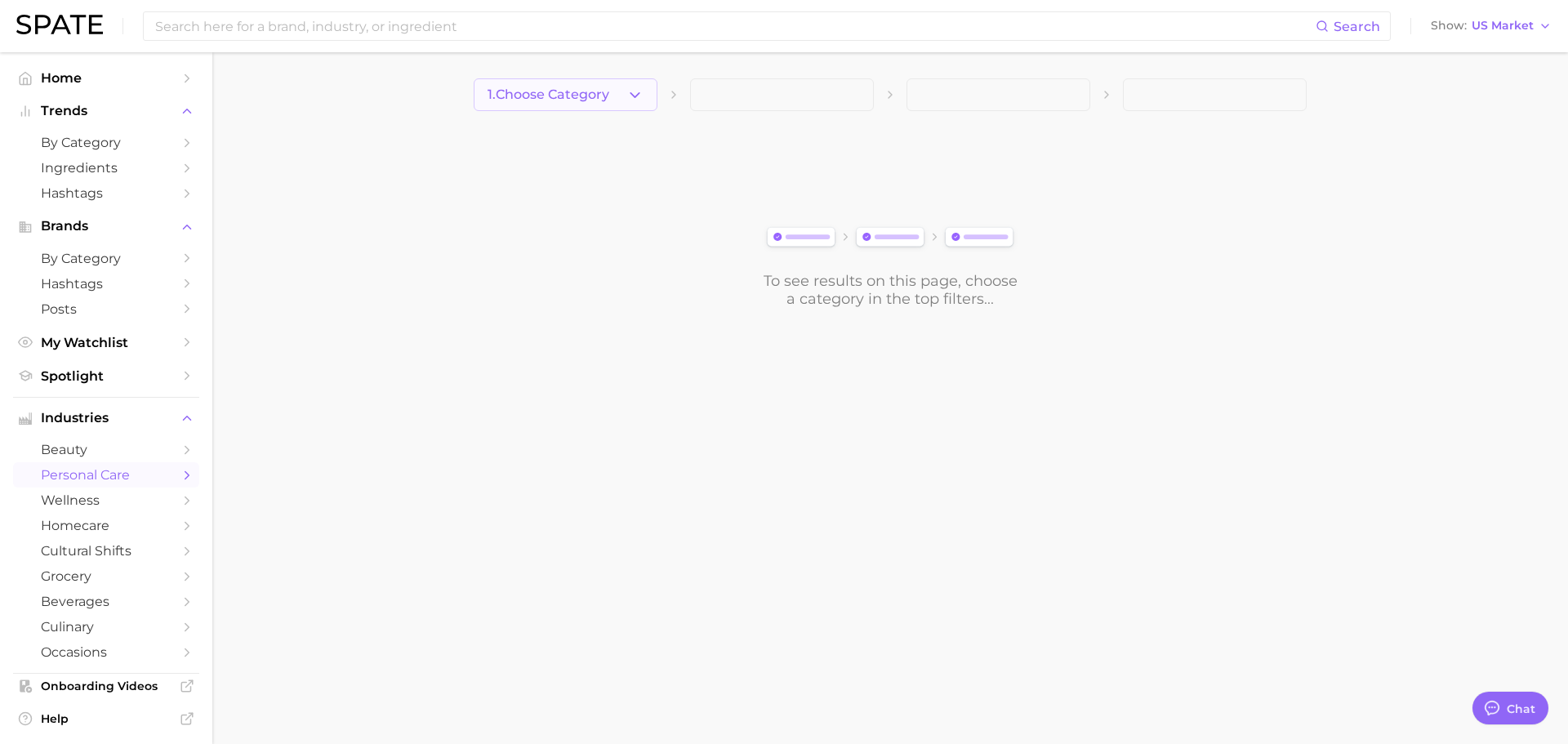
click at [623, 97] on button "1. Choose Category" at bounding box center [566, 95] width 184 height 32
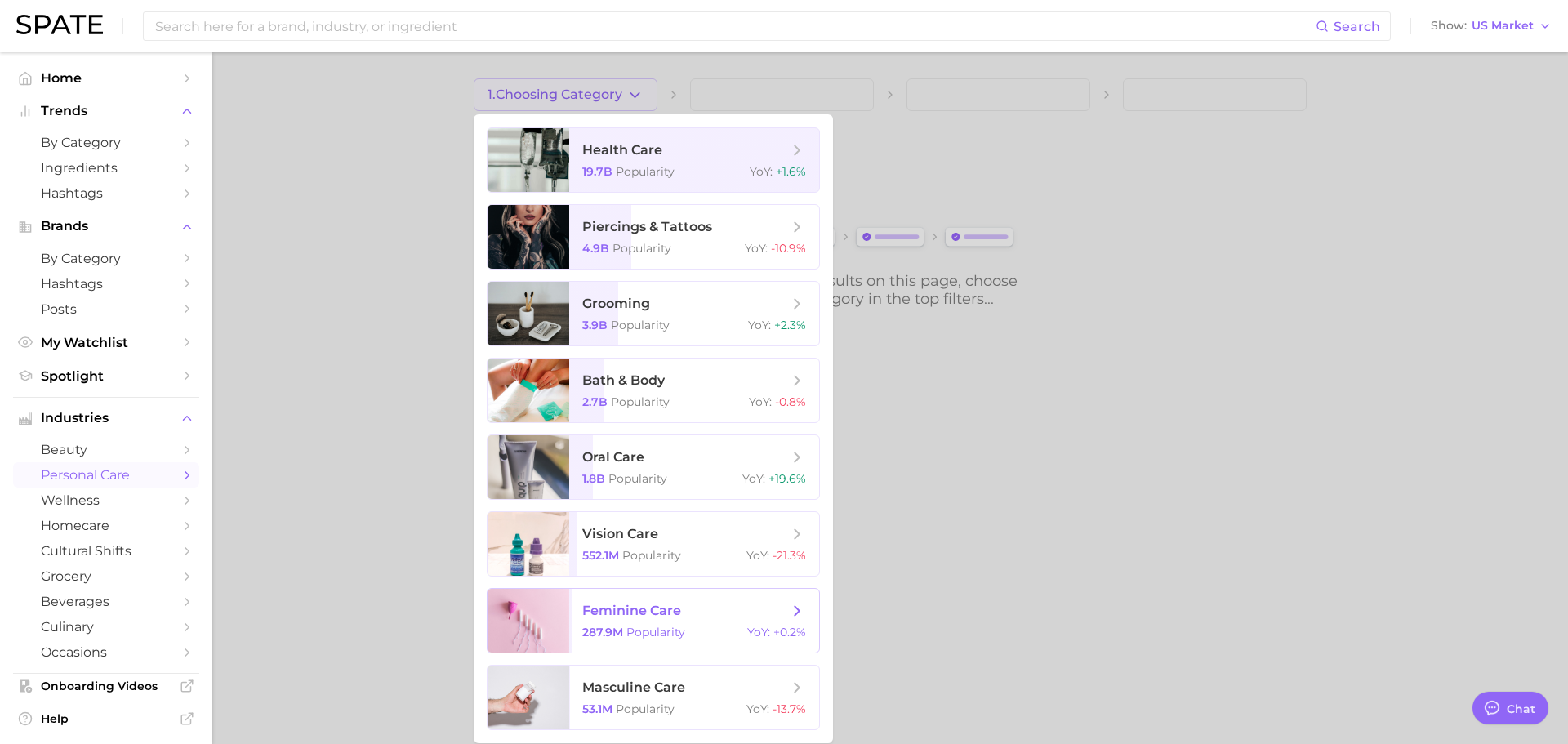
click at [732, 623] on span "feminine care 287.9m Popularity YoY : +0.2%" at bounding box center [694, 620] width 250 height 64
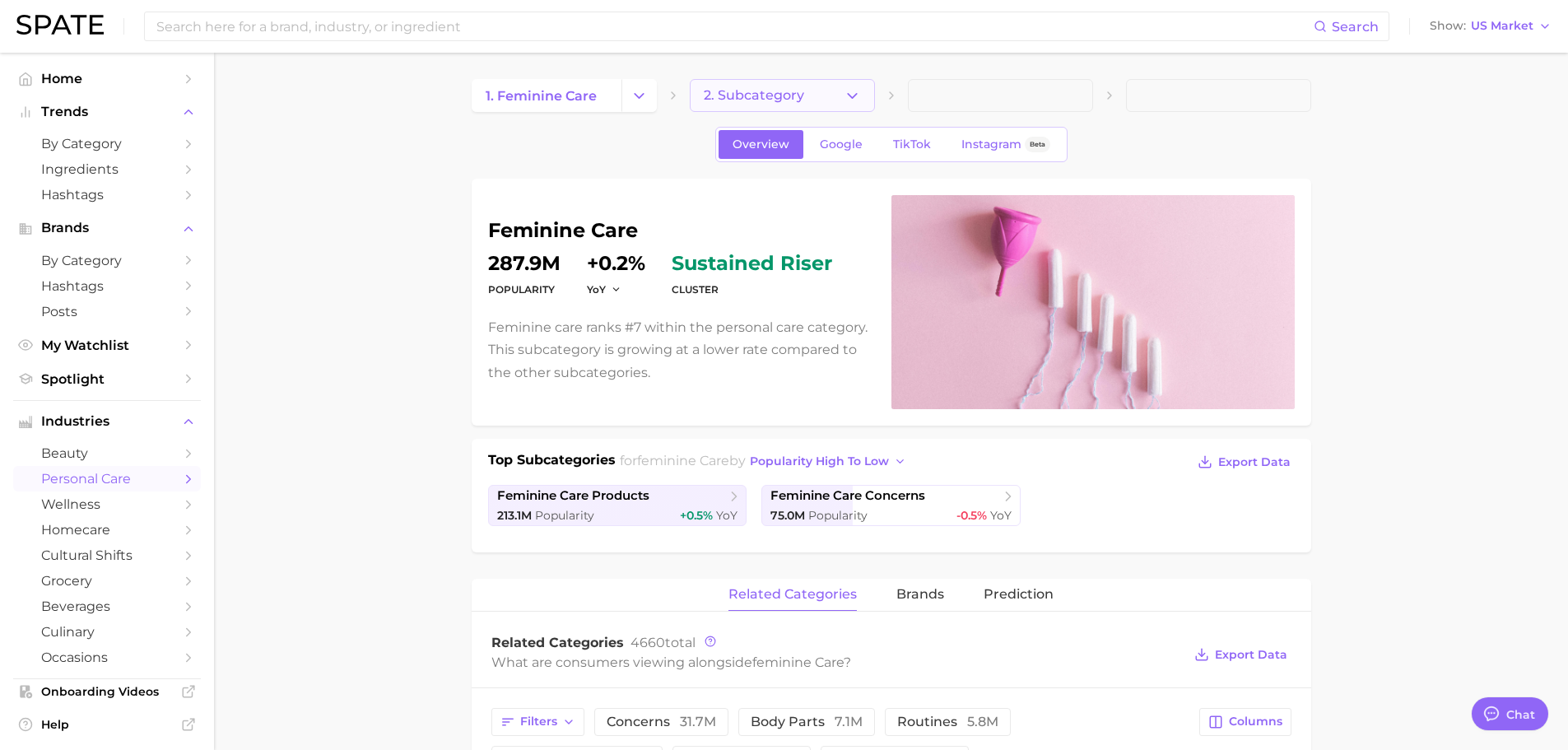
click at [805, 92] on button "2. Subcategory" at bounding box center [783, 96] width 186 height 33
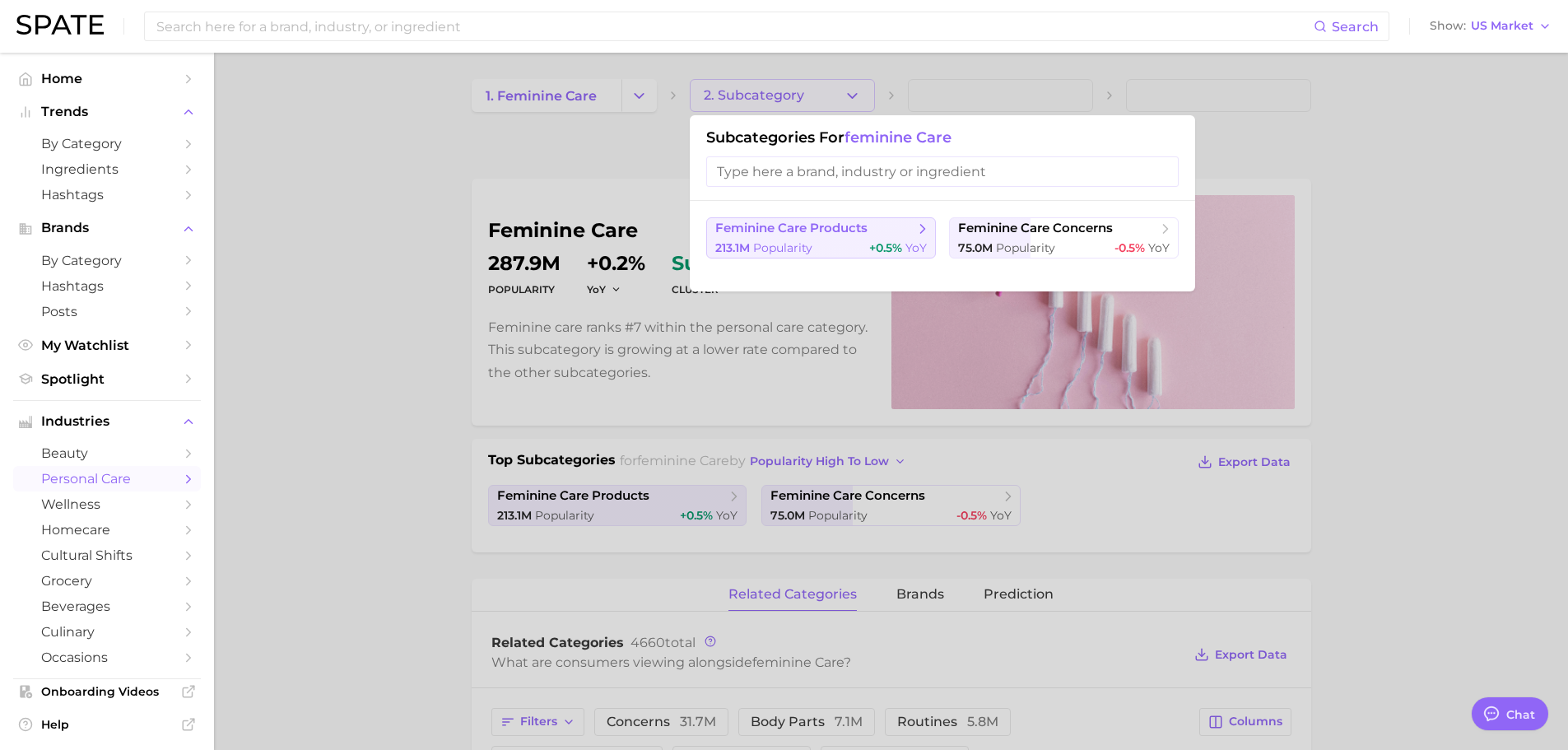
click at [740, 226] on span "feminine care products" at bounding box center [791, 229] width 152 height 15
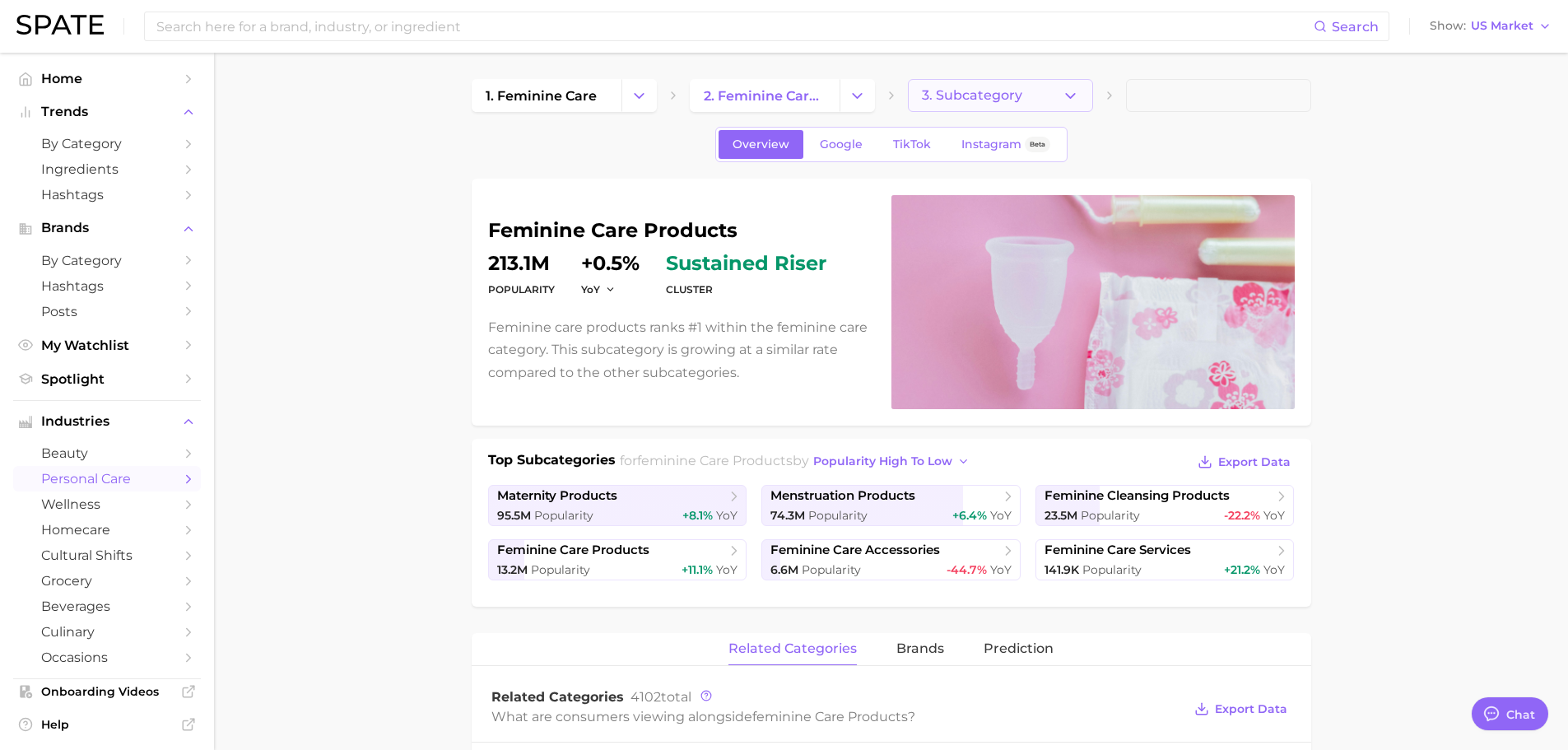
click at [1027, 101] on button "3. Subcategory" at bounding box center [1001, 96] width 186 height 33
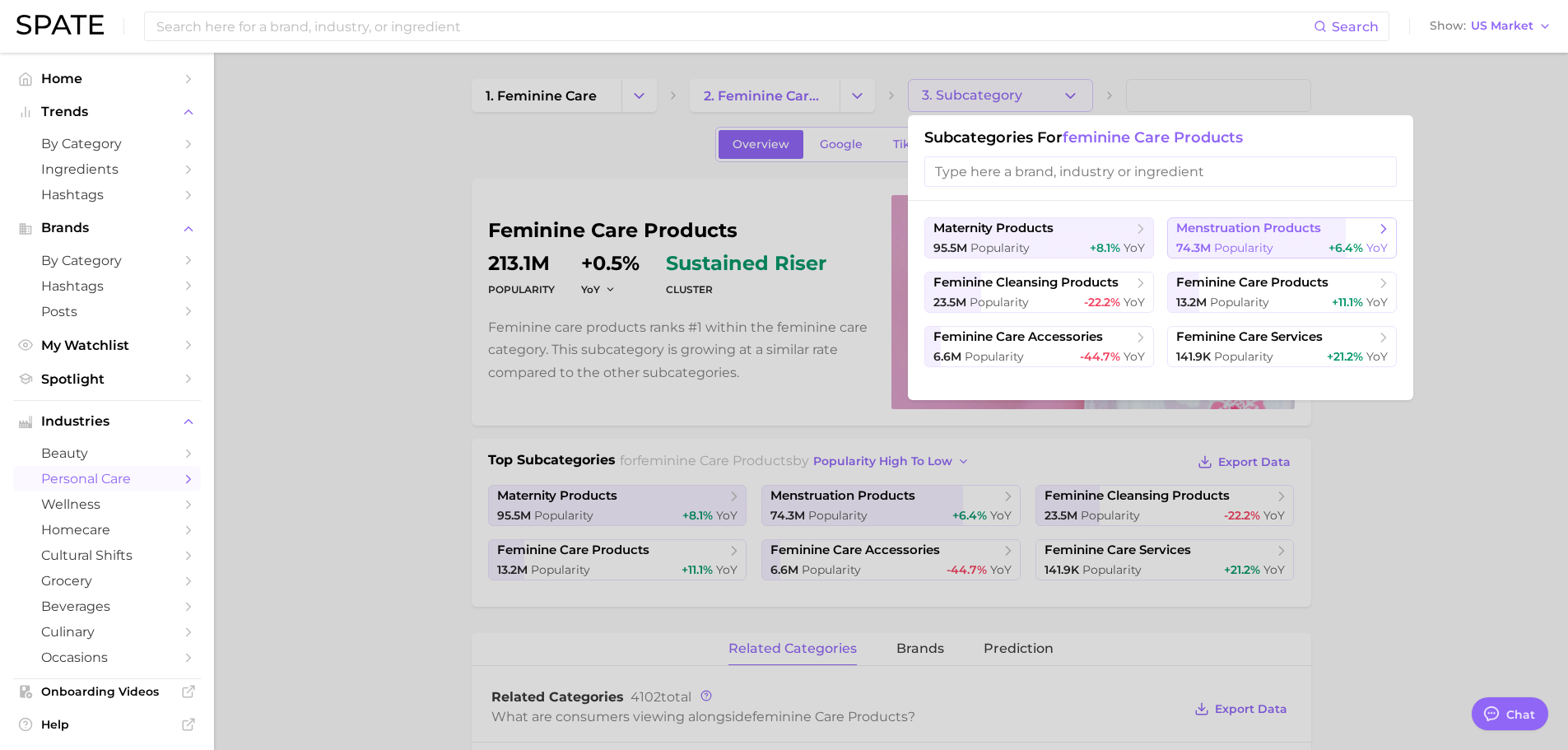
click at [1224, 231] on span "menstruation products" at bounding box center [1248, 229] width 144 height 15
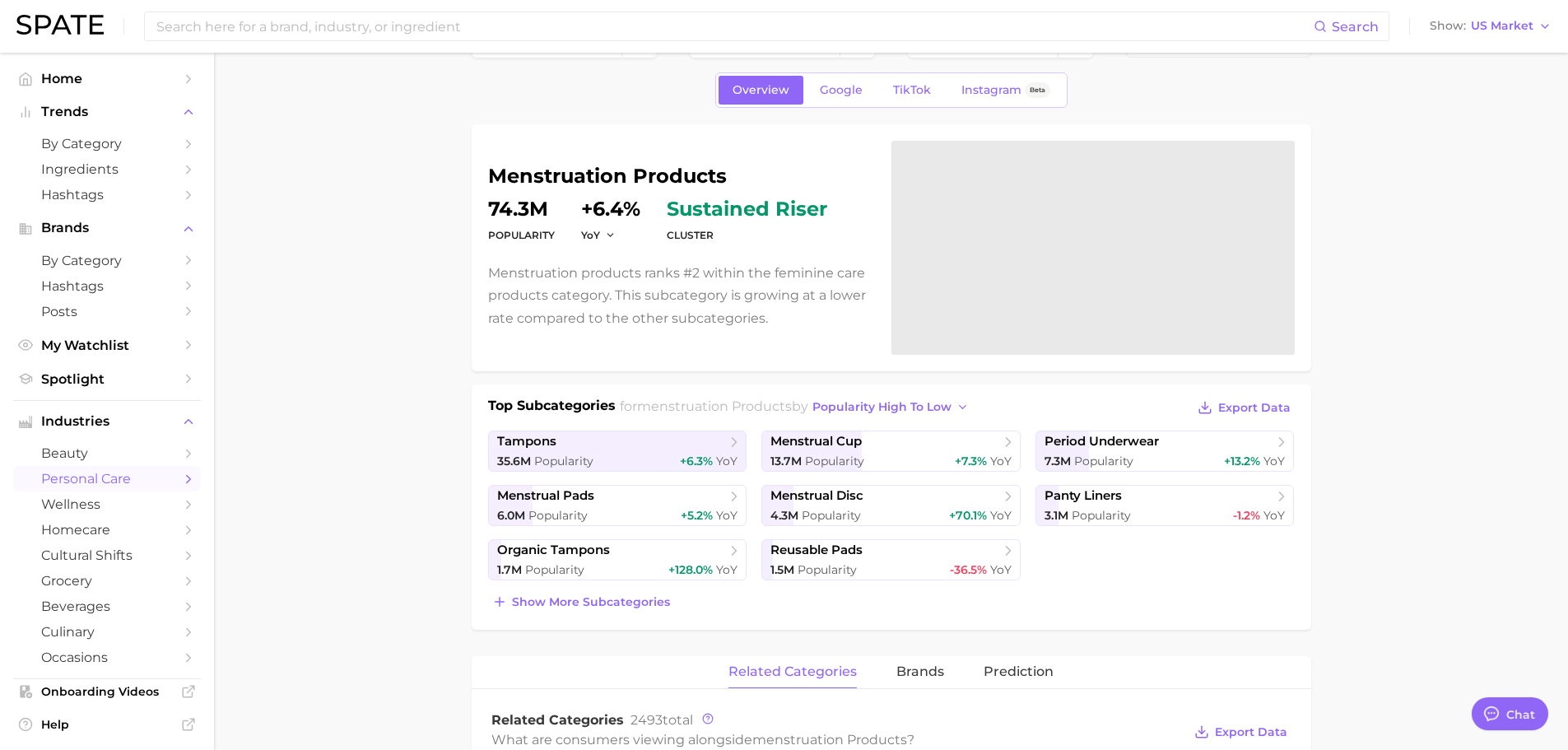
scroll to position [82, 0]
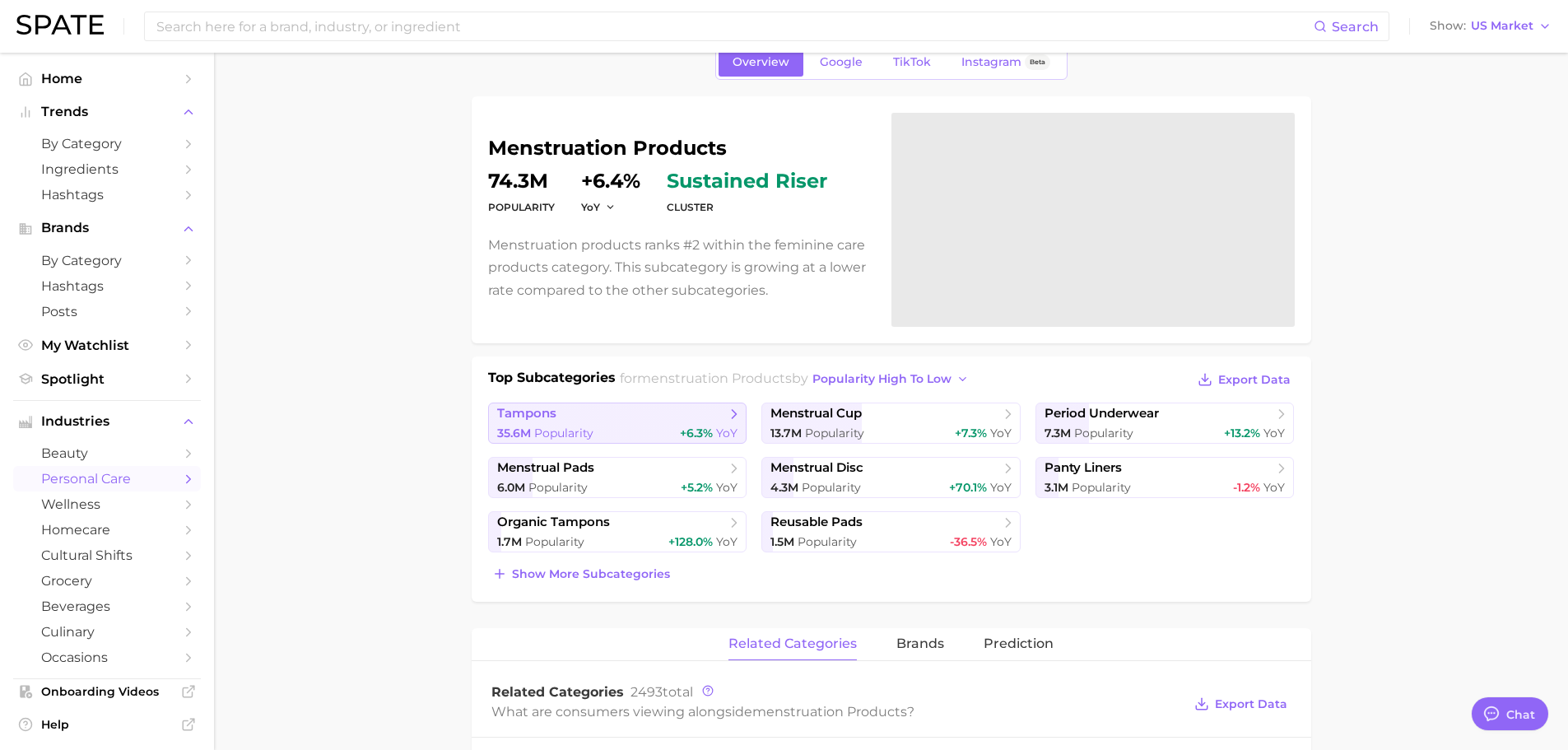
click at [704, 422] on link "tampons 35.6m Popularity +6.3% YoY" at bounding box center [617, 423] width 259 height 41
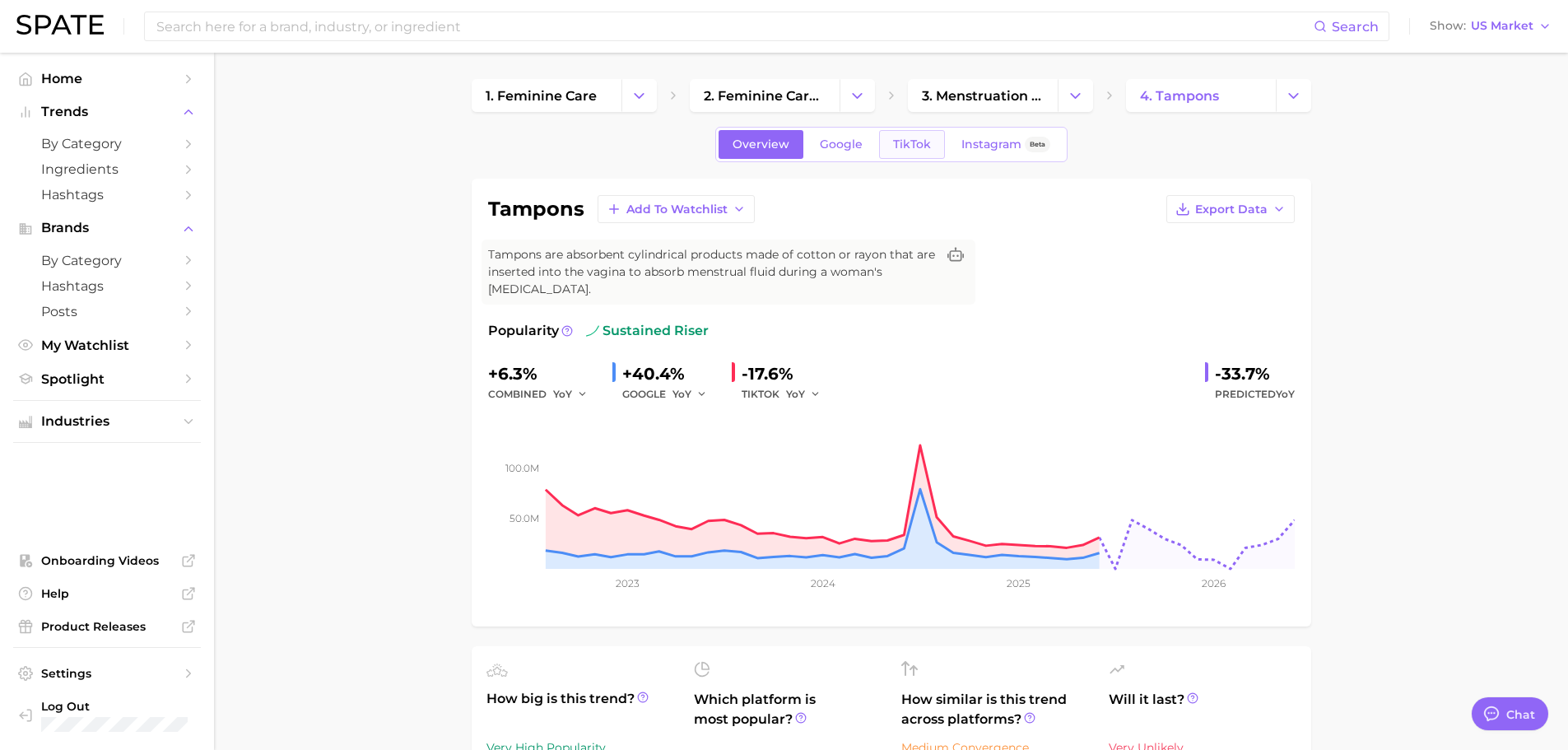
click at [916, 151] on link "TikTok" at bounding box center [912, 144] width 66 height 29
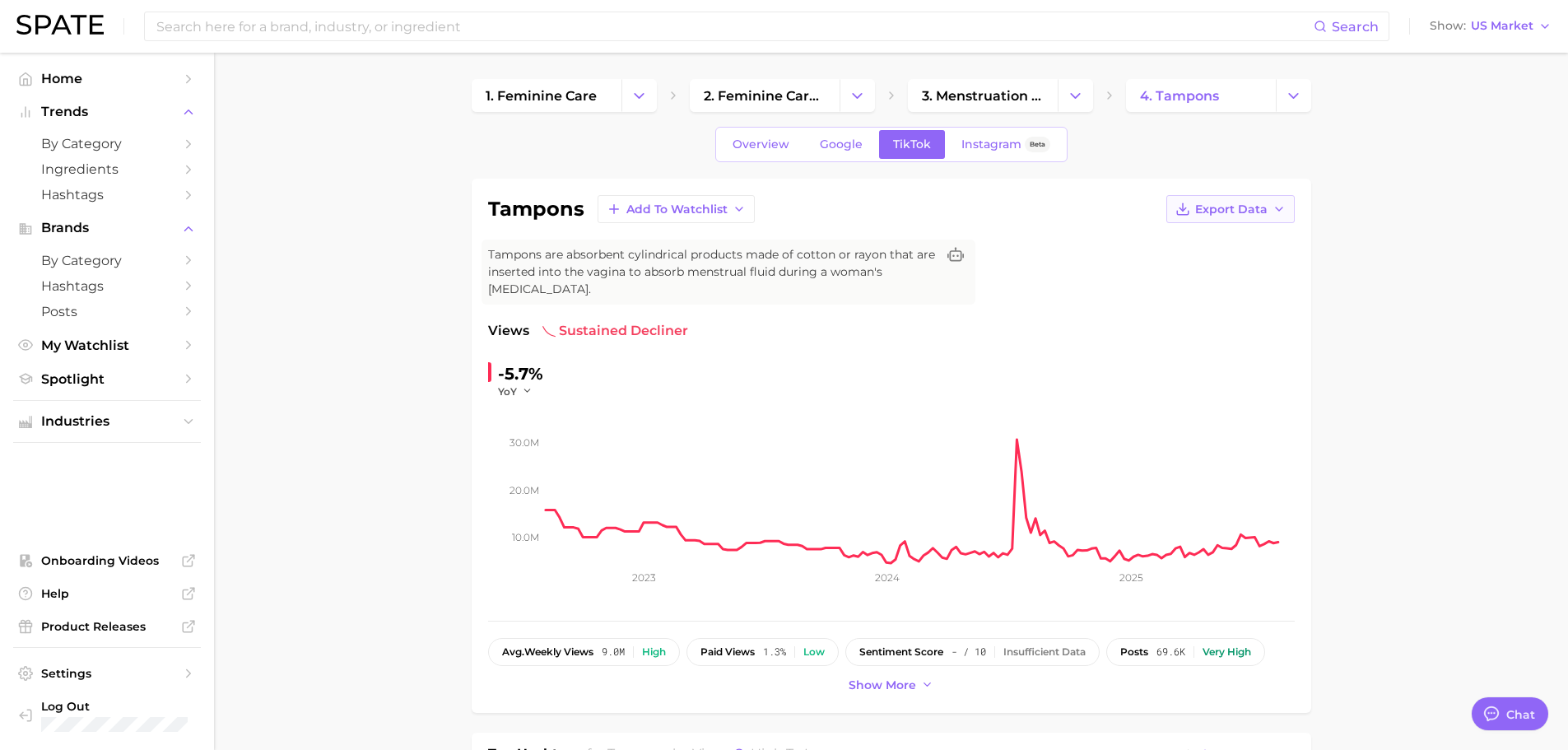
click at [1244, 200] on button "Export Data" at bounding box center [1230, 209] width 128 height 28
click at [1241, 233] on button "Time Series CSV" at bounding box center [1204, 239] width 181 height 30
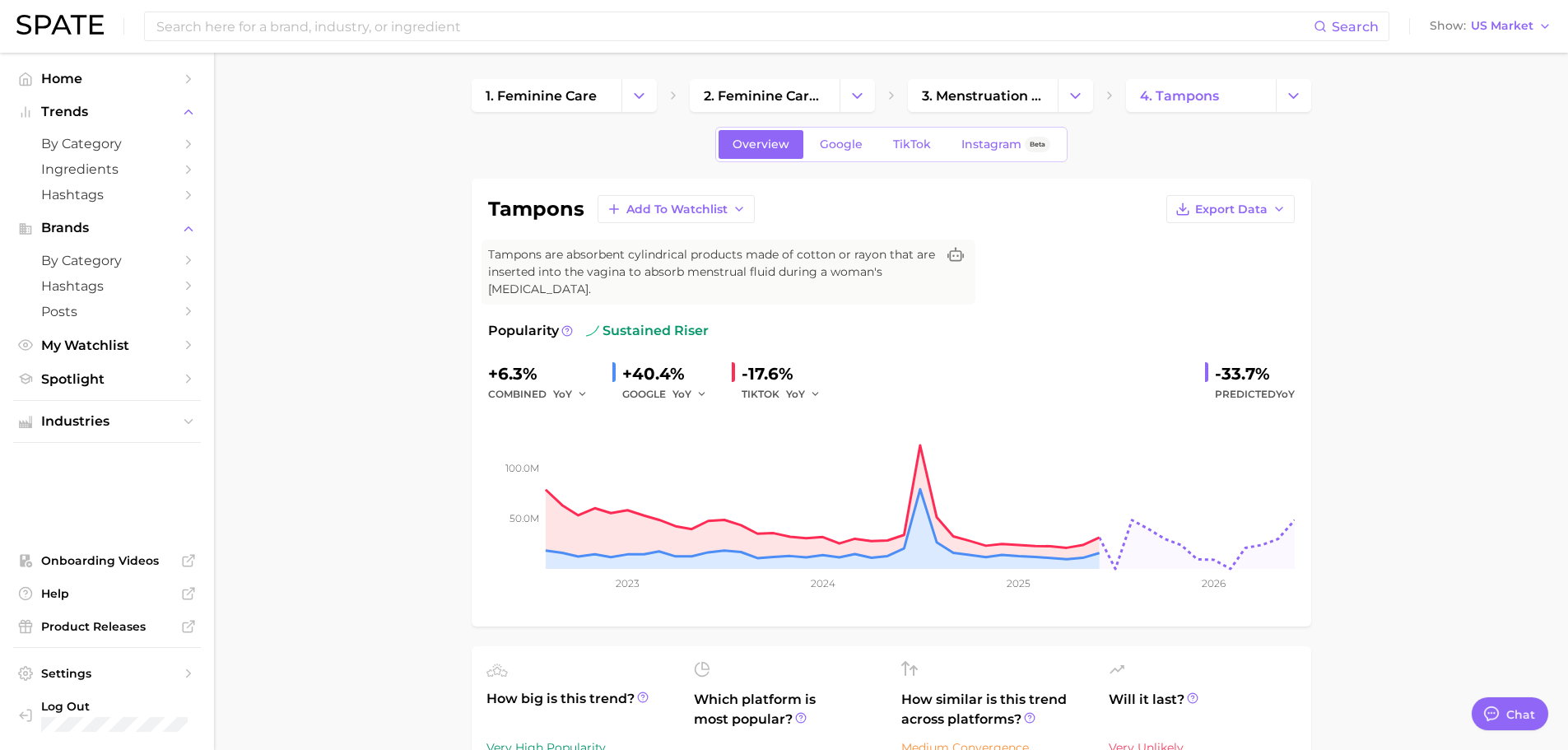
scroll to position [82, 0]
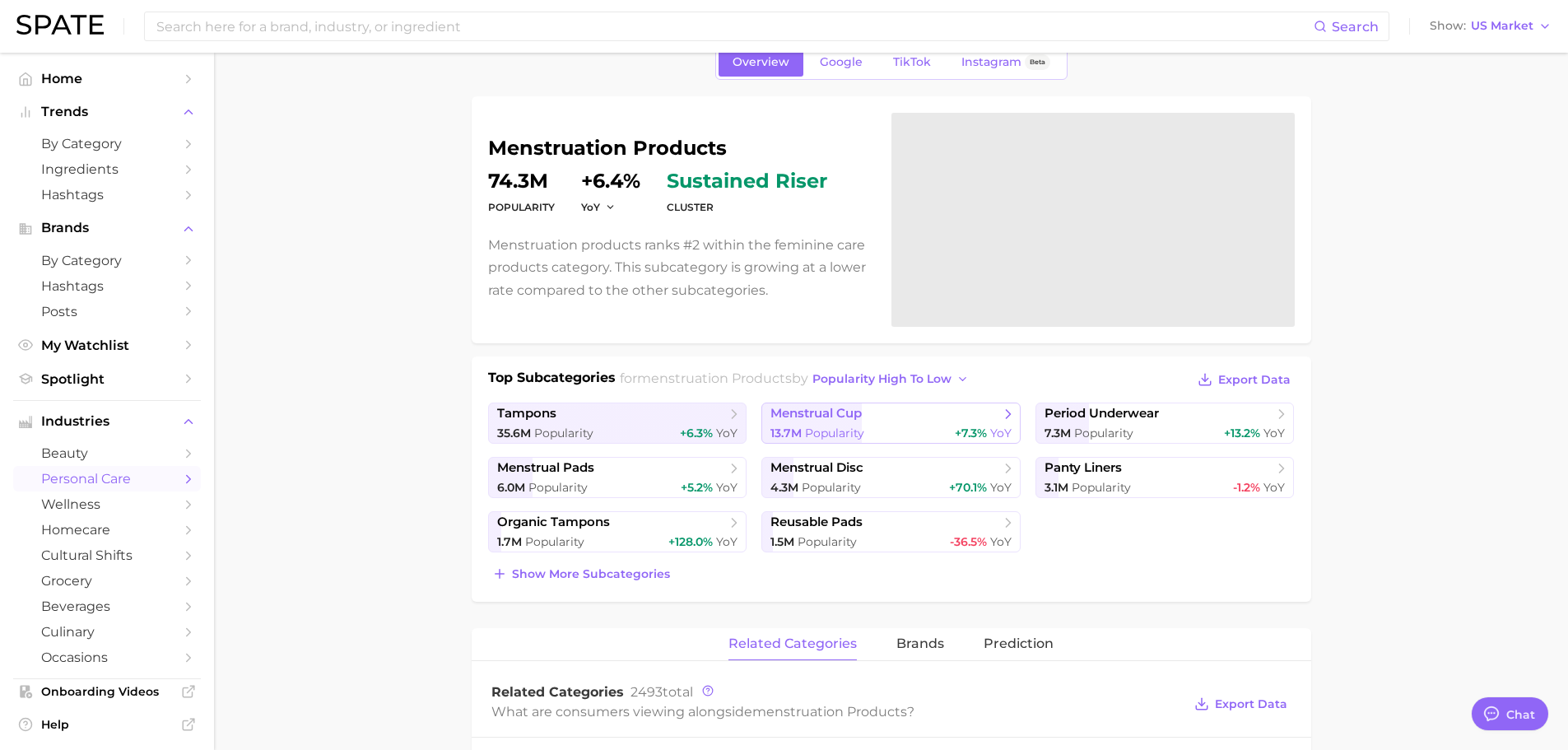
click at [830, 439] on span "Popularity" at bounding box center [834, 432] width 59 height 14
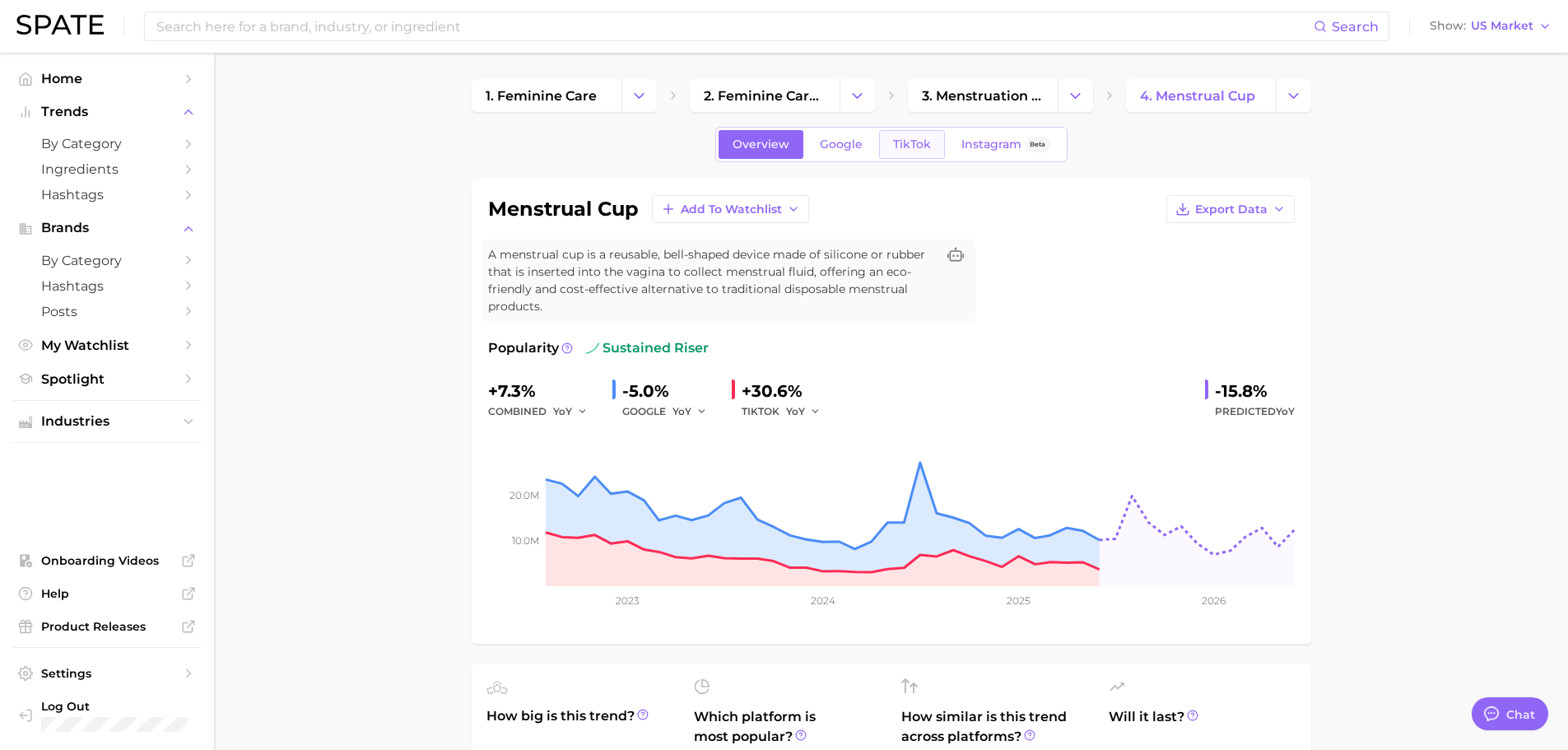
click at [914, 145] on span "TikTok" at bounding box center [912, 144] width 38 height 14
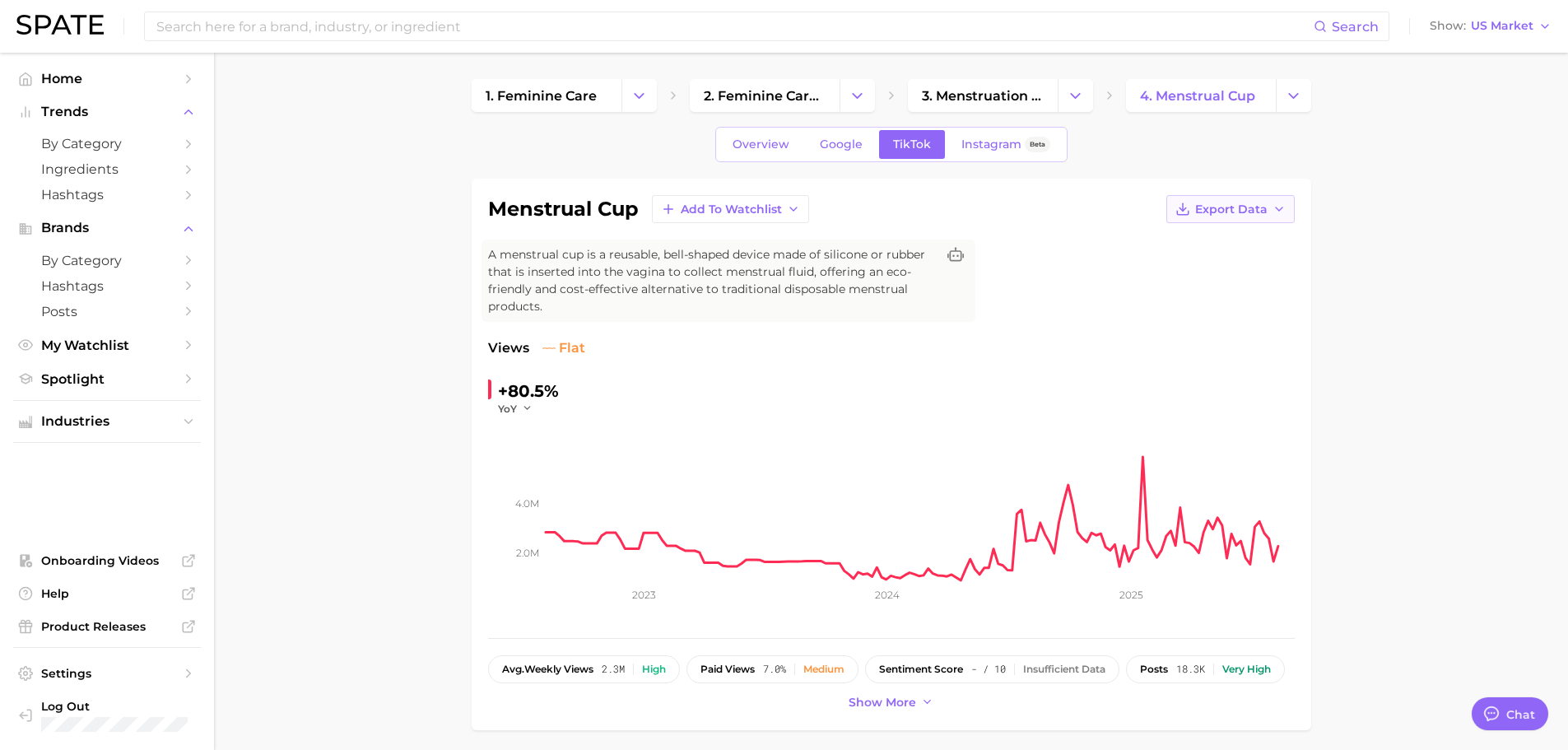
click at [1254, 208] on span "Export Data" at bounding box center [1231, 210] width 73 height 14
click at [1232, 244] on span "Time Series CSV" at bounding box center [1189, 239] width 97 height 14
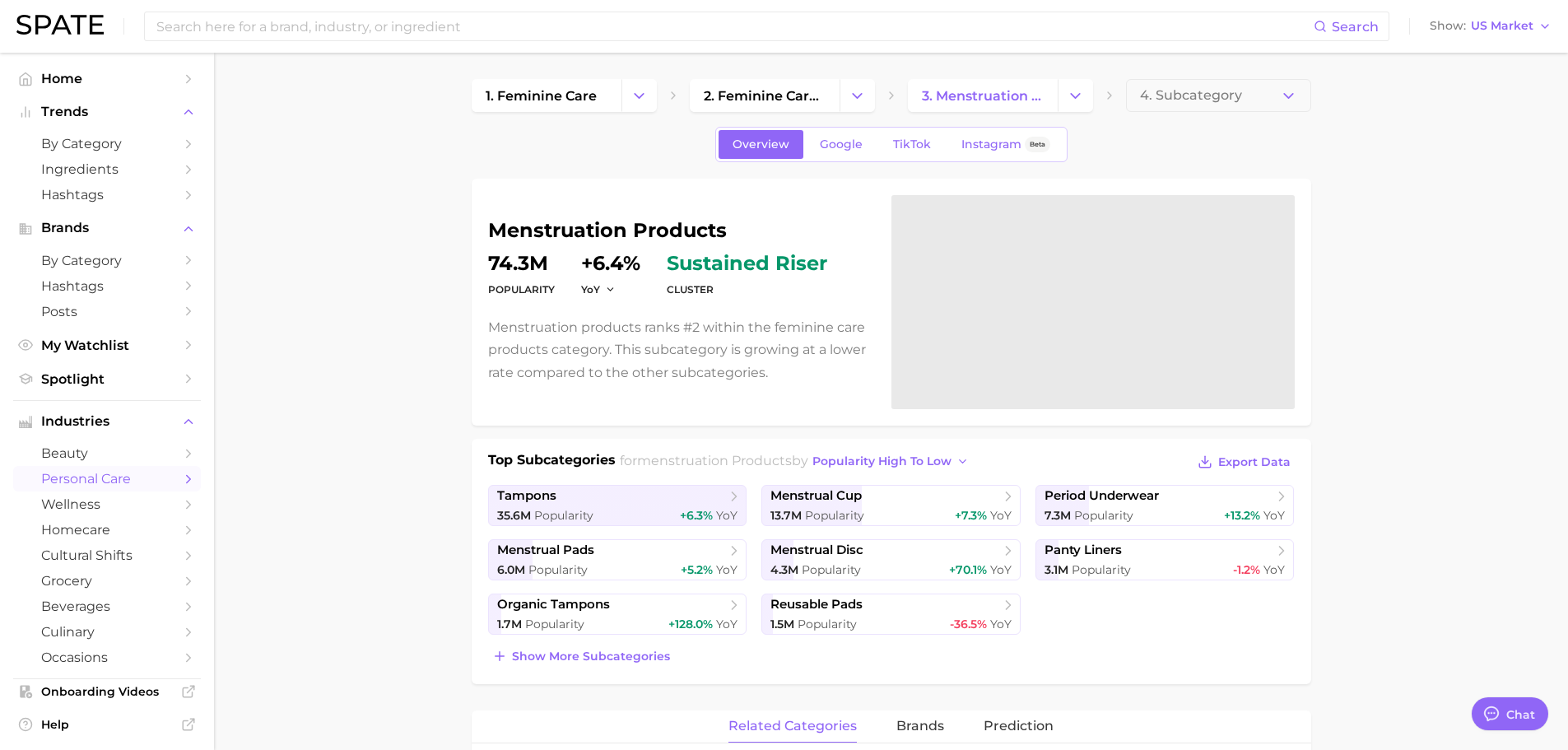
scroll to position [82, 0]
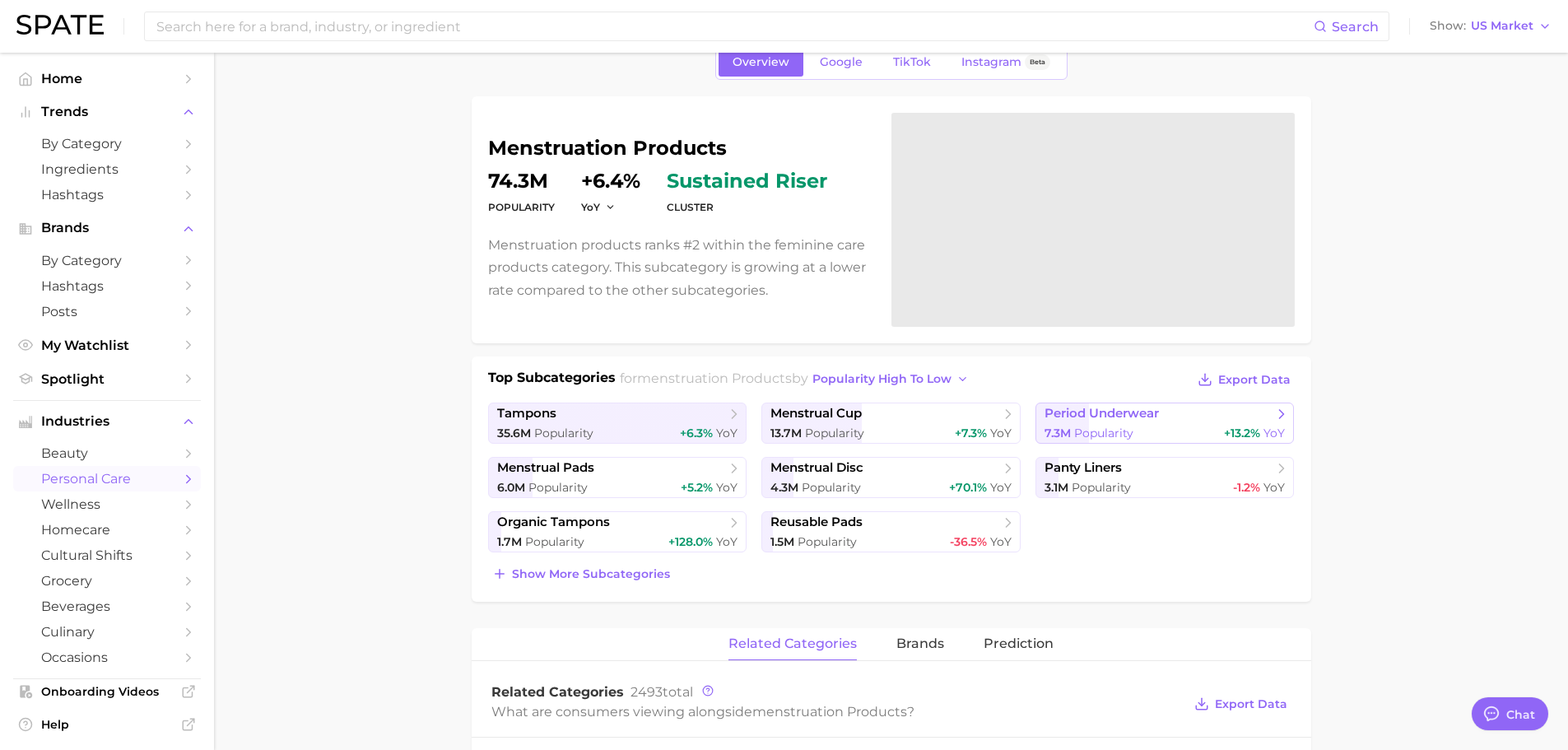
click at [1137, 419] on span "period underwear" at bounding box center [1102, 413] width 115 height 15
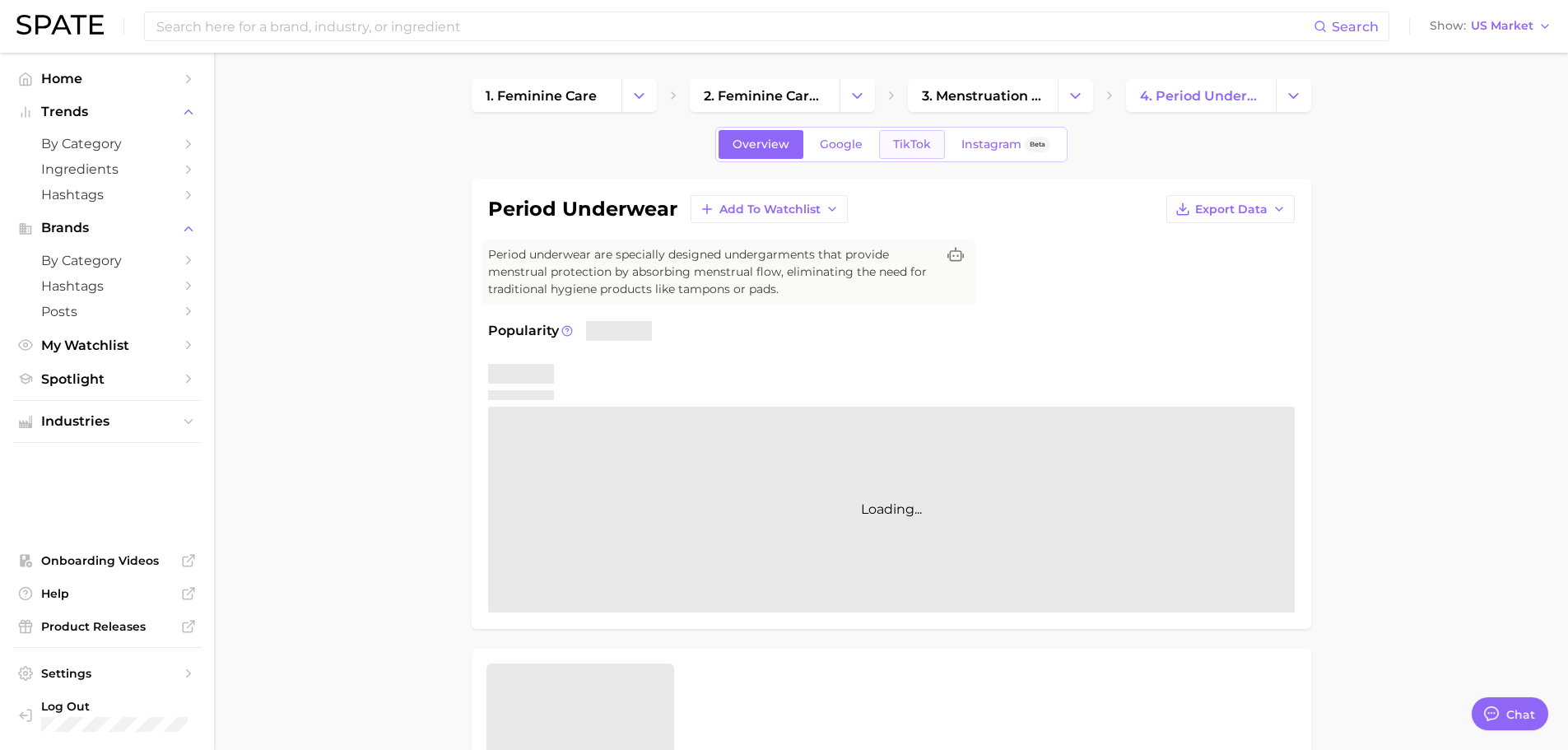
click at [907, 133] on link "TikTok" at bounding box center [912, 144] width 66 height 29
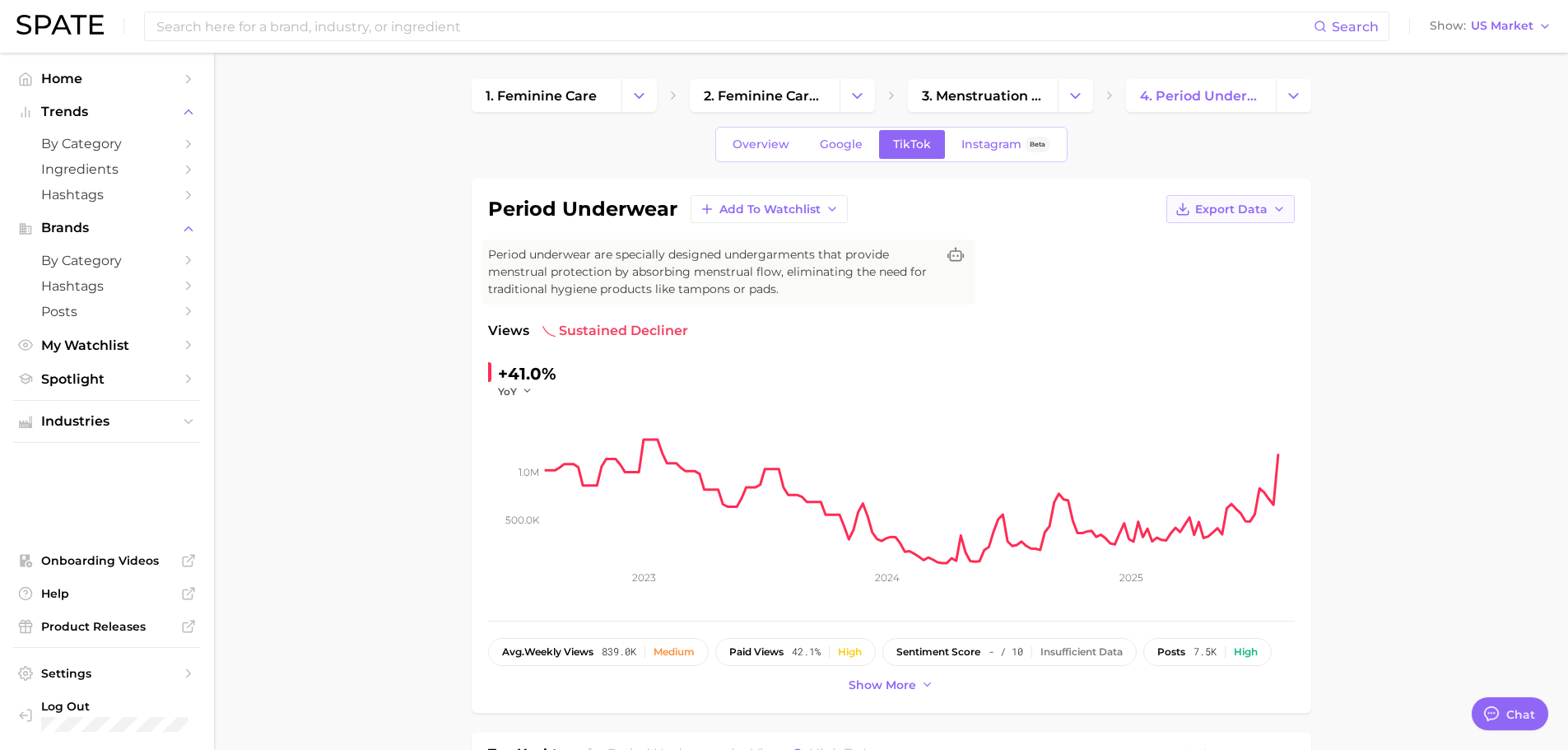
click at [1247, 203] on span "Export Data" at bounding box center [1231, 210] width 73 height 14
click at [1205, 236] on span "Time Series CSV" at bounding box center [1189, 239] width 97 height 14
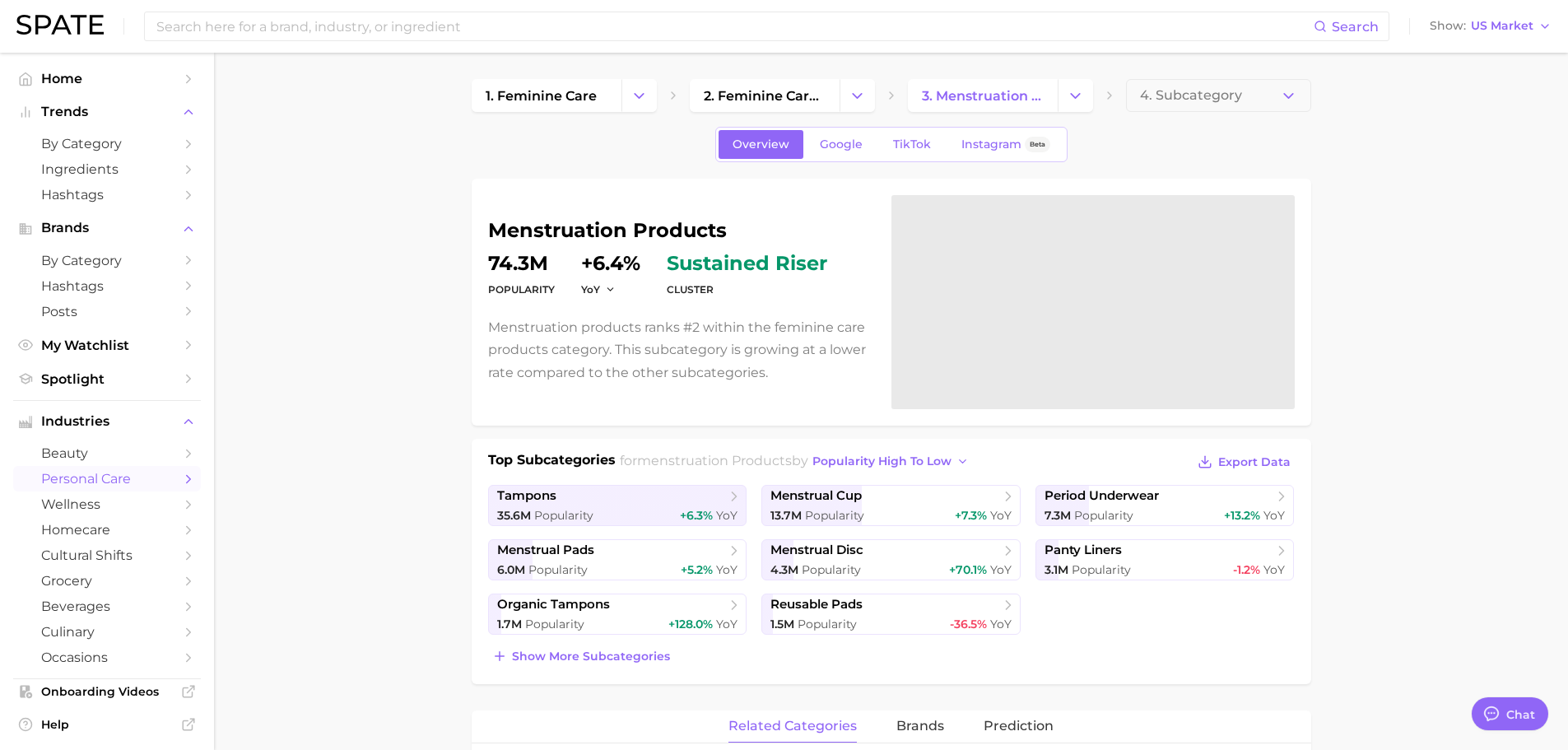
scroll to position [82, 0]
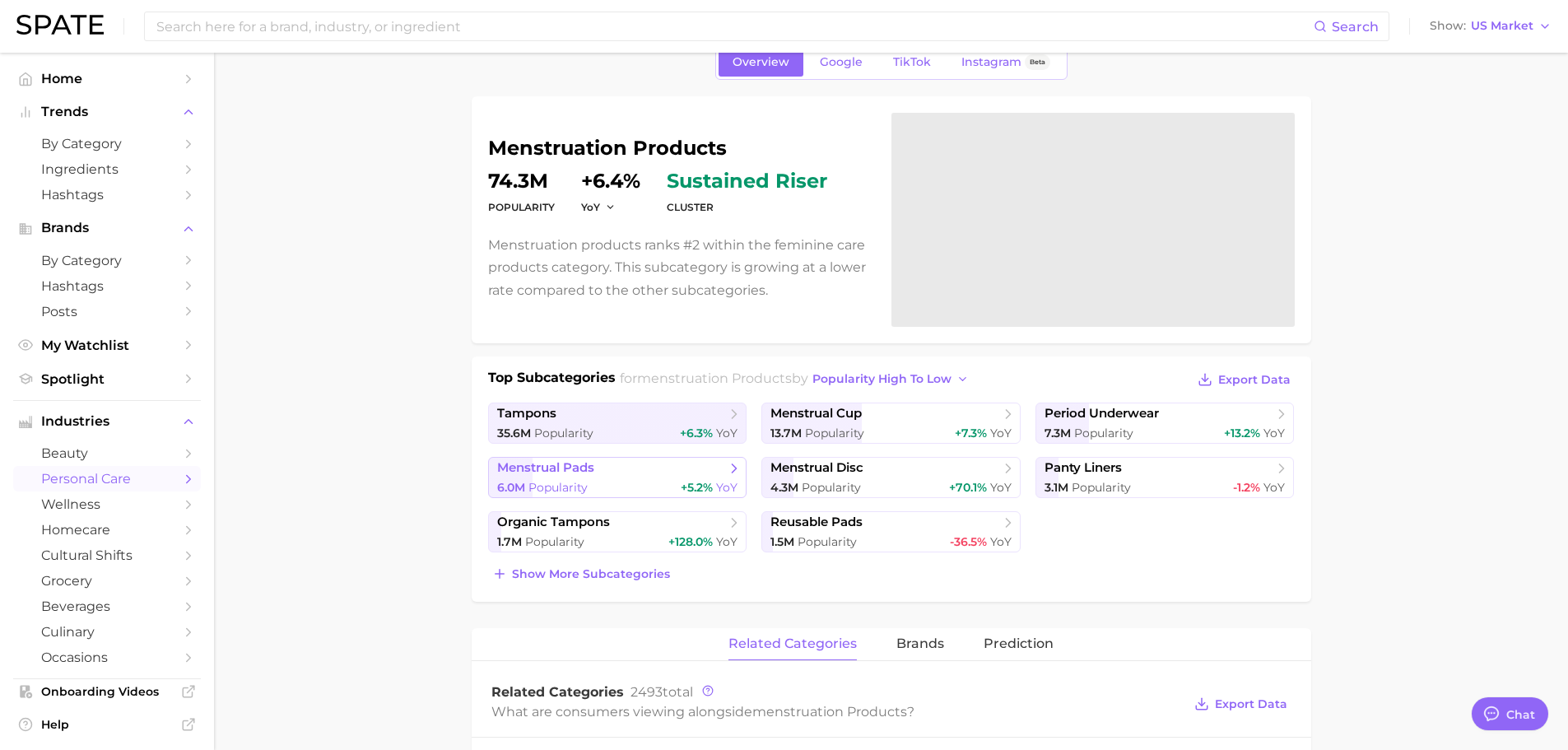
click at [551, 463] on span "menstrual pads" at bounding box center [546, 468] width 98 height 15
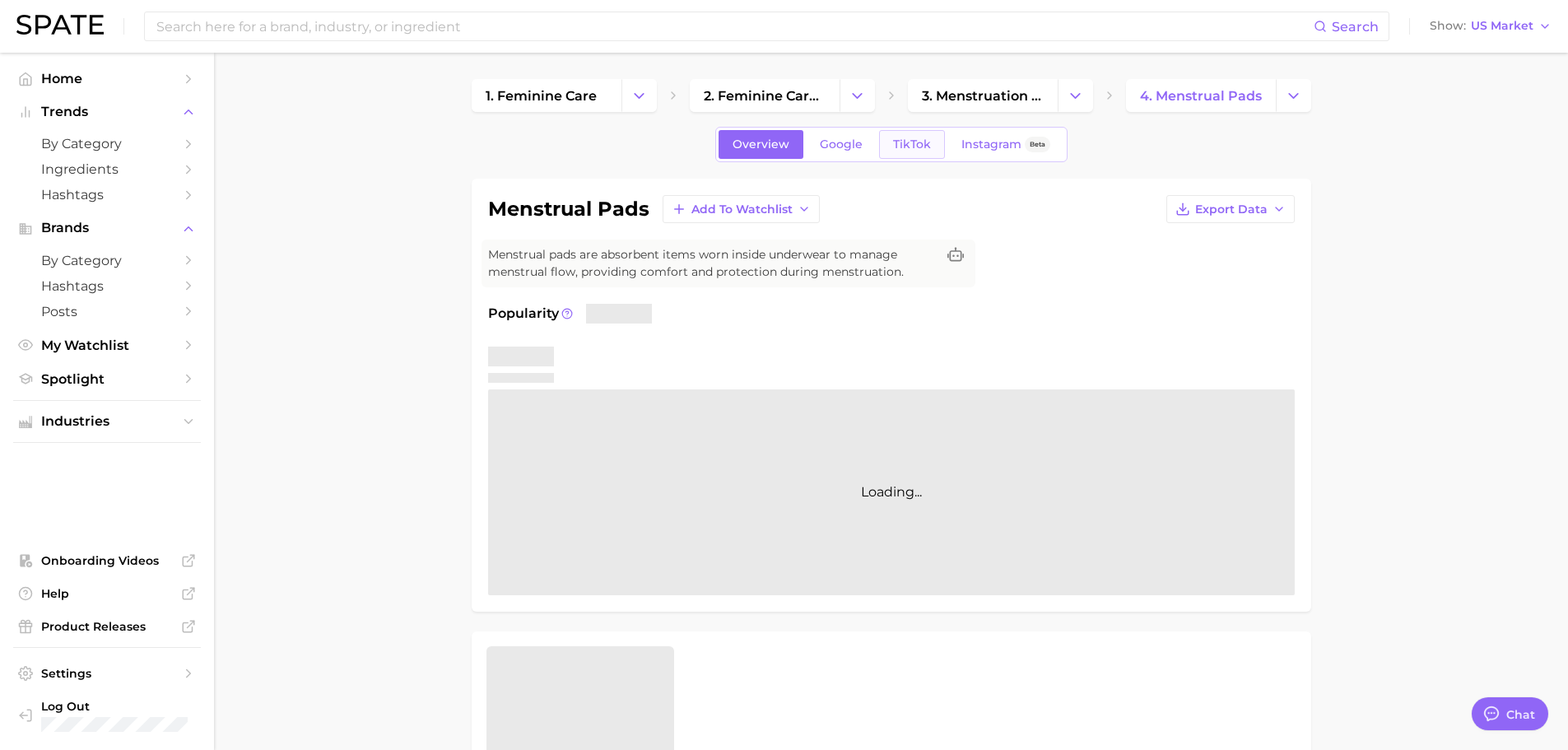
click at [922, 138] on span "TikTok" at bounding box center [912, 144] width 38 height 14
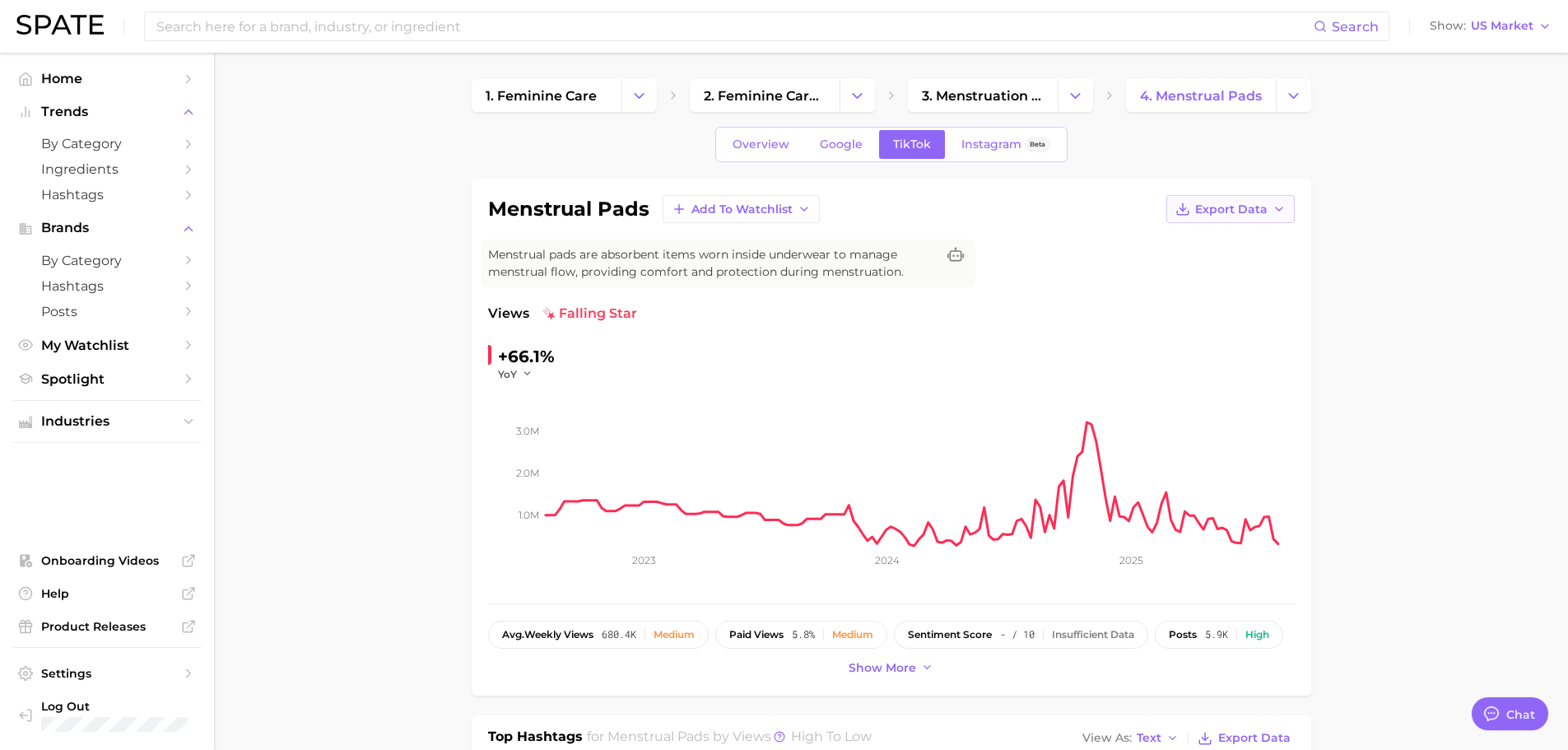
click at [1222, 212] on span "Export Data" at bounding box center [1231, 210] width 73 height 14
click at [1208, 247] on button "Time Series CSV" at bounding box center [1204, 239] width 181 height 30
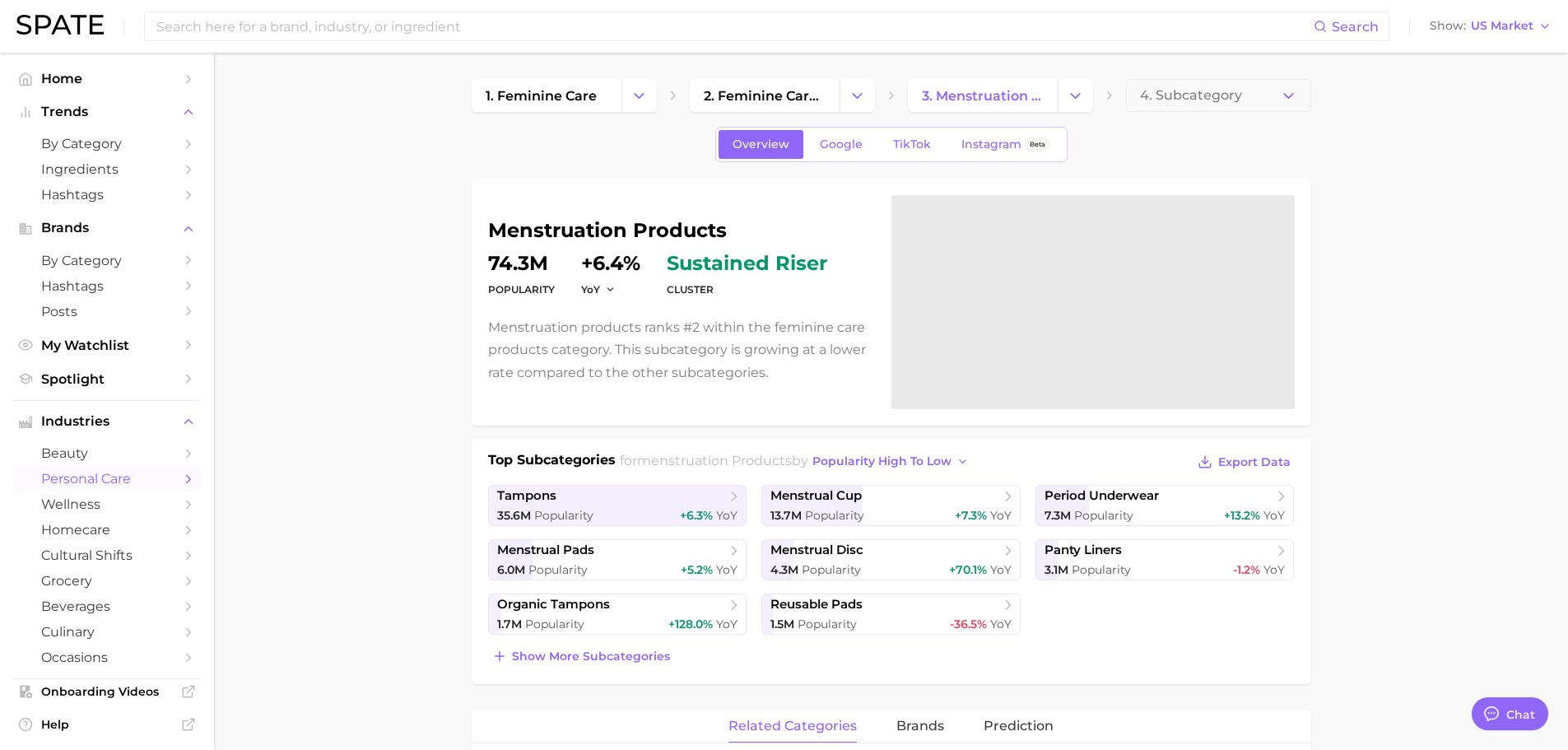
scroll to position [82, 0]
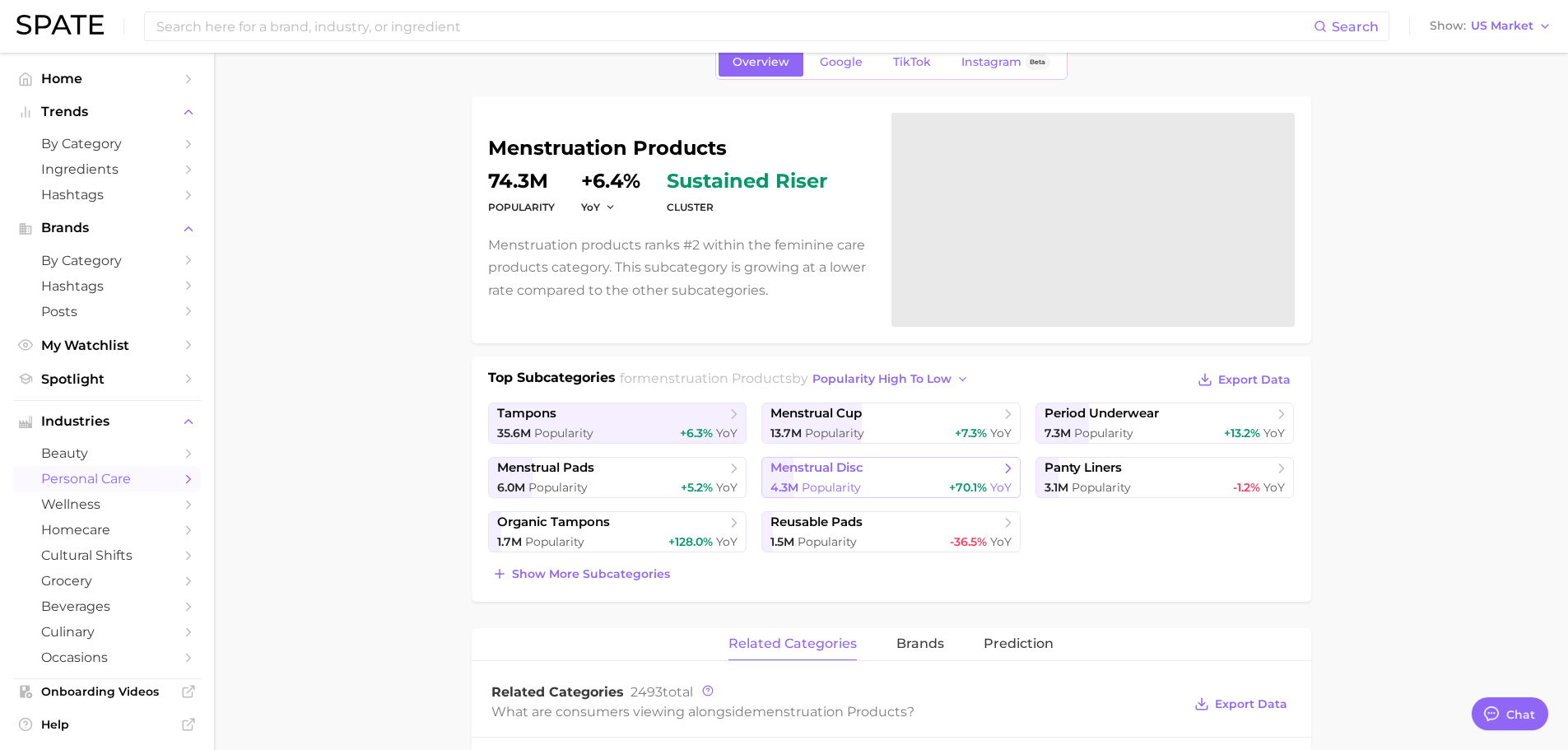
click at [924, 469] on span "menstrual disc" at bounding box center [884, 468] width 229 height 16
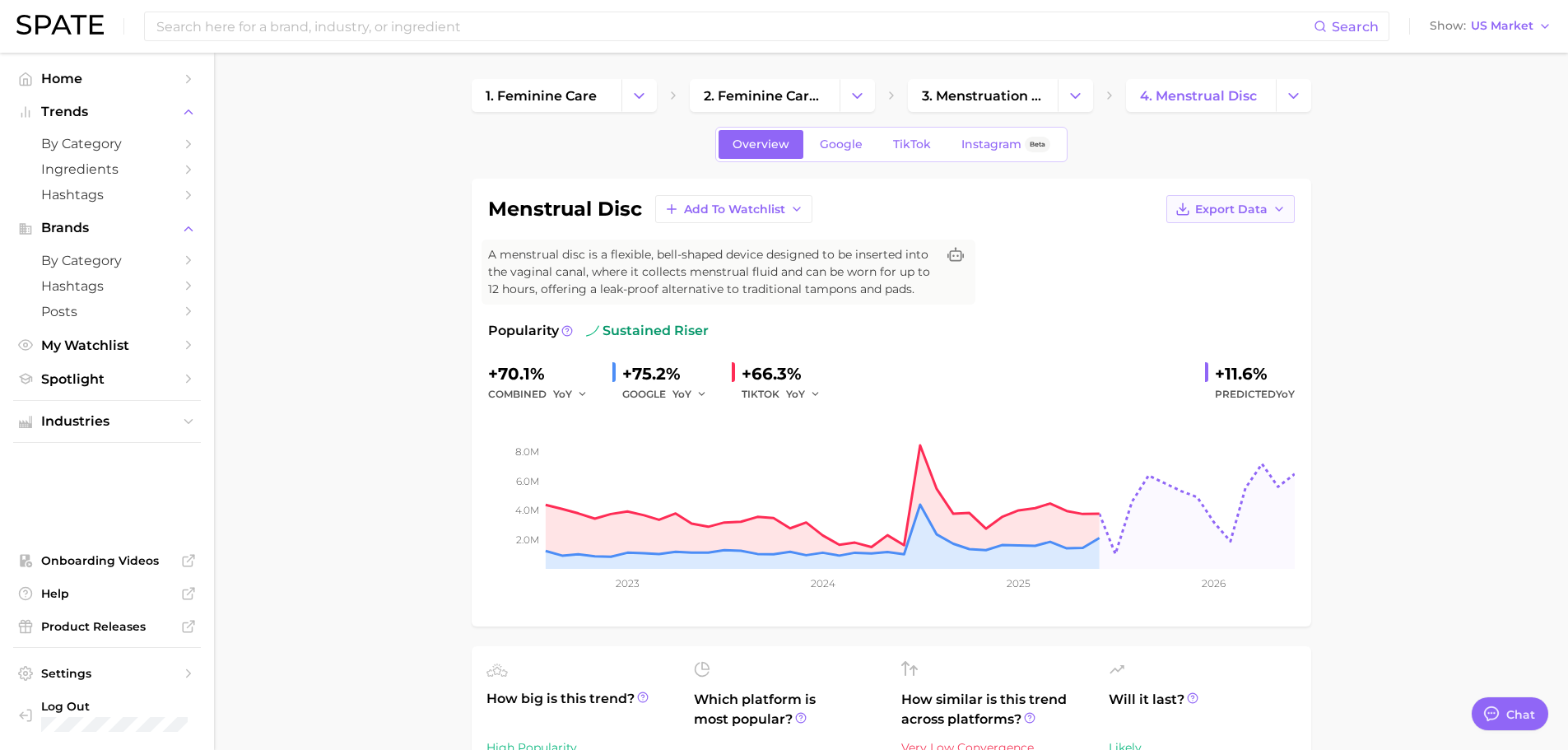
click at [1236, 215] on span "Export Data" at bounding box center [1231, 210] width 73 height 14
click at [1199, 245] on span "Time Series CSV" at bounding box center [1189, 239] width 97 height 14
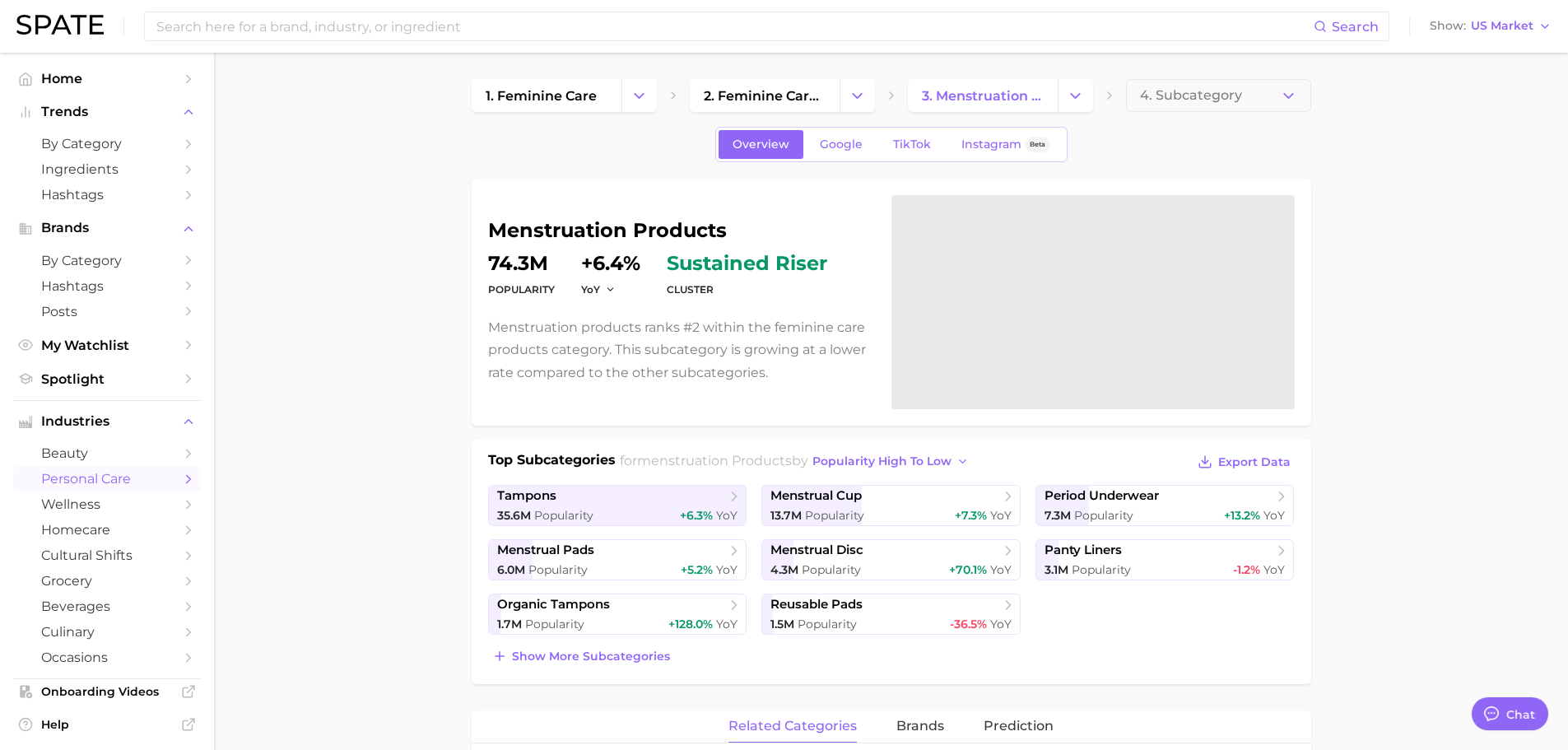
scroll to position [82, 0]
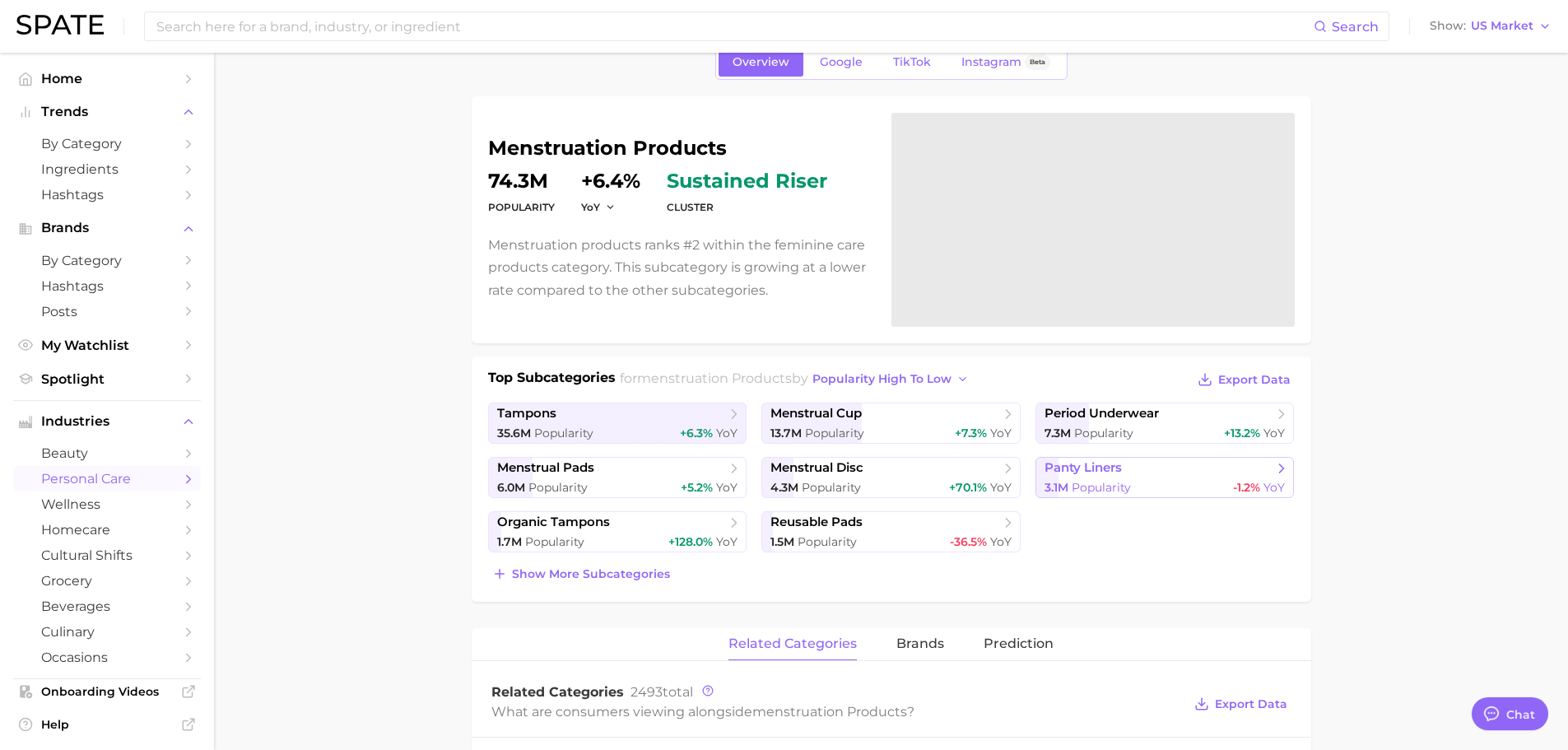
click at [1117, 489] on span "Popularity" at bounding box center [1101, 487] width 59 height 14
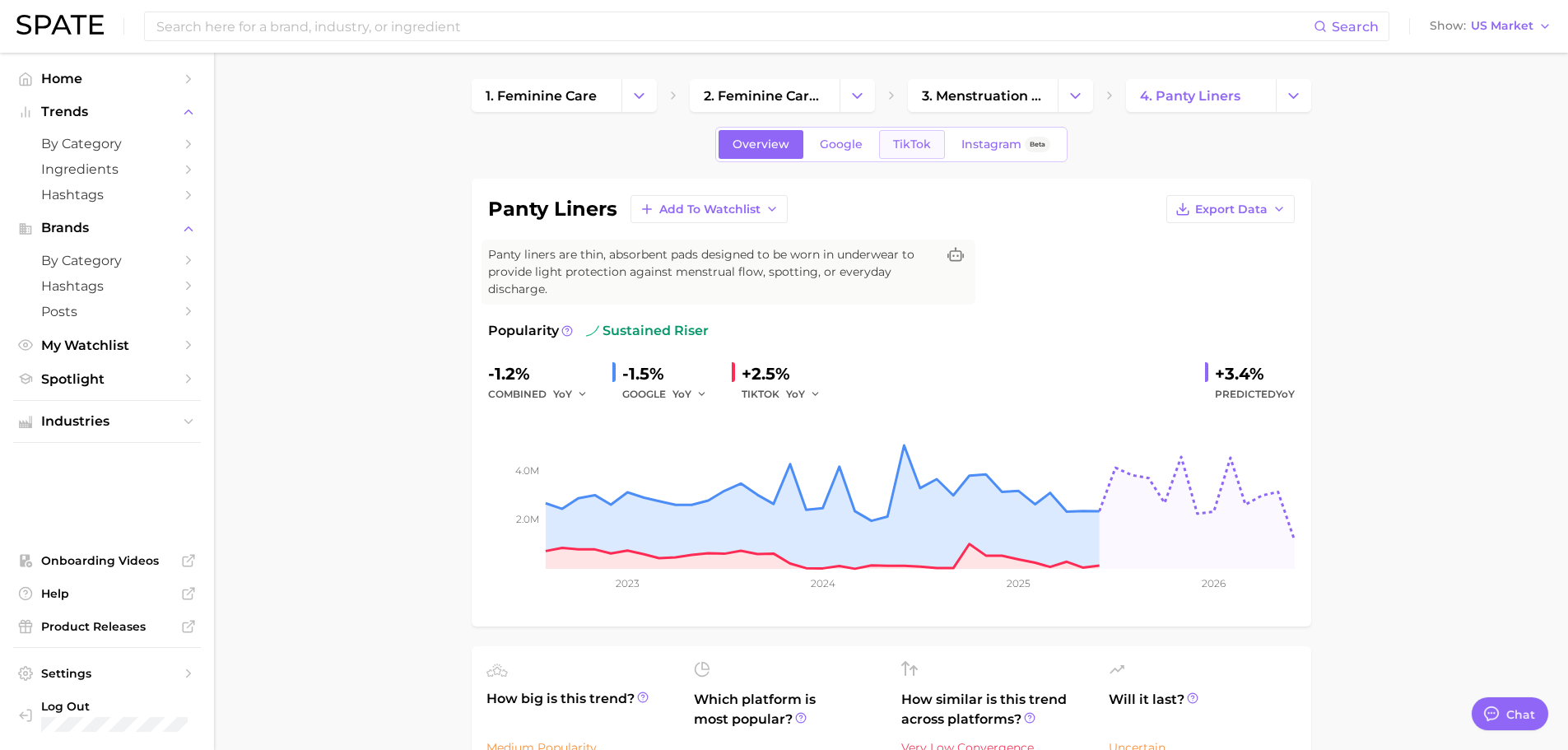
click at [899, 151] on link "TikTok" at bounding box center [912, 144] width 66 height 29
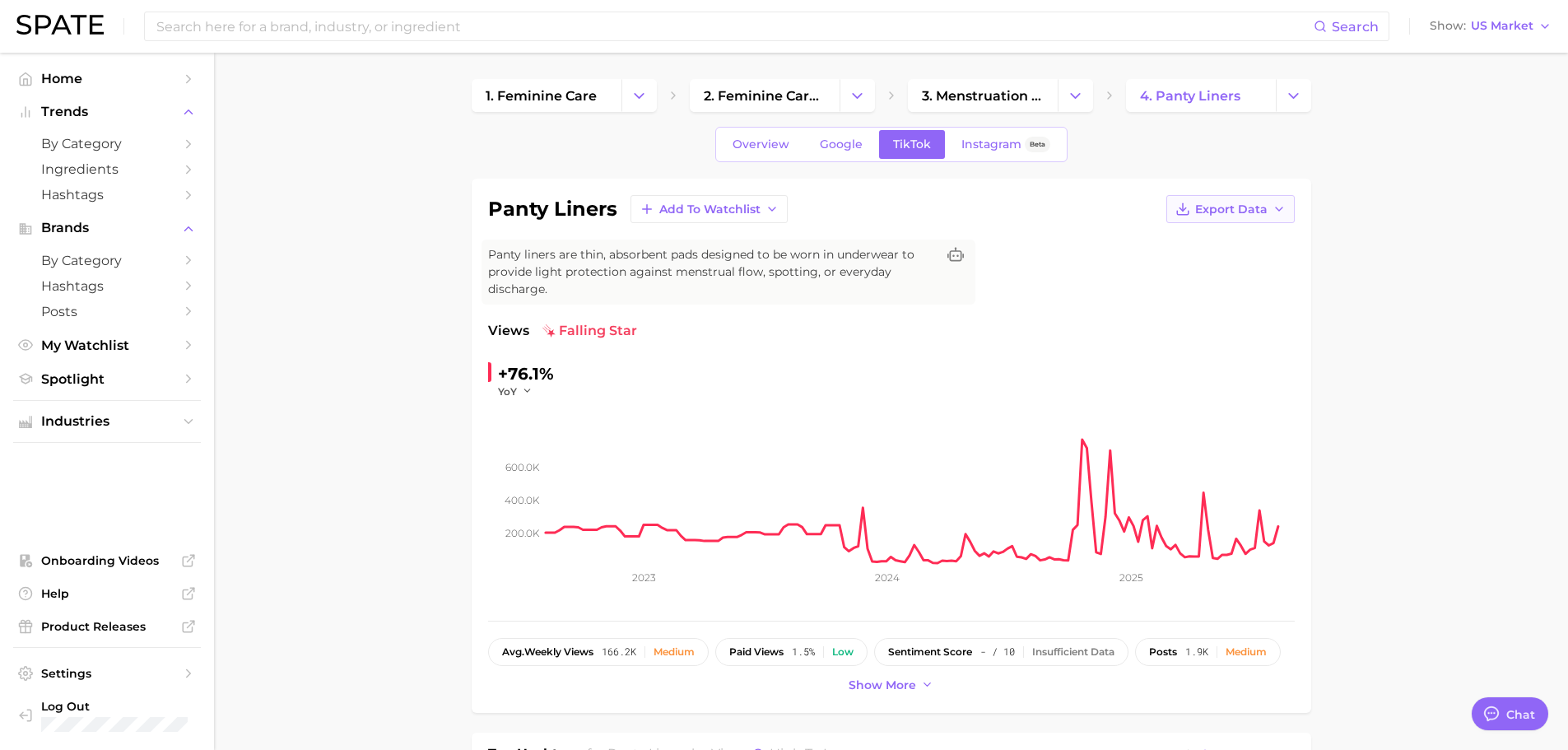
click at [1219, 211] on span "Export Data" at bounding box center [1231, 210] width 73 height 14
click at [1240, 238] on button "Time Series CSV" at bounding box center [1204, 239] width 181 height 30
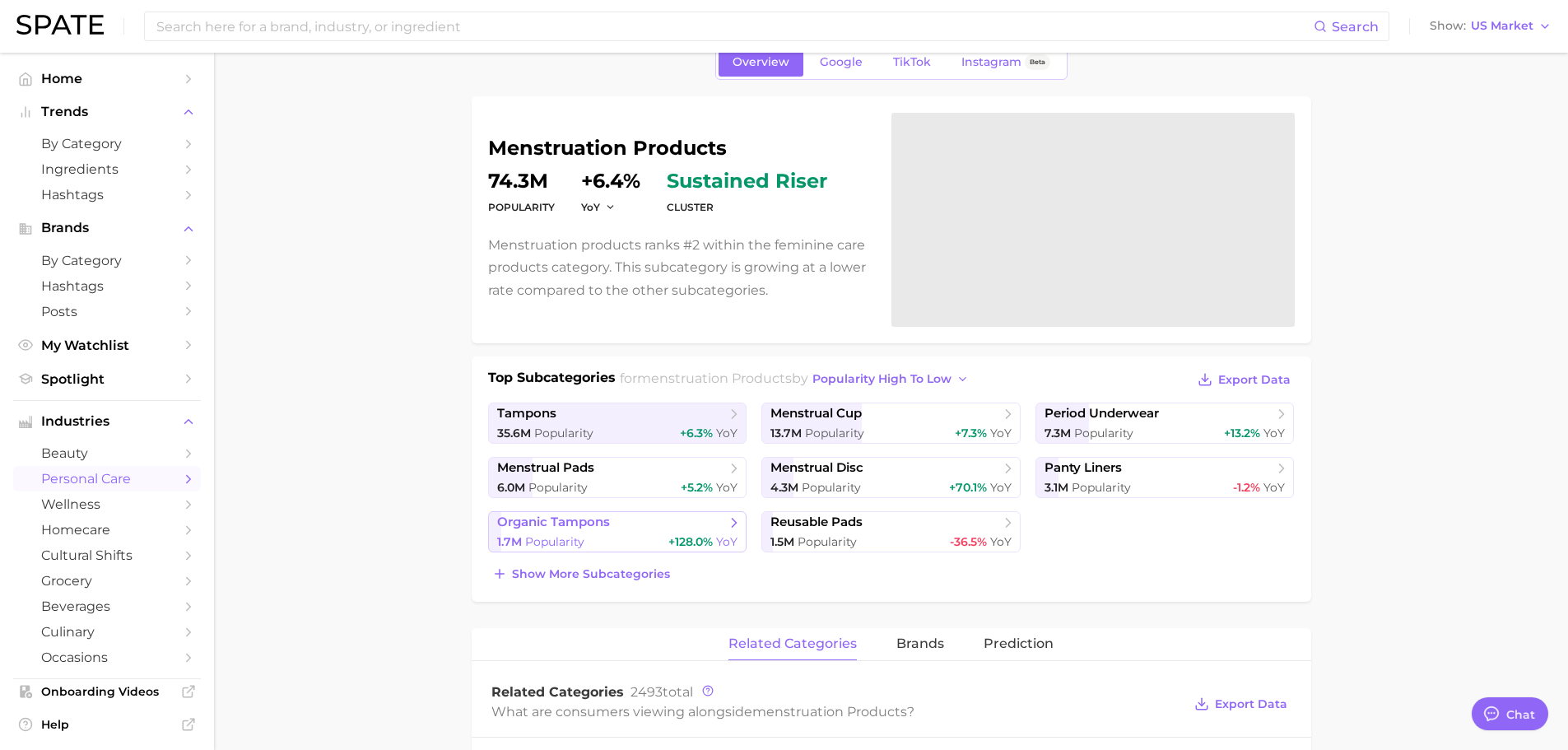
click at [582, 523] on span "organic tampons" at bounding box center [554, 522] width 113 height 15
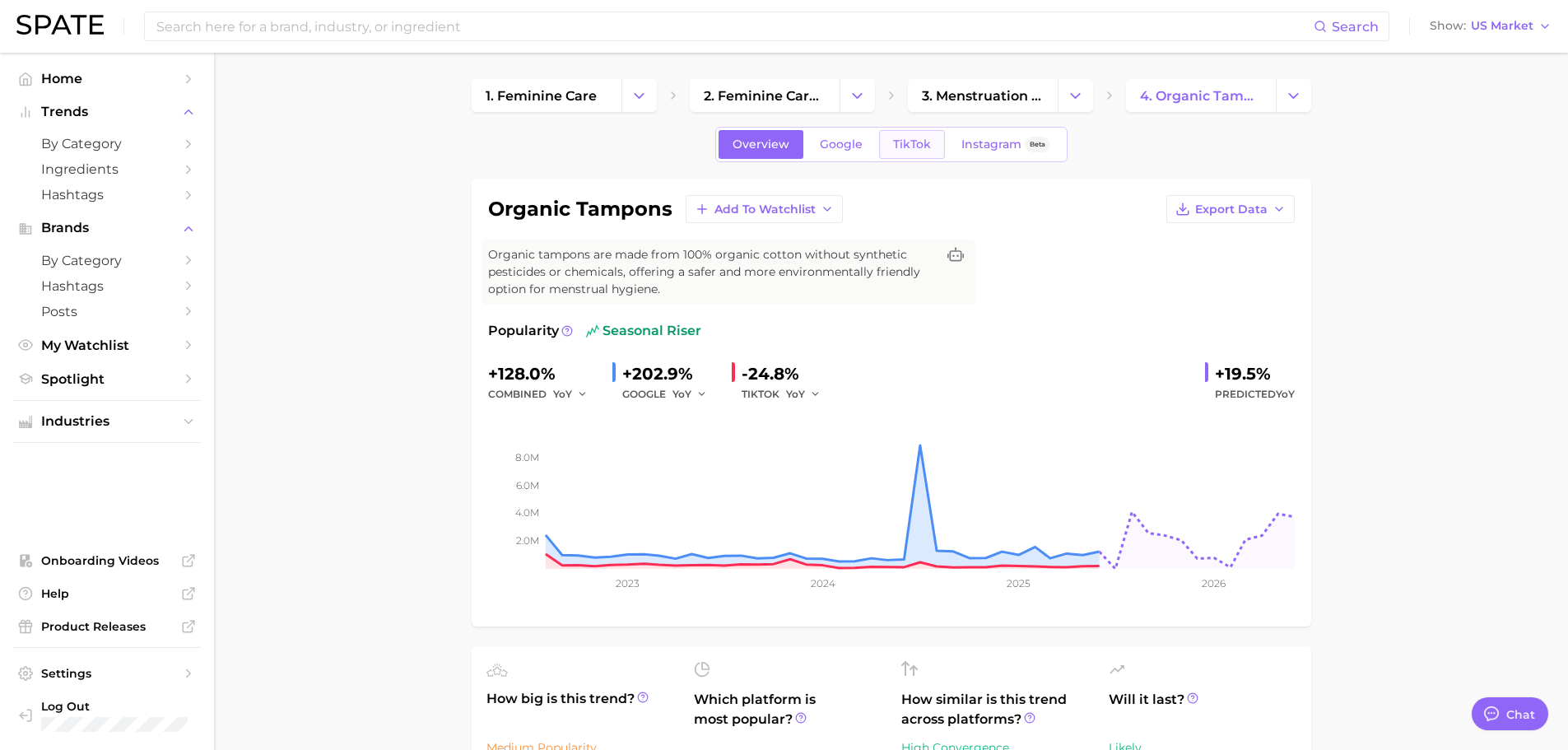
click at [903, 141] on span "TikTok" at bounding box center [912, 144] width 38 height 14
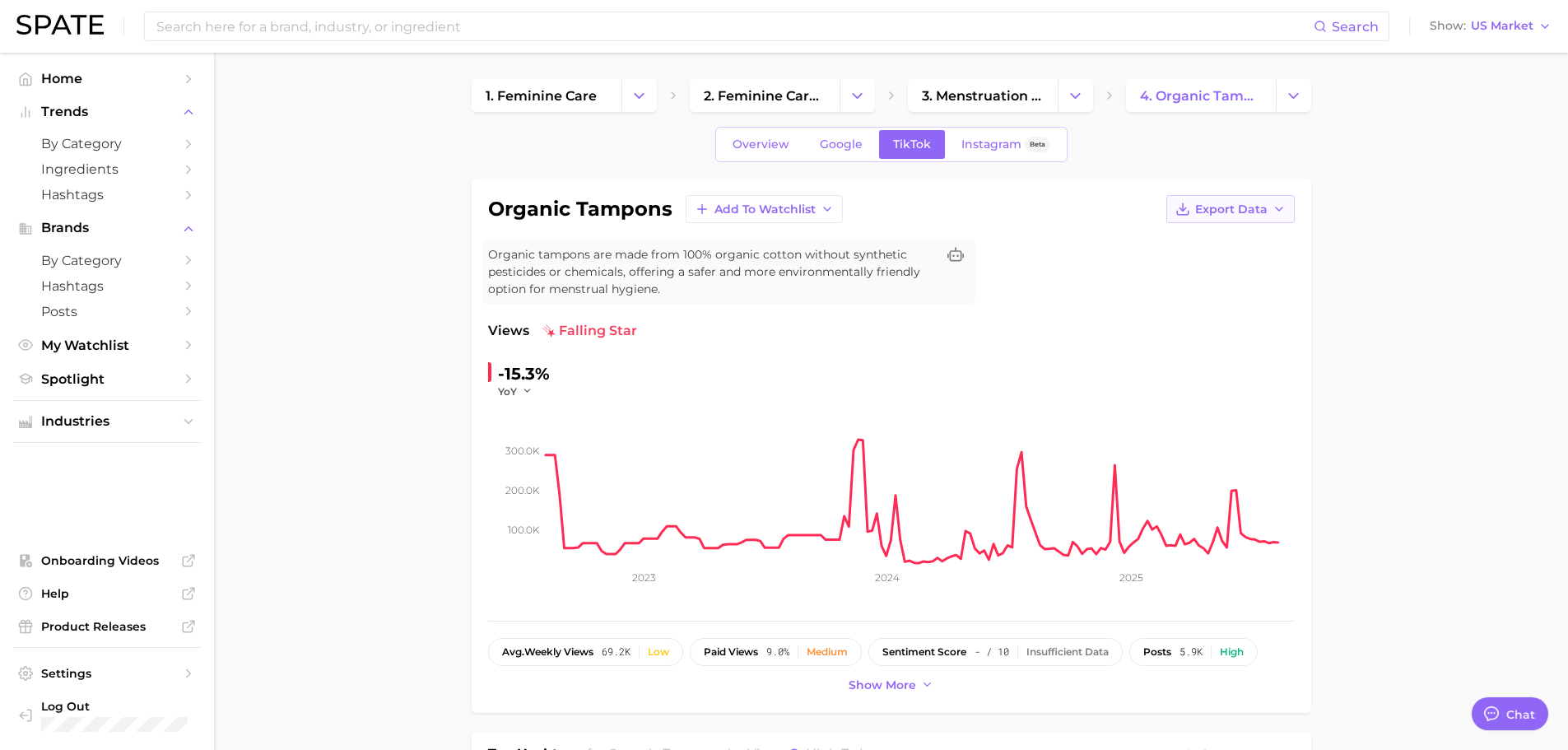
click at [1251, 210] on span "Export Data" at bounding box center [1231, 210] width 73 height 14
click at [1217, 239] on span "Time Series CSV" at bounding box center [1189, 239] width 97 height 14
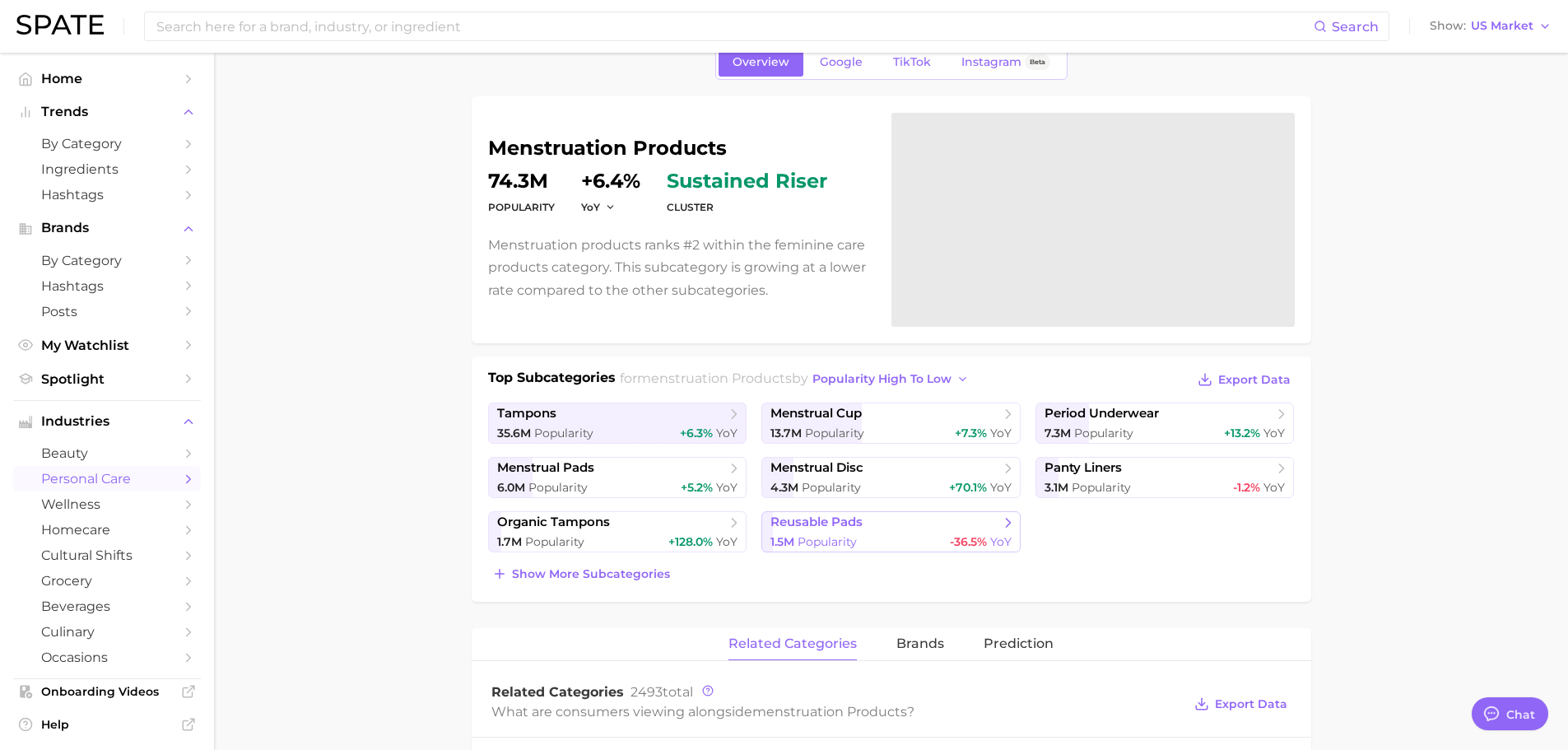
click at [842, 540] on span "Popularity" at bounding box center [828, 540] width 59 height 14
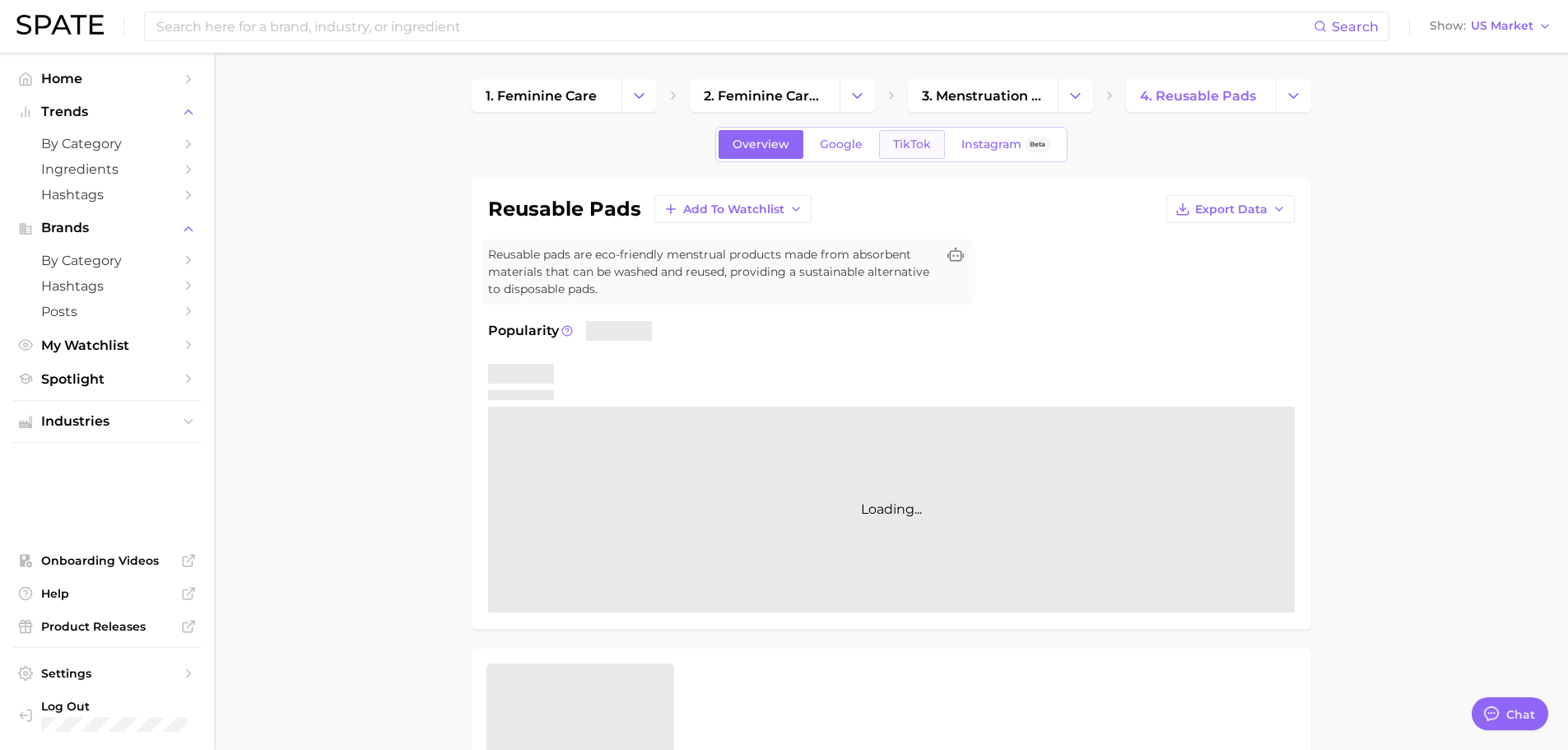
click at [917, 149] on span "TikTok" at bounding box center [912, 144] width 38 height 14
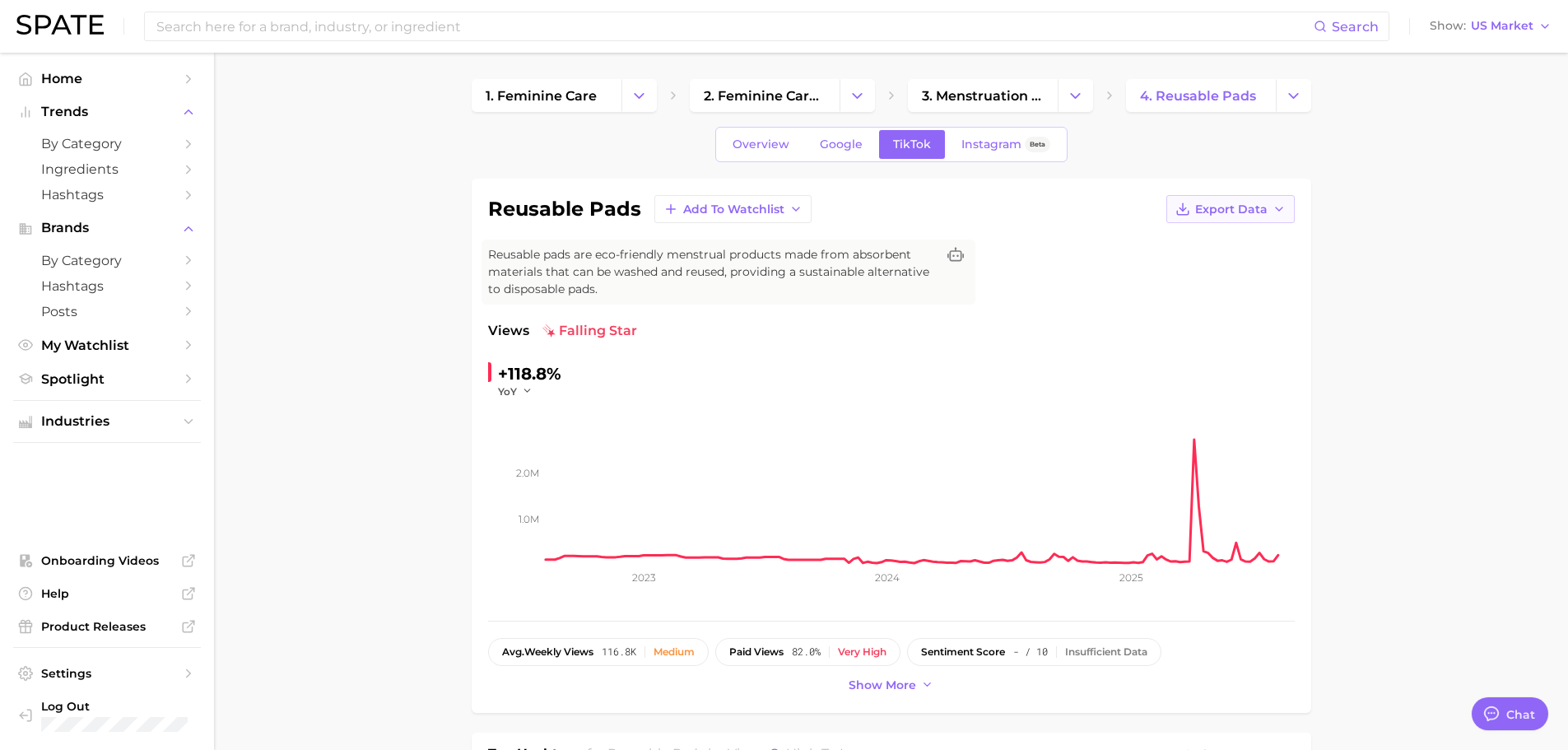
click at [1202, 216] on button "Export Data" at bounding box center [1230, 209] width 128 height 28
click at [1193, 246] on span "Time Series CSV" at bounding box center [1189, 239] width 97 height 14
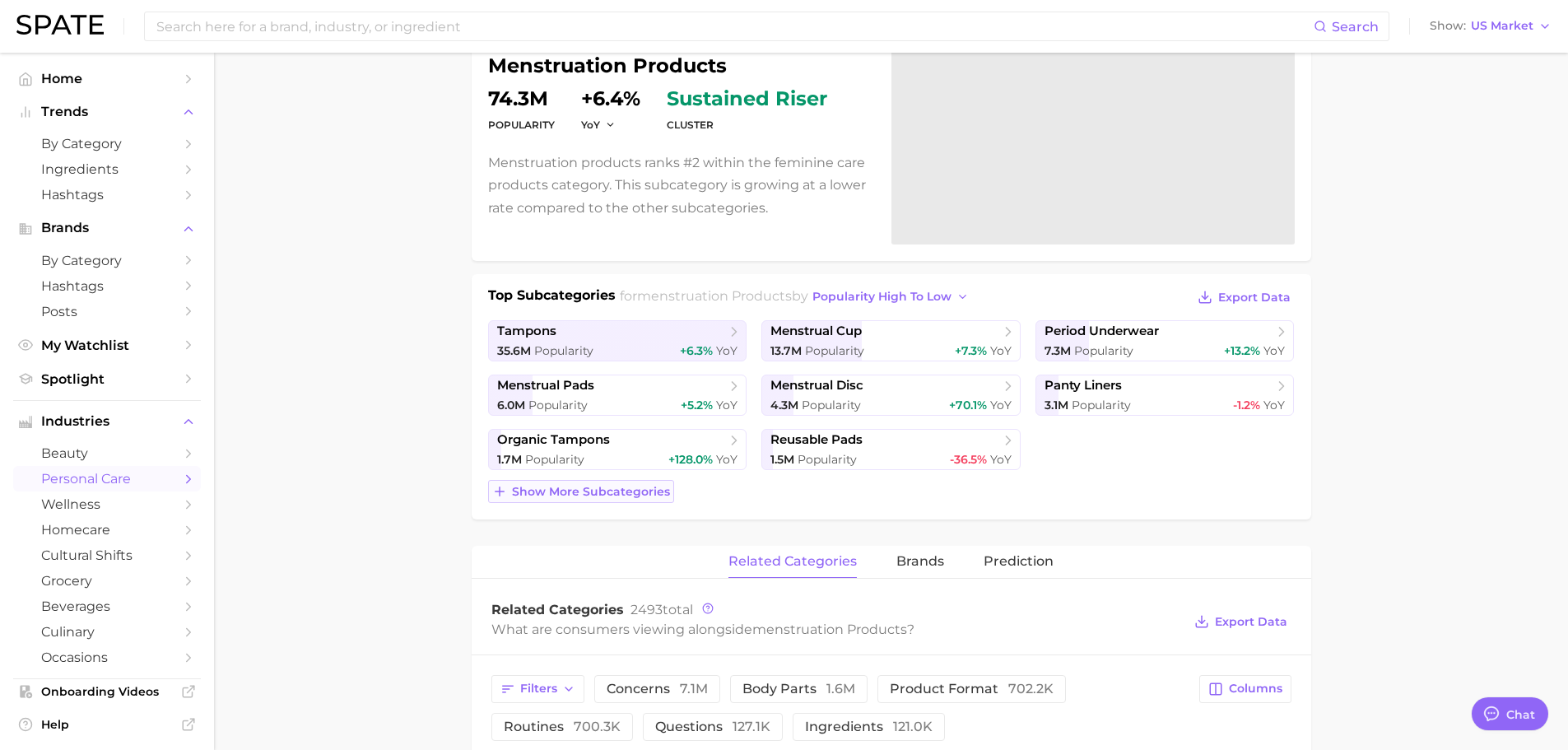
click at [655, 489] on span "Show more subcategories" at bounding box center [590, 492] width 158 height 14
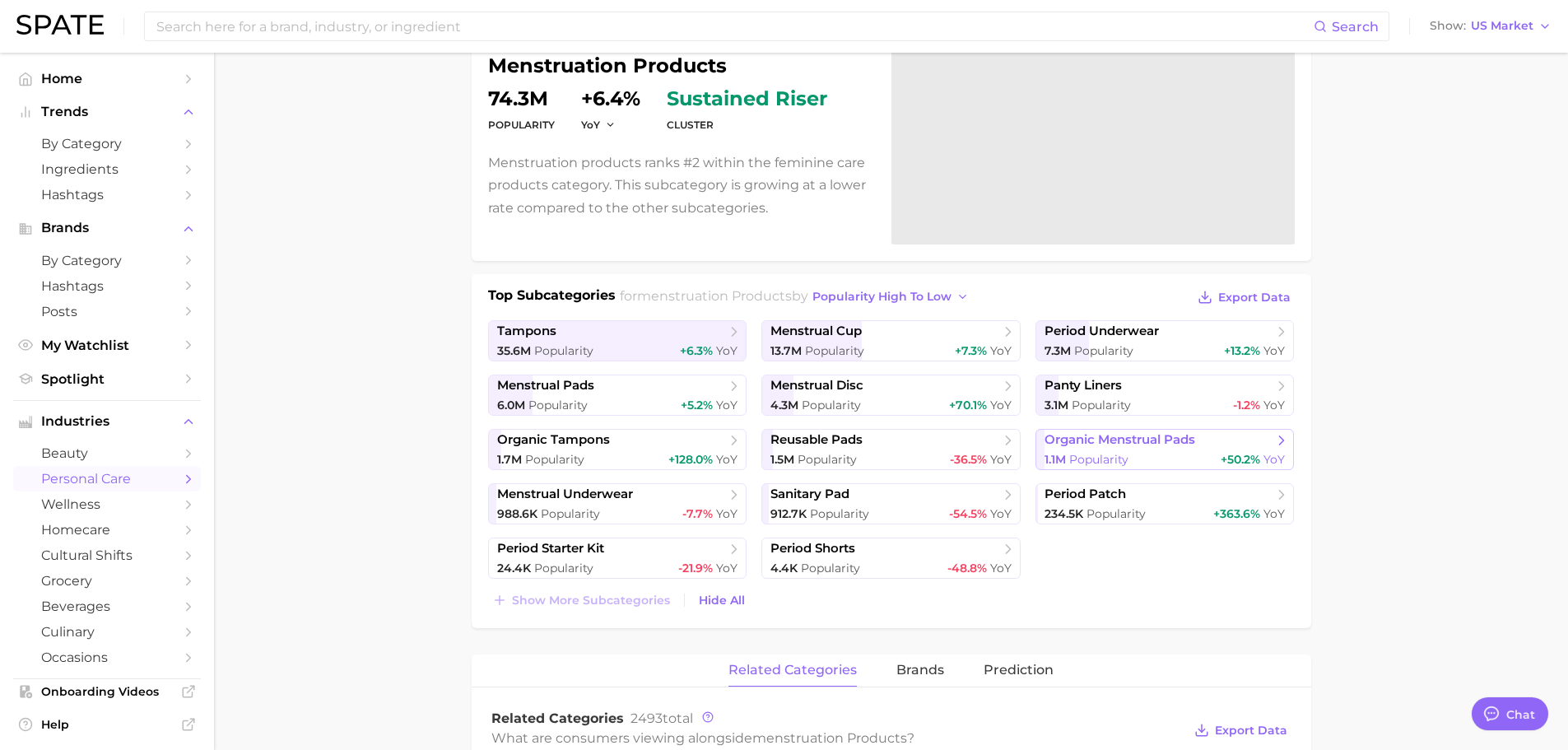
click at [1093, 446] on span "organic menstrual pads" at bounding box center [1119, 440] width 150 height 15
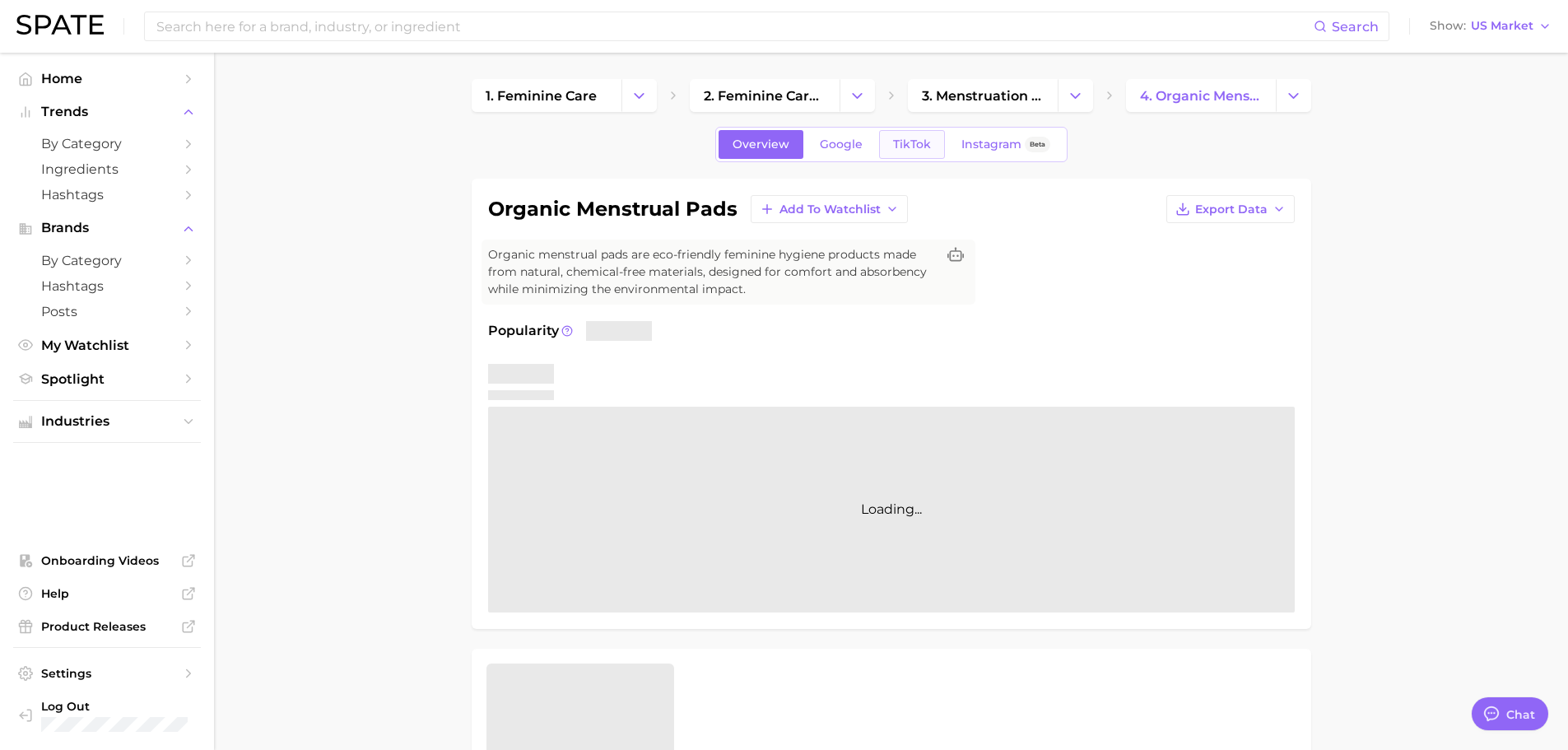
click at [901, 138] on span "TikTok" at bounding box center [912, 144] width 38 height 14
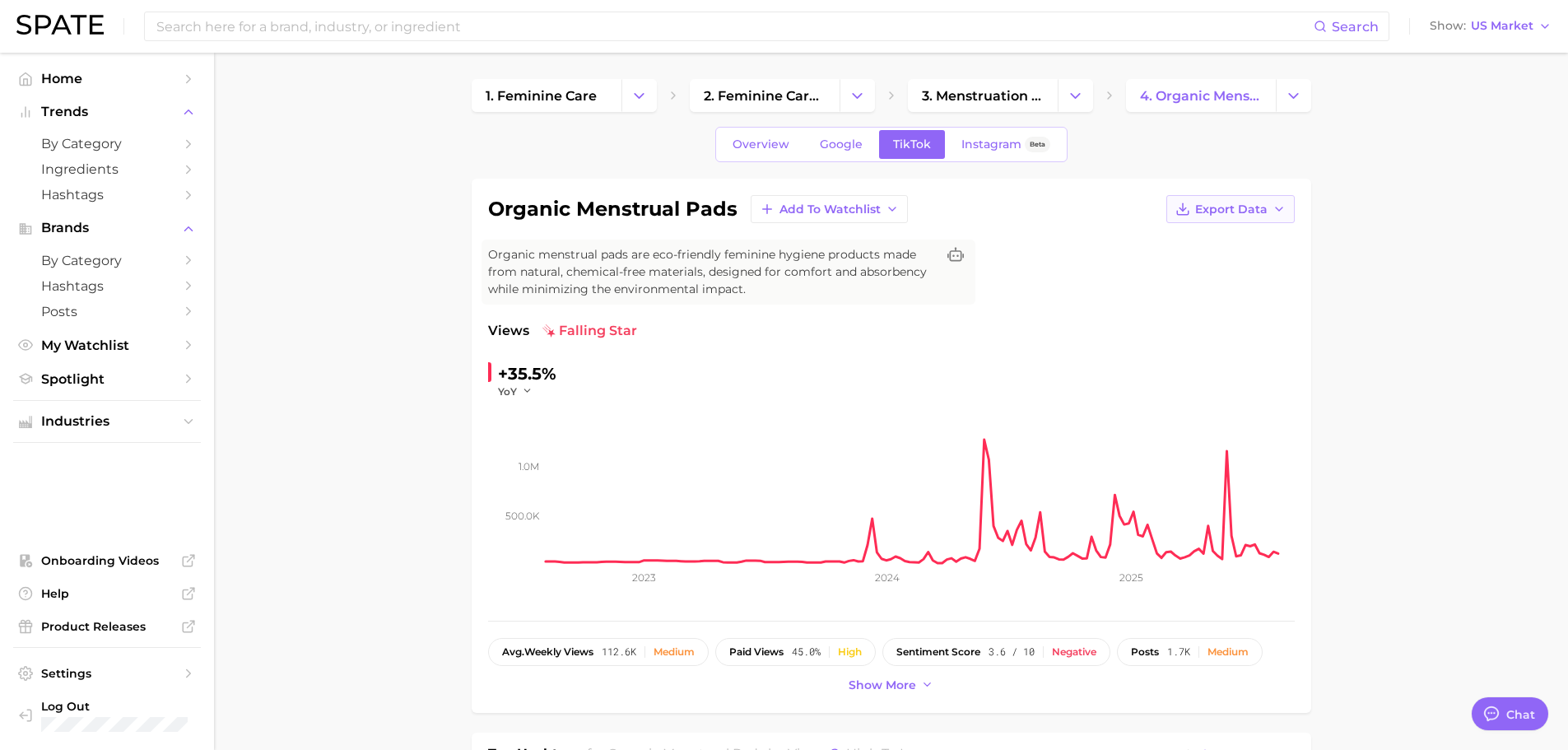
click at [1205, 213] on span "Export Data" at bounding box center [1231, 210] width 73 height 14
click at [1206, 239] on span "Time Series CSV" at bounding box center [1189, 239] width 97 height 14
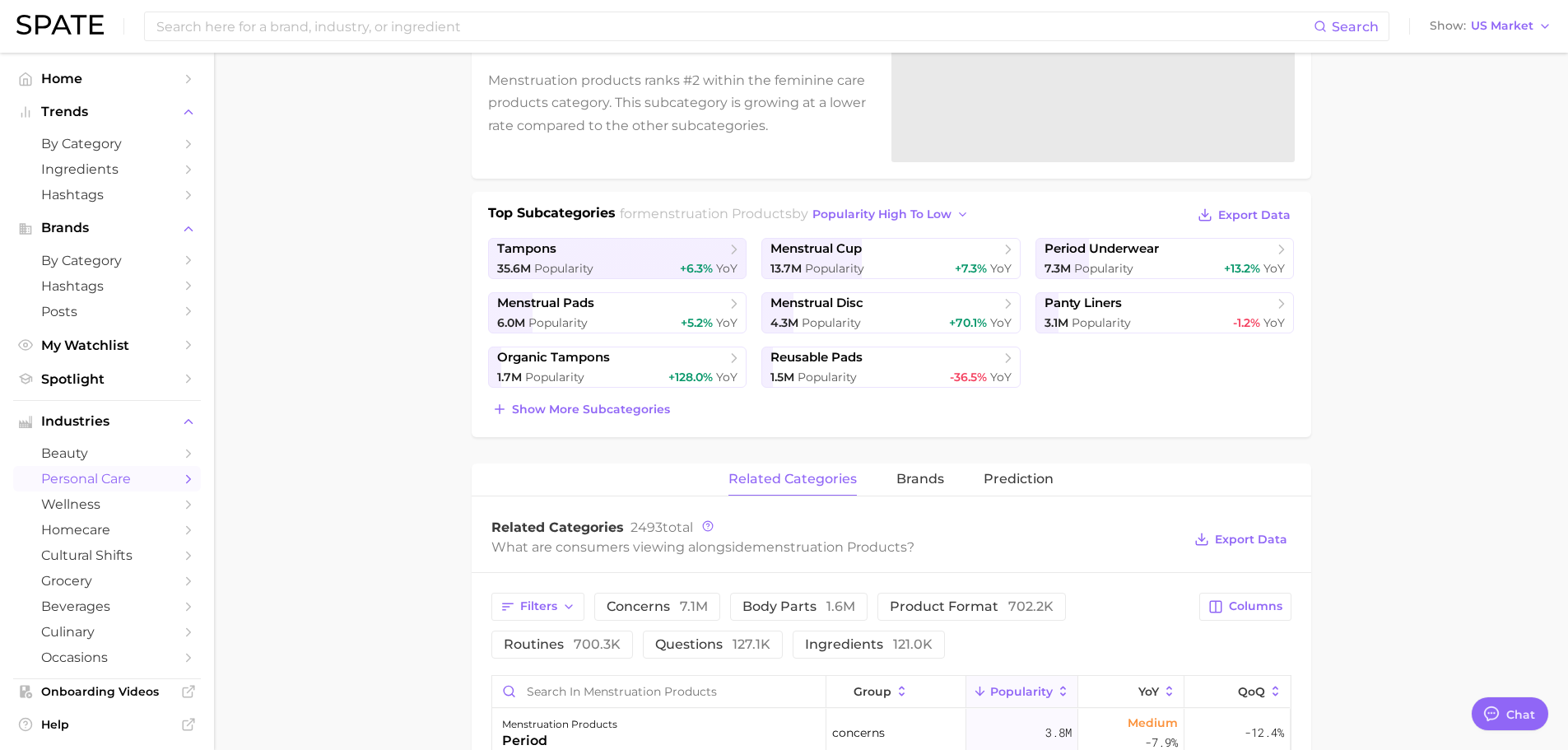
click at [598, 392] on div "Top Subcategories for menstruation products by popularity high to low Export Da…" at bounding box center [891, 311] width 806 height 217
click at [604, 401] on button "Show more subcategories" at bounding box center [581, 409] width 186 height 23
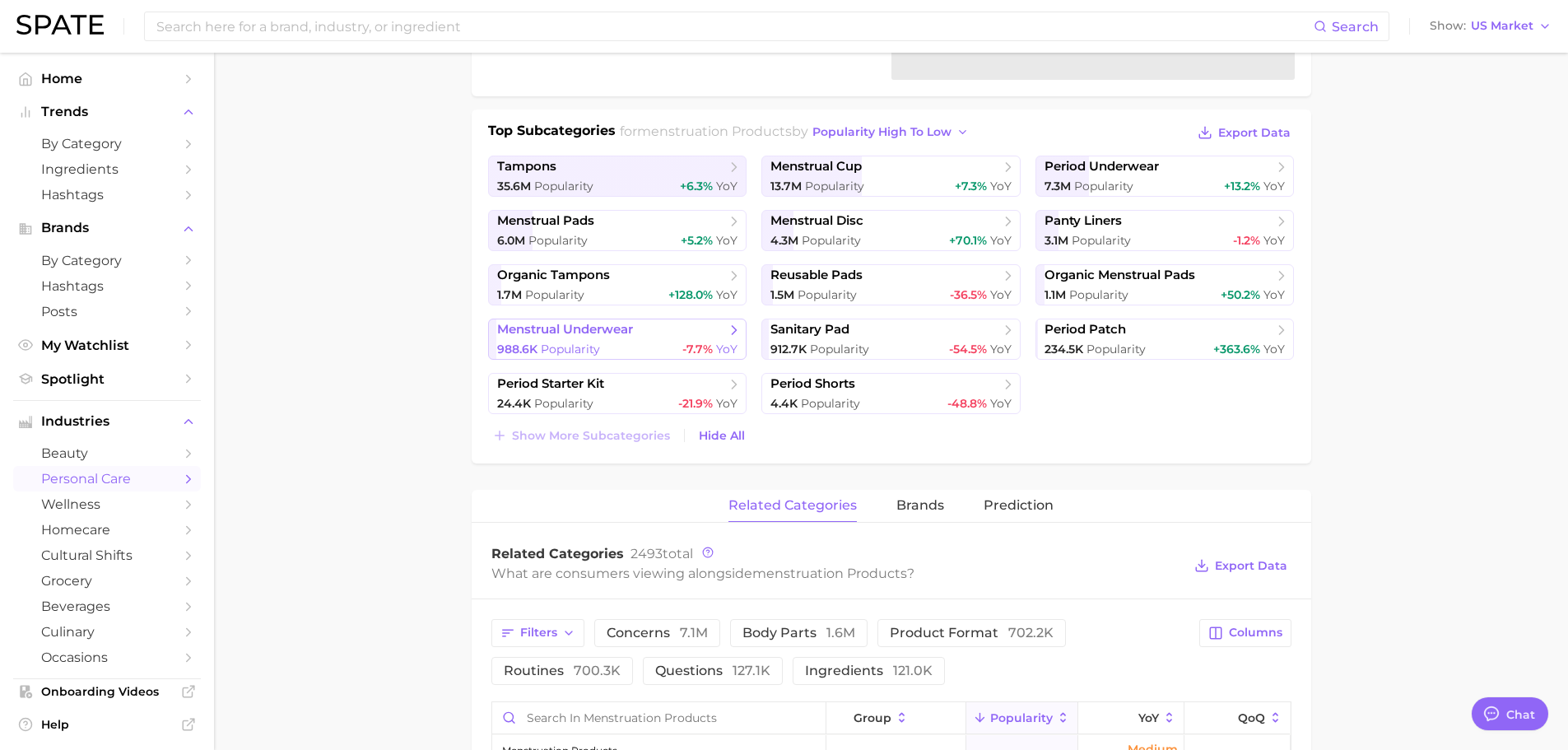
click at [605, 342] on div "988.6k Popularity -7.7% YoY" at bounding box center [618, 349] width 241 height 15
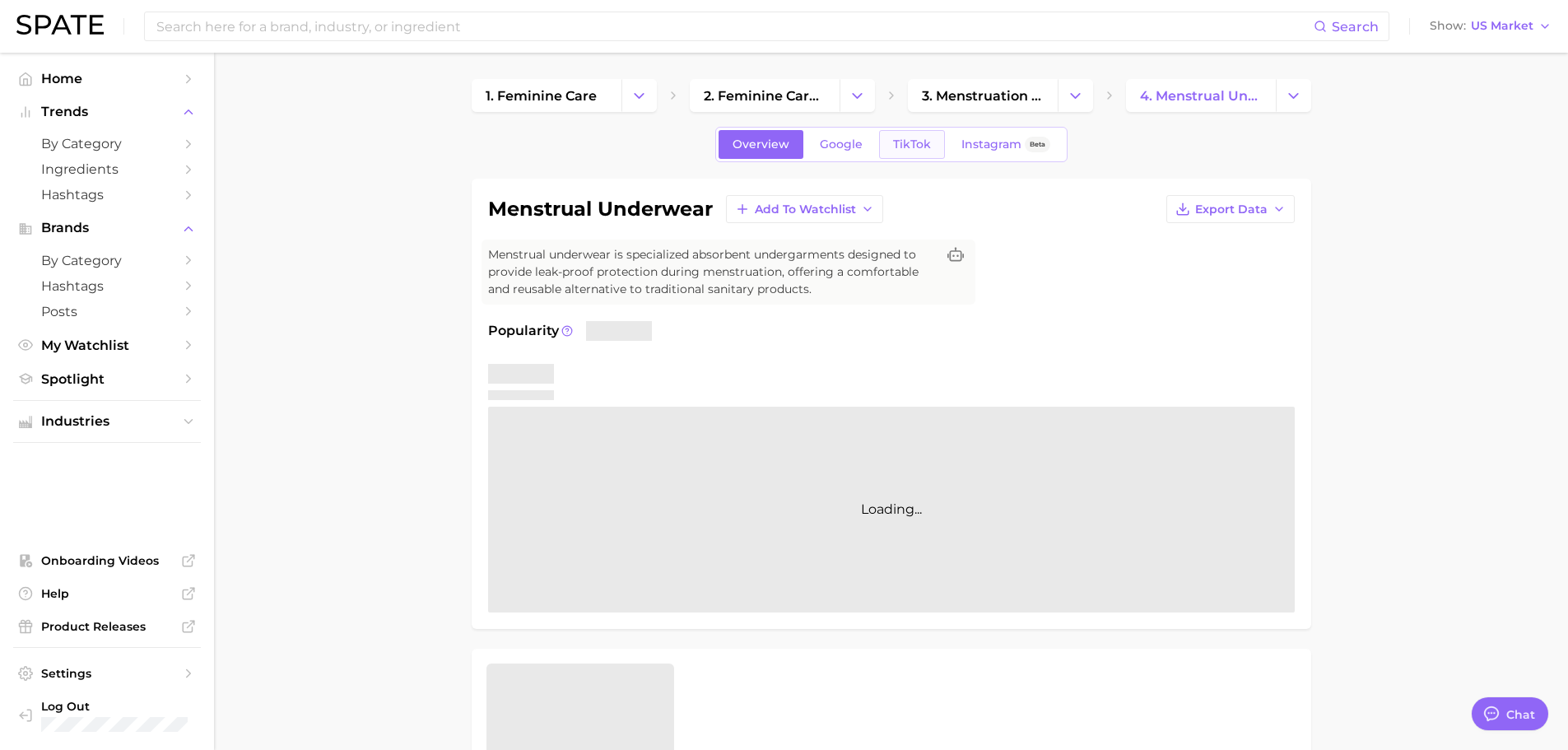
click at [918, 140] on span "TikTok" at bounding box center [912, 144] width 38 height 14
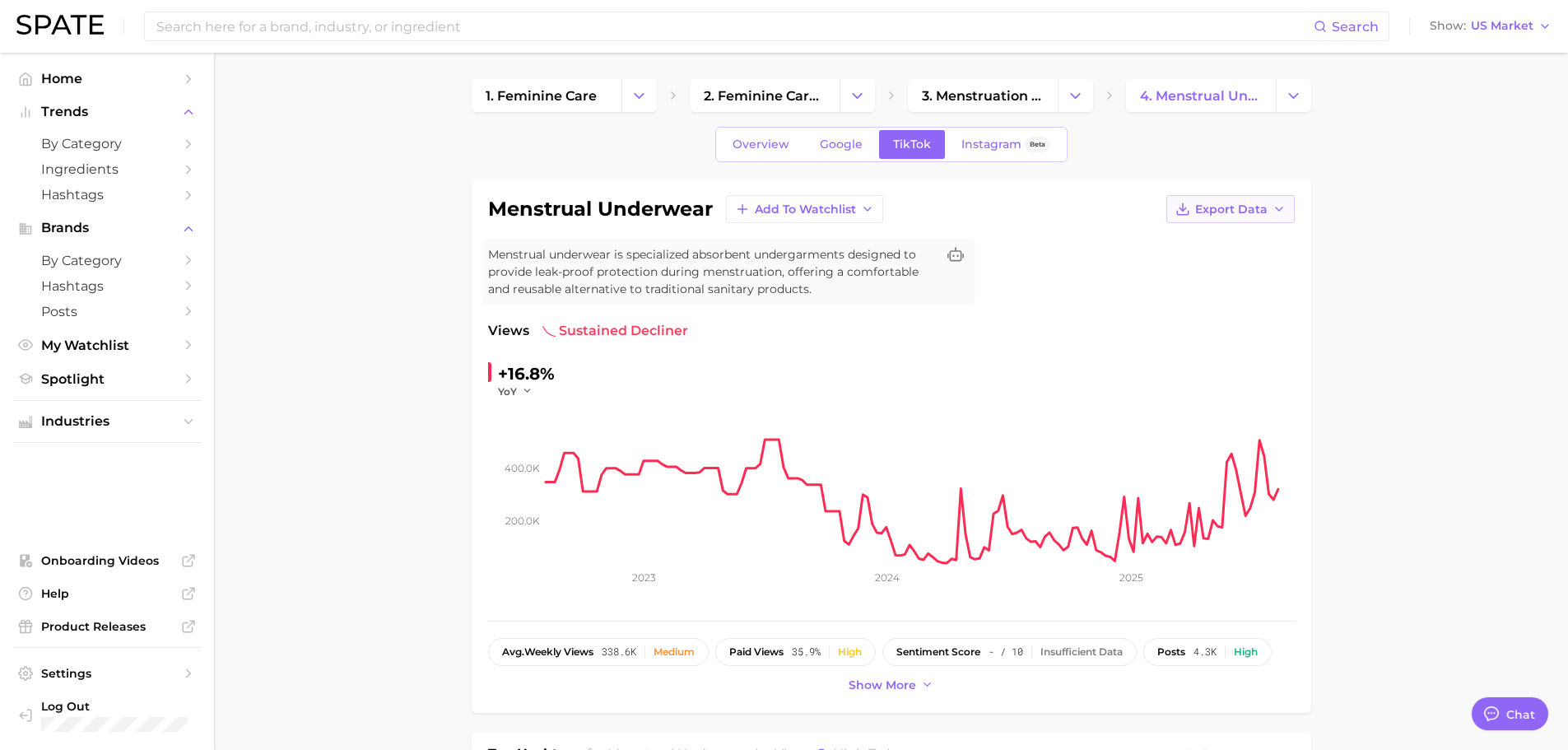
click at [1249, 213] on span "Export Data" at bounding box center [1231, 210] width 73 height 14
click at [1225, 247] on button "Time Series CSV" at bounding box center [1204, 239] width 181 height 30
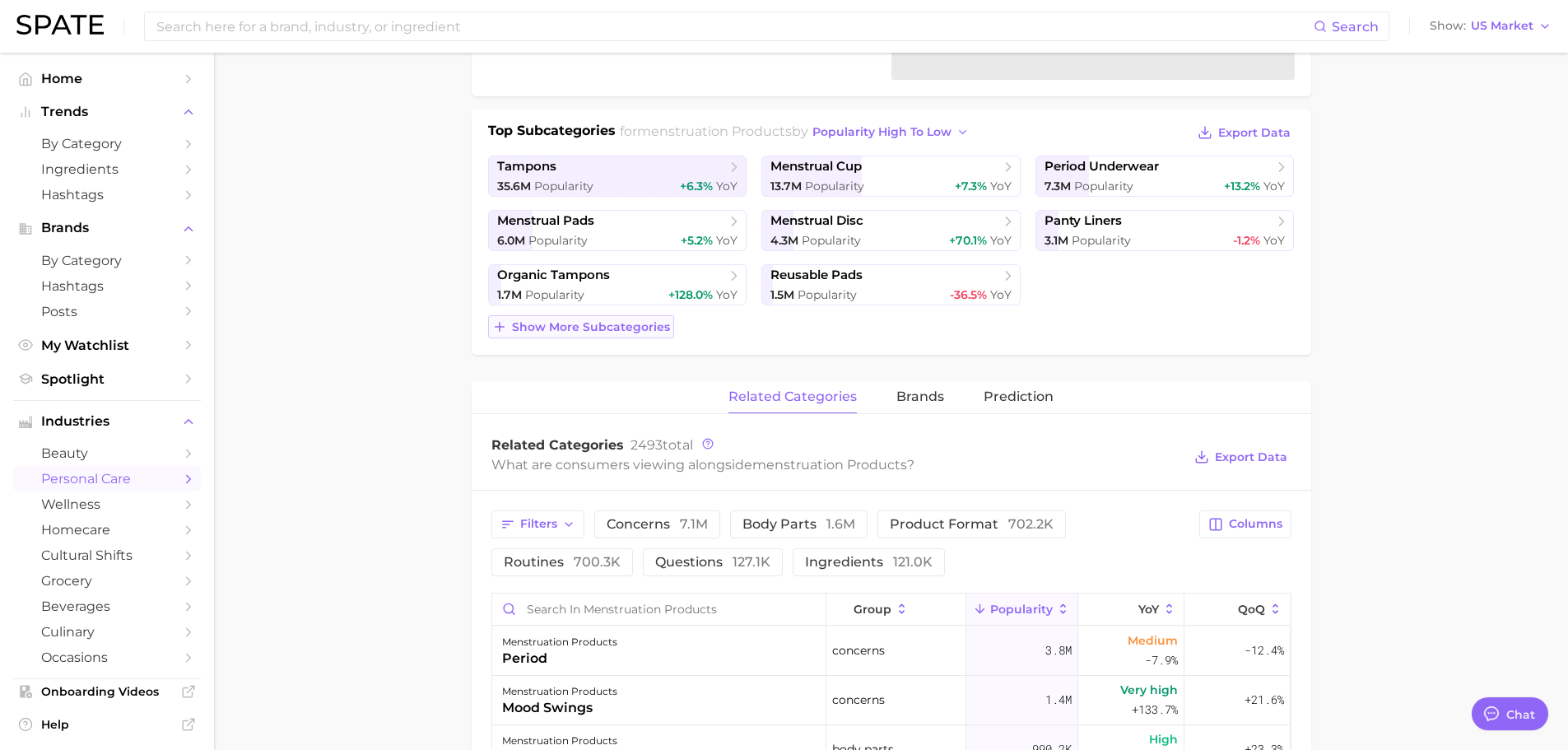
click at [635, 323] on span "Show more subcategories" at bounding box center [590, 327] width 158 height 14
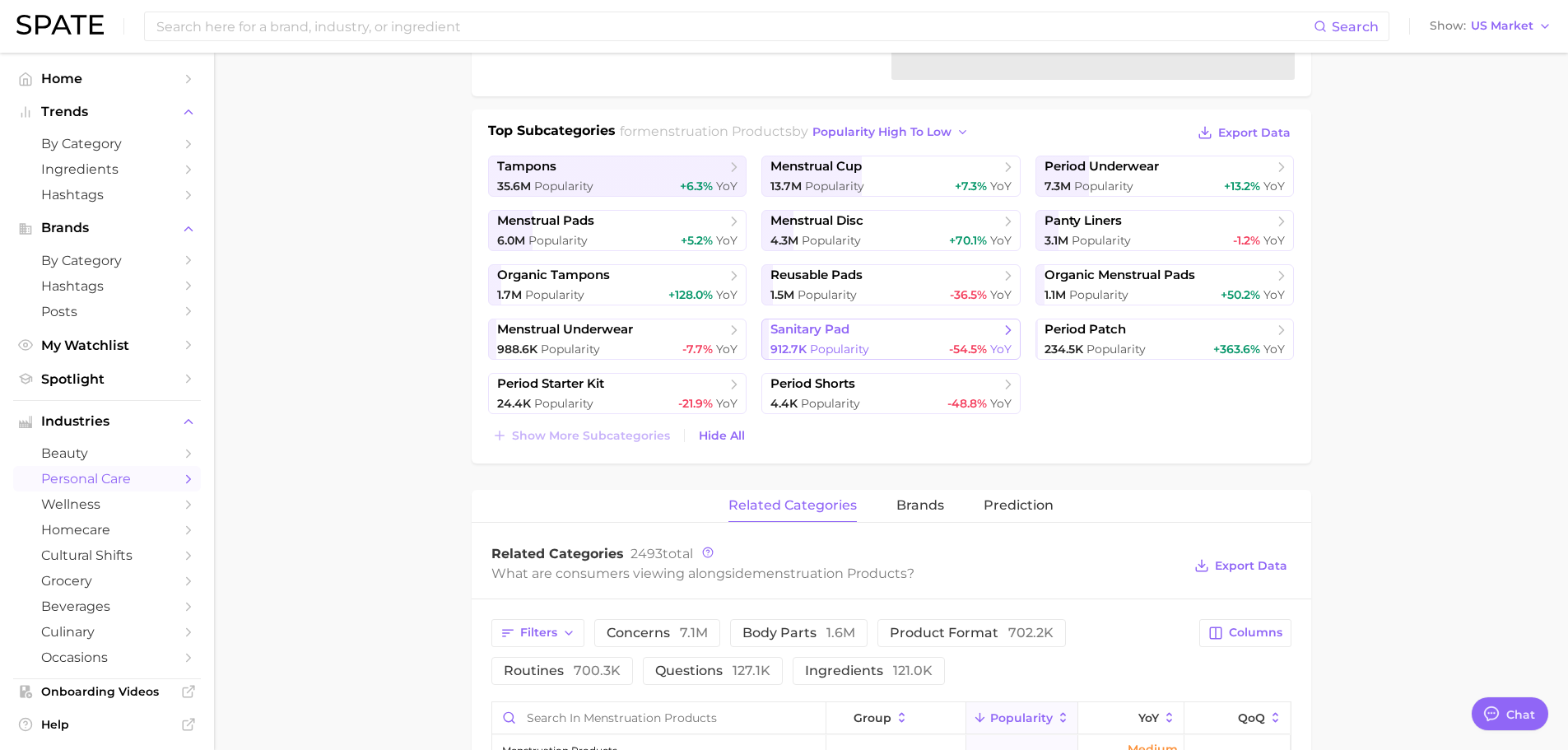
click at [816, 344] on span "Popularity" at bounding box center [840, 348] width 59 height 14
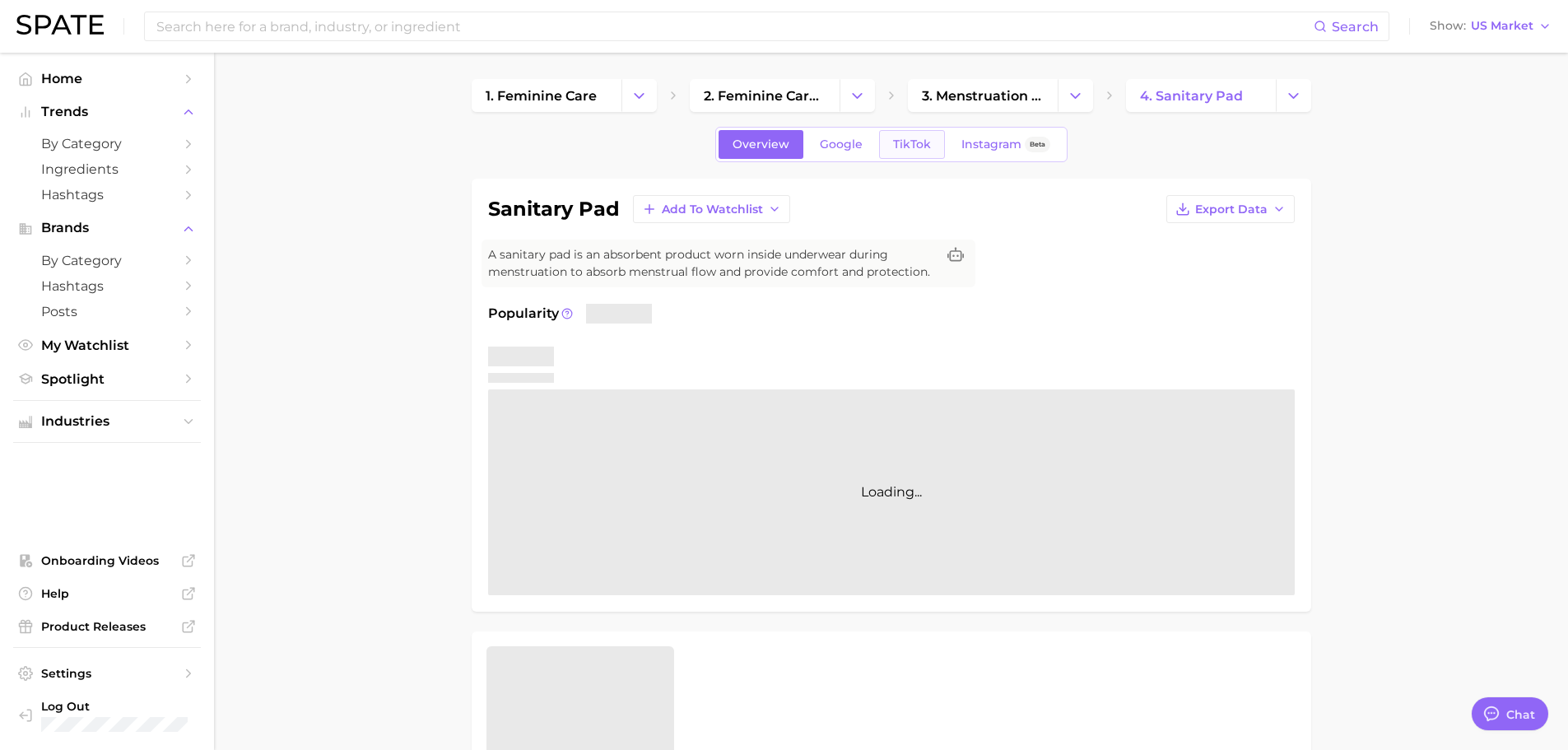
click at [920, 150] on span "TikTok" at bounding box center [912, 144] width 38 height 14
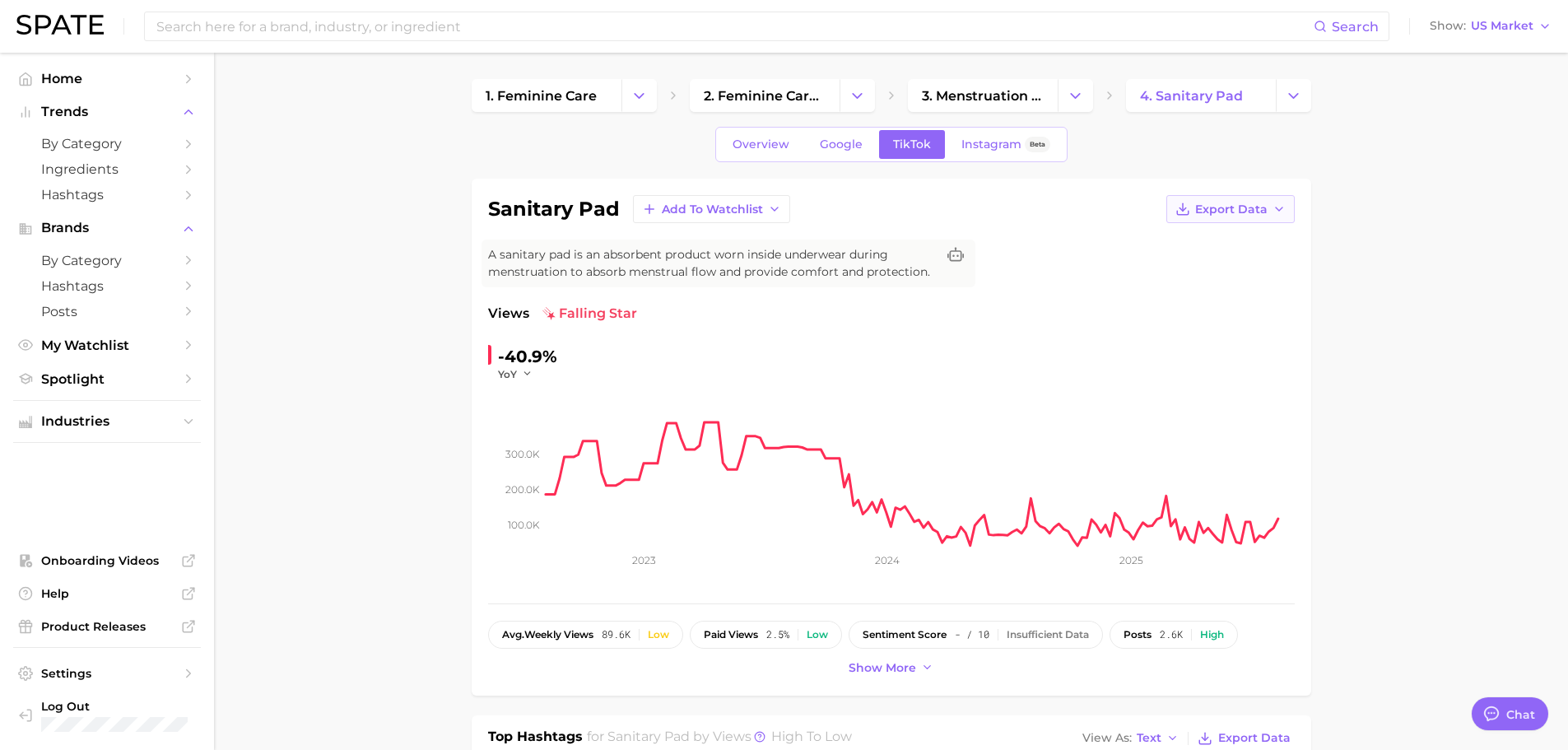
click at [1223, 215] on span "Export Data" at bounding box center [1231, 210] width 73 height 14
click at [1217, 232] on span "Time Series CSV" at bounding box center [1189, 239] width 97 height 14
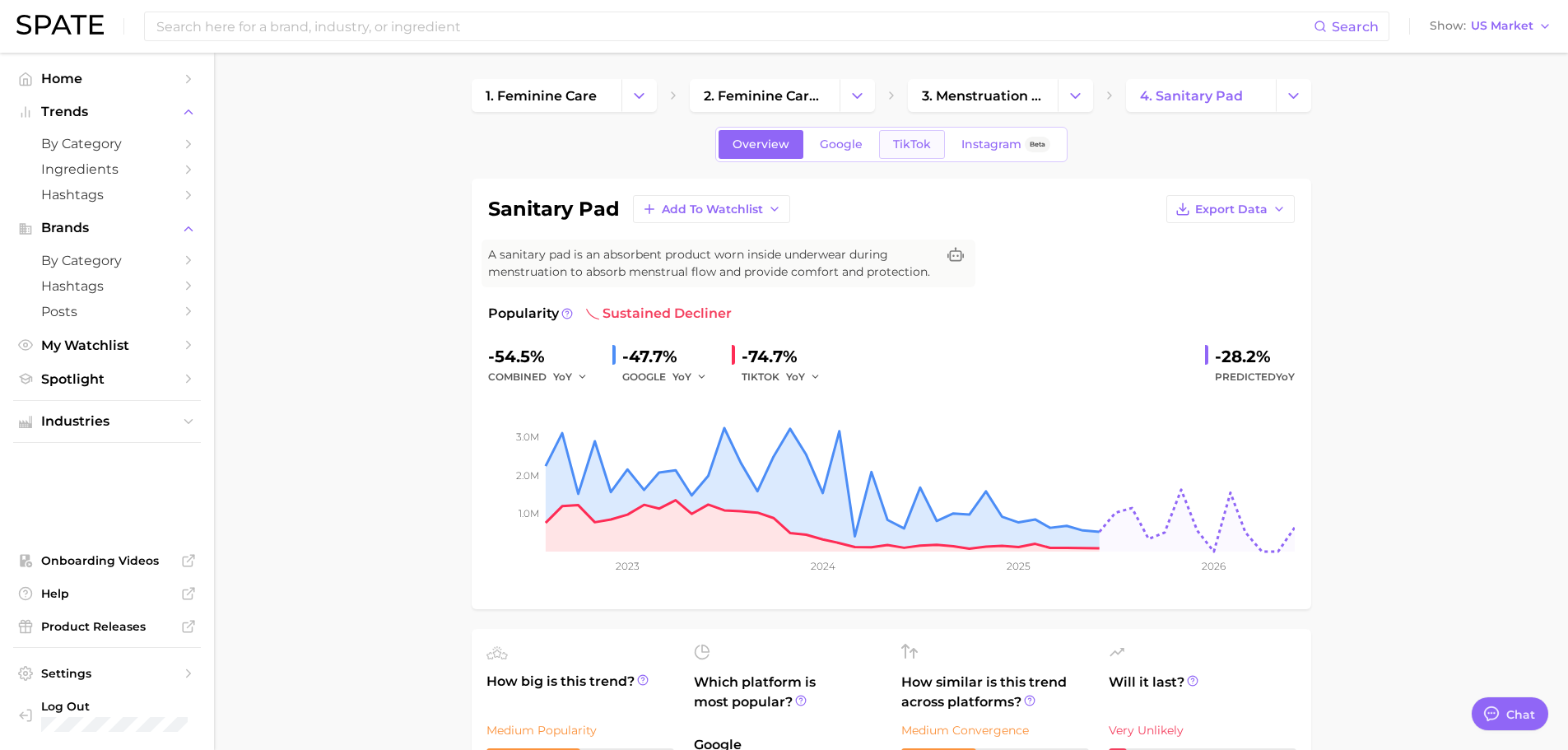
click at [913, 150] on link "TikTok" at bounding box center [912, 144] width 66 height 29
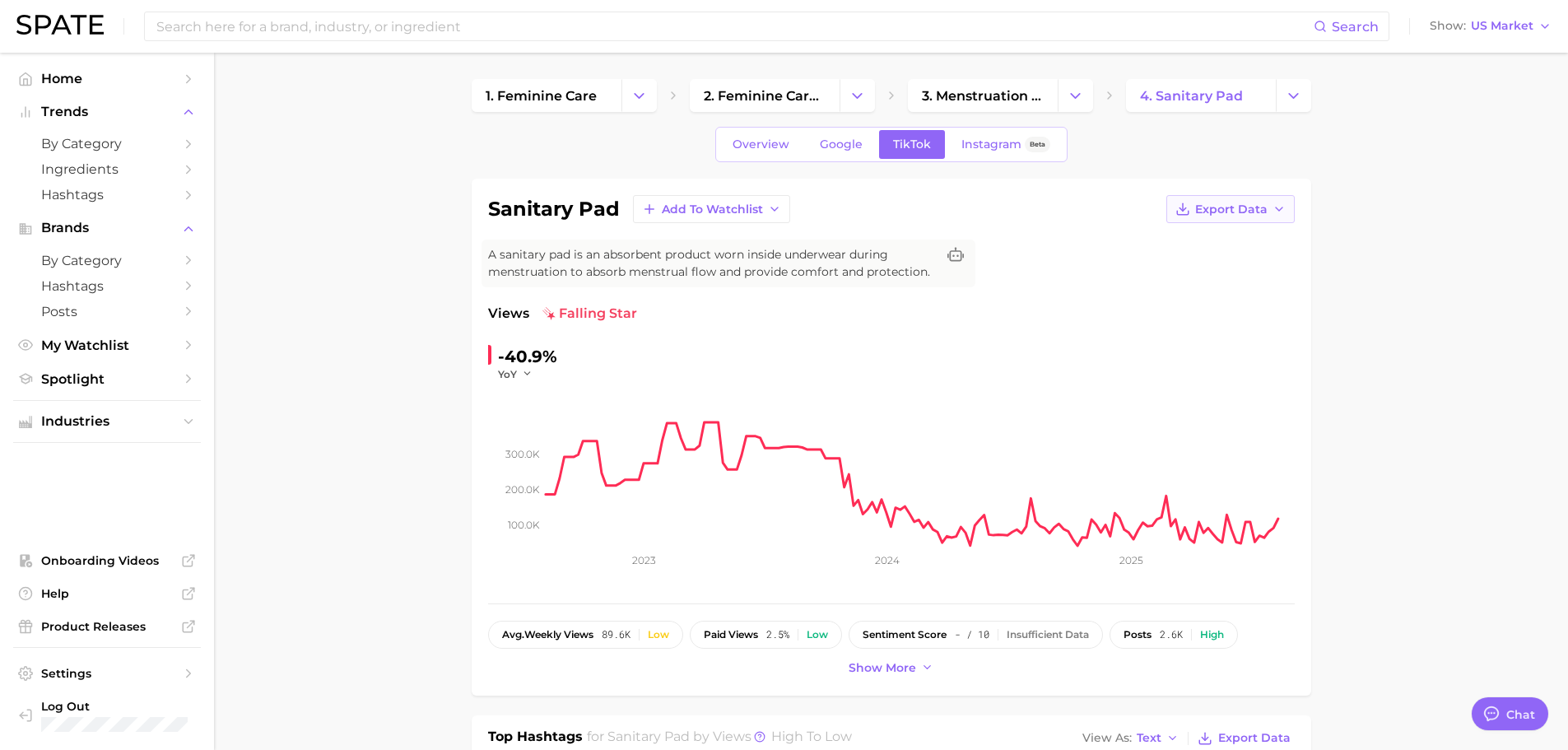
click at [1258, 209] on span "Export Data" at bounding box center [1231, 210] width 73 height 14
click at [1228, 234] on span "Time Series CSV" at bounding box center [1189, 239] width 97 height 14
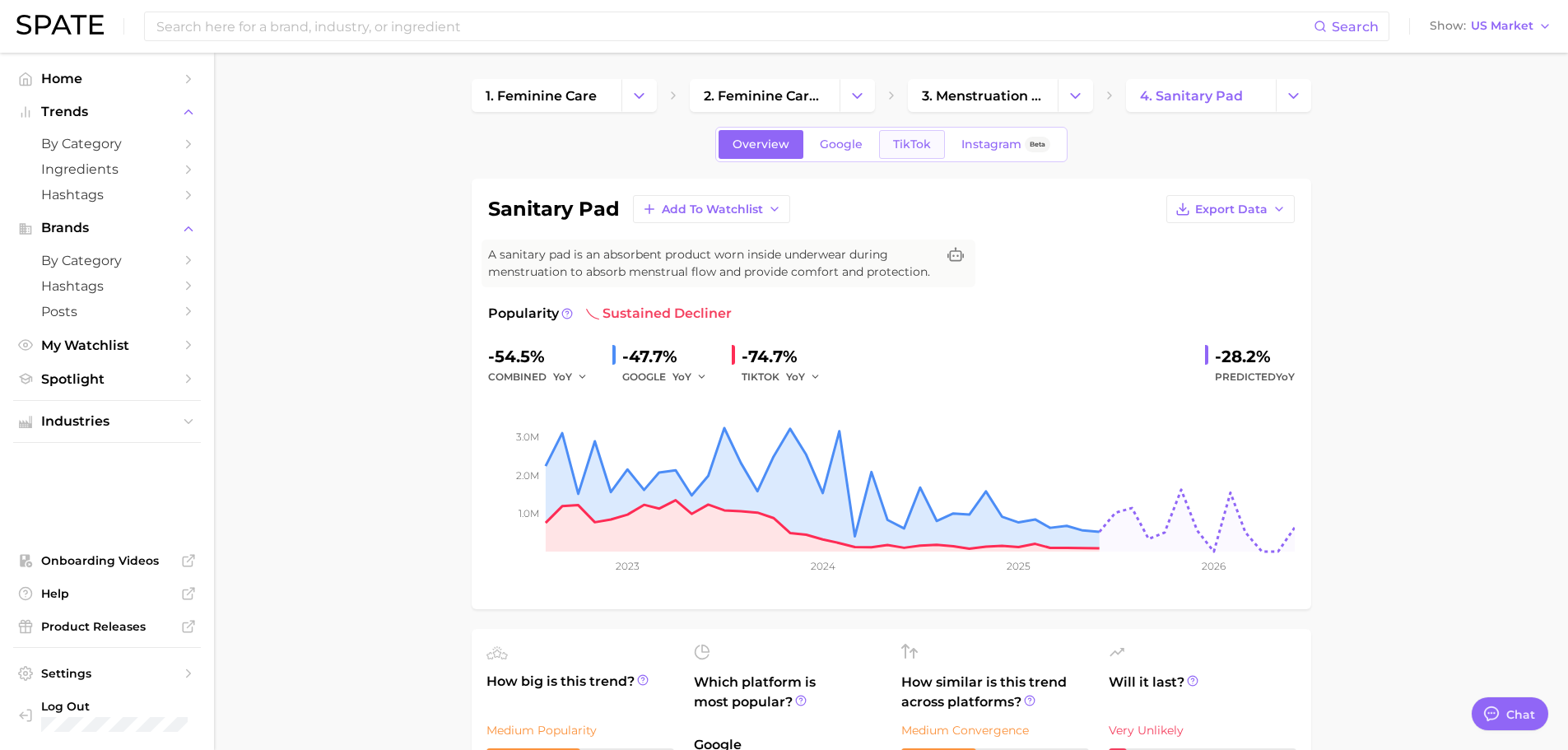
click at [908, 148] on span "TikTok" at bounding box center [912, 144] width 38 height 14
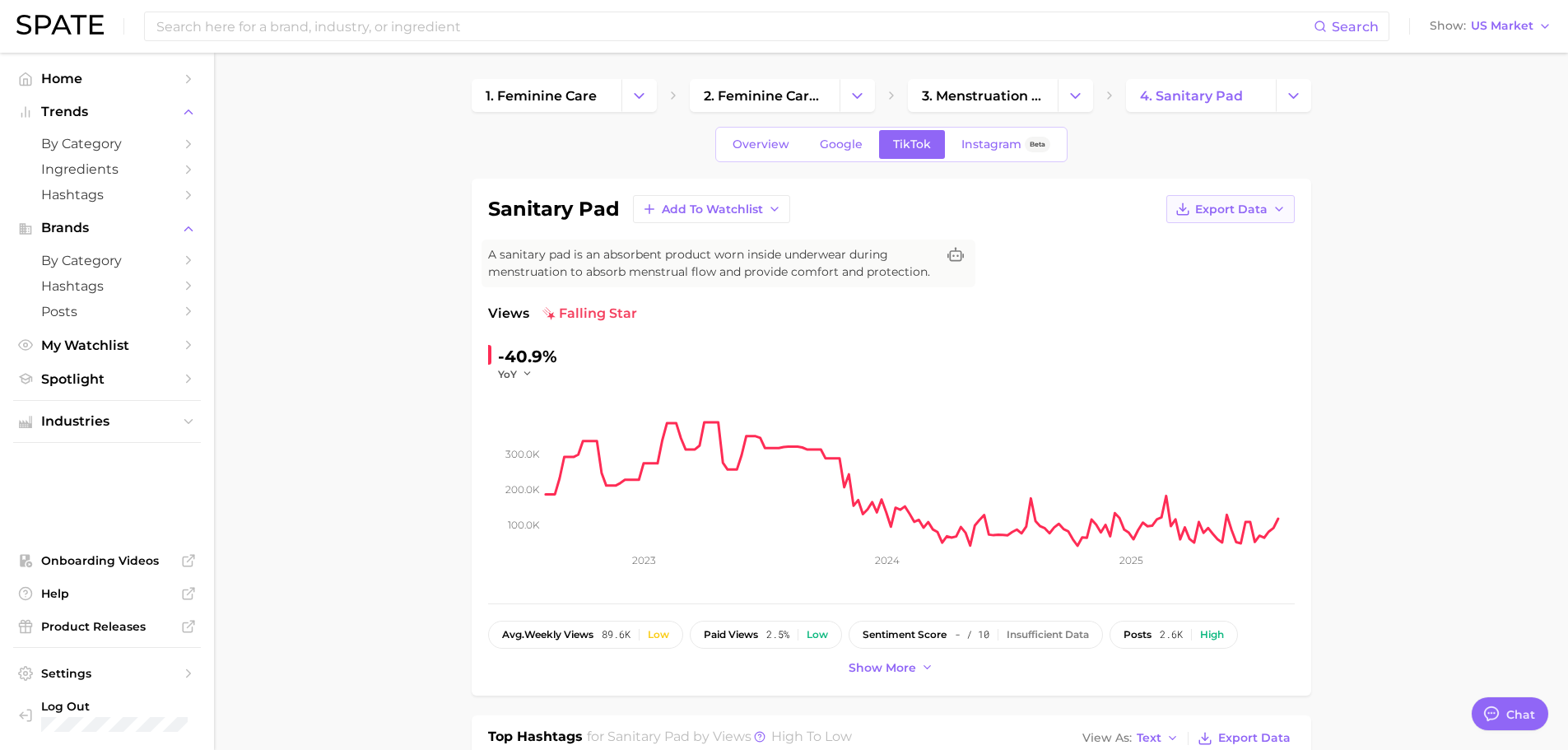
click at [1240, 203] on span "Export Data" at bounding box center [1231, 210] width 73 height 14
click at [1216, 239] on span "Time Series CSV" at bounding box center [1189, 239] width 97 height 14
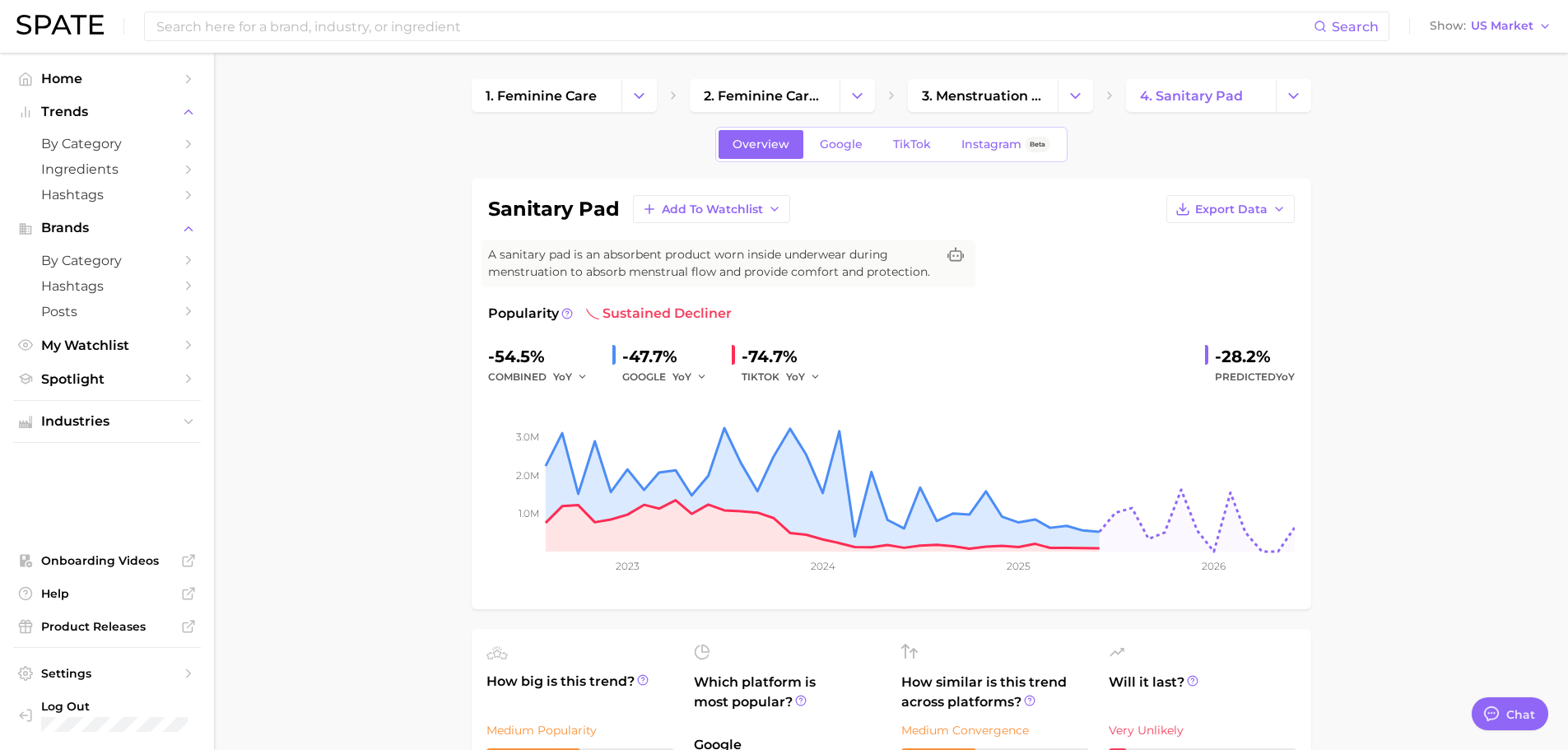
scroll to position [329, 0]
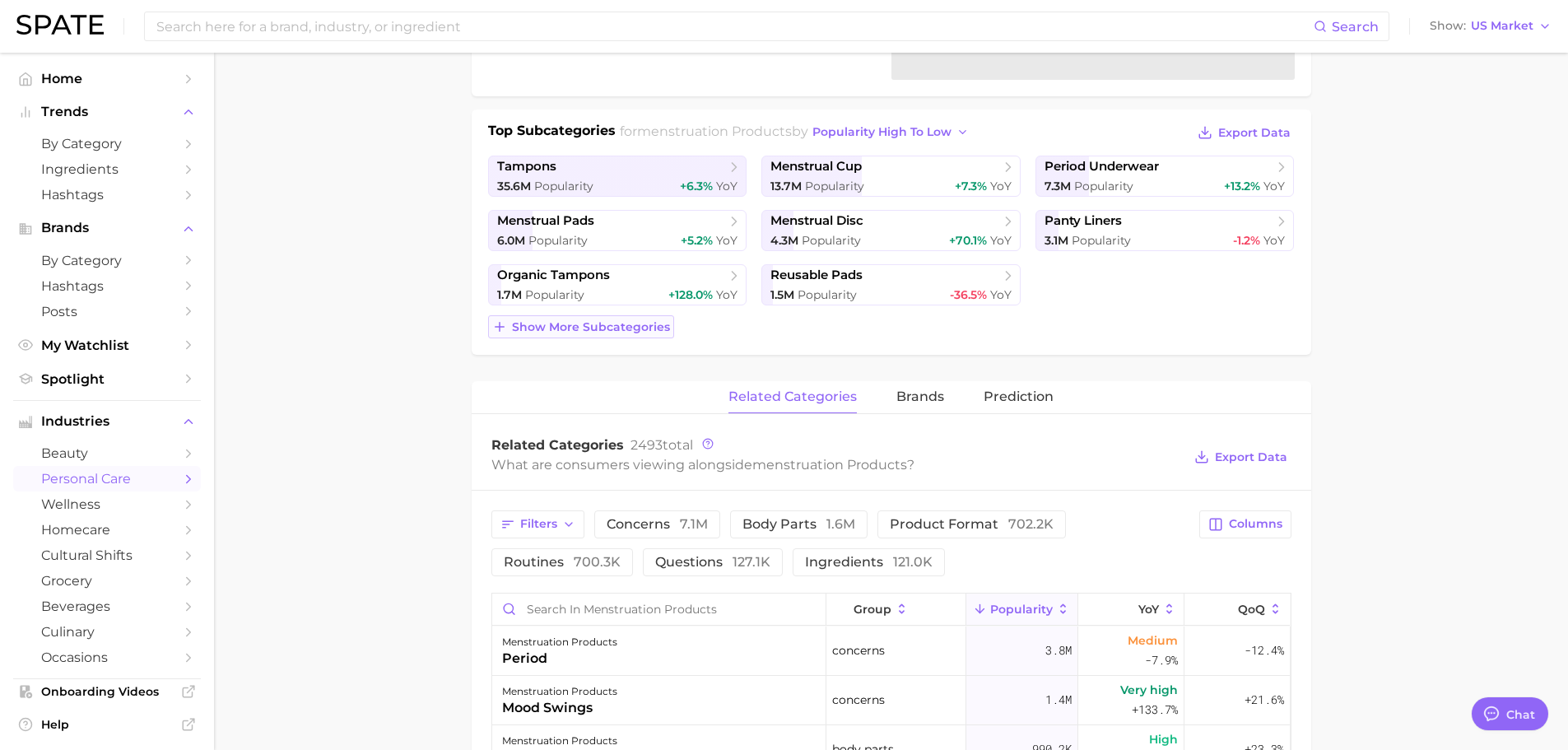
click at [627, 333] on span "Show more subcategories" at bounding box center [590, 327] width 158 height 14
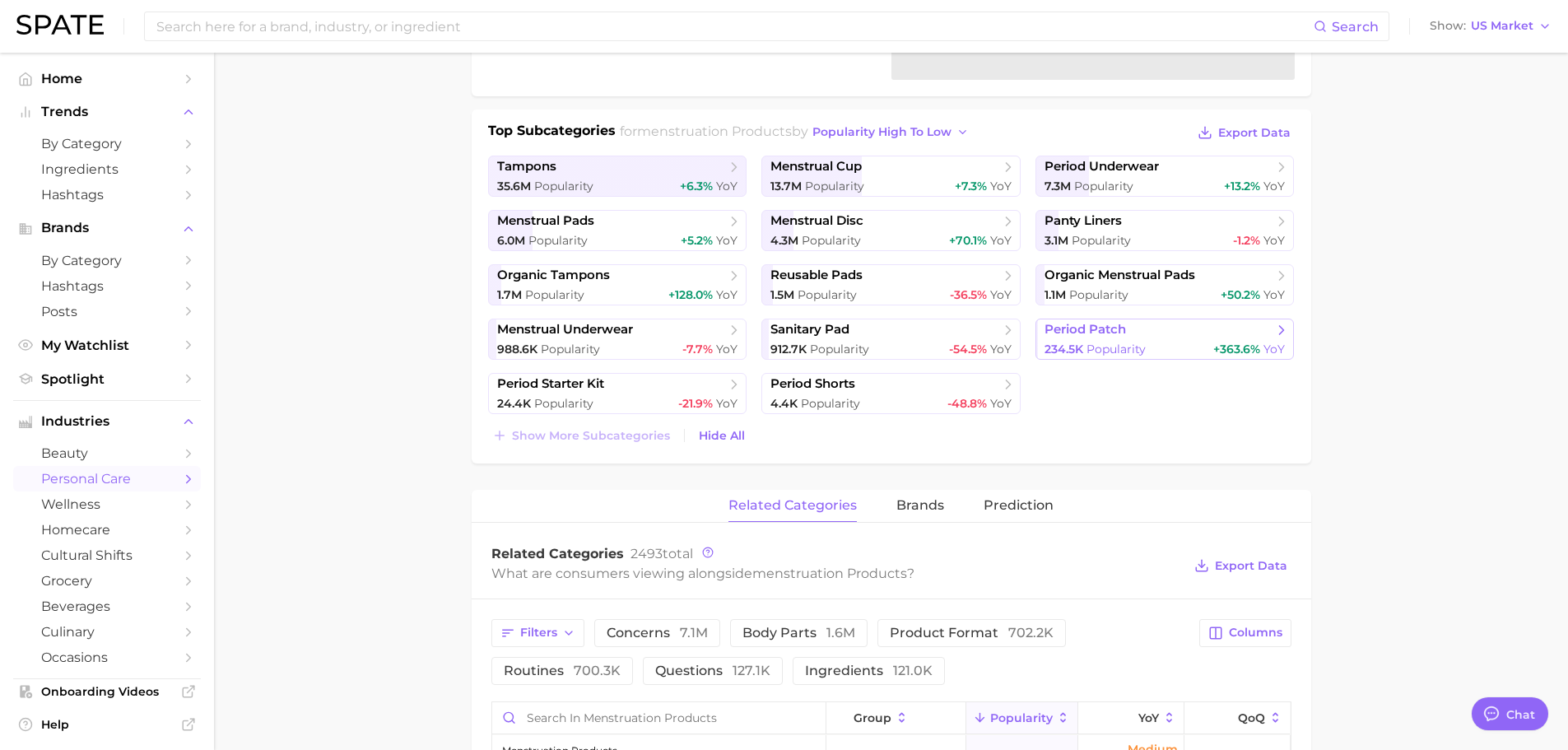
click at [1119, 360] on link "period patch 234.5k Popularity +363.6% YoY" at bounding box center [1164, 339] width 259 height 41
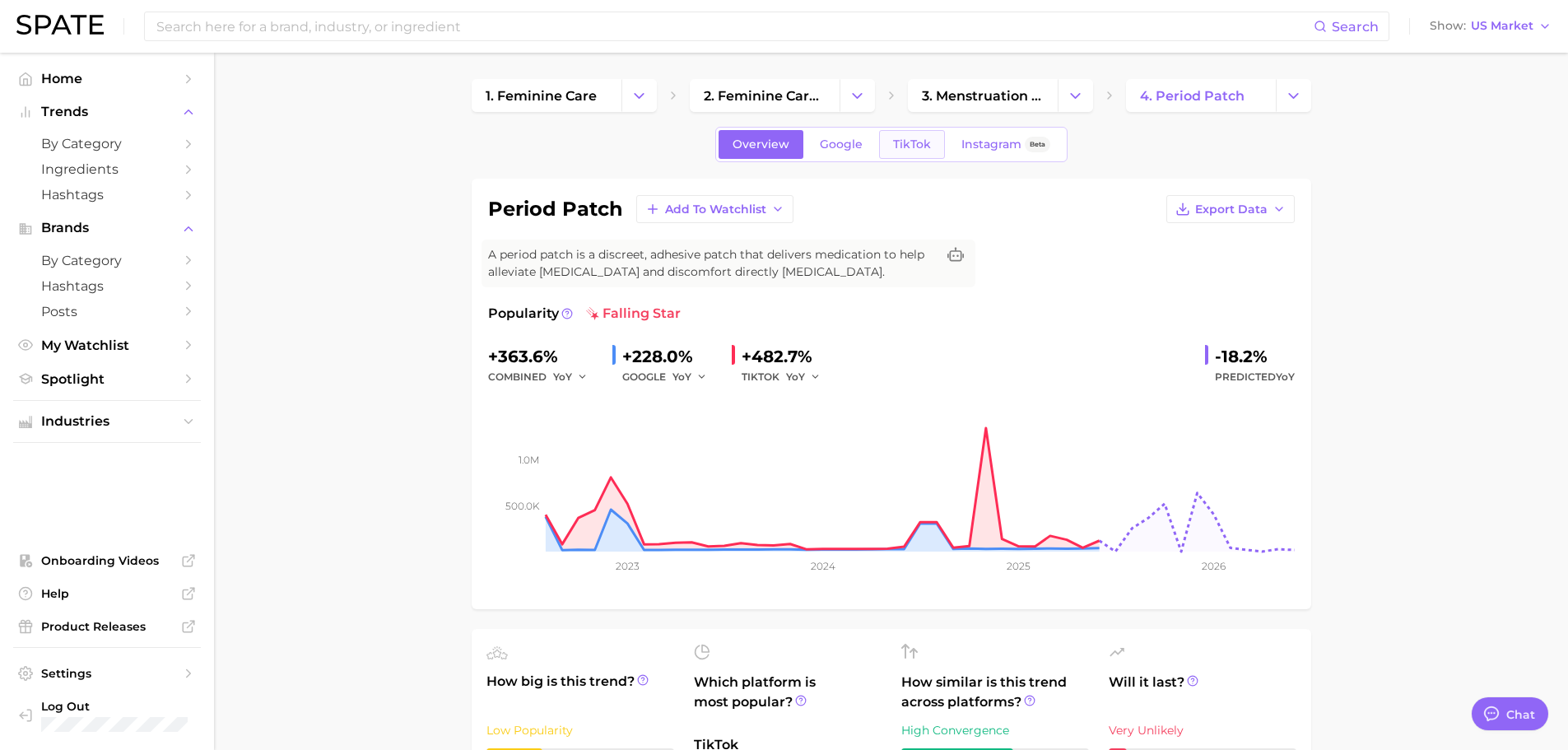
click at [913, 140] on span "TikTok" at bounding box center [912, 144] width 38 height 14
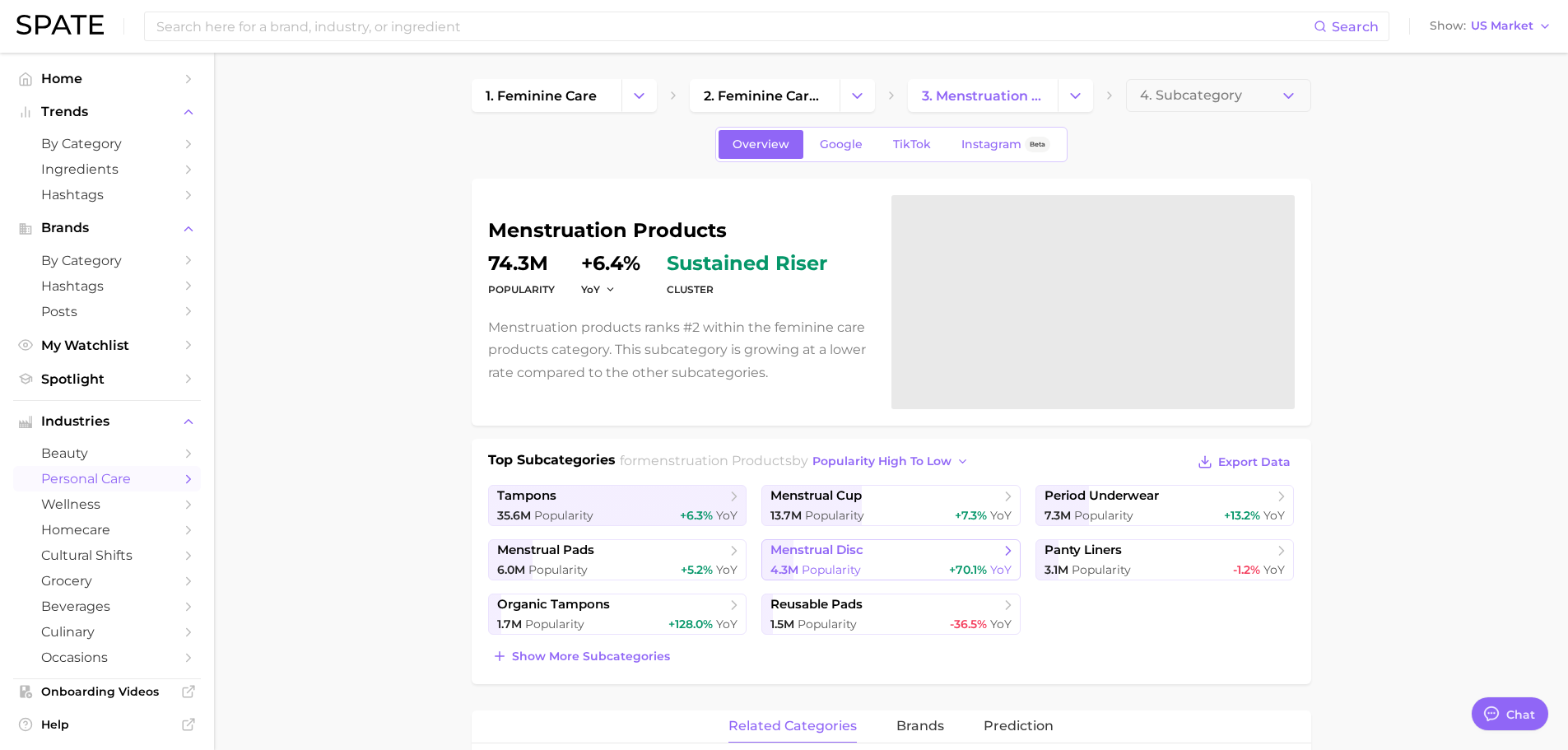
click at [836, 556] on span "menstrual disc" at bounding box center [816, 550] width 93 height 15
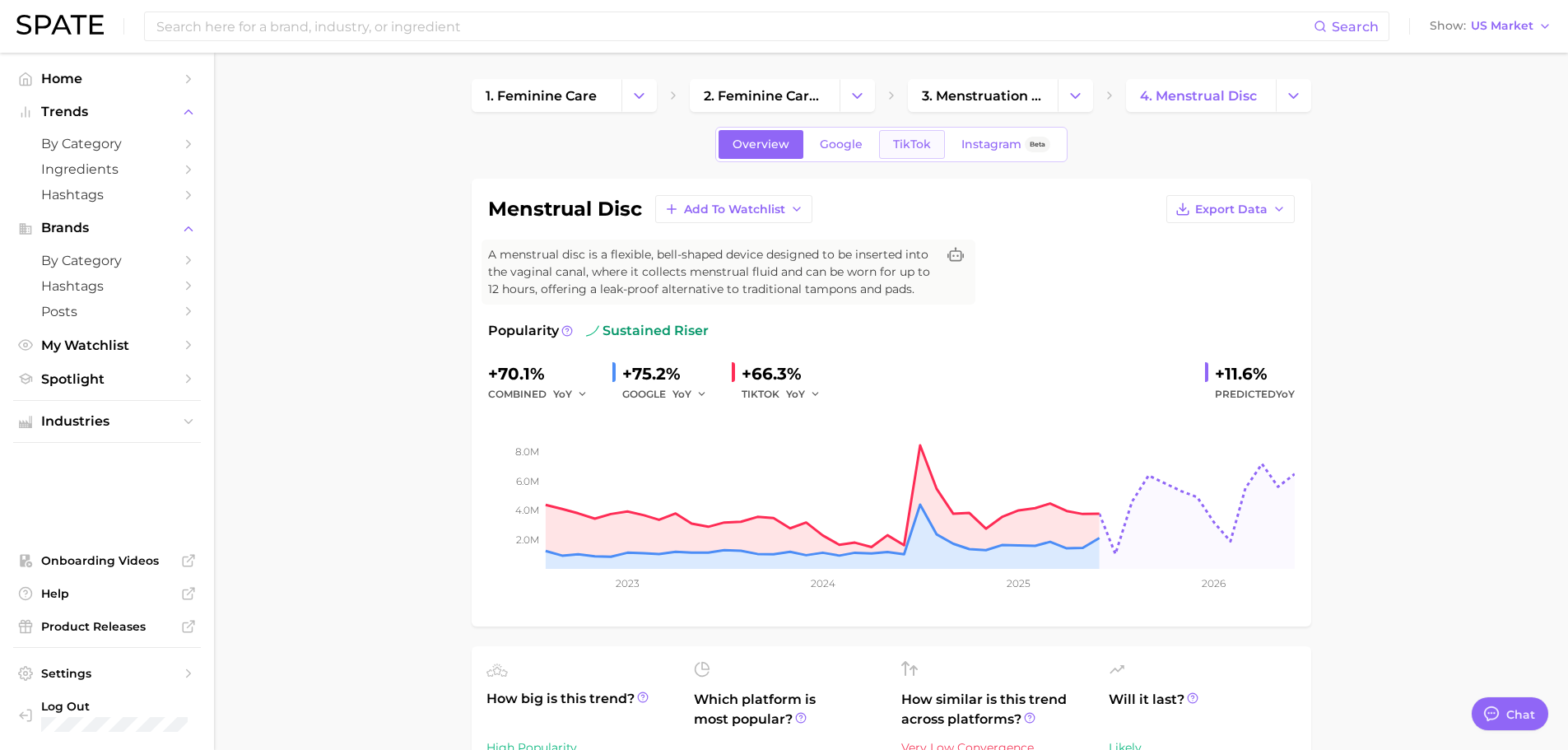
click at [904, 142] on span "TikTok" at bounding box center [912, 144] width 38 height 14
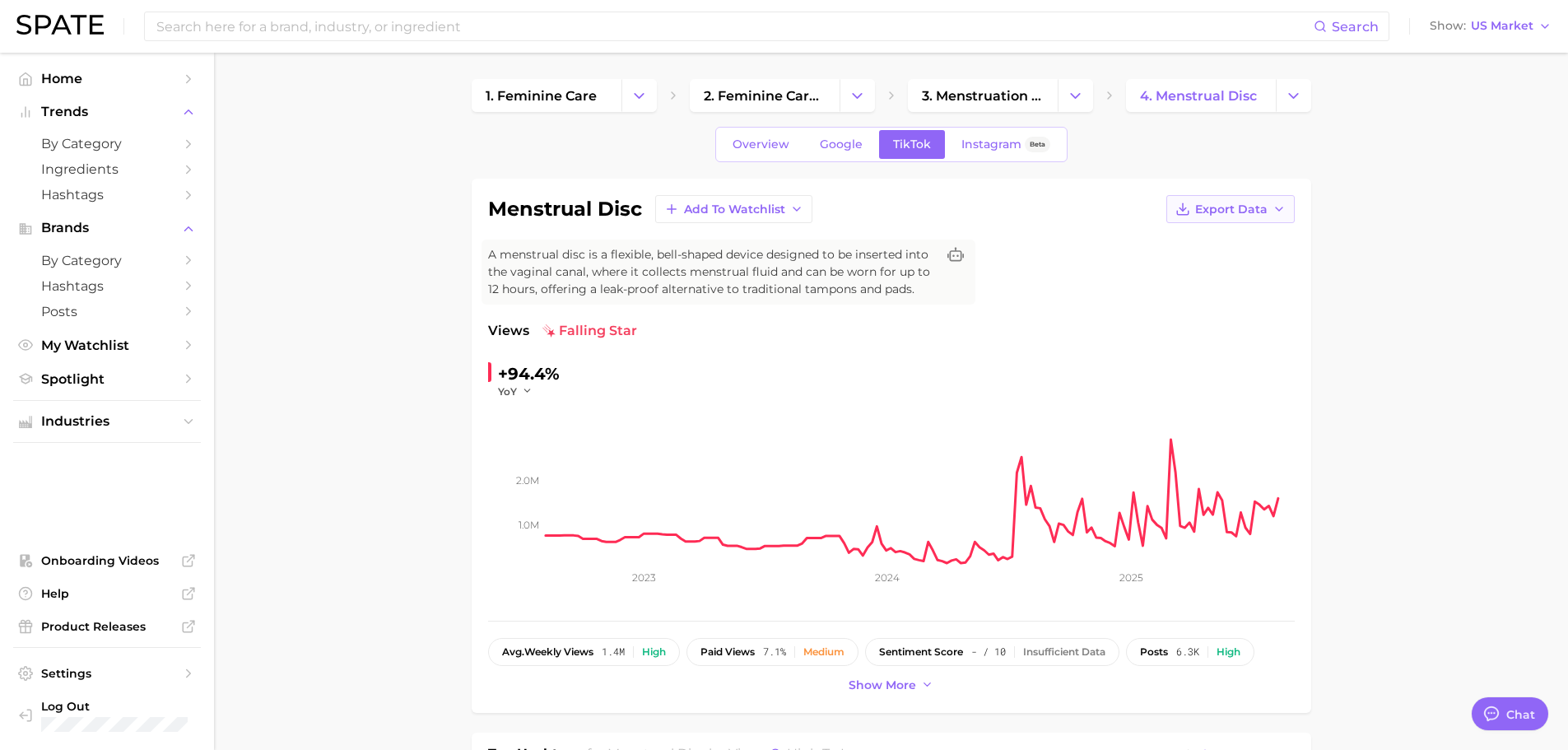
click at [1239, 203] on span "Export Data" at bounding box center [1231, 210] width 73 height 14
click at [1224, 236] on span "Time Series CSV" at bounding box center [1189, 239] width 97 height 14
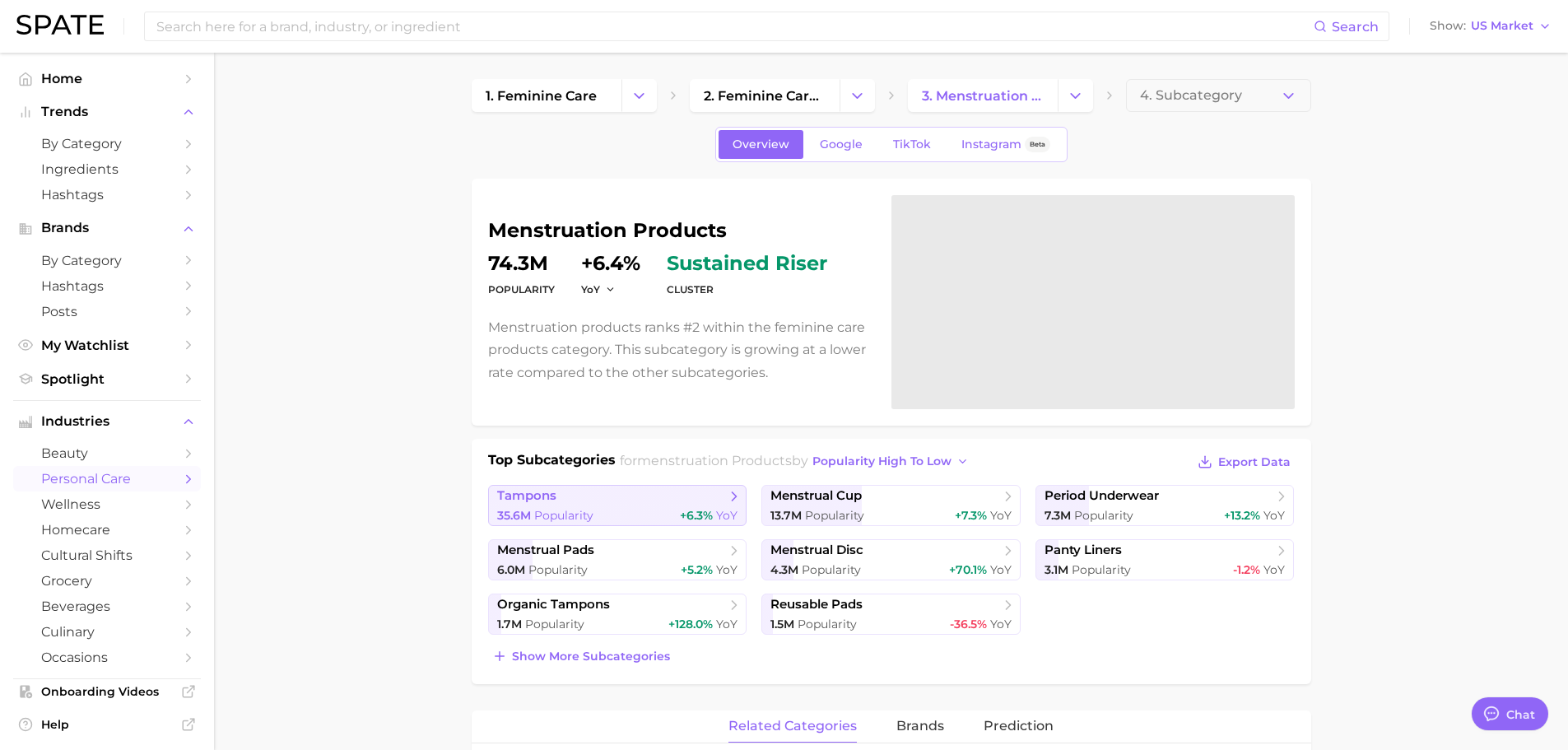
click at [723, 497] on span "tampons" at bounding box center [611, 496] width 229 height 16
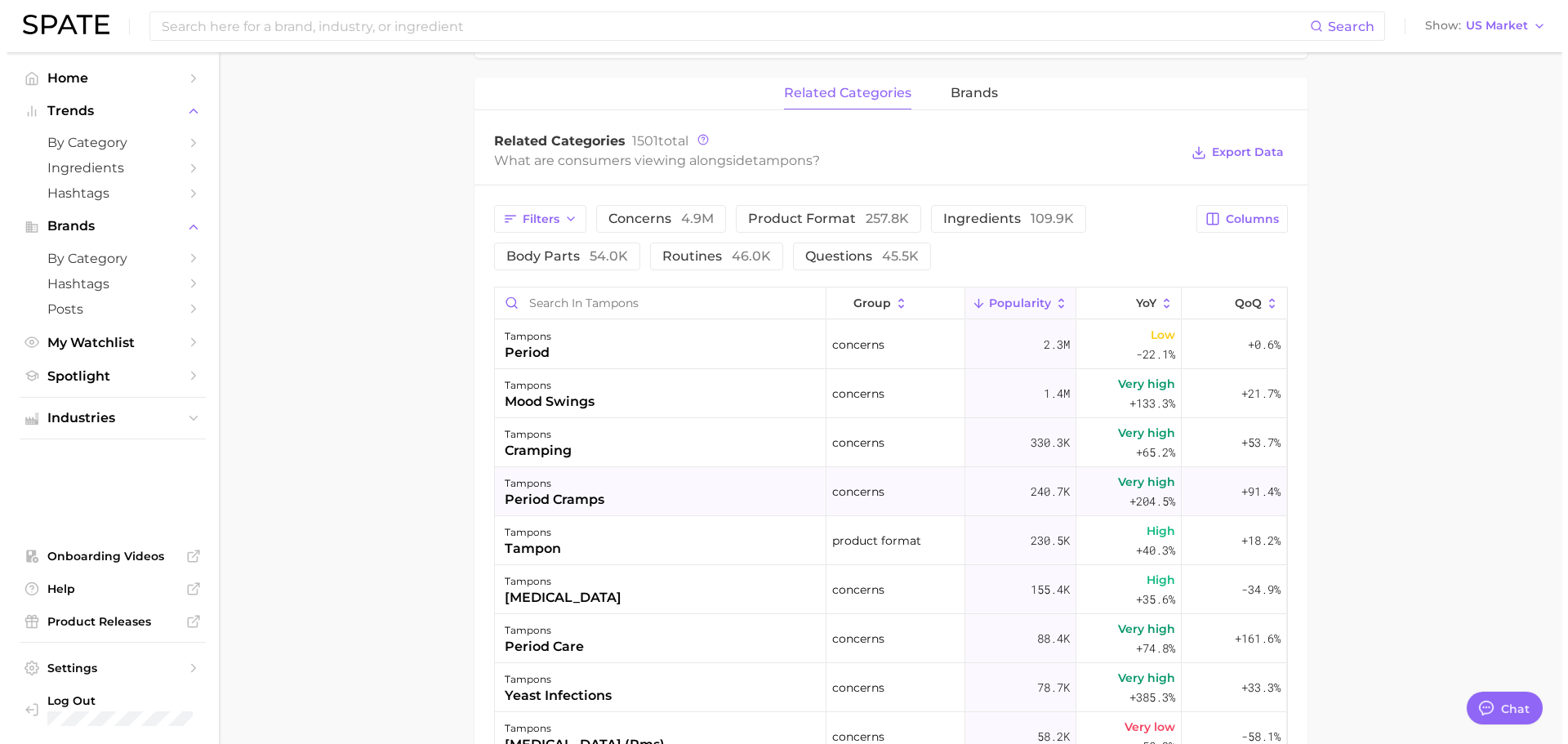
scroll to position [816, 0]
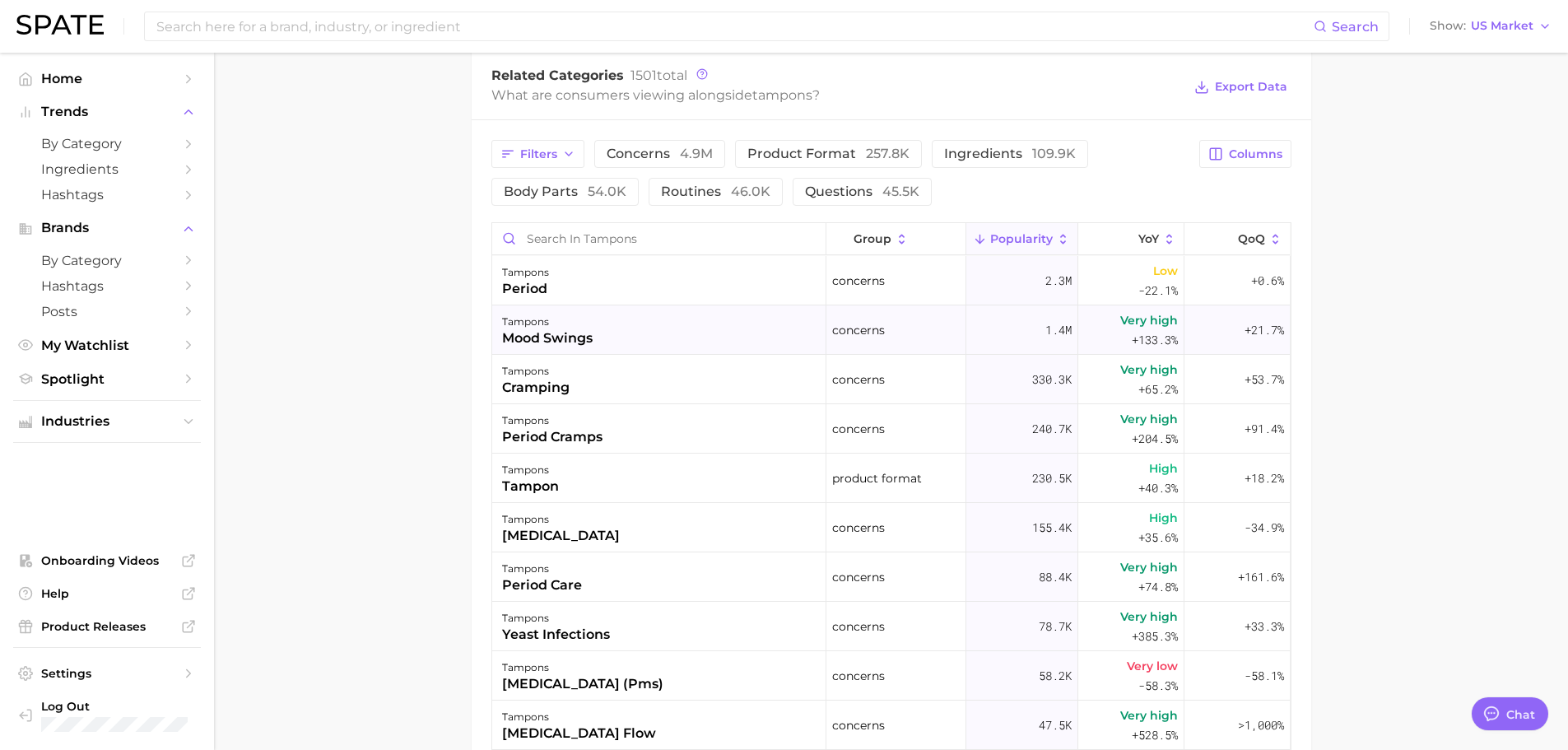
click at [671, 344] on div "tampons mood swings" at bounding box center [658, 330] width 334 height 50
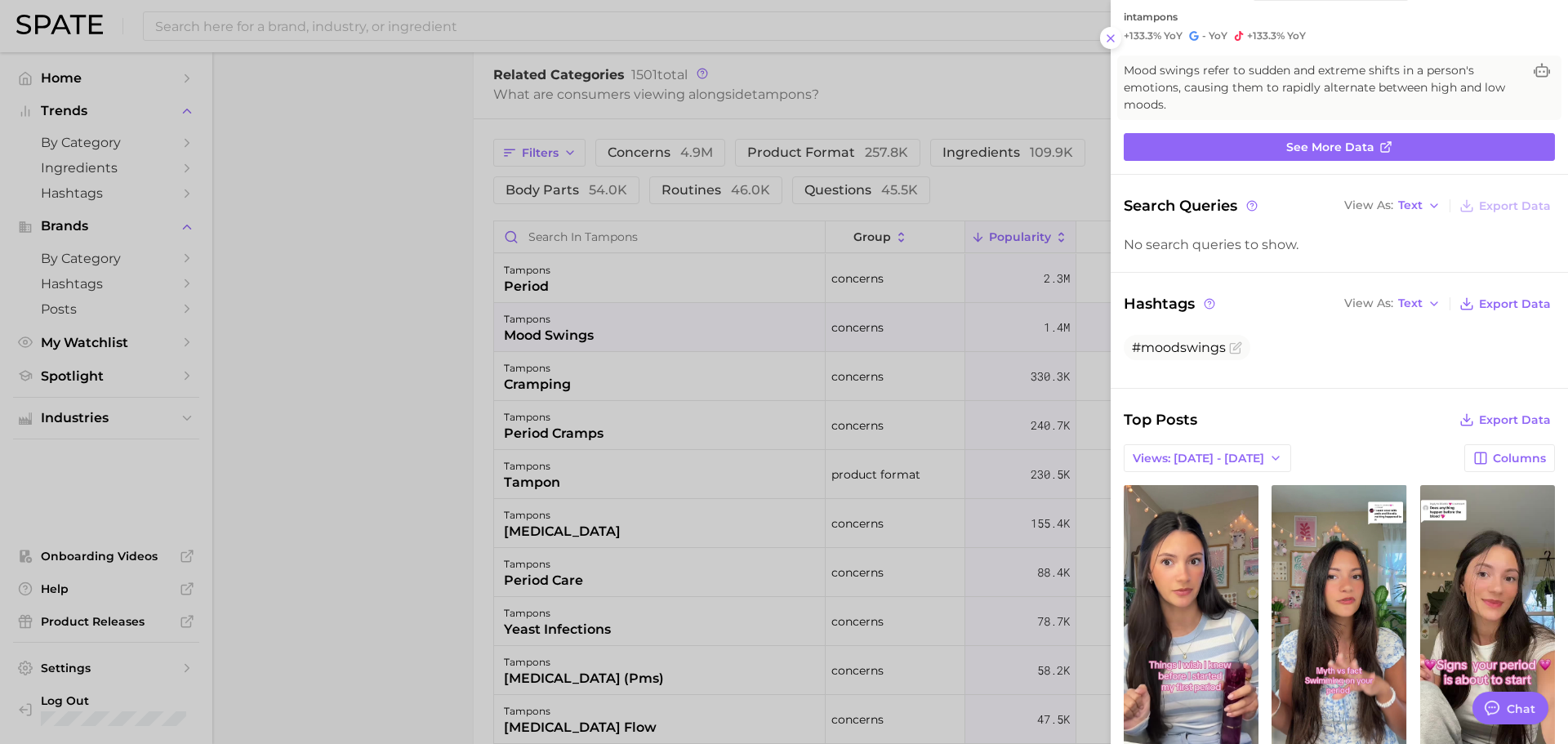
scroll to position [22, 0]
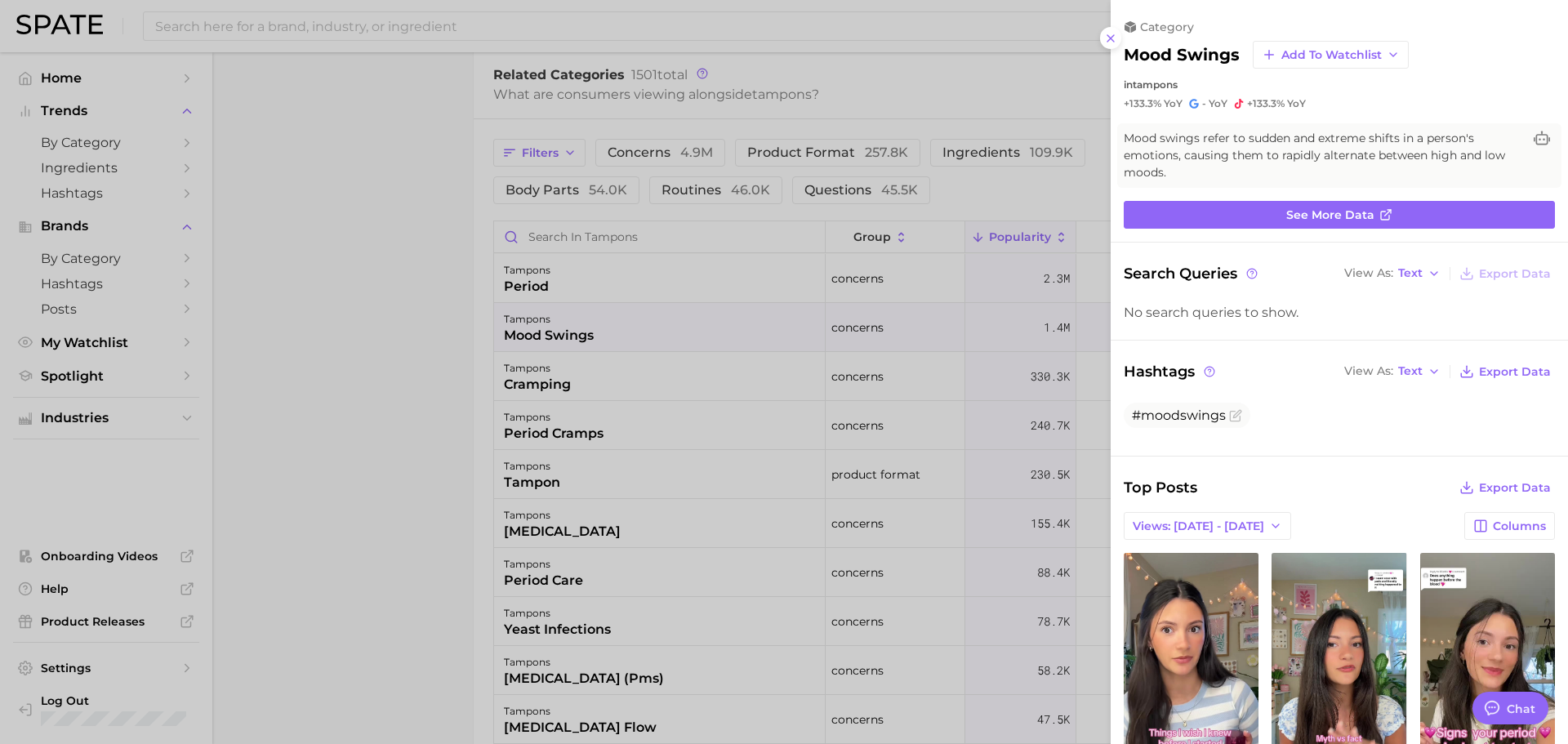
click at [1112, 48] on button at bounding box center [1111, 37] width 22 height 22
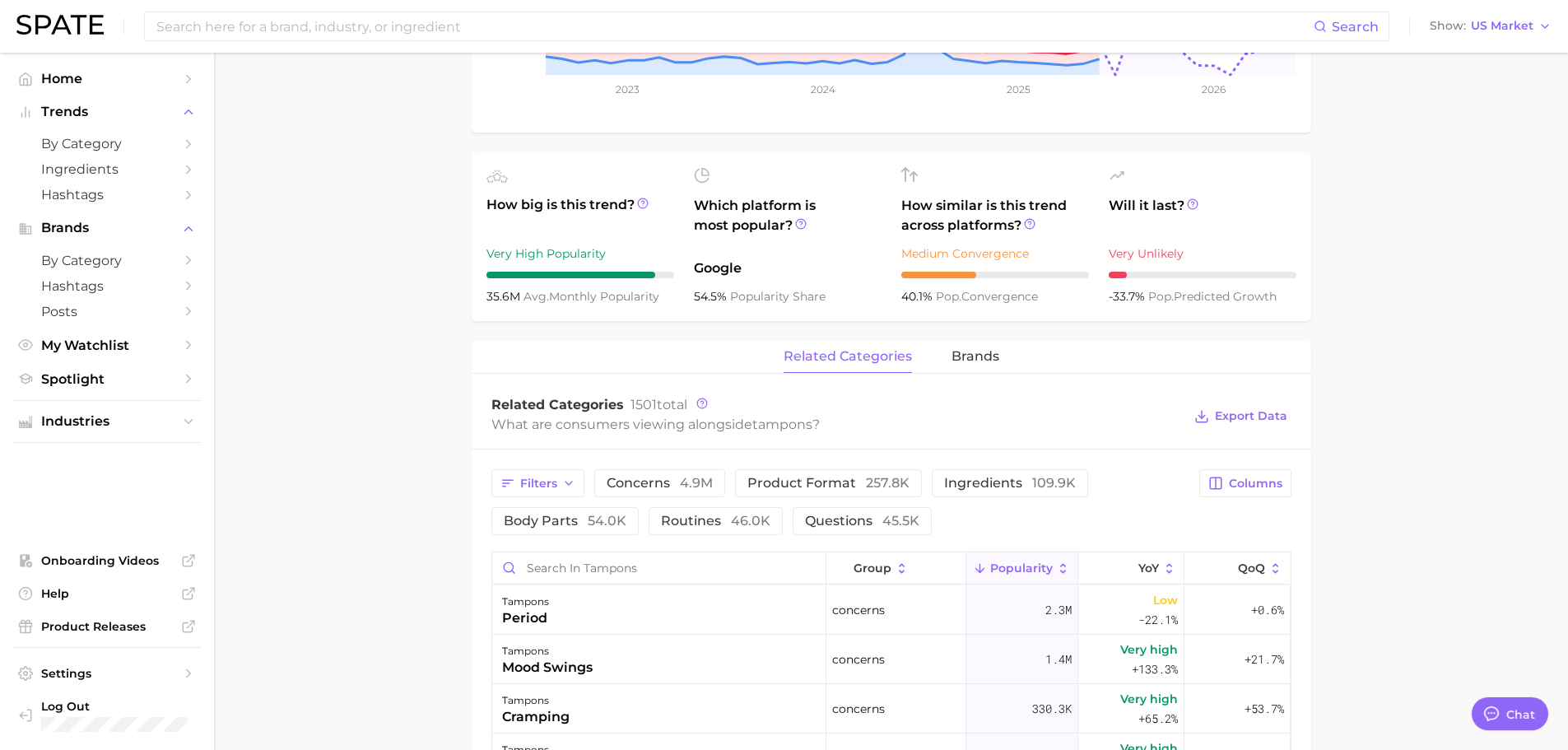
scroll to position [15, 0]
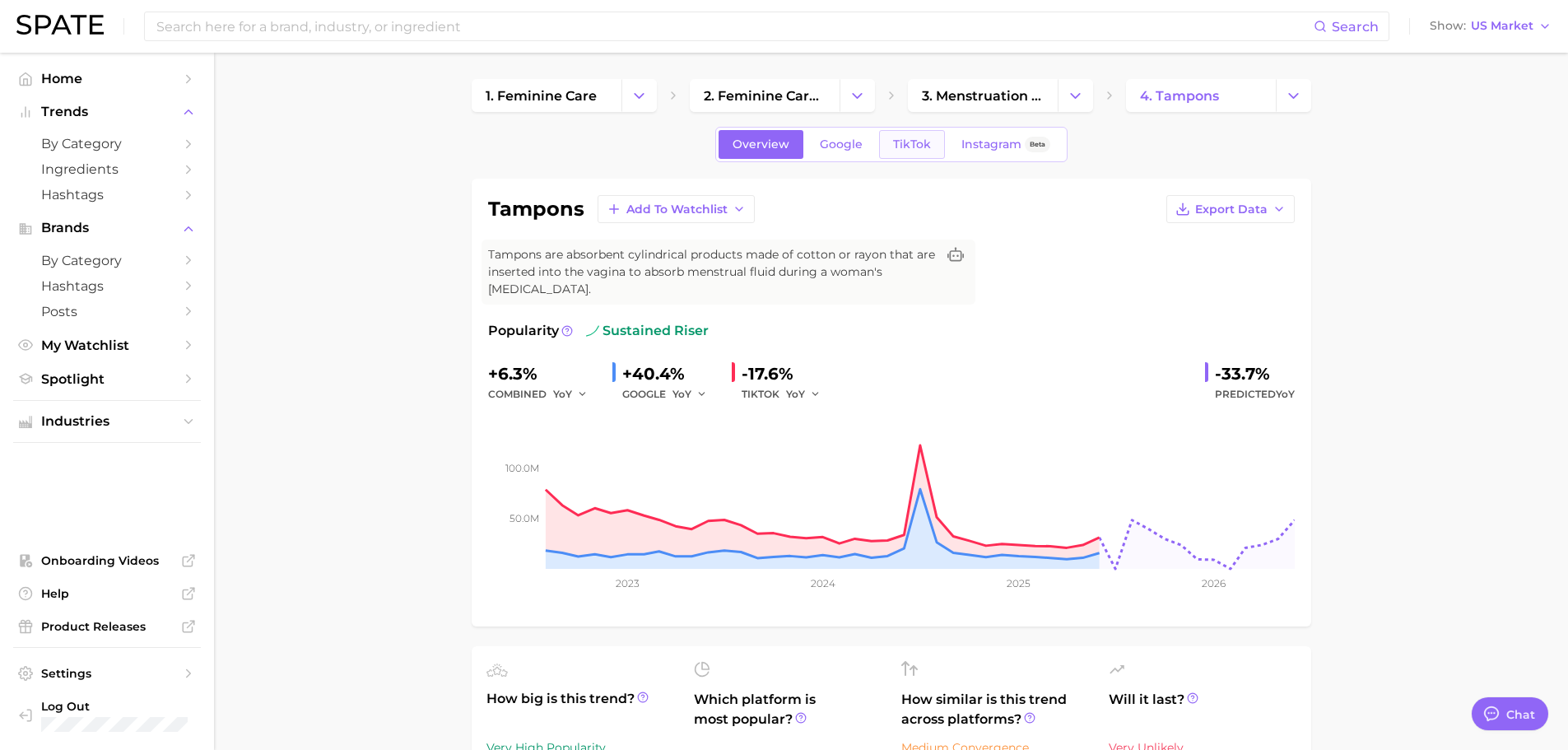
click at [910, 147] on span "TikTok" at bounding box center [912, 144] width 38 height 14
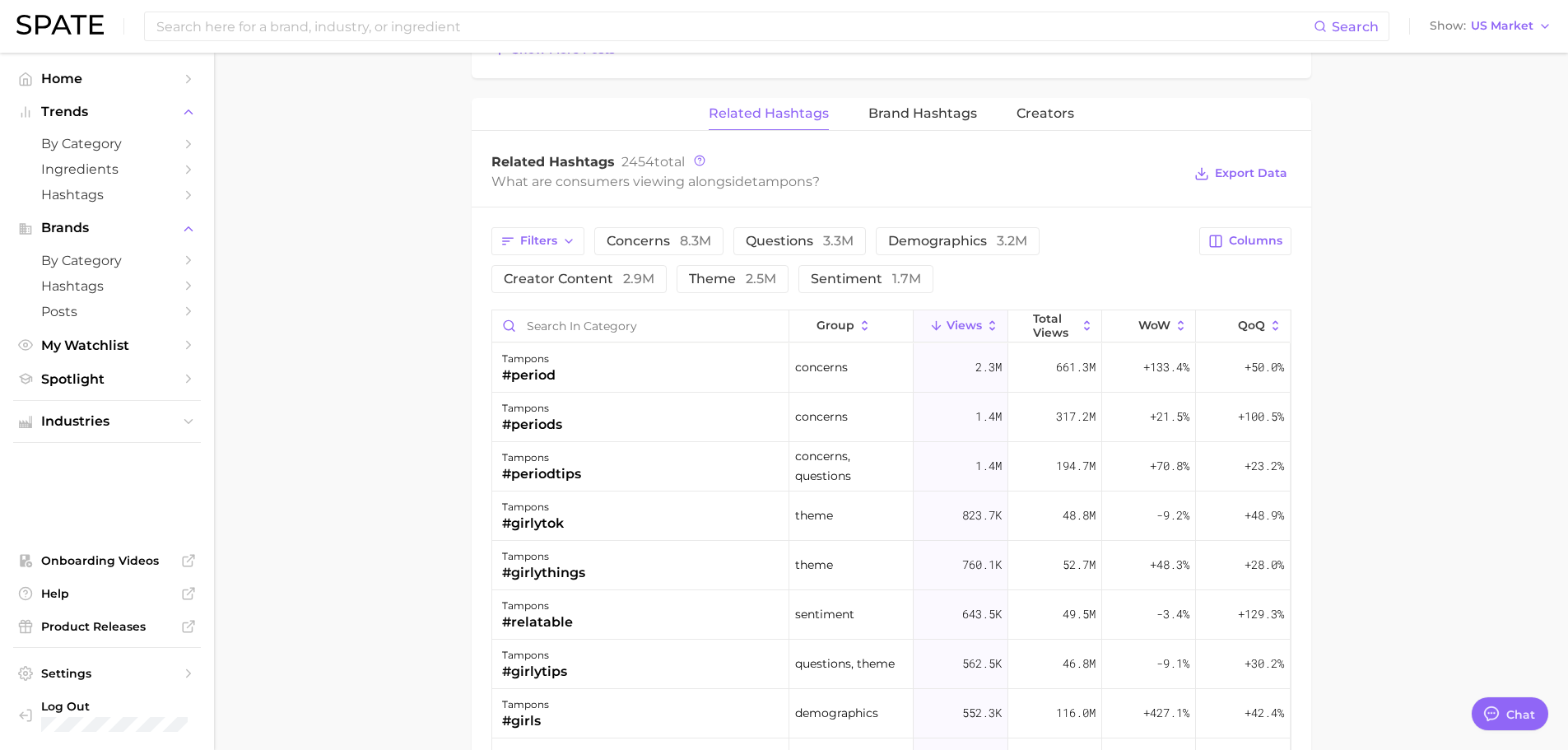
scroll to position [734, 0]
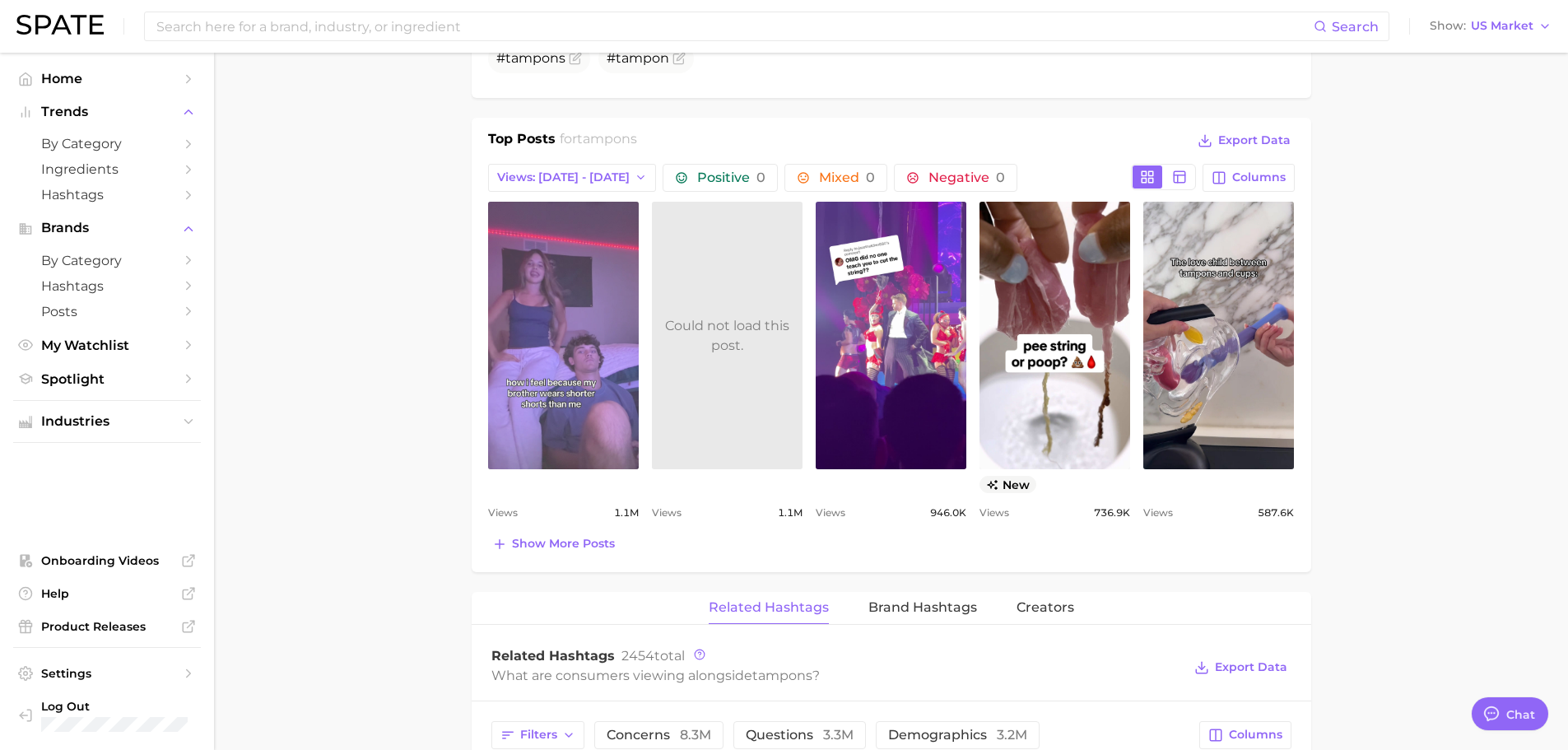
click at [510, 265] on link "view post on TikTok" at bounding box center [563, 336] width 150 height 268
click at [549, 276] on link "view post on TikTok" at bounding box center [563, 336] width 150 height 268
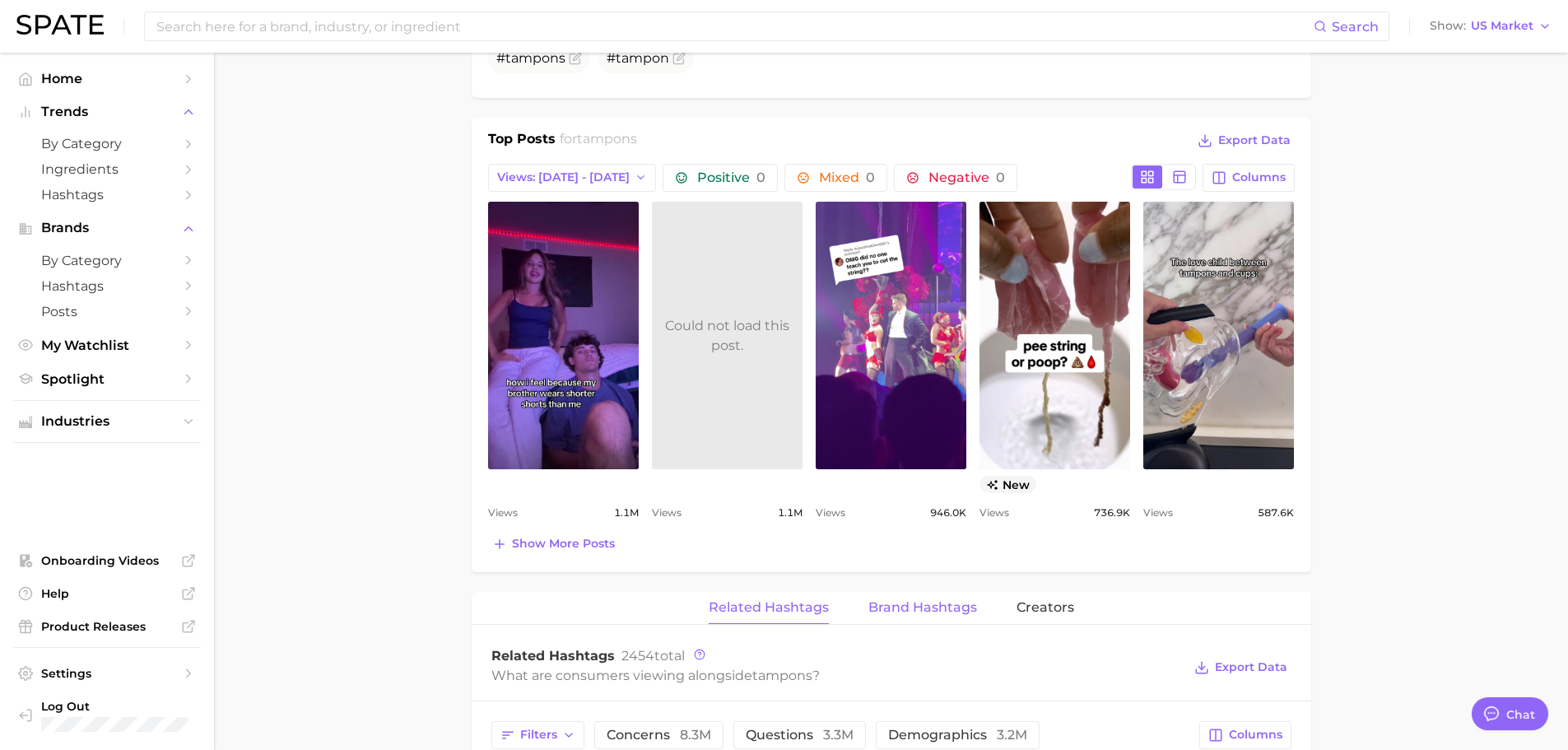
click at [954, 593] on button "Brand Hashtags" at bounding box center [923, 608] width 109 height 33
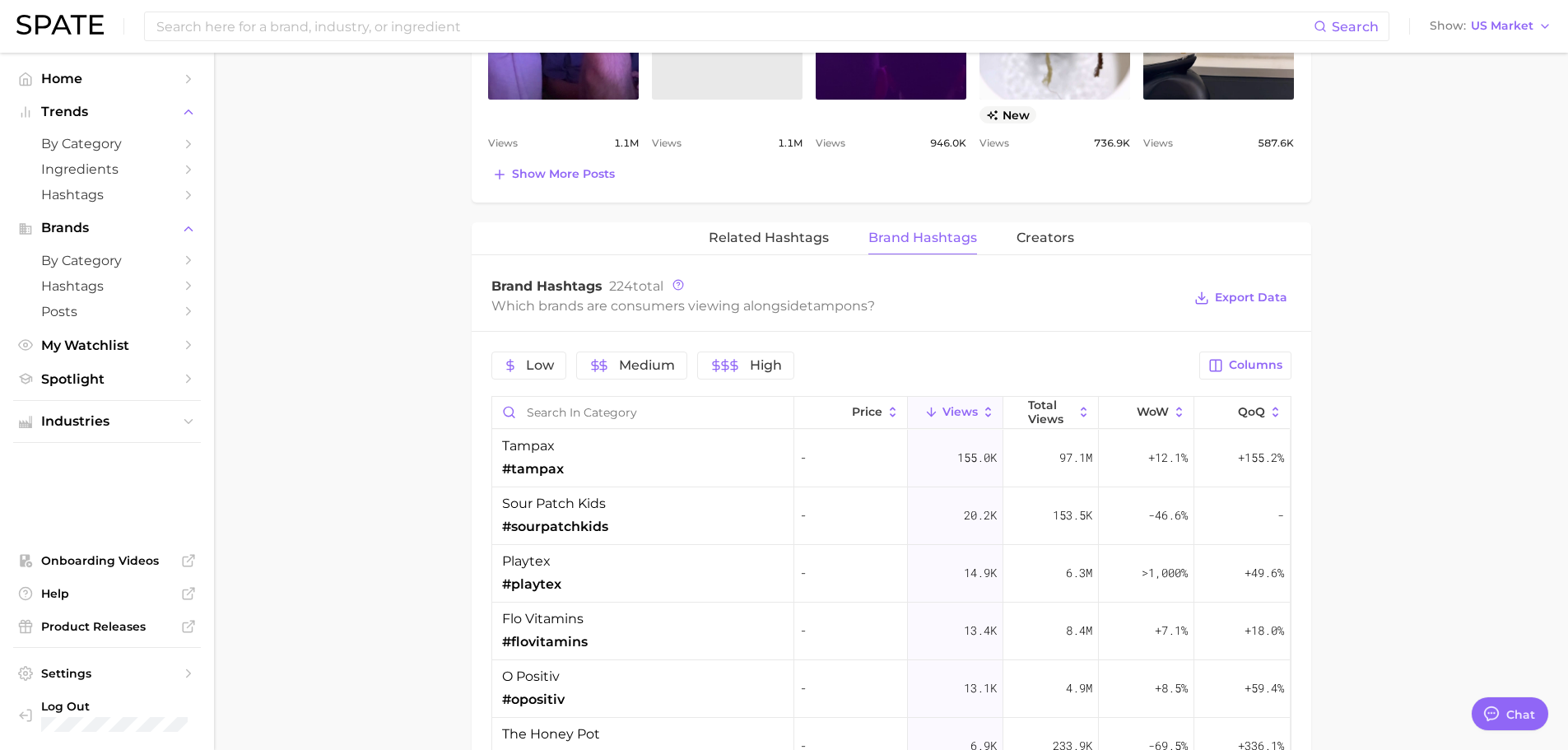
scroll to position [816, 0]
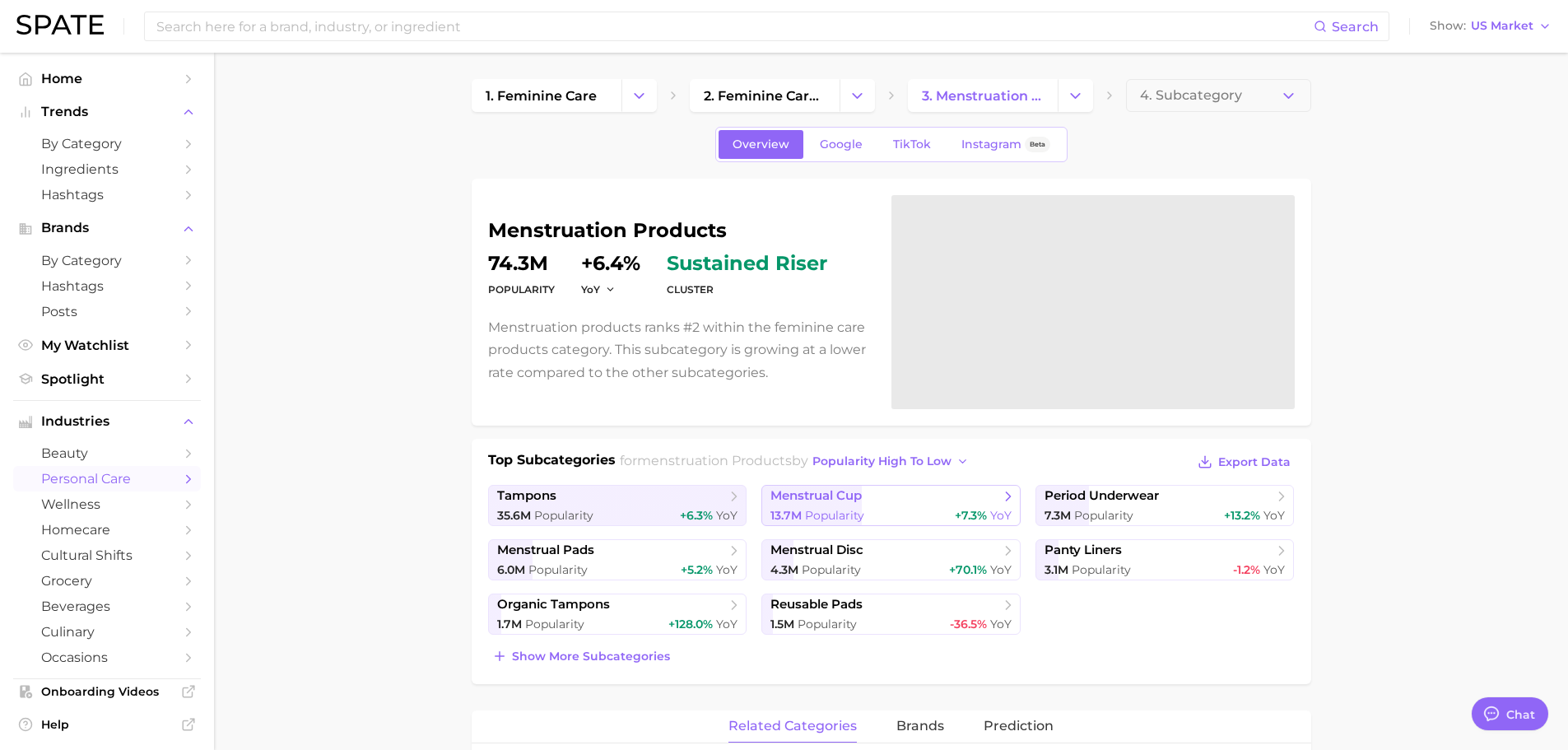
click at [849, 498] on span "menstrual cup" at bounding box center [815, 496] width 91 height 15
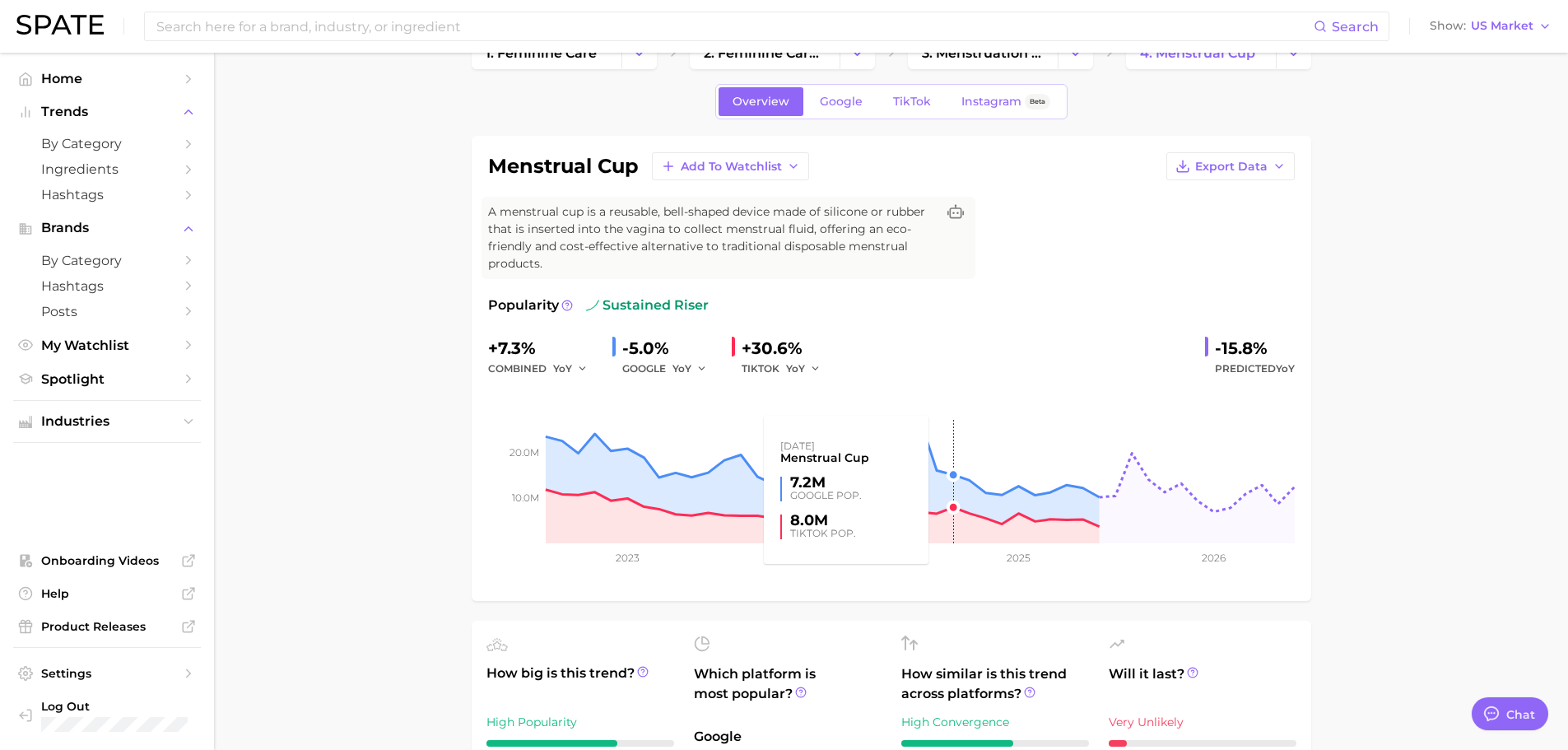
scroll to position [82, 0]
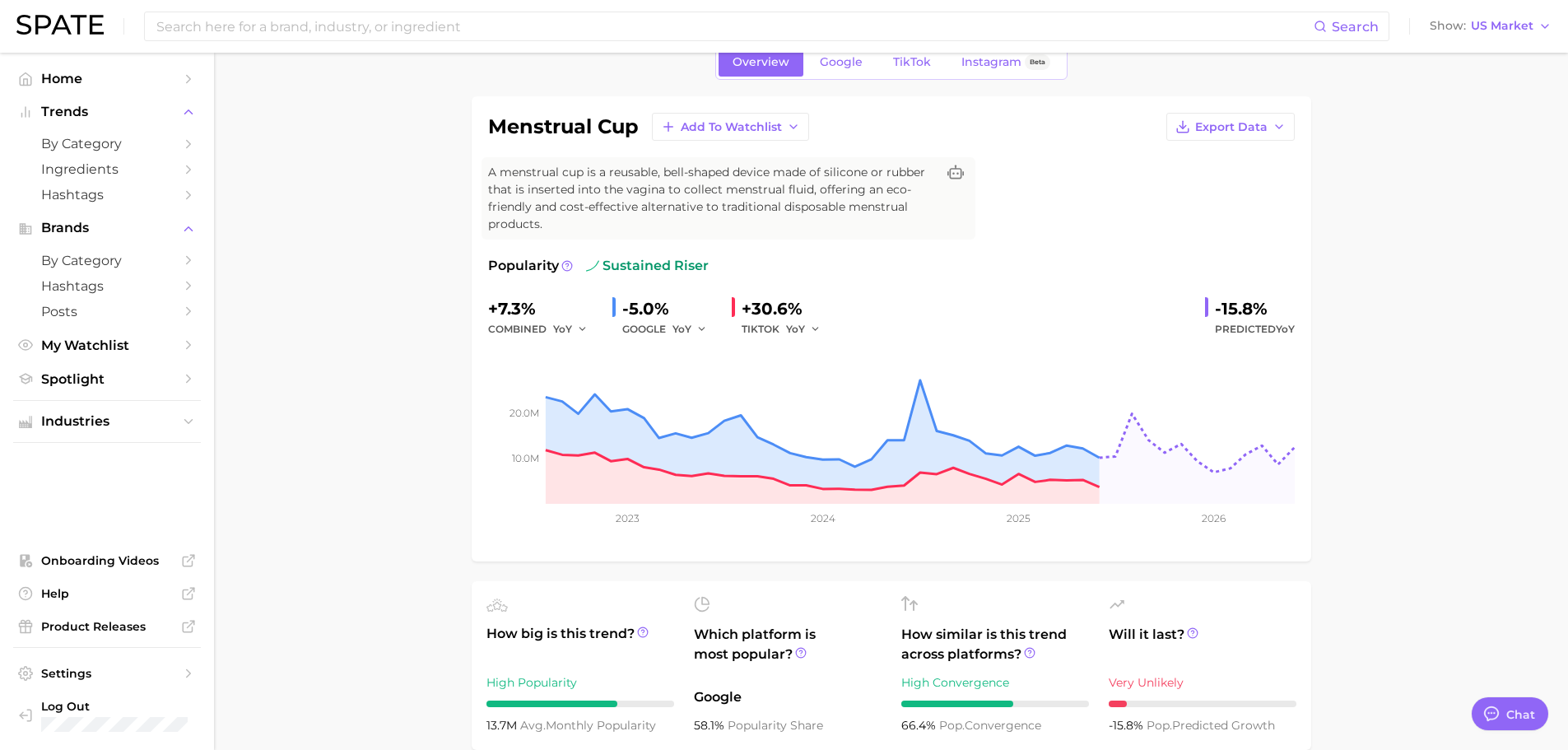
drag, startPoint x: 908, startPoint y: 60, endPoint x: 918, endPoint y: 63, distance: 10.4
click at [908, 60] on span "TikTok" at bounding box center [912, 62] width 38 height 14
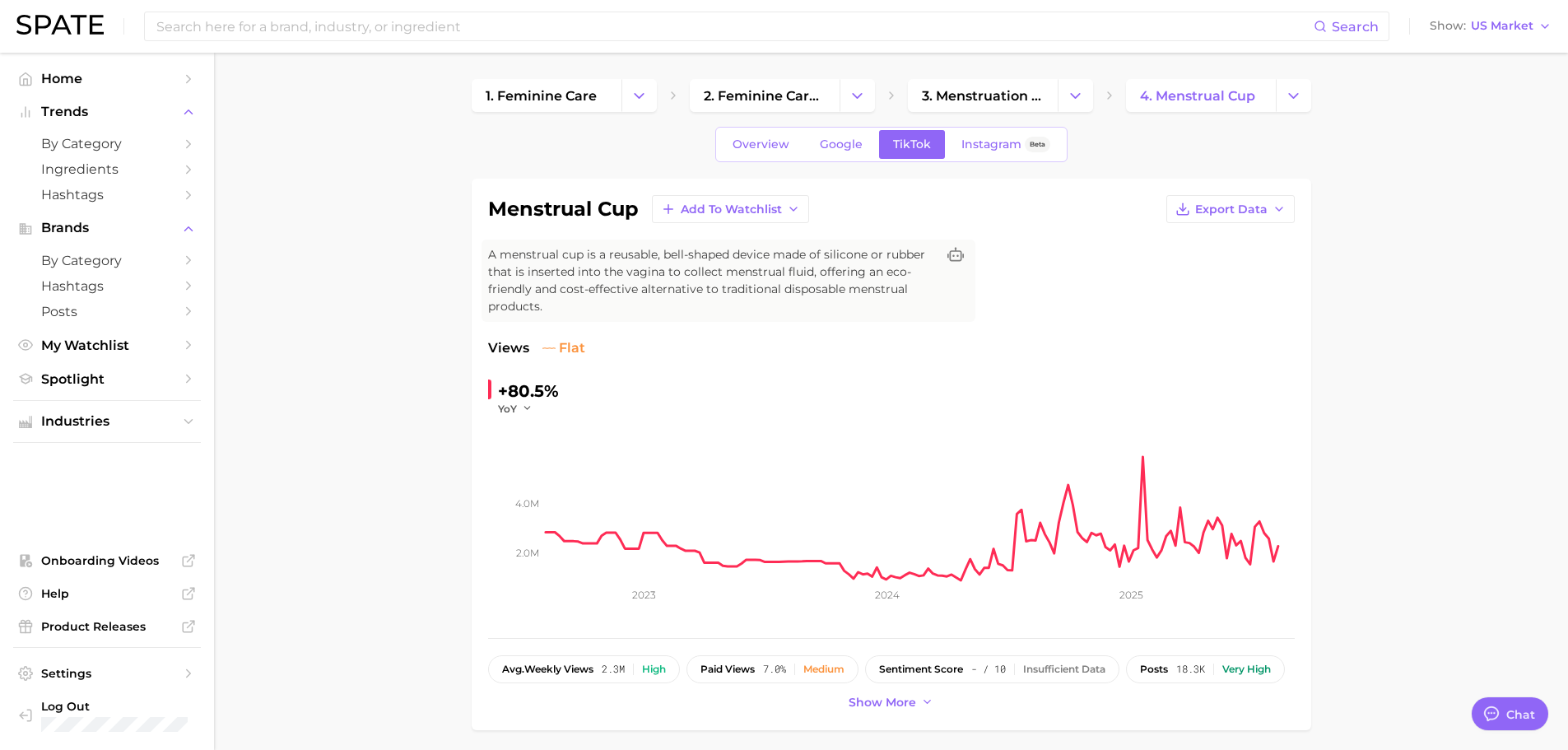
scroll to position [82, 0]
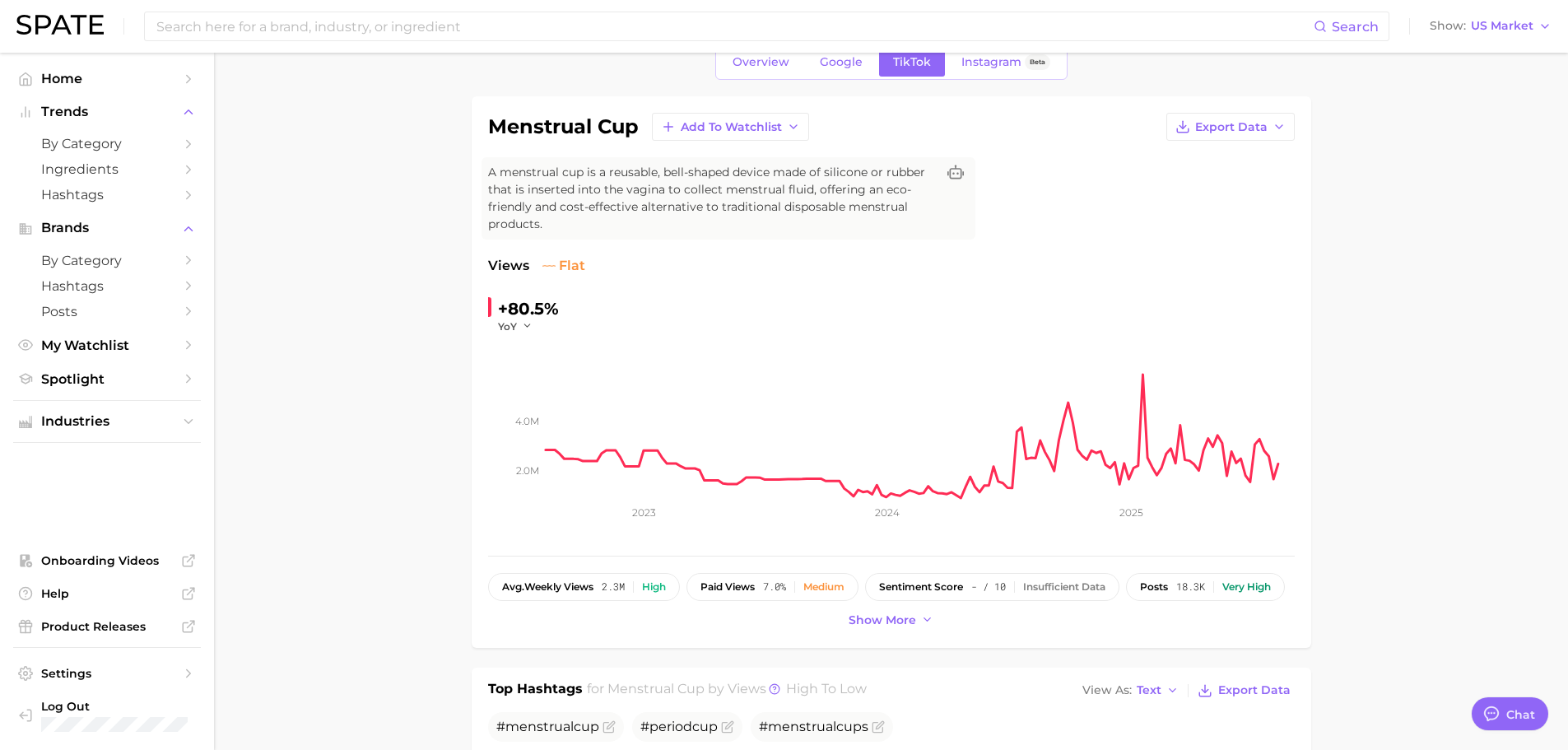
click at [842, 617] on div "Show more" at bounding box center [891, 620] width 806 height 22
click at [851, 617] on span "Show more" at bounding box center [882, 620] width 68 height 14
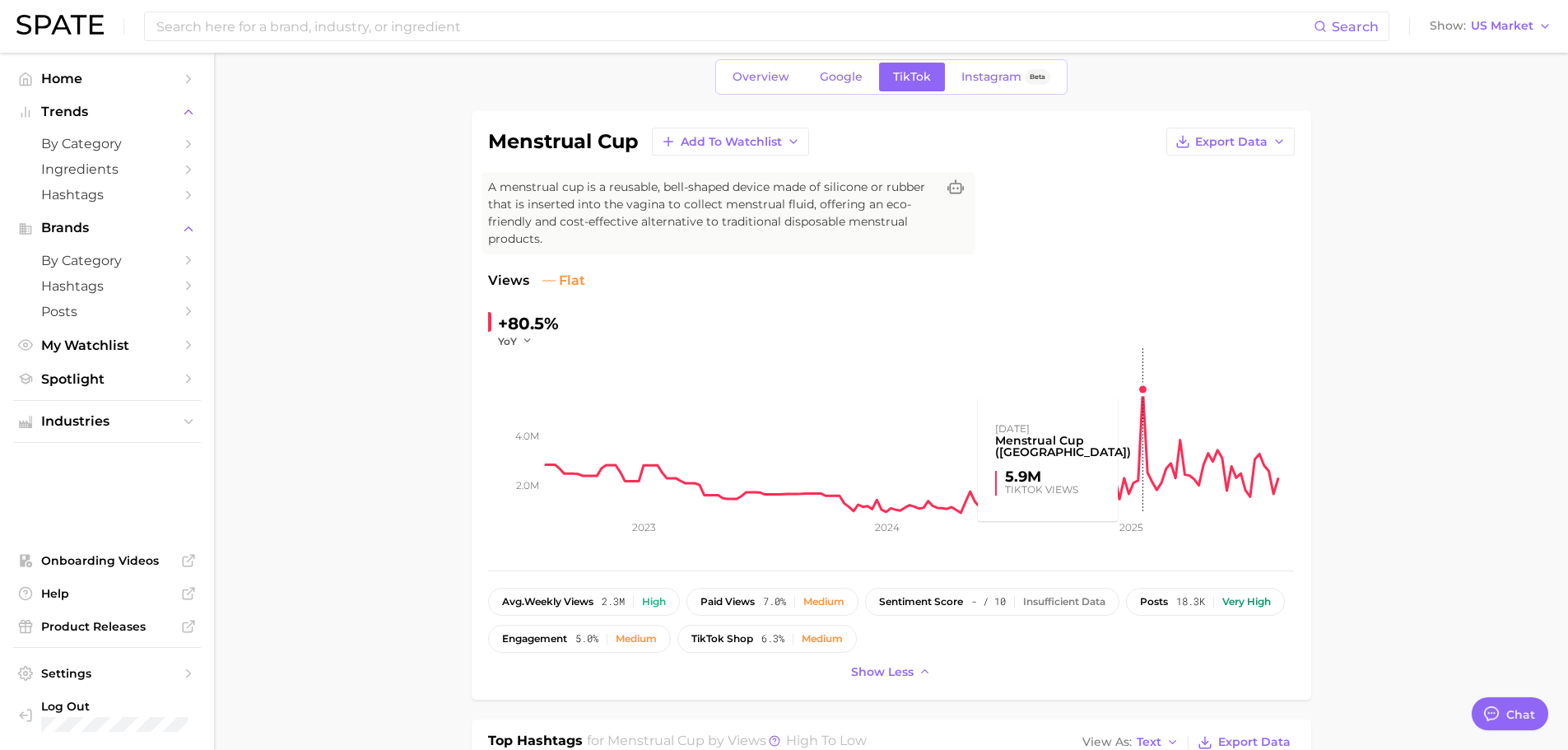
scroll to position [0, 0]
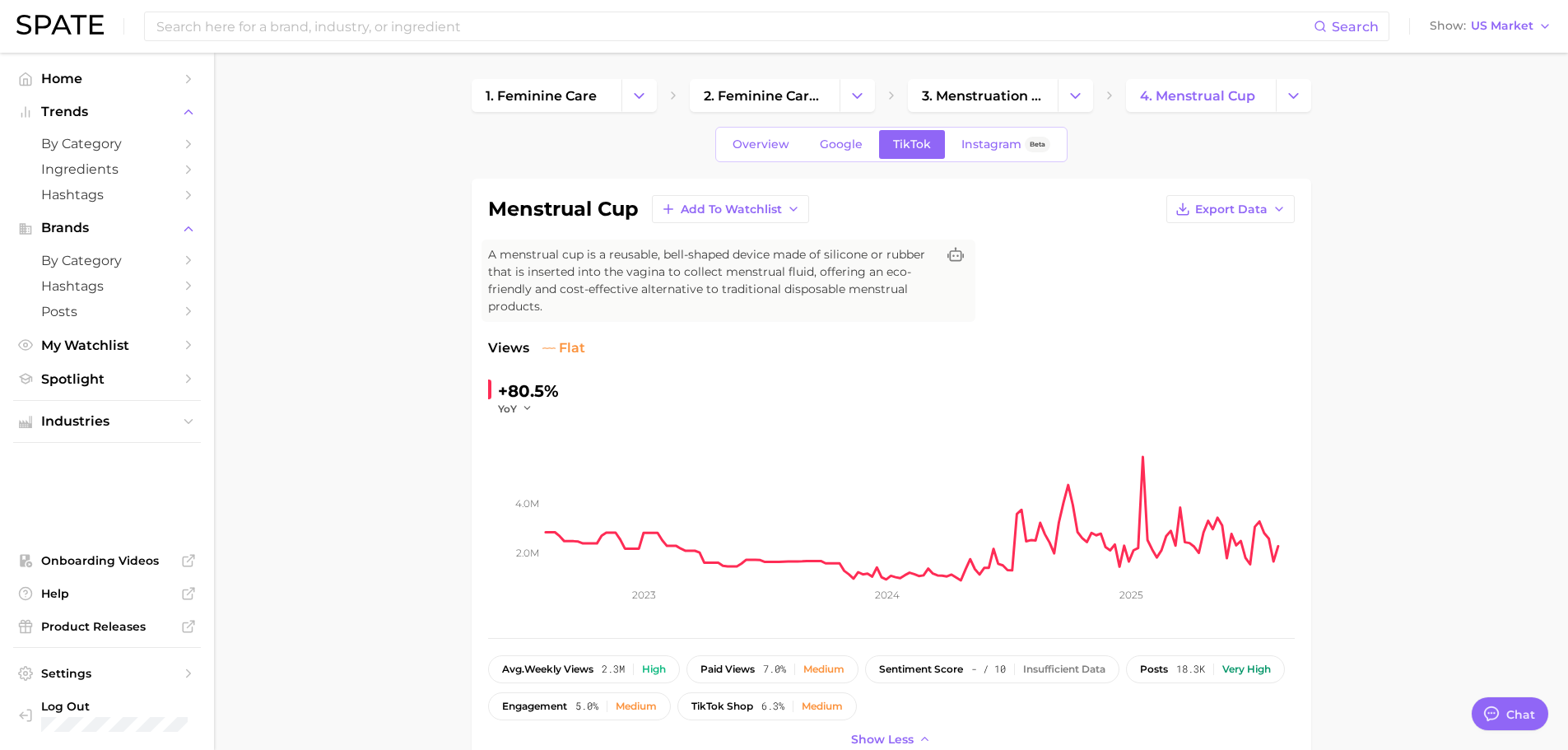
scroll to position [82, 0]
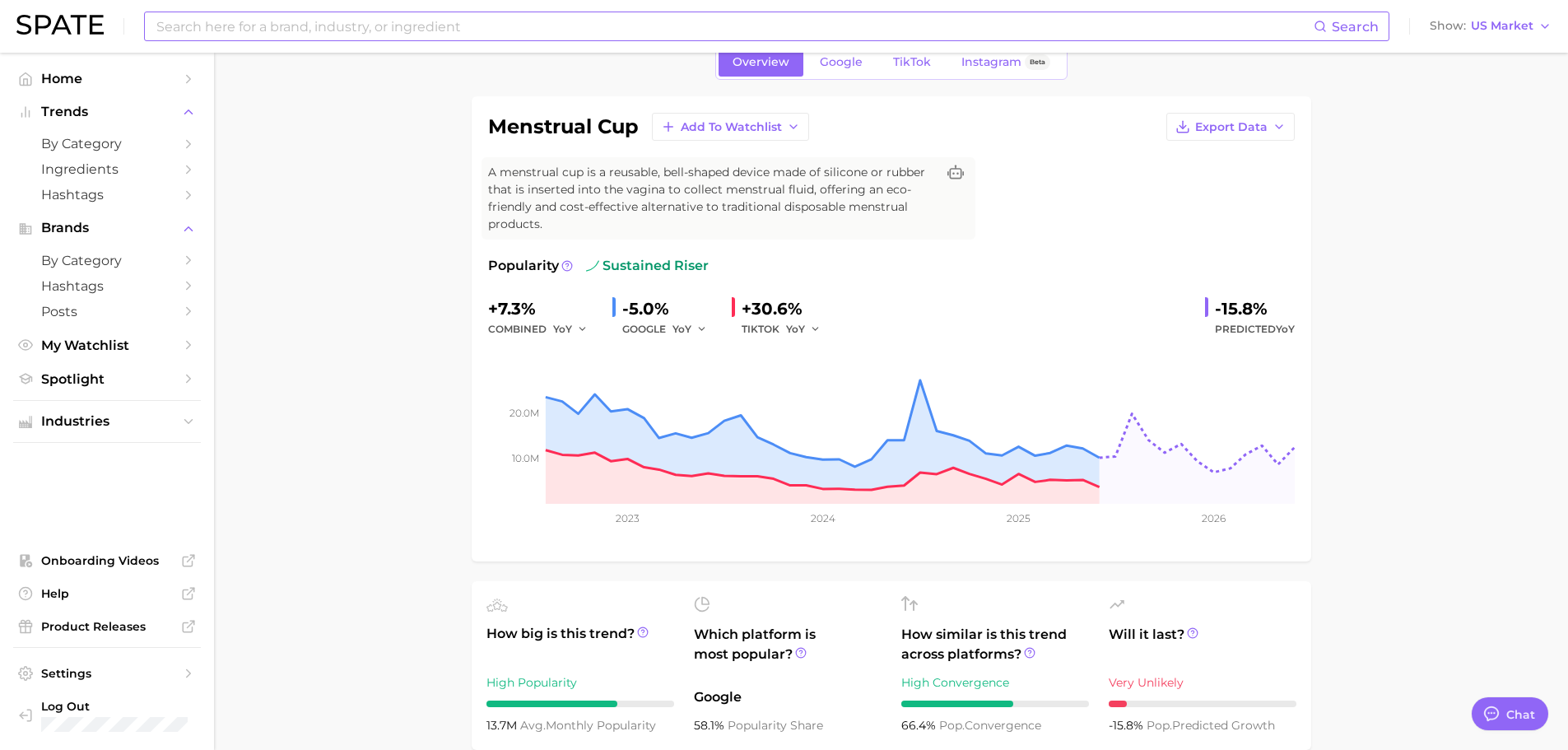
click at [445, 25] on input at bounding box center [734, 26] width 1159 height 28
drag, startPoint x: 106, startPoint y: 431, endPoint x: 125, endPoint y: 409, distance: 29.1
click at [105, 431] on button "Industries" at bounding box center [107, 422] width 188 height 25
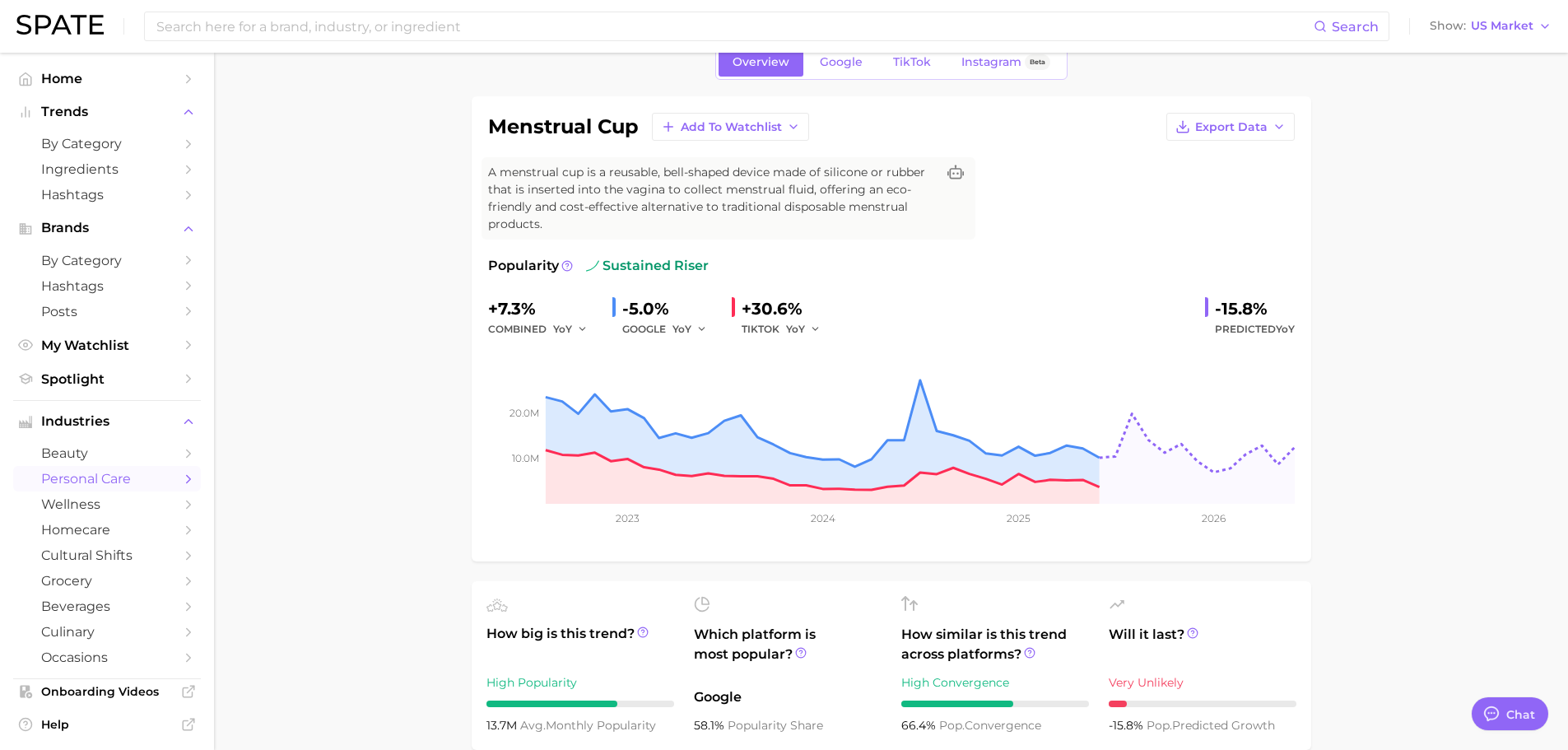
click at [75, 470] on link "personal care" at bounding box center [107, 478] width 188 height 26
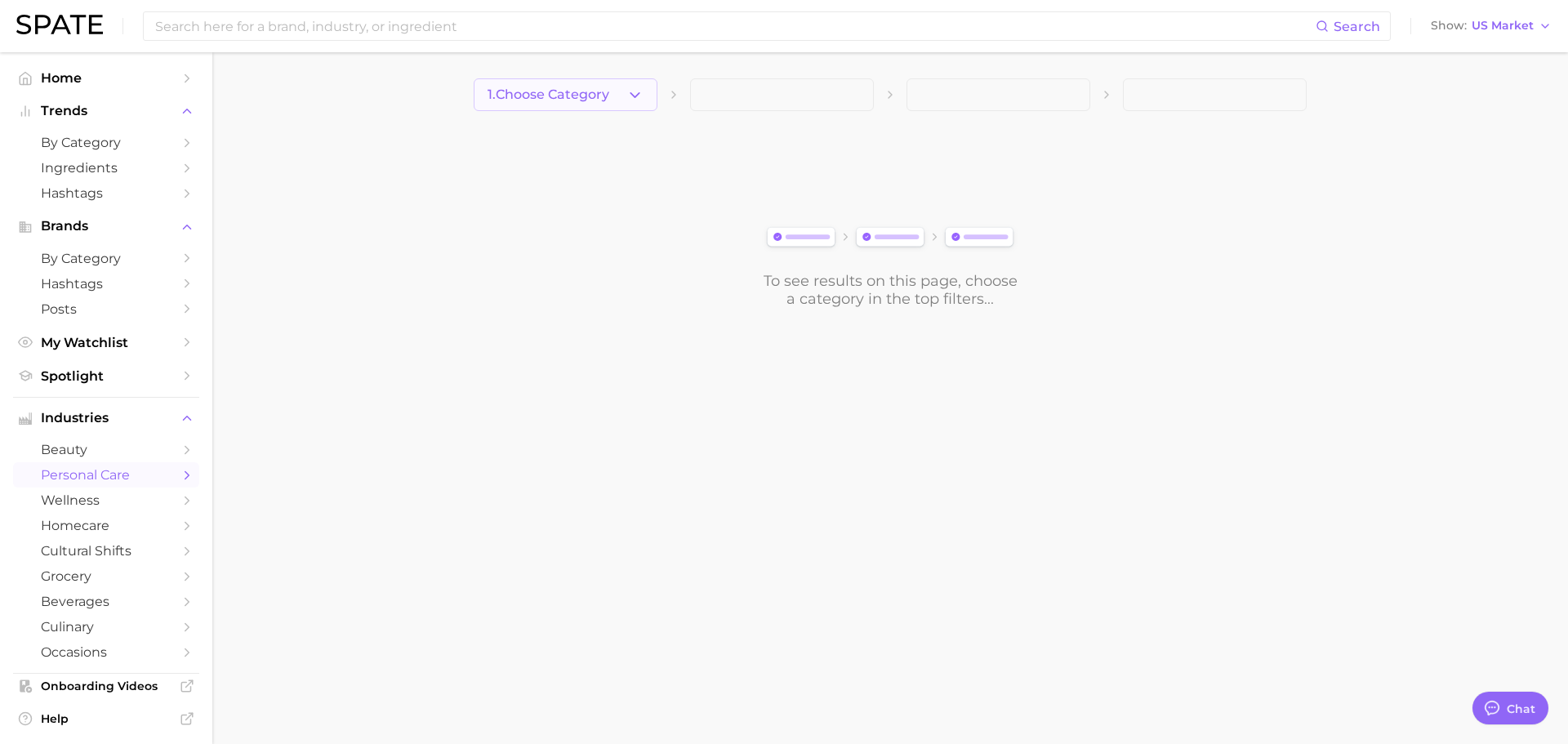
click at [555, 94] on span "1. Choose Category" at bounding box center [549, 94] width 121 height 14
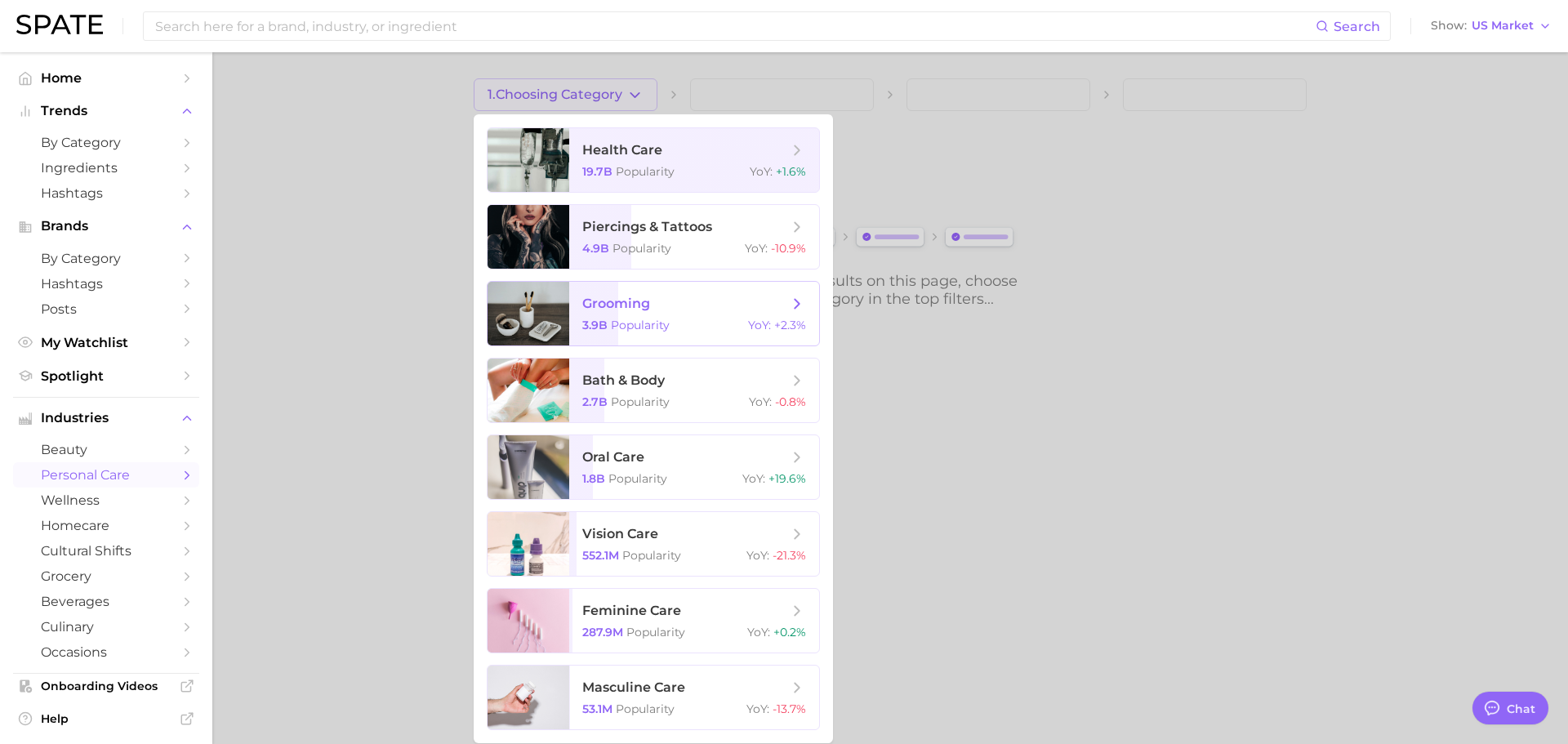
click at [618, 304] on span "grooming" at bounding box center [615, 303] width 67 height 15
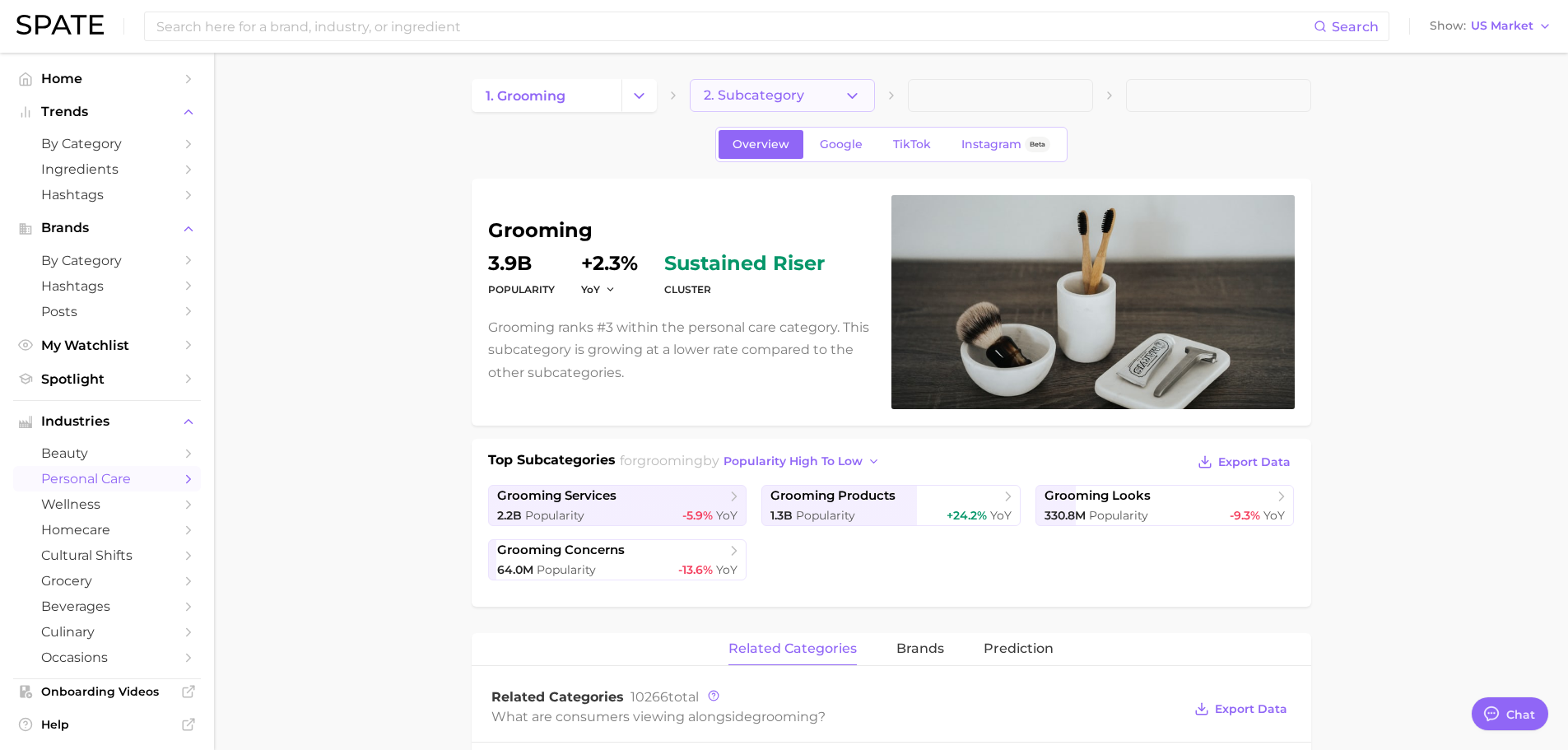
click at [826, 98] on button "2. Subcategory" at bounding box center [783, 96] width 186 height 33
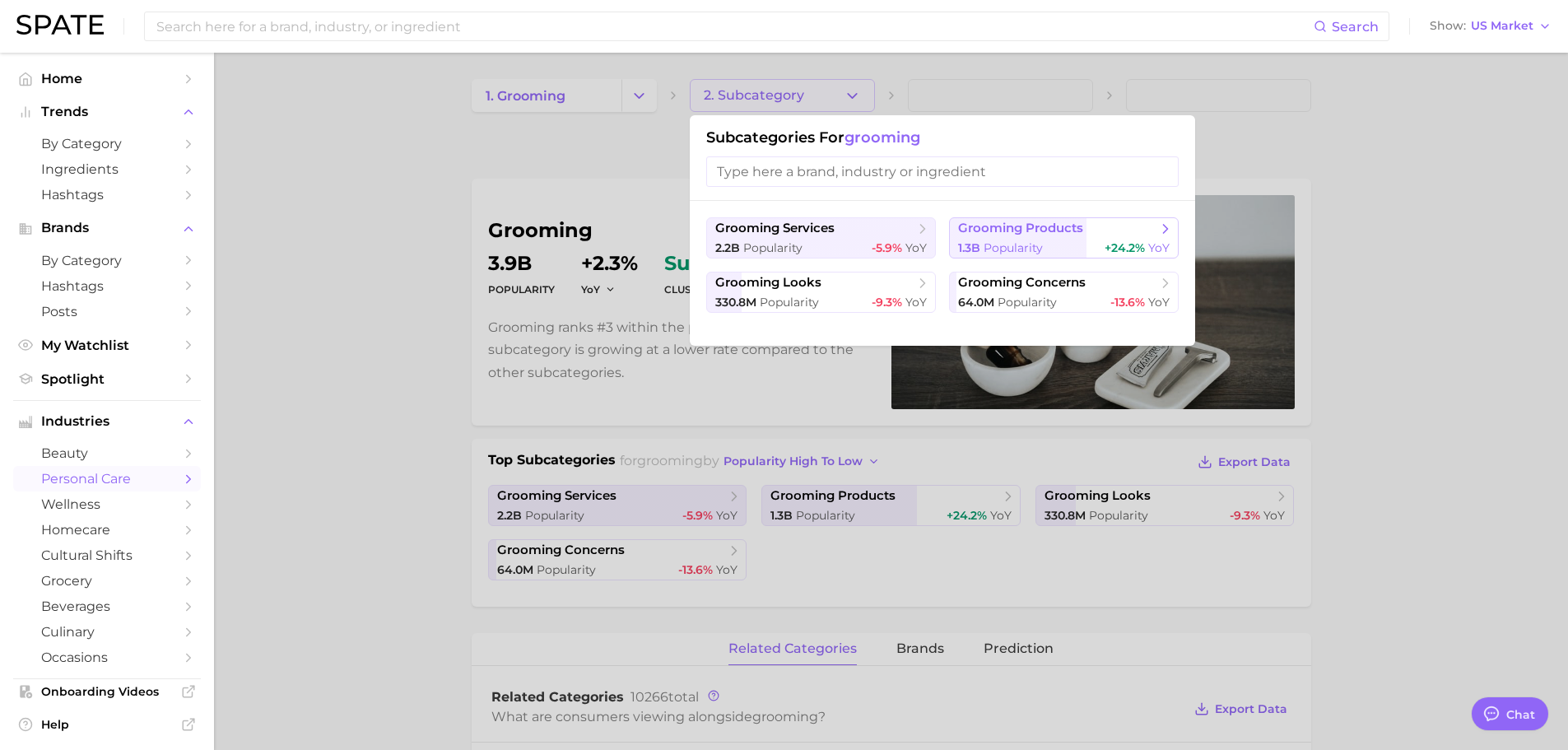
click at [1017, 227] on span "grooming products" at bounding box center [1020, 229] width 125 height 15
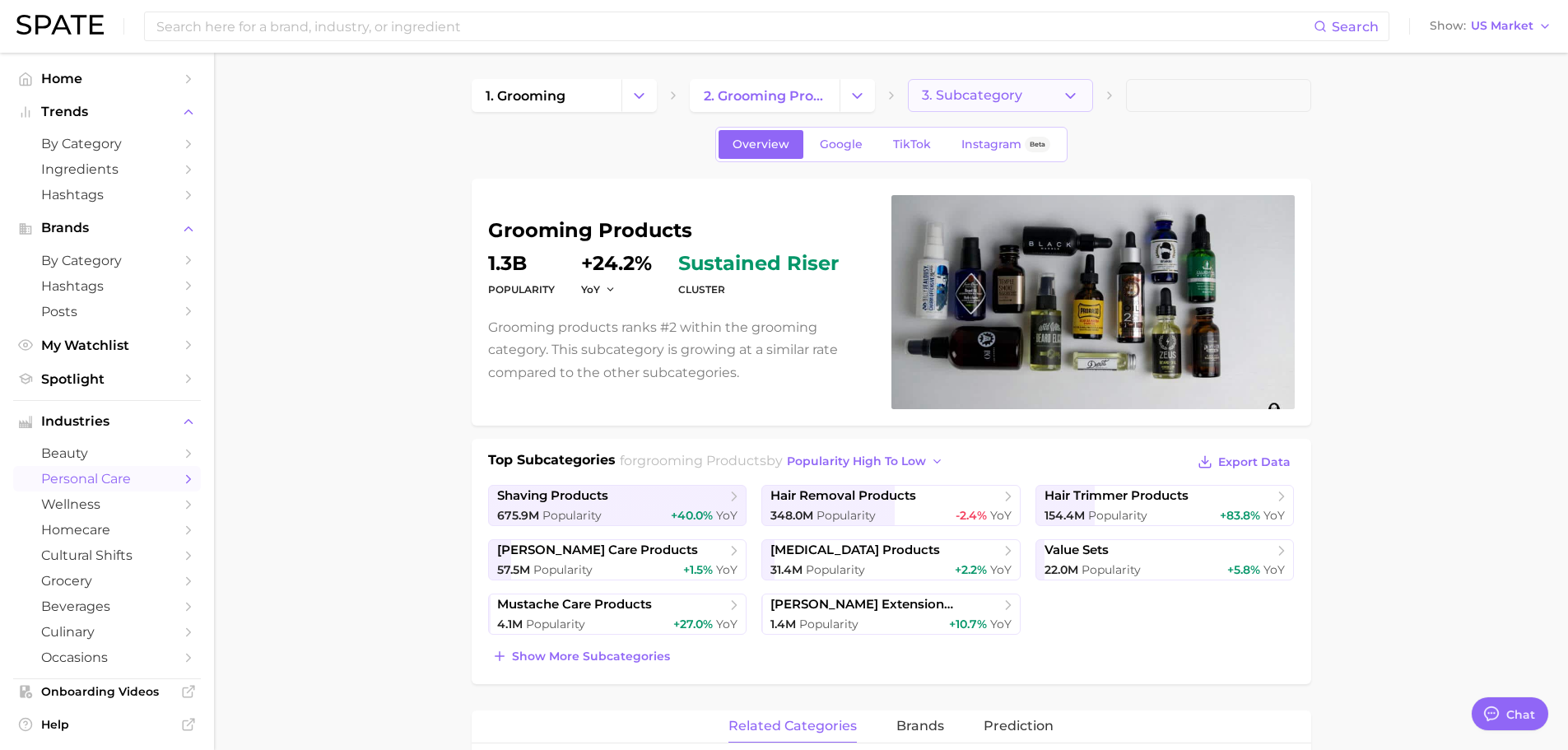
click at [949, 90] on span "3. Subcategory" at bounding box center [972, 95] width 100 height 14
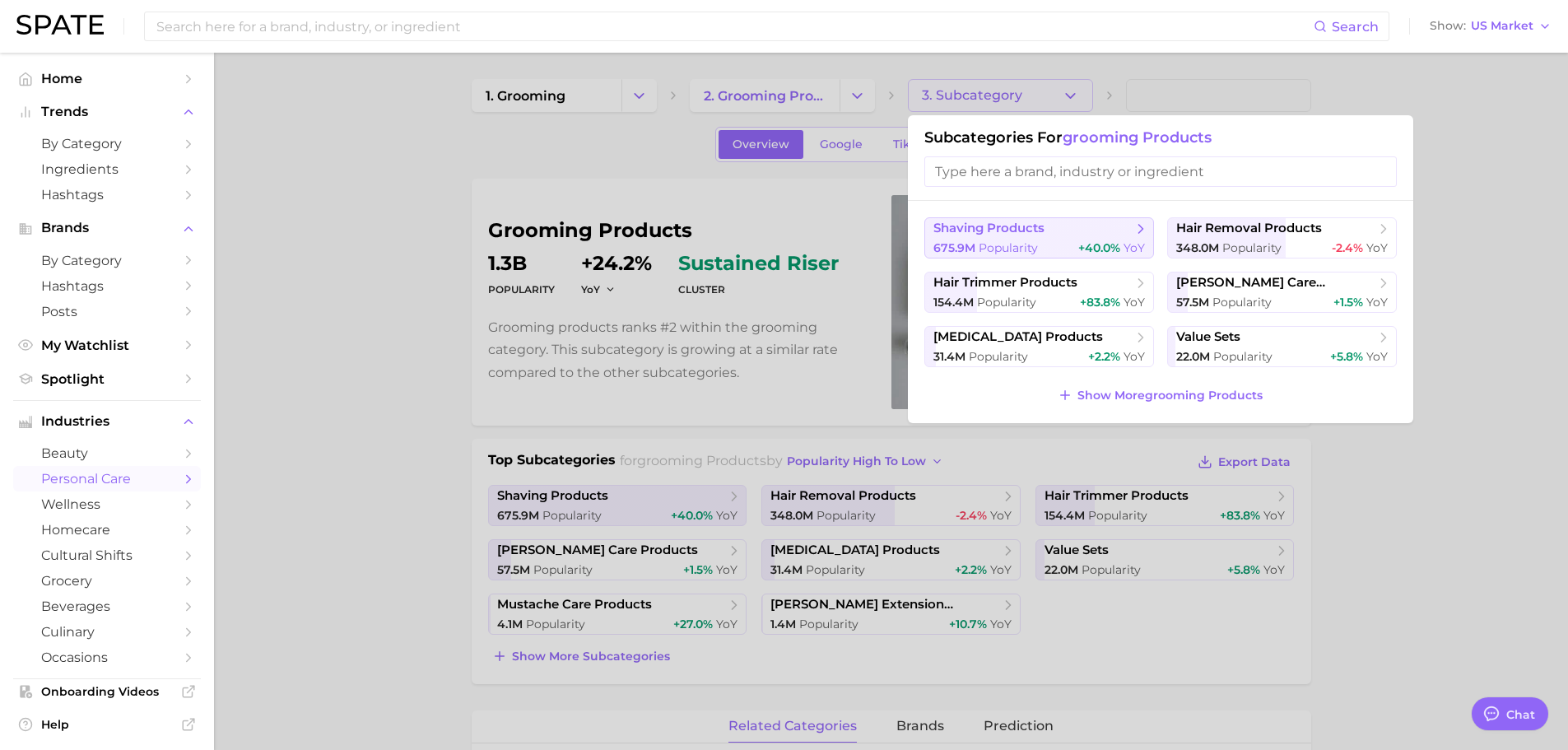
click at [1051, 235] on span "shaving products" at bounding box center [1033, 229] width 200 height 16
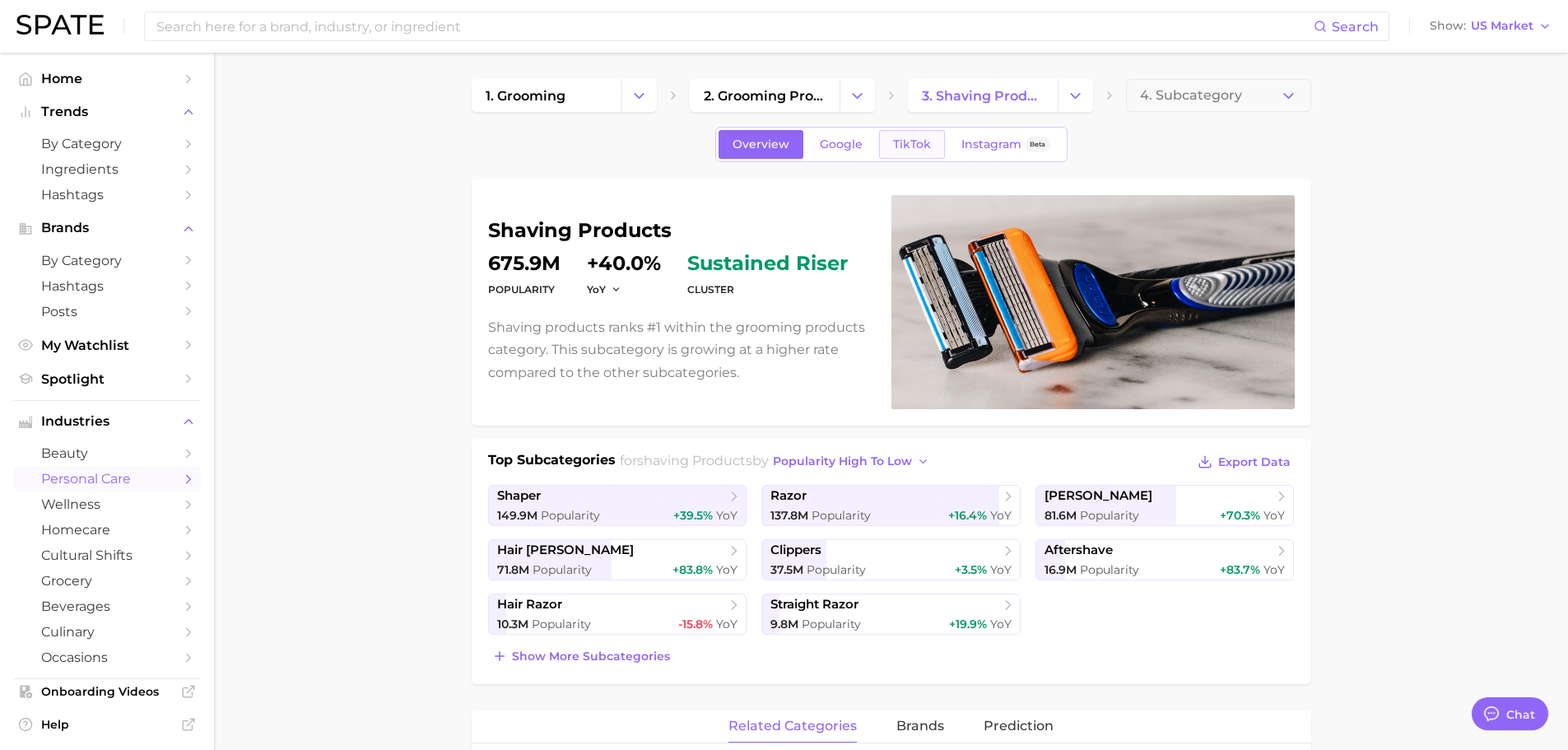
click at [917, 138] on span "TikTok" at bounding box center [912, 144] width 38 height 14
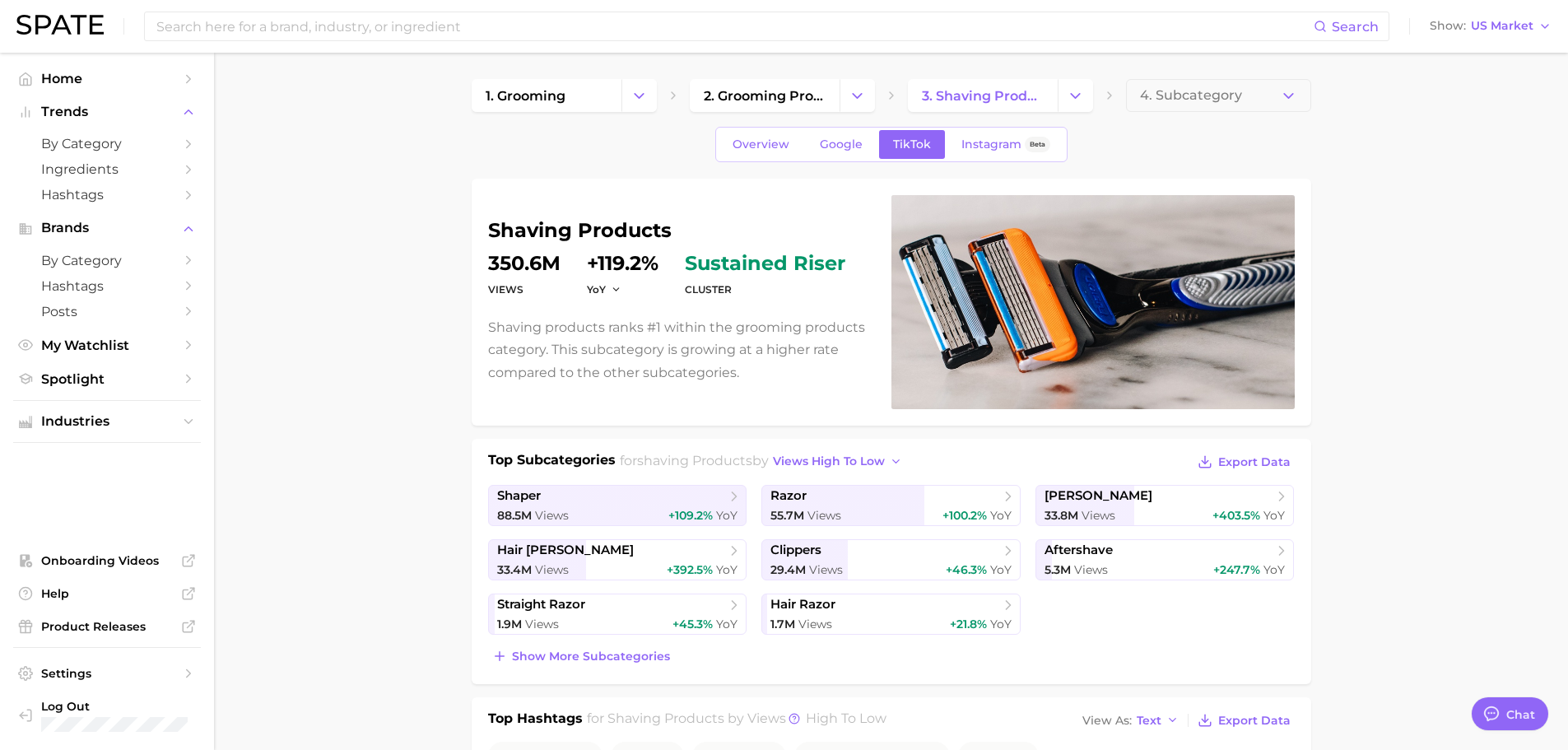
click at [511, 285] on dt "Views" at bounding box center [524, 290] width 73 height 20
click at [125, 425] on span "Industries" at bounding box center [107, 421] width 132 height 14
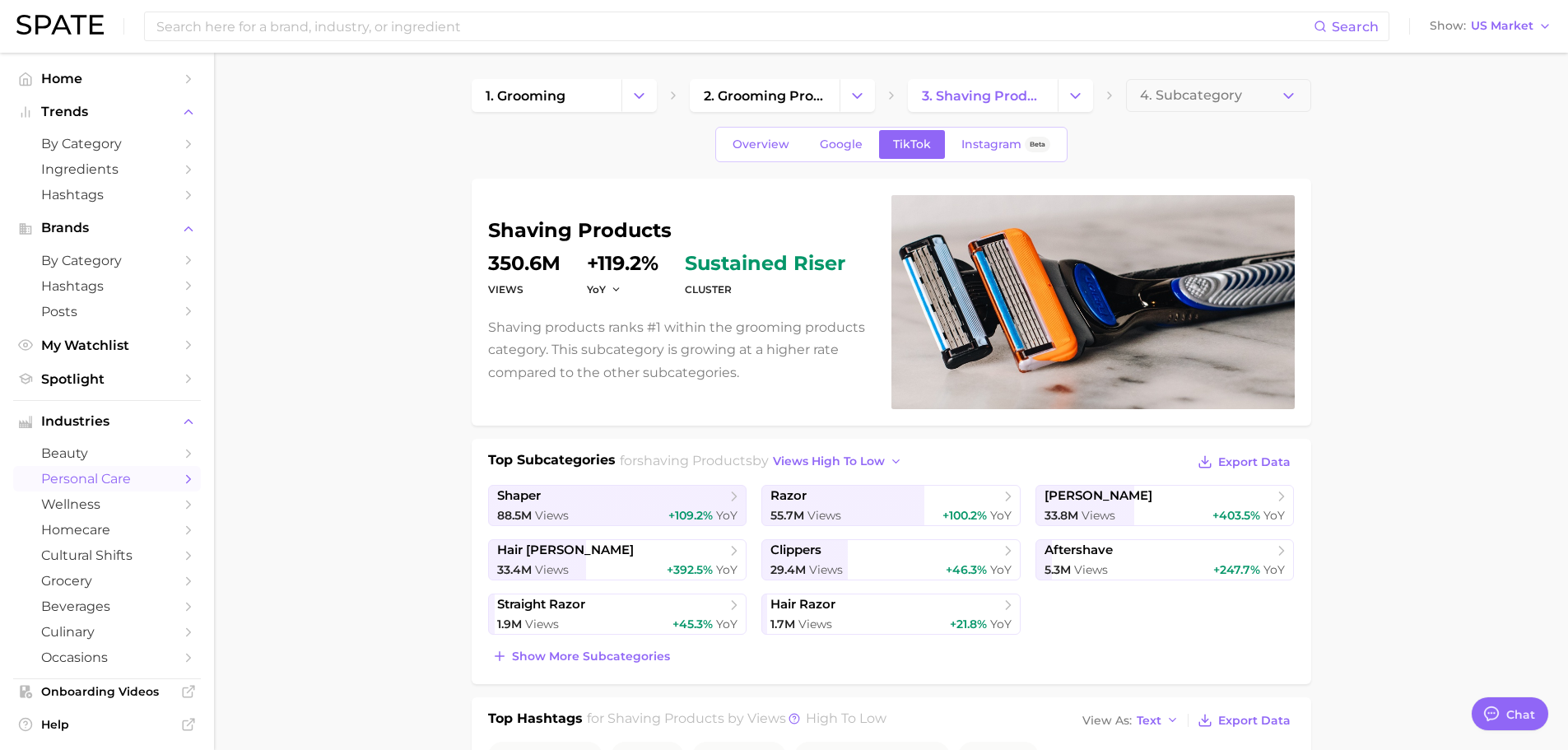
click at [113, 475] on span "personal care" at bounding box center [107, 478] width 132 height 15
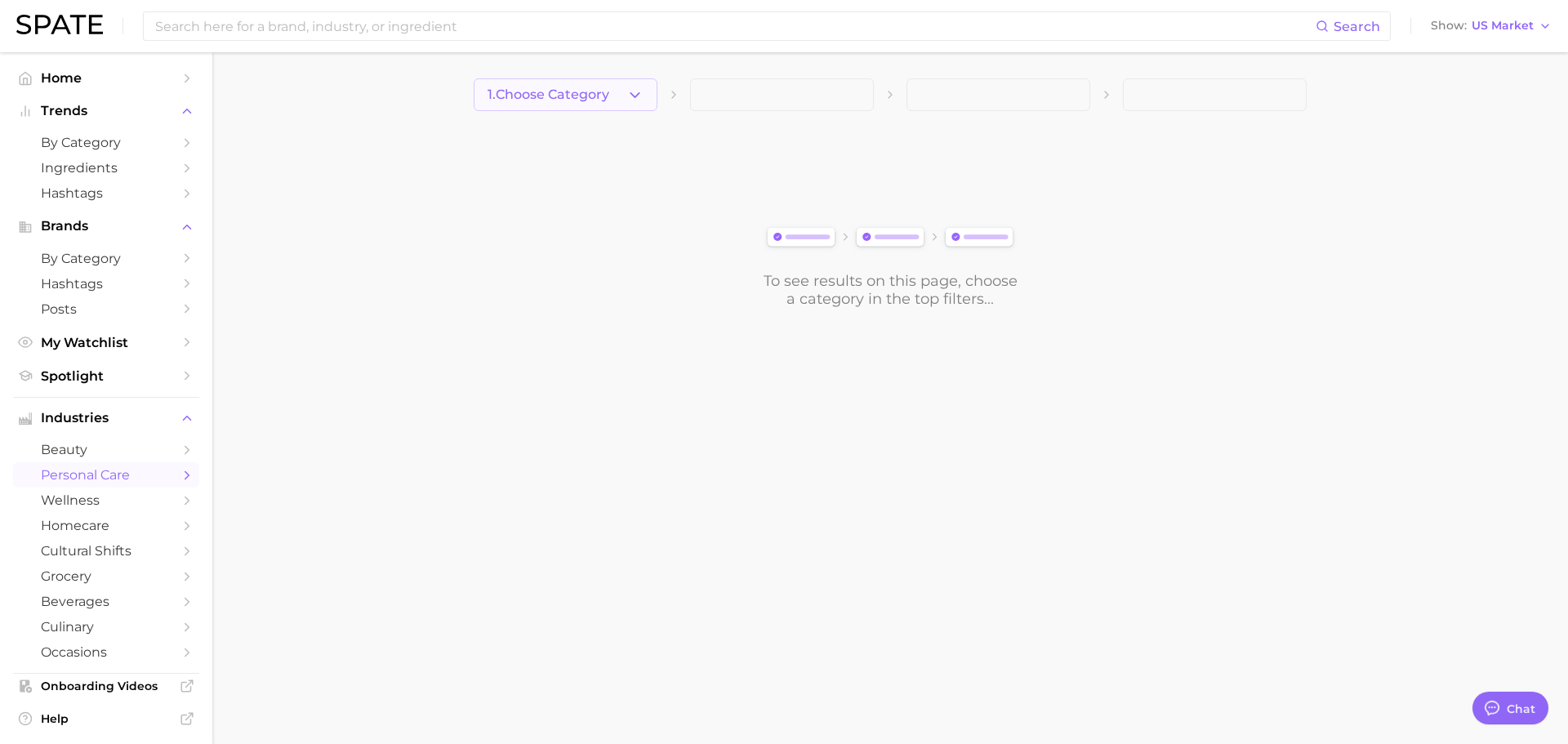
click at [602, 107] on div "1. Choose Category To see results on this page, choose a category in the top fi…" at bounding box center [890, 194] width 833 height 230
click at [602, 104] on button "1. Choose Category" at bounding box center [566, 95] width 184 height 32
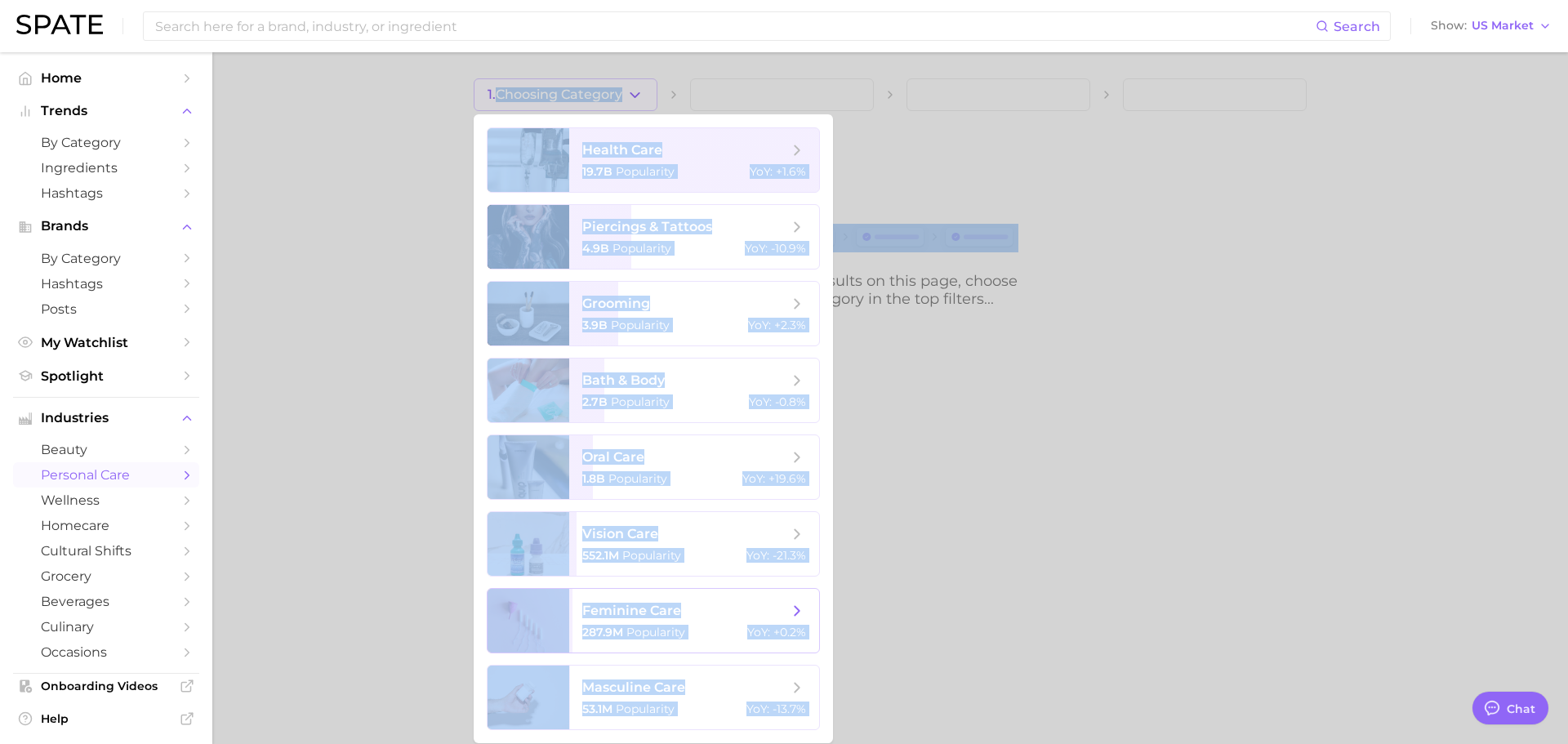
click at [666, 588] on span "feminine care 287.9m Popularity YoY : +0.2%" at bounding box center [694, 620] width 250 height 64
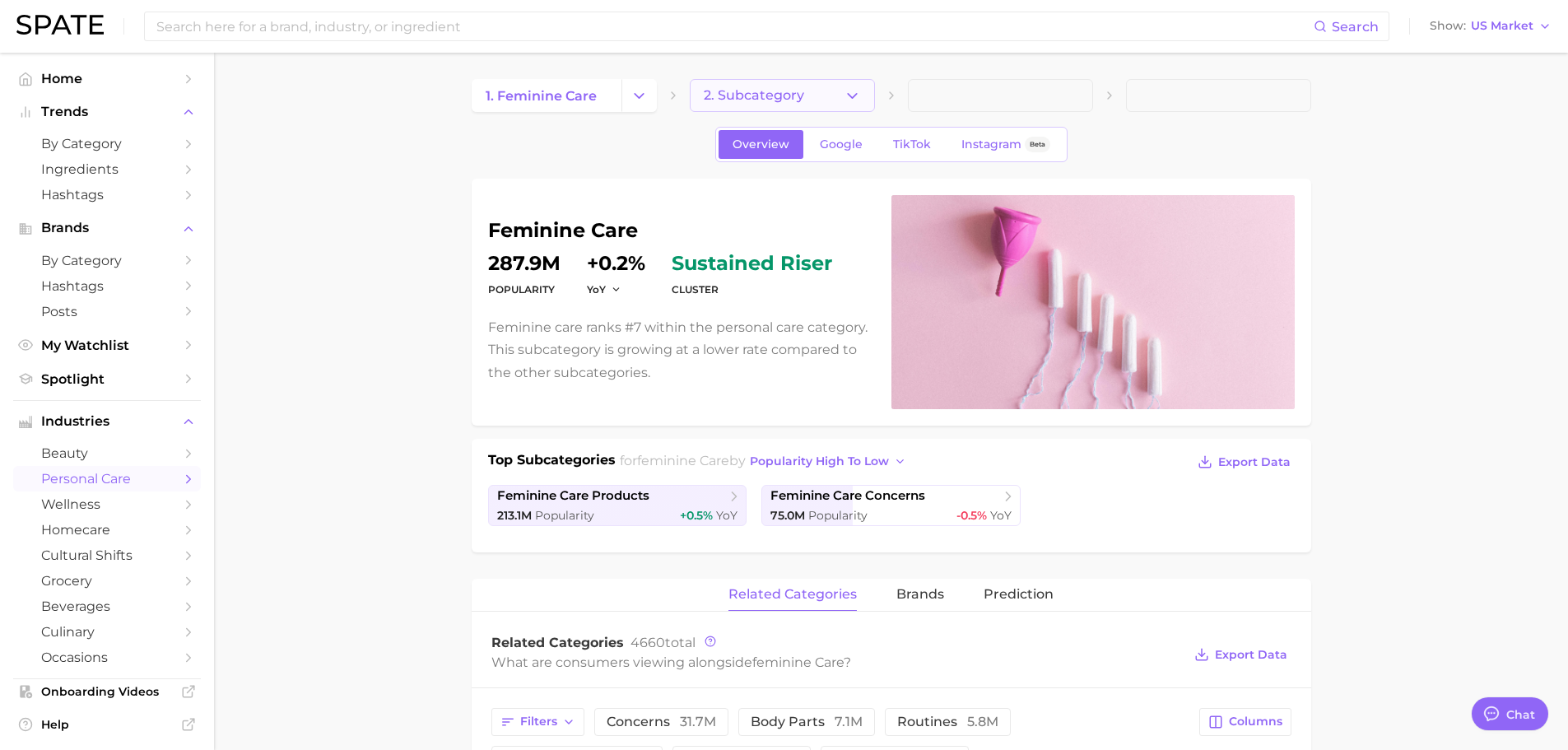
click at [805, 96] on button "2. Subcategory" at bounding box center [783, 96] width 186 height 33
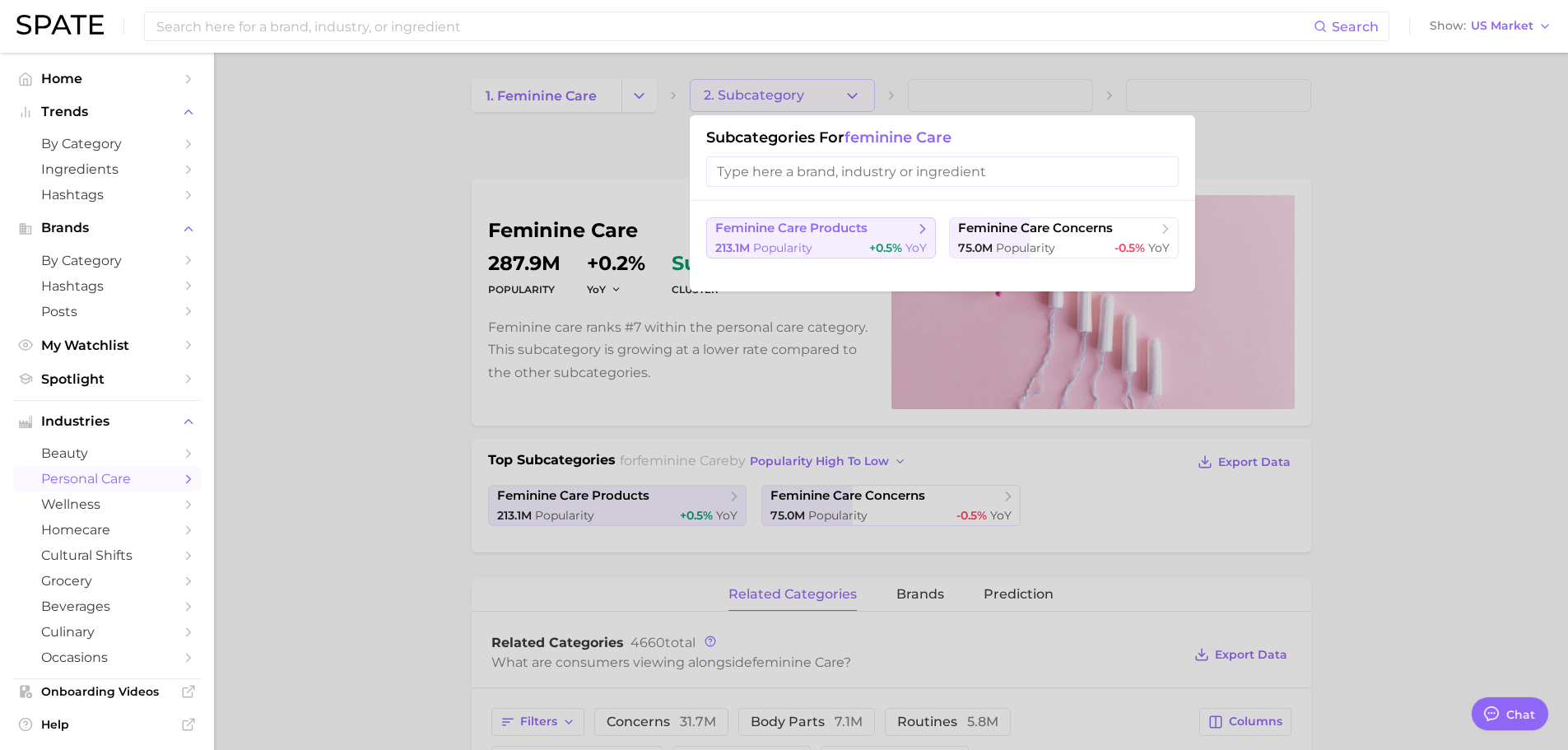
click at [828, 250] on div "213.1m Popularity +0.5% YoY" at bounding box center [821, 248] width 211 height 15
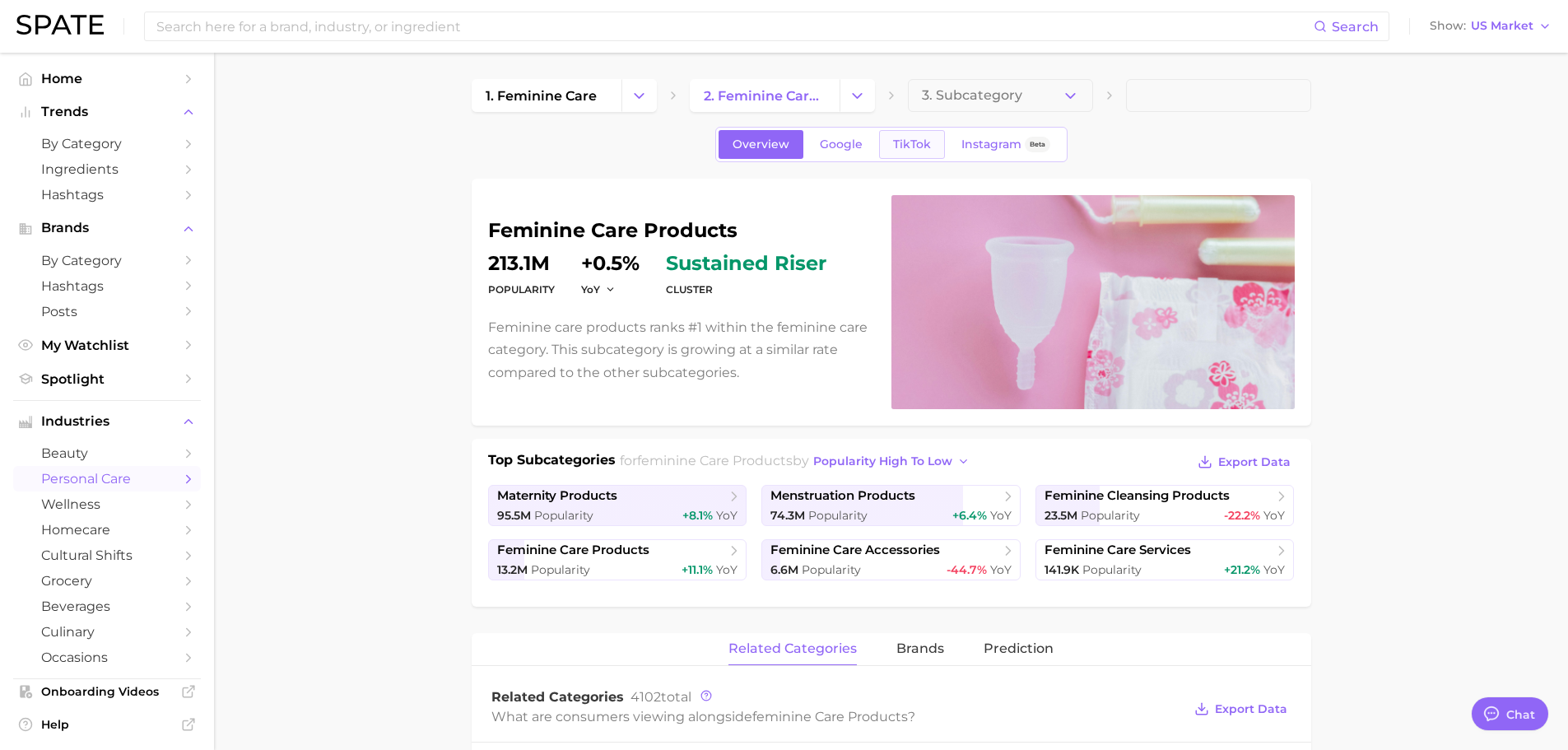
click at [917, 148] on span "TikTok" at bounding box center [912, 144] width 38 height 14
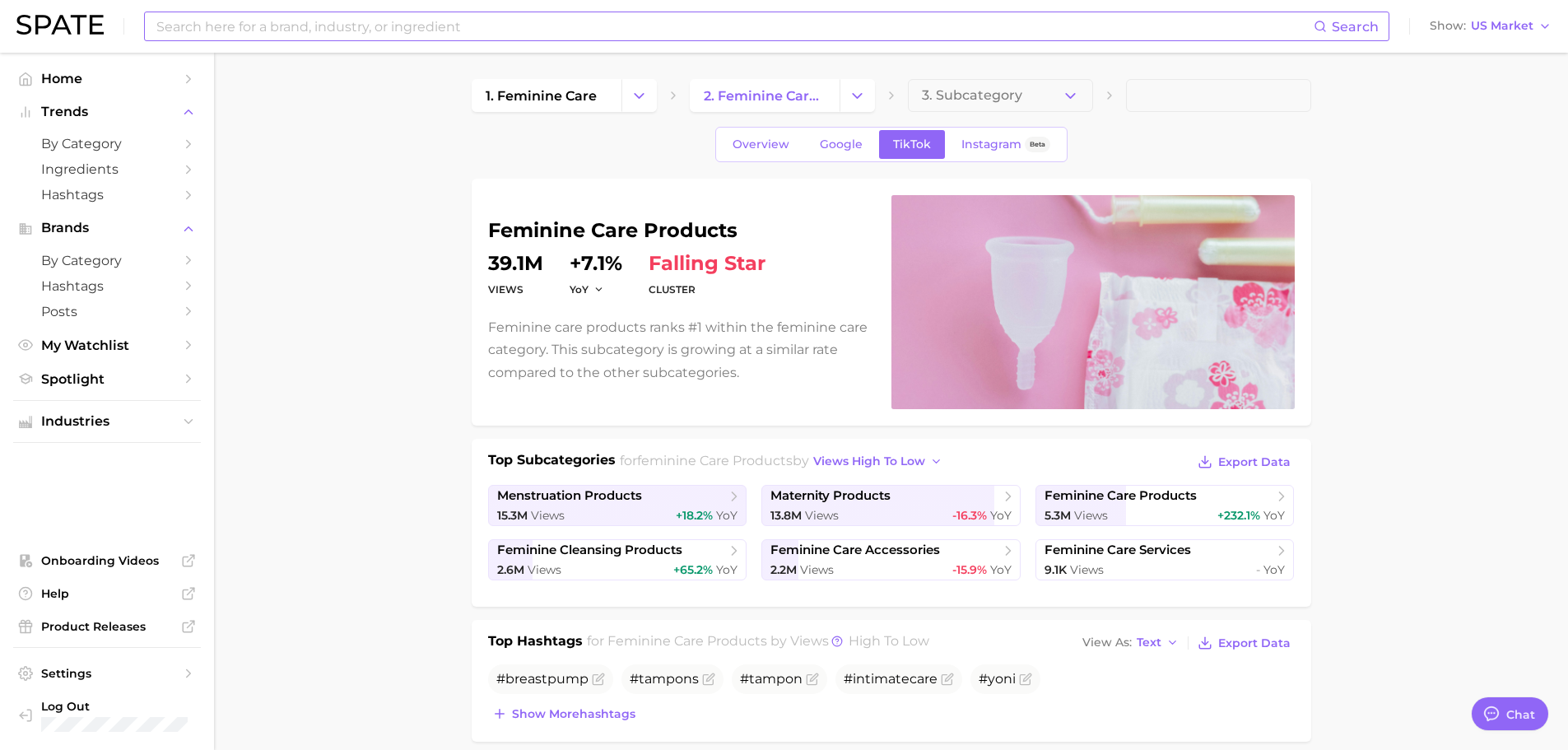
drag, startPoint x: 781, startPoint y: 42, endPoint x: 771, endPoint y: 33, distance: 13.5
click at [776, 38] on div "Search Show US Market" at bounding box center [784, 26] width 1535 height 53
click at [769, 32] on input at bounding box center [734, 26] width 1159 height 28
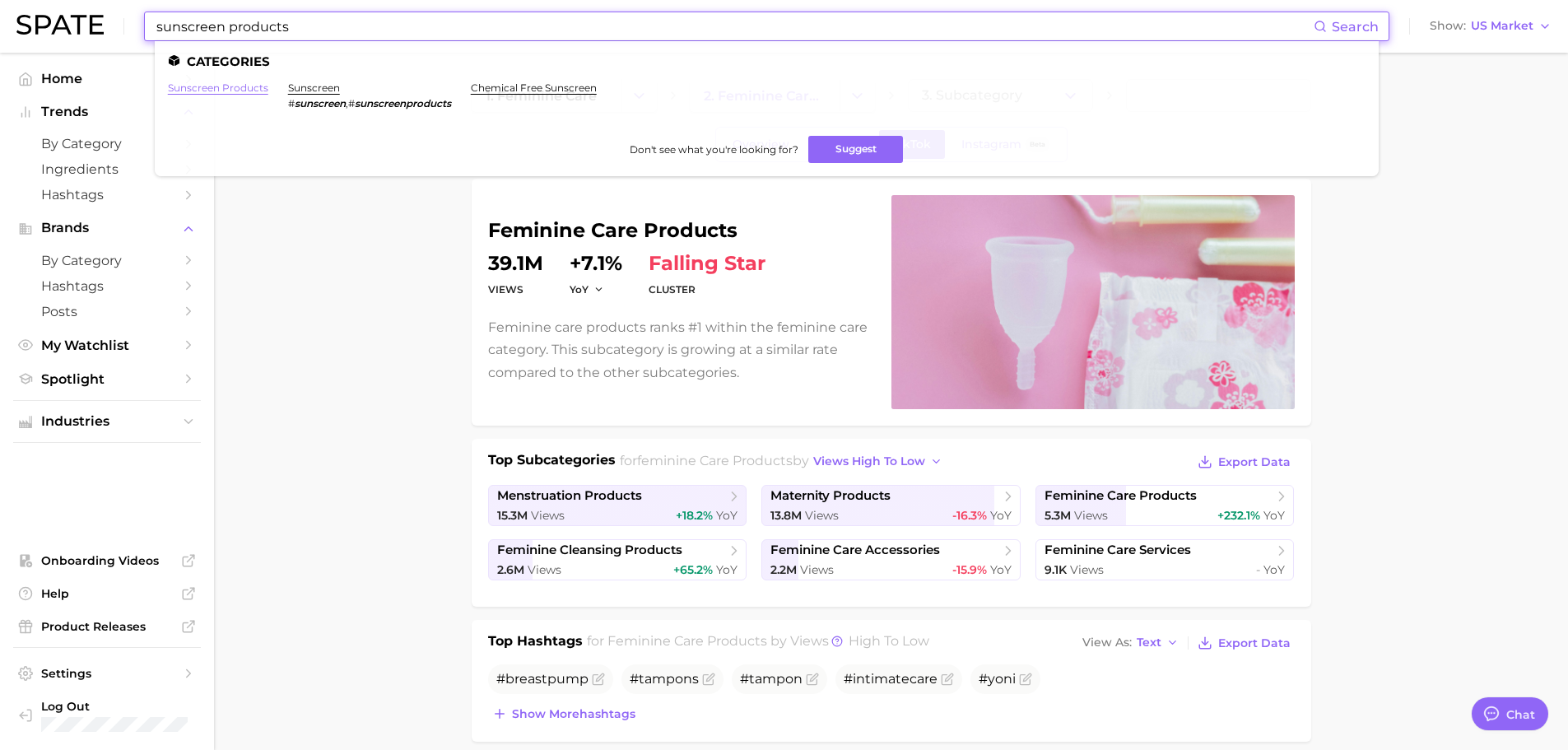
type input "sunscreen products"
click at [210, 92] on link "sunscreen products" at bounding box center [218, 87] width 100 height 12
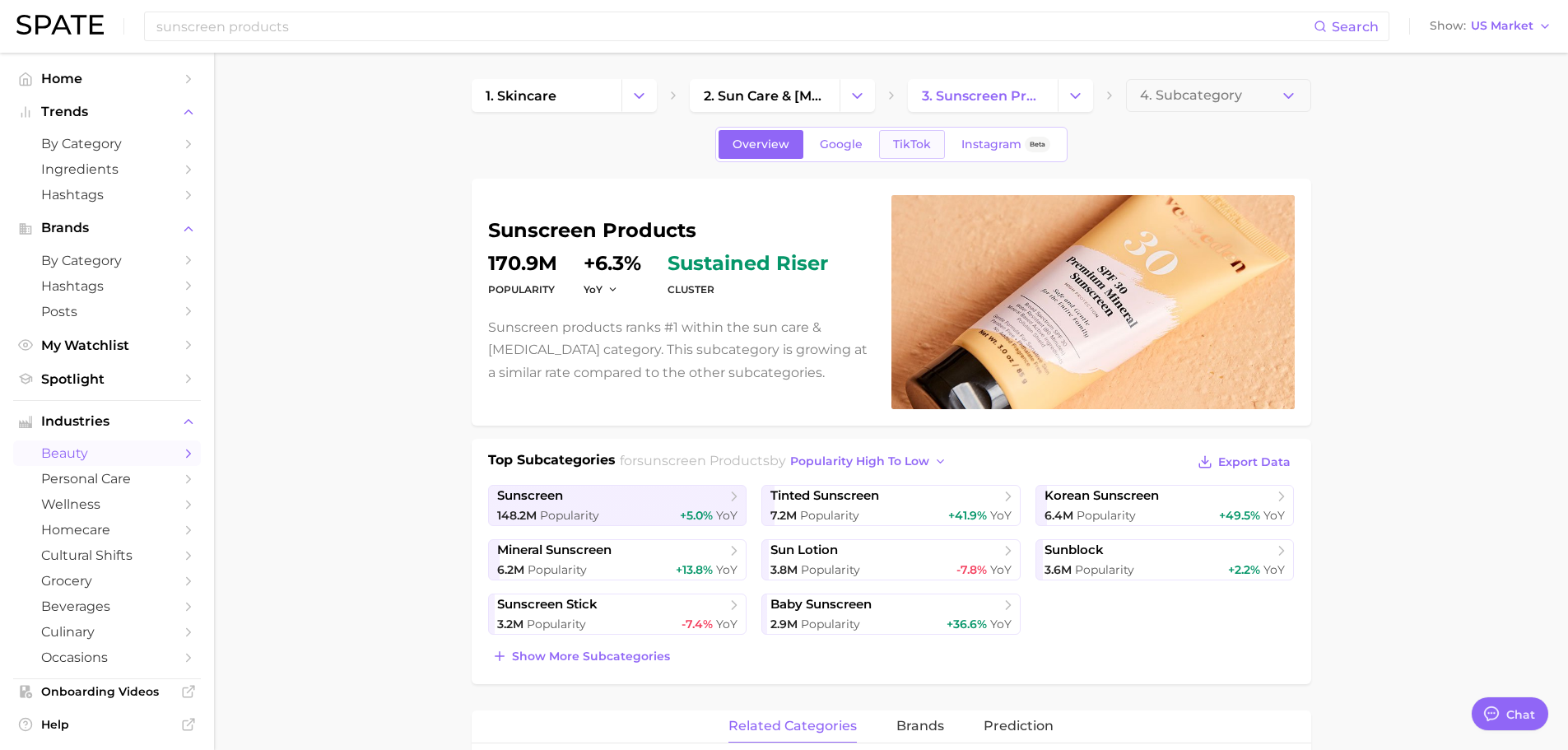
click at [908, 151] on link "TikTok" at bounding box center [912, 144] width 66 height 29
